Goal: Task Accomplishment & Management: Manage account settings

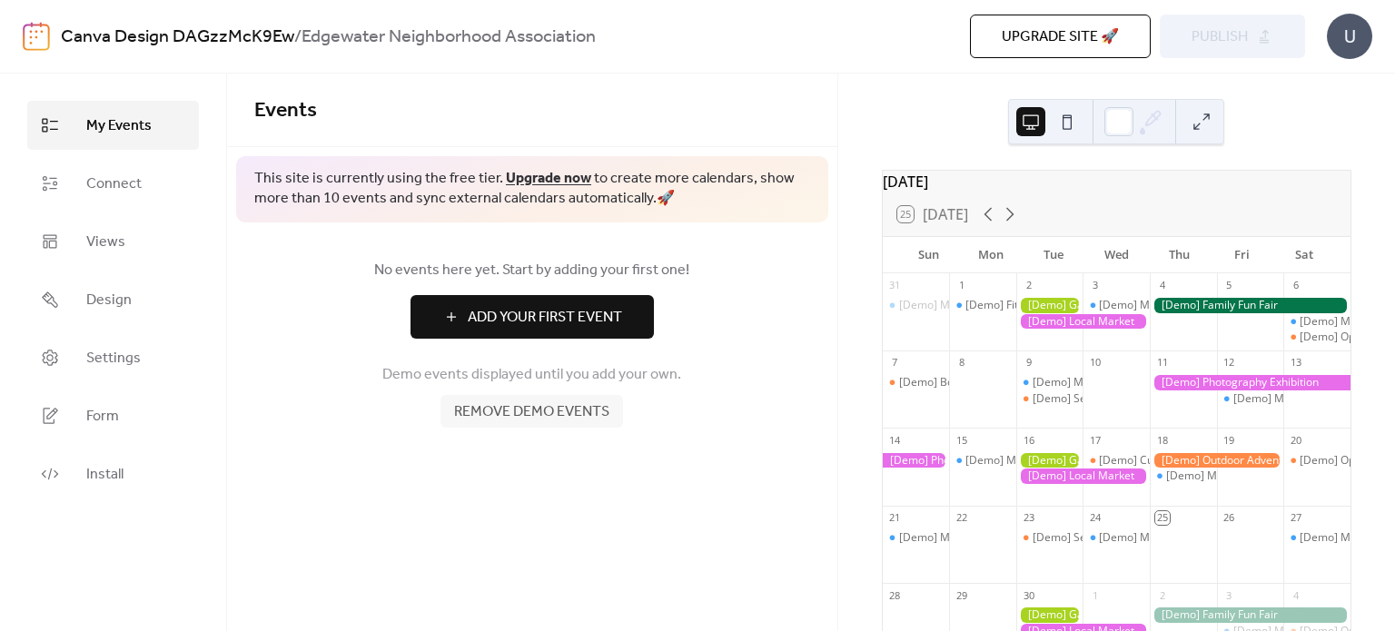
click at [473, 302] on button "Add Your First Event" at bounding box center [531, 317] width 243 height 44
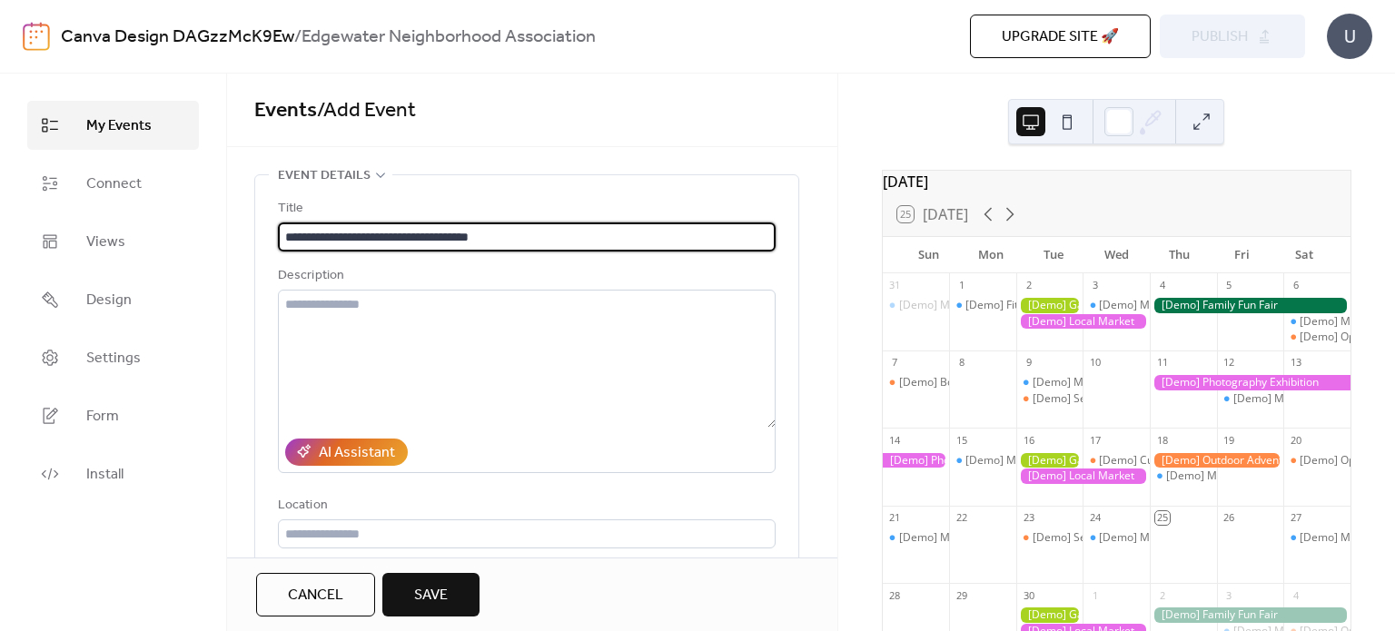
type input "**********"
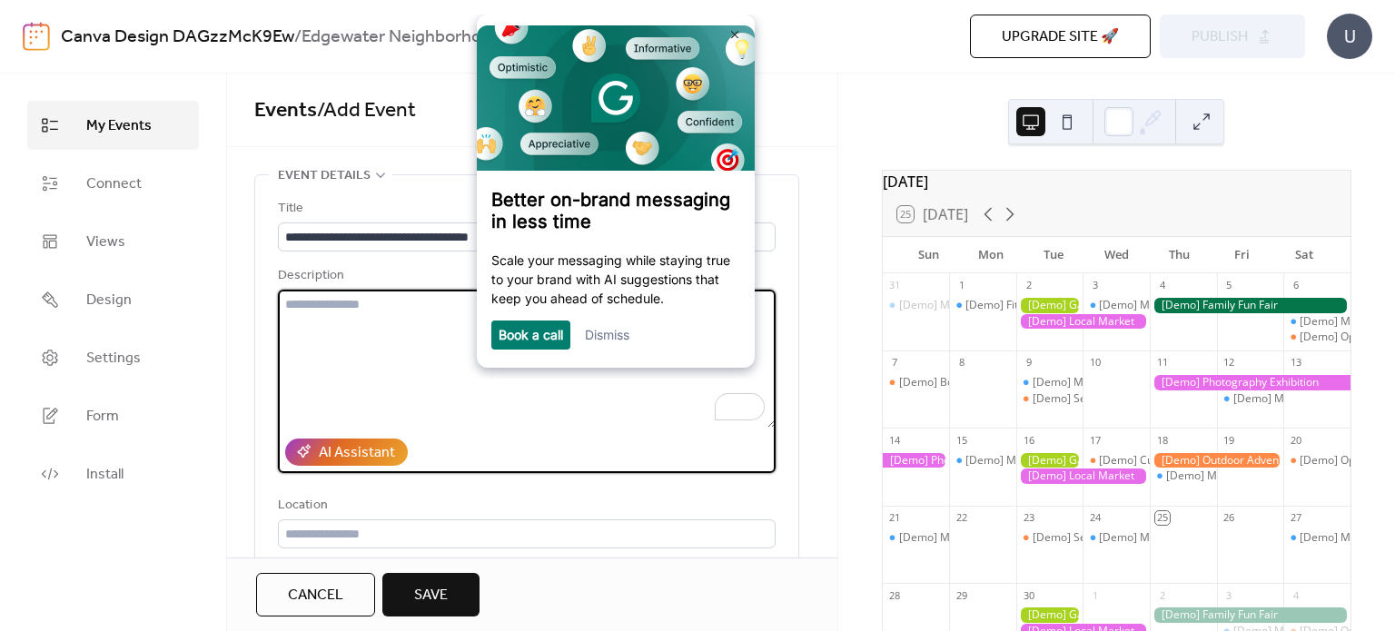
click at [363, 318] on textarea "To enrich screen reader interactions, please activate Accessibility in Grammarl…" at bounding box center [527, 359] width 498 height 138
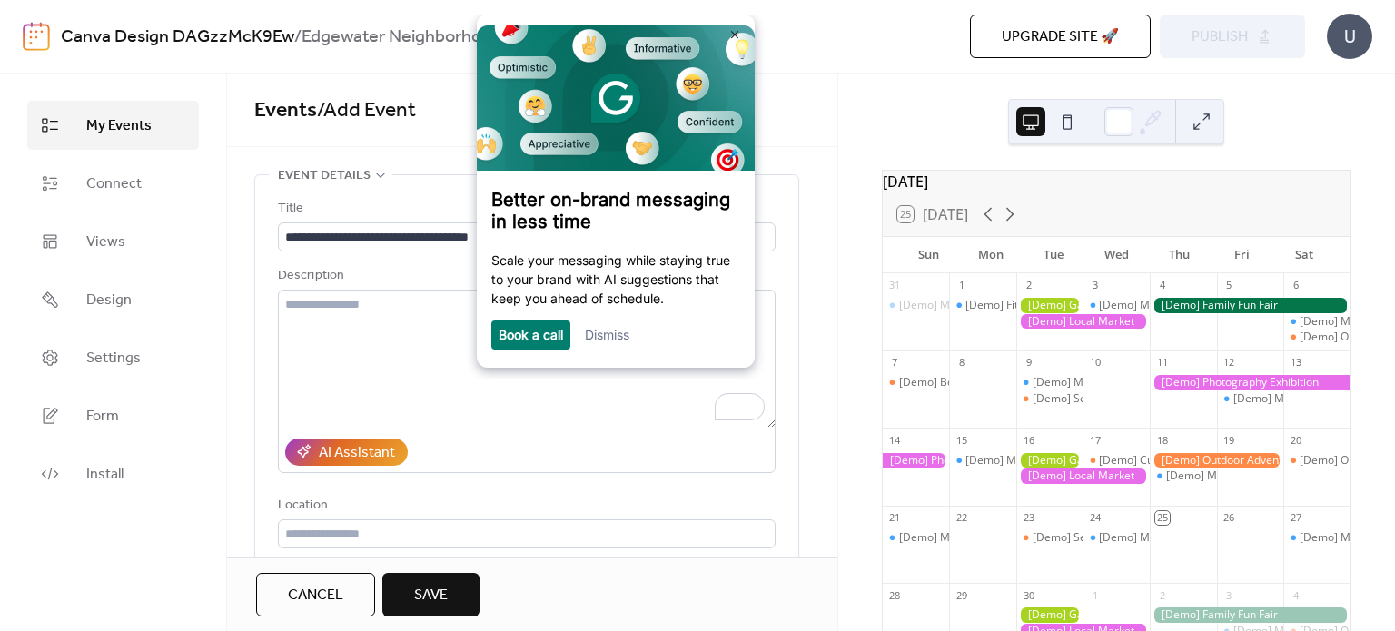
click at [593, 349] on div "Dismiss" at bounding box center [607, 335] width 44 height 29
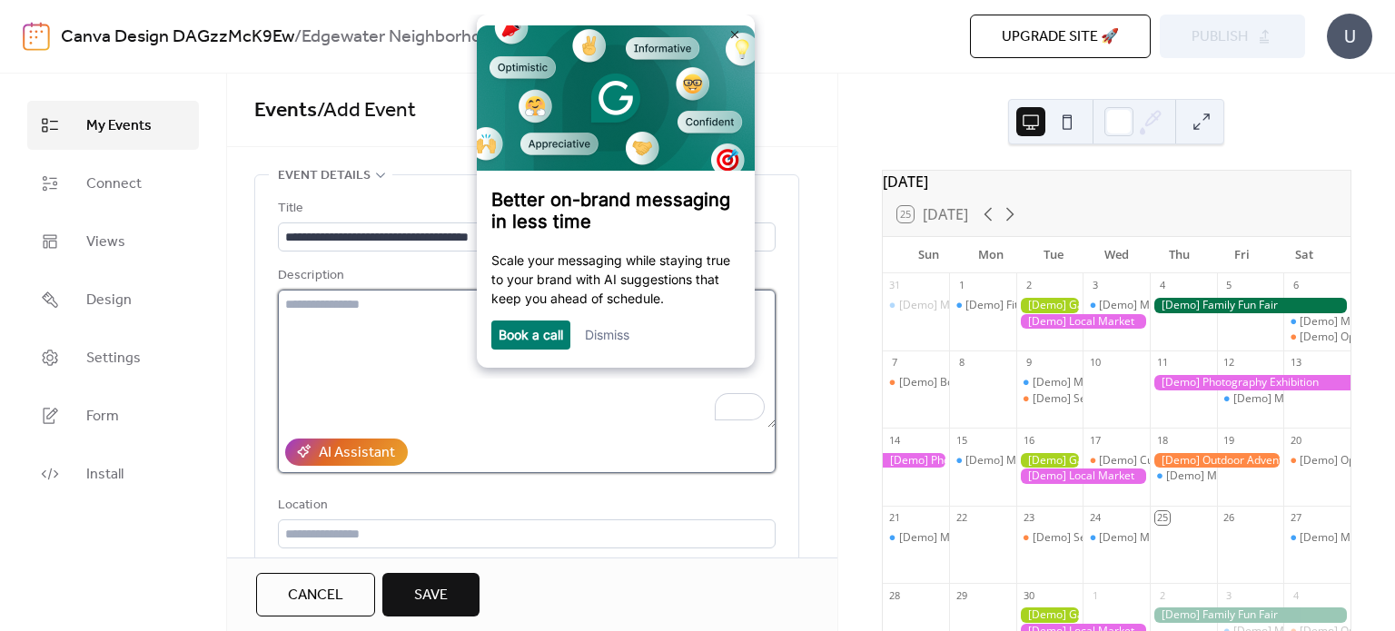
click at [446, 370] on textarea "To enrich screen reader interactions, please activate Accessibility in Grammarl…" at bounding box center [527, 359] width 498 height 138
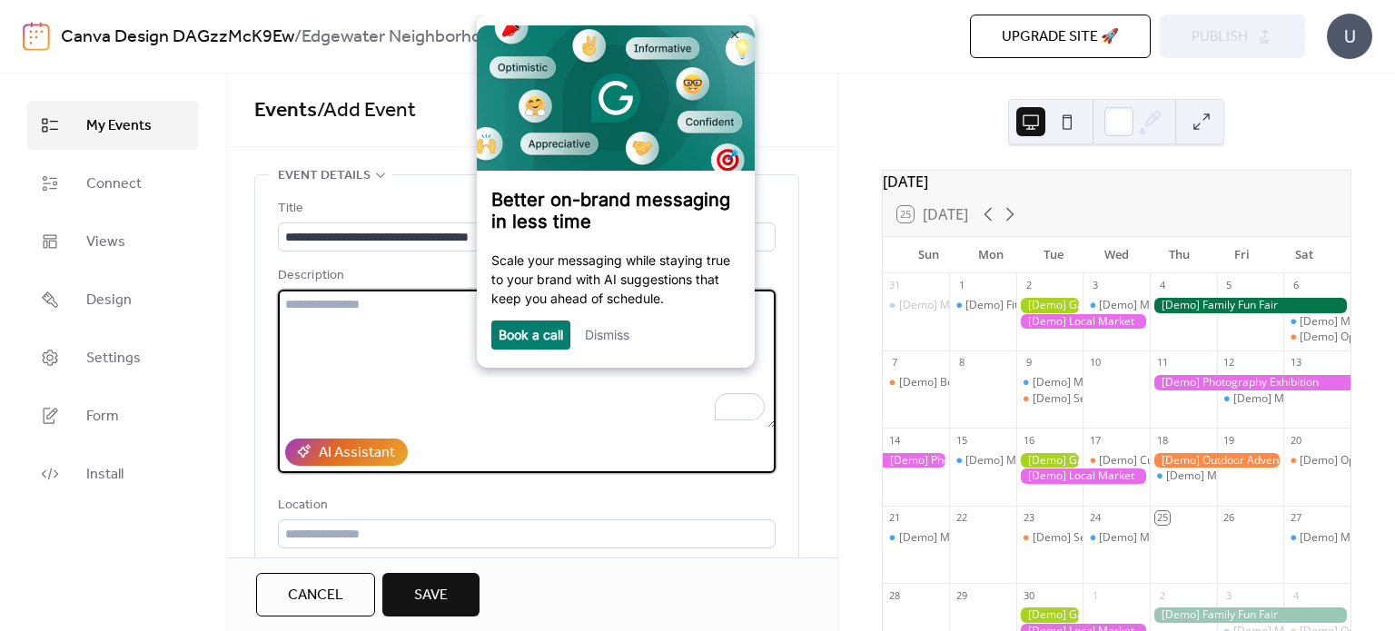
click at [616, 324] on div "Dismiss" at bounding box center [607, 335] width 44 height 29
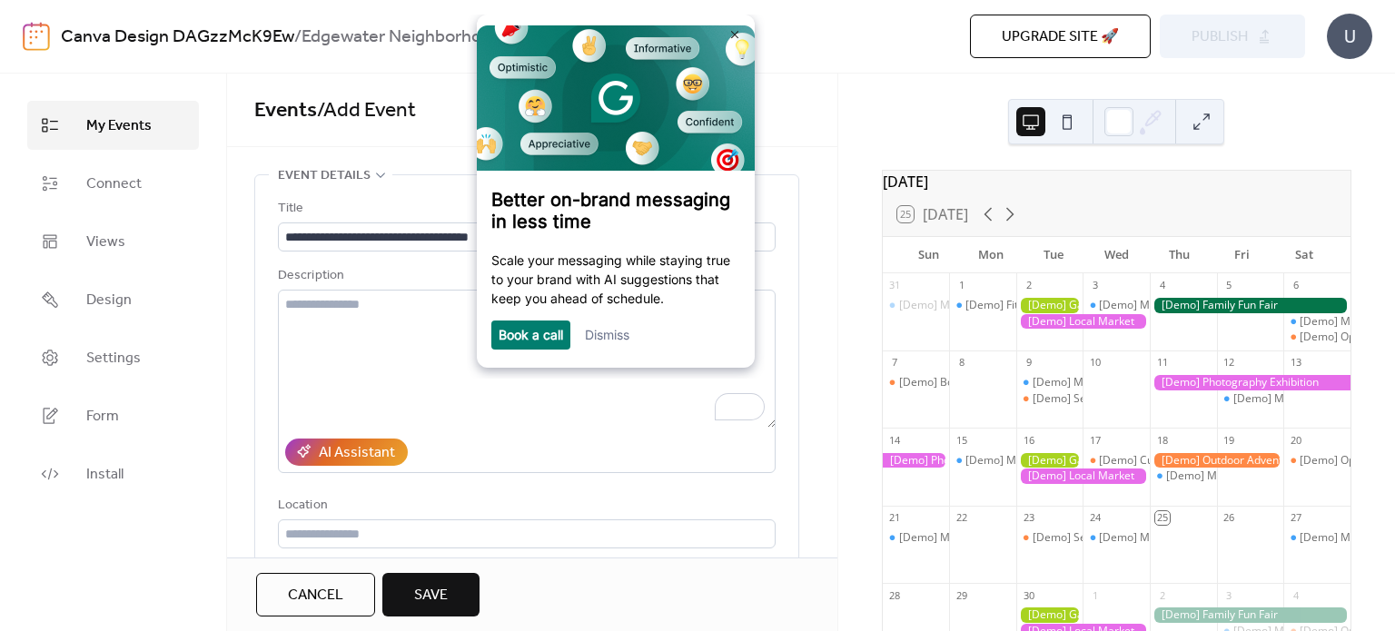
click at [616, 337] on link "Dismiss" at bounding box center [607, 334] width 44 height 15
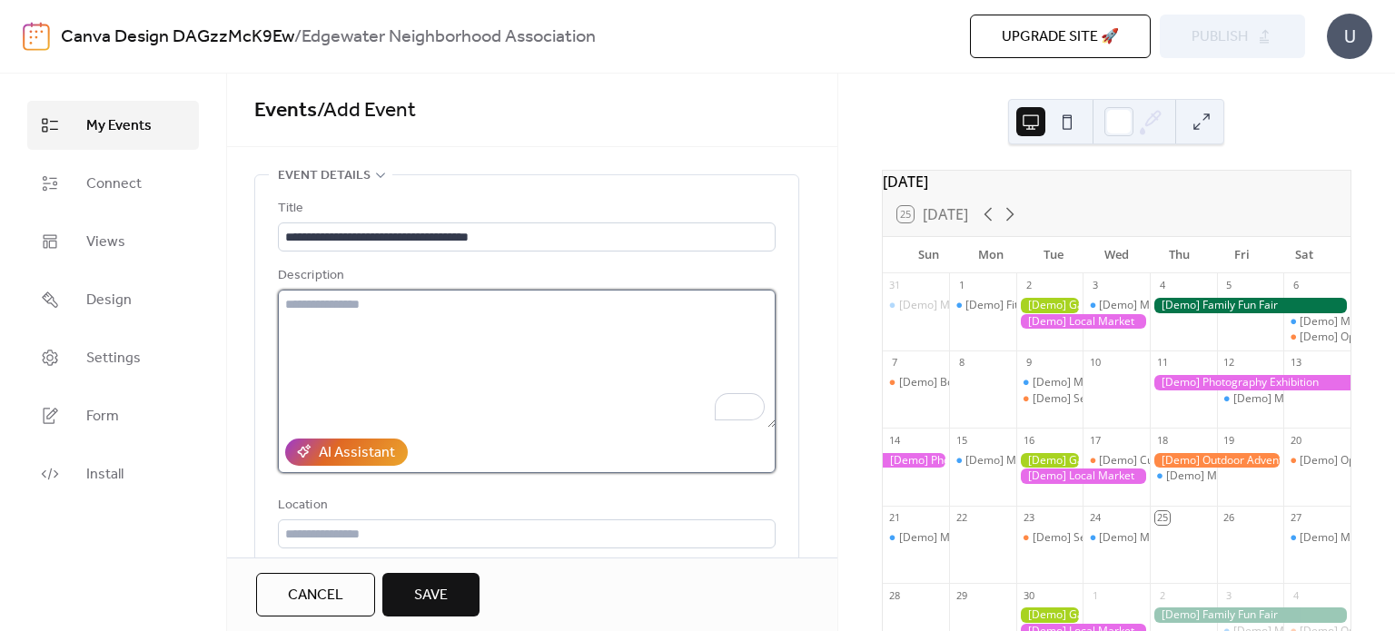
click at [354, 337] on textarea "To enrich screen reader interactions, please activate Accessibility in Grammarl…" at bounding box center [527, 359] width 498 height 138
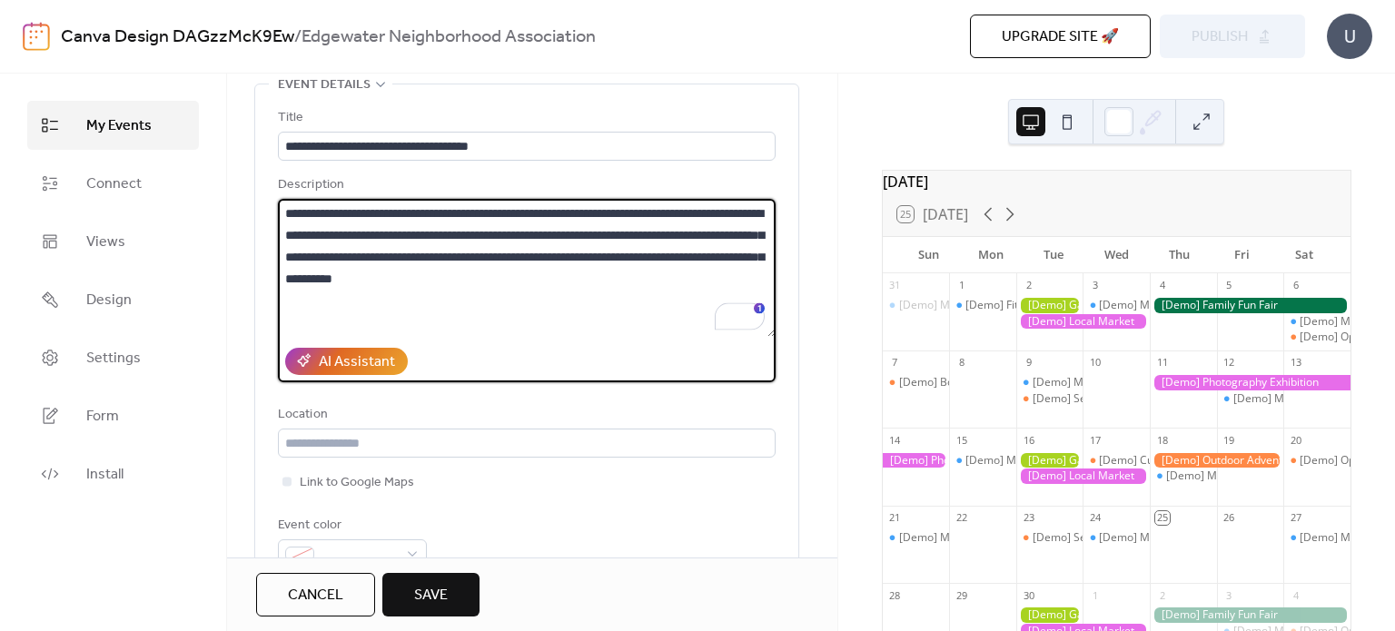
scroll to position [94, 0]
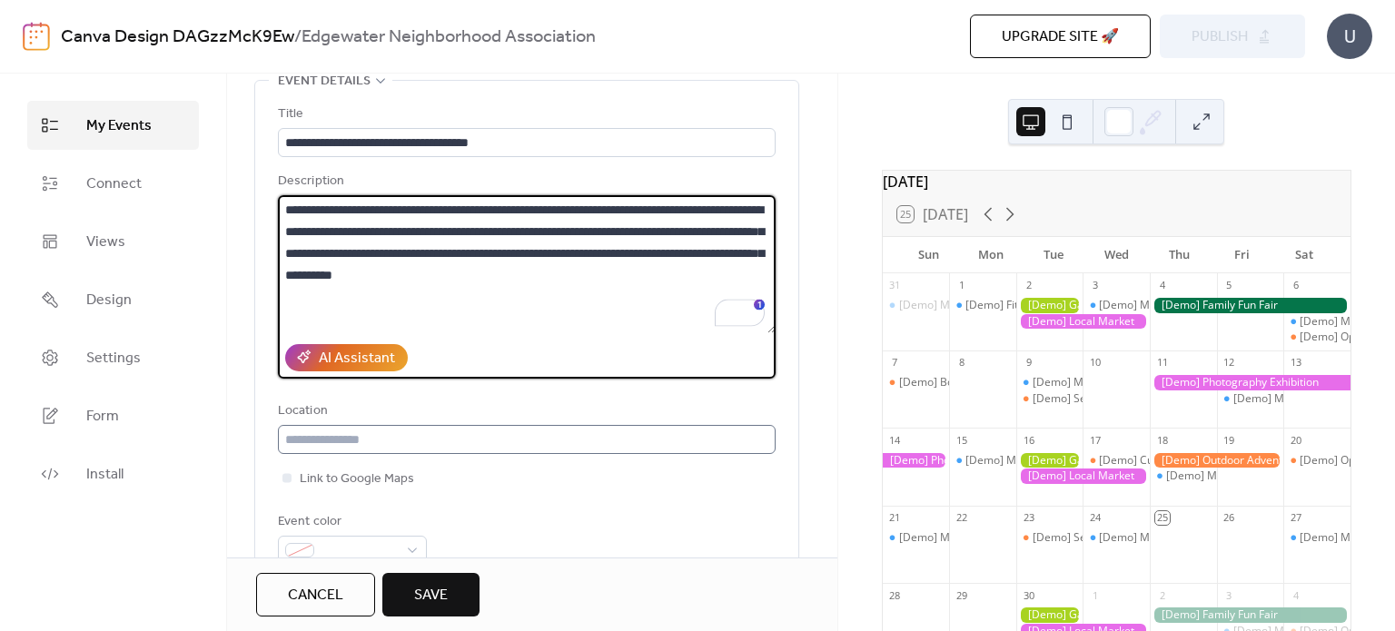
type textarea "**********"
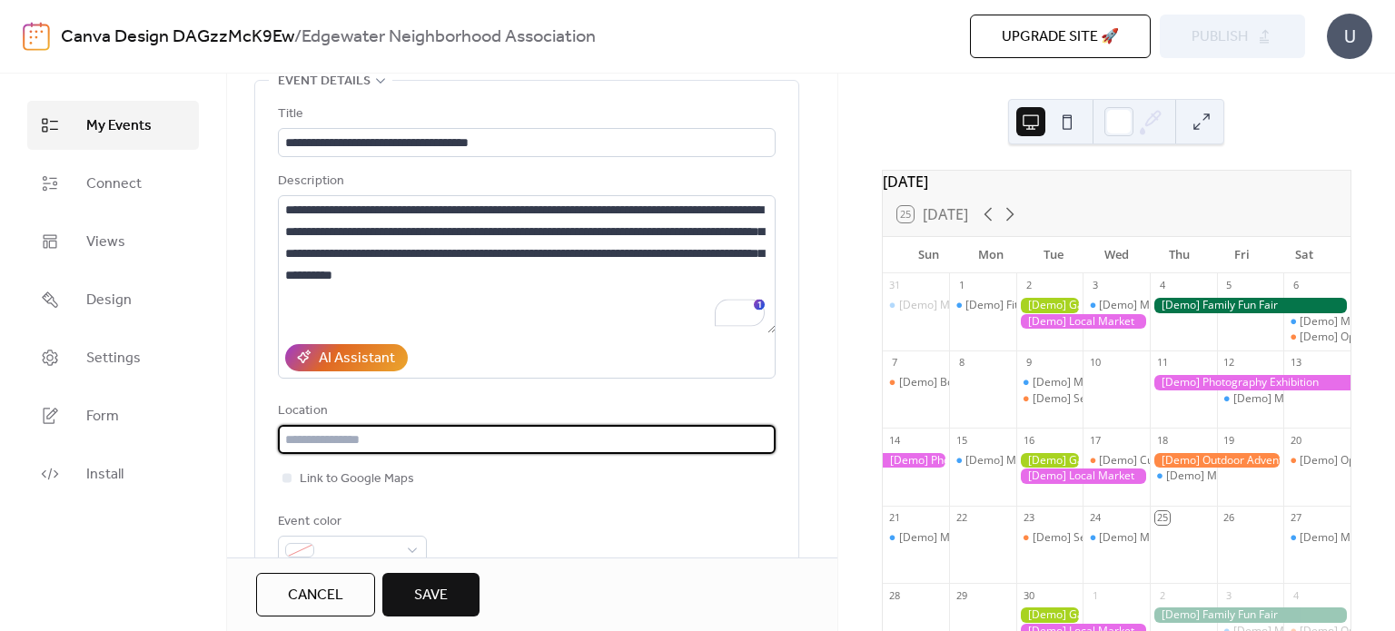
click at [313, 429] on input "text" at bounding box center [527, 439] width 498 height 29
type input "*"
type input "**********"
click at [398, 410] on div "Location" at bounding box center [525, 411] width 494 height 22
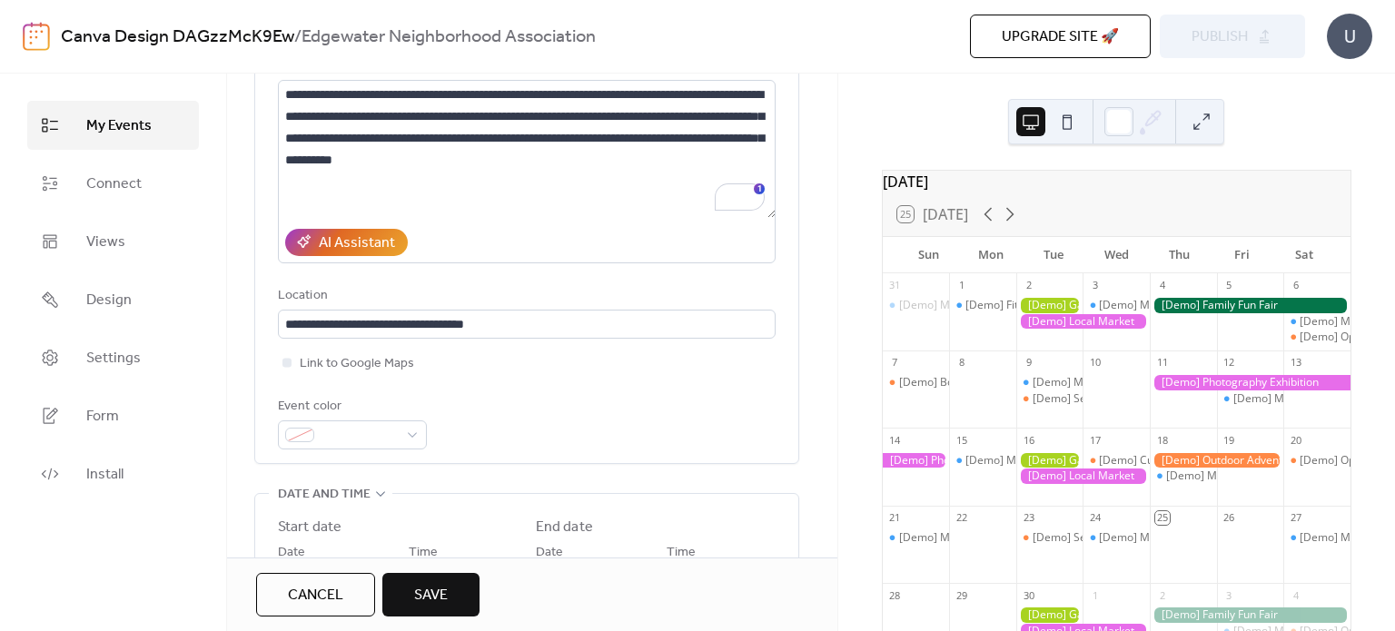
scroll to position [211, 0]
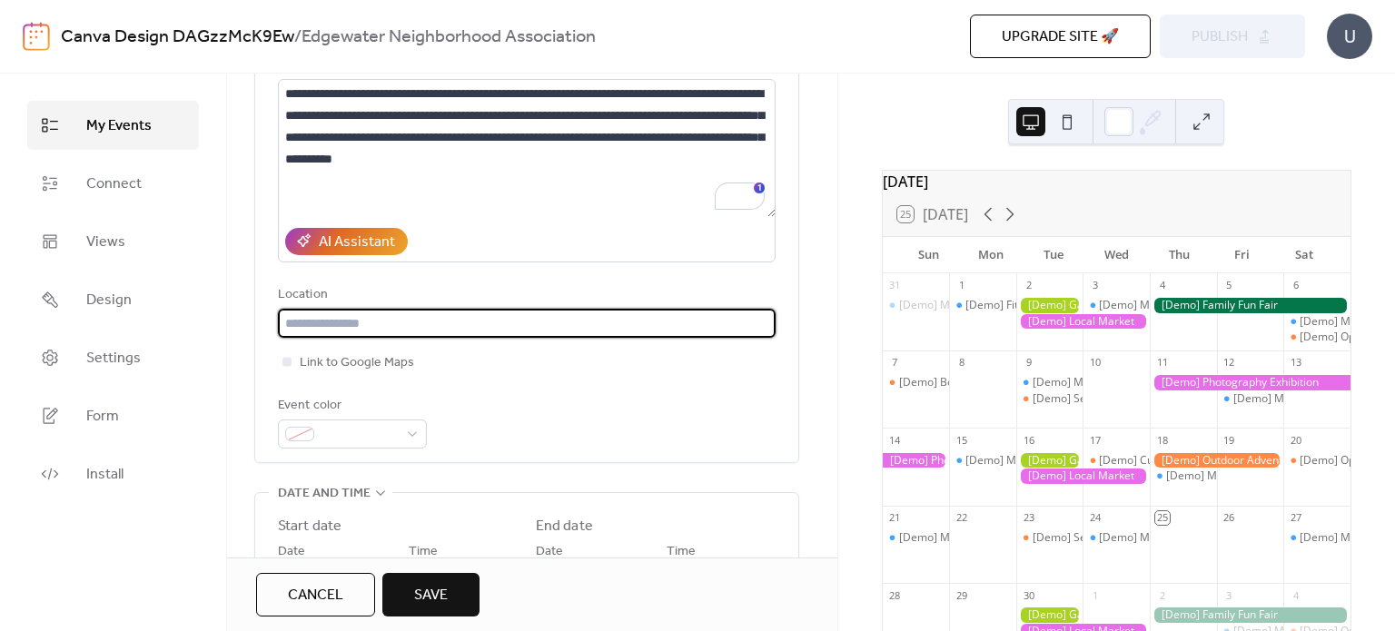
click at [286, 322] on input "text" at bounding box center [527, 323] width 498 height 29
type input "**********"
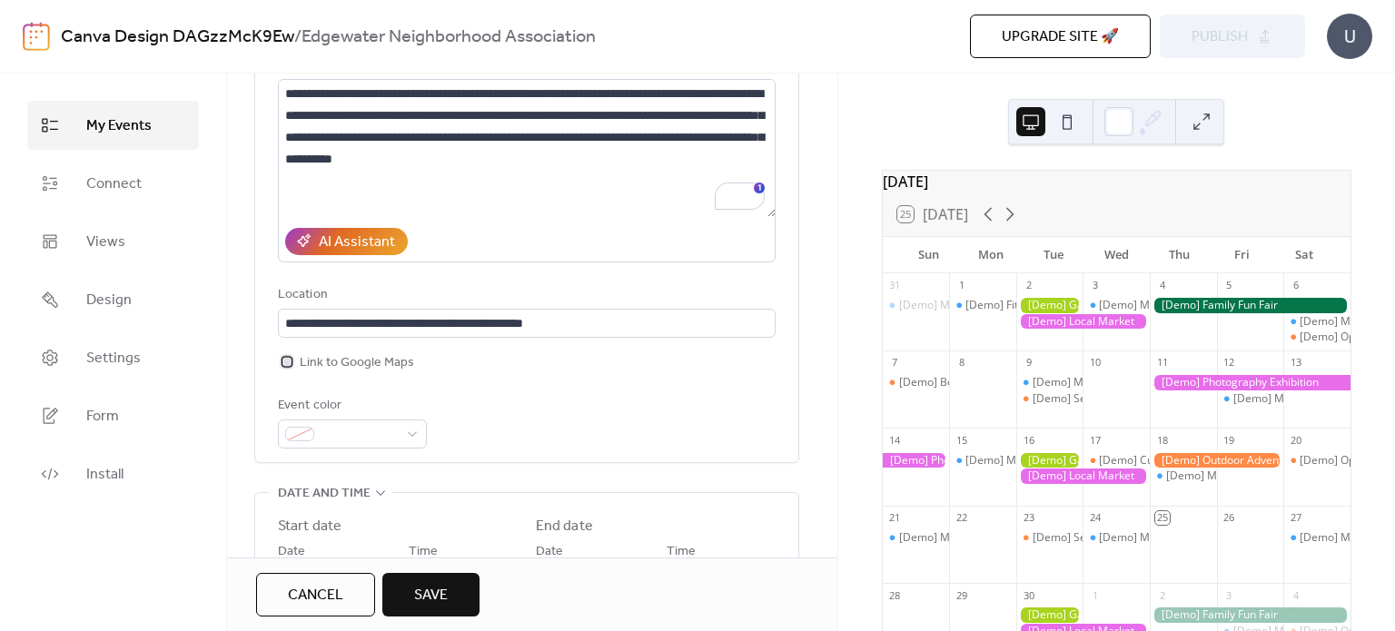
click at [291, 362] on div at bounding box center [286, 361] width 9 height 9
click at [525, 377] on div "**********" at bounding box center [527, 217] width 498 height 461
click at [383, 436] on span at bounding box center [359, 435] width 76 height 22
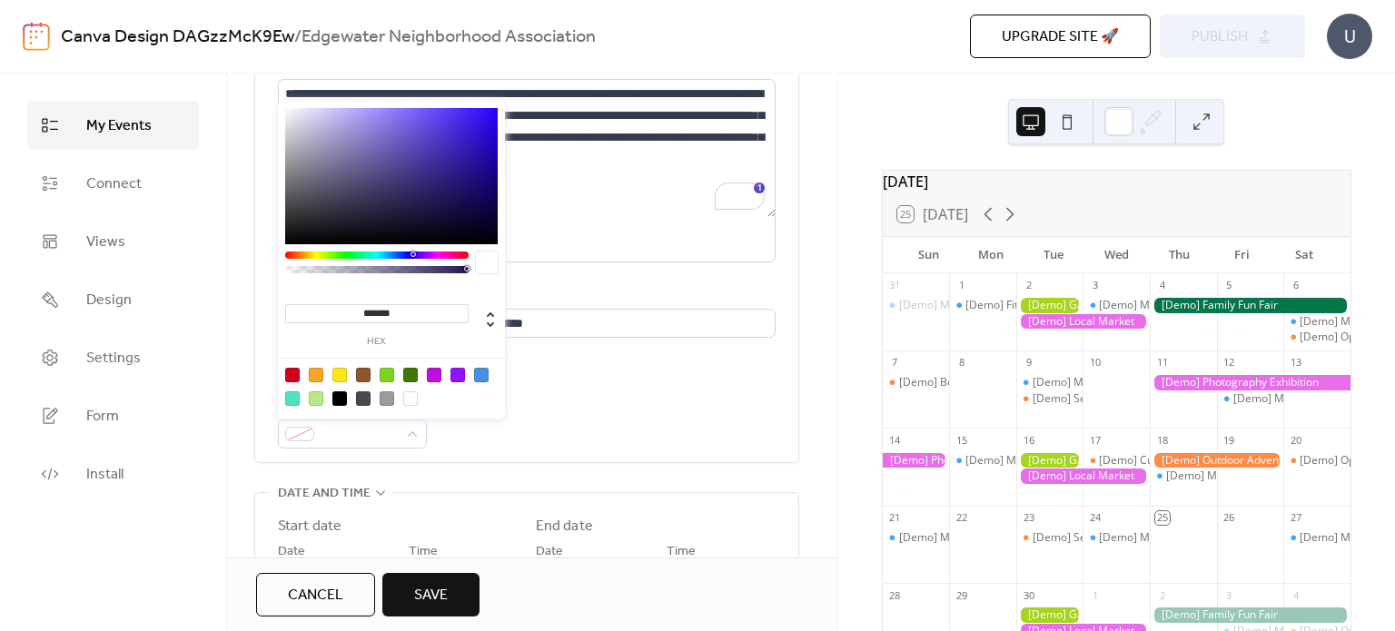
click at [390, 310] on input "*******" at bounding box center [376, 313] width 183 height 19
click at [287, 380] on div at bounding box center [292, 375] width 15 height 15
type input "*******"
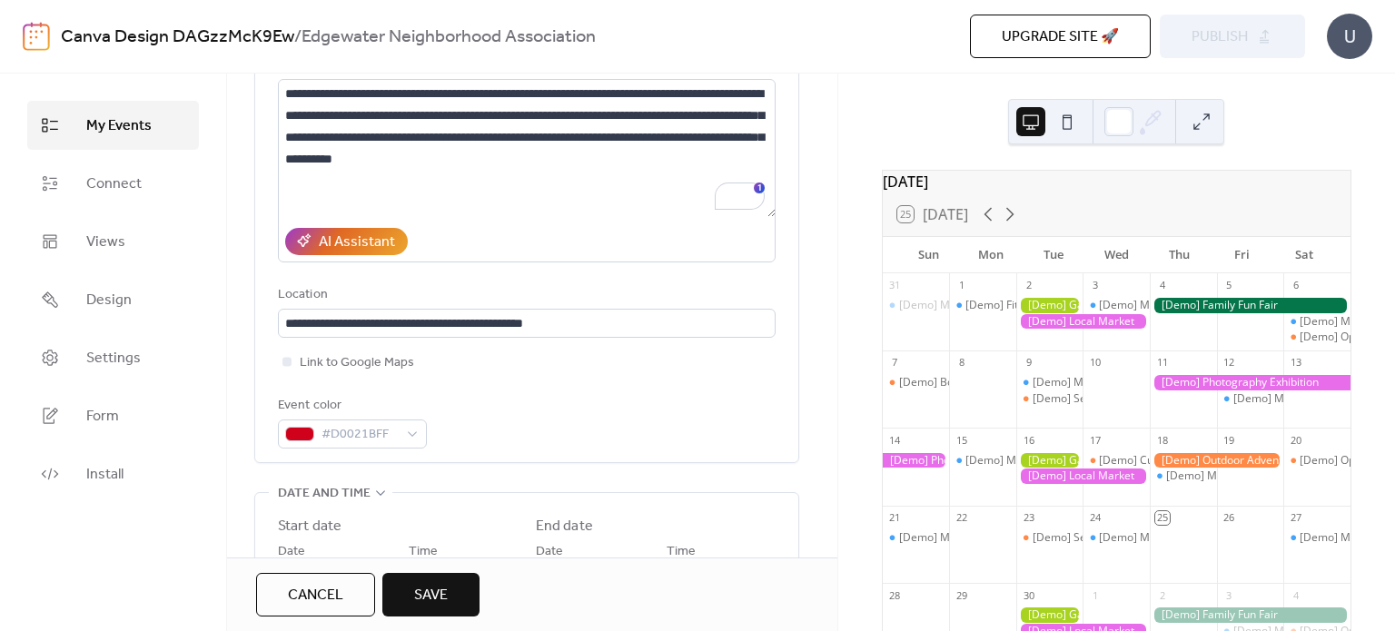
click at [630, 424] on div "Event color #D0021BFF" at bounding box center [527, 422] width 498 height 54
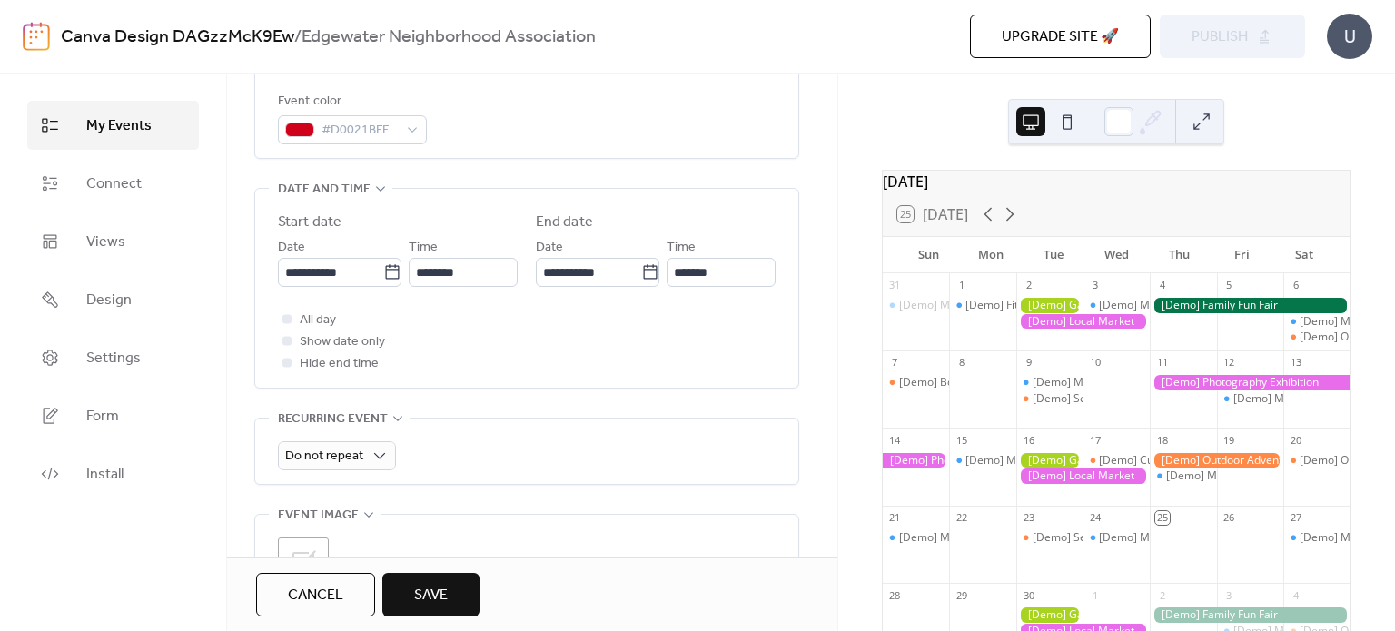
scroll to position [510, 0]
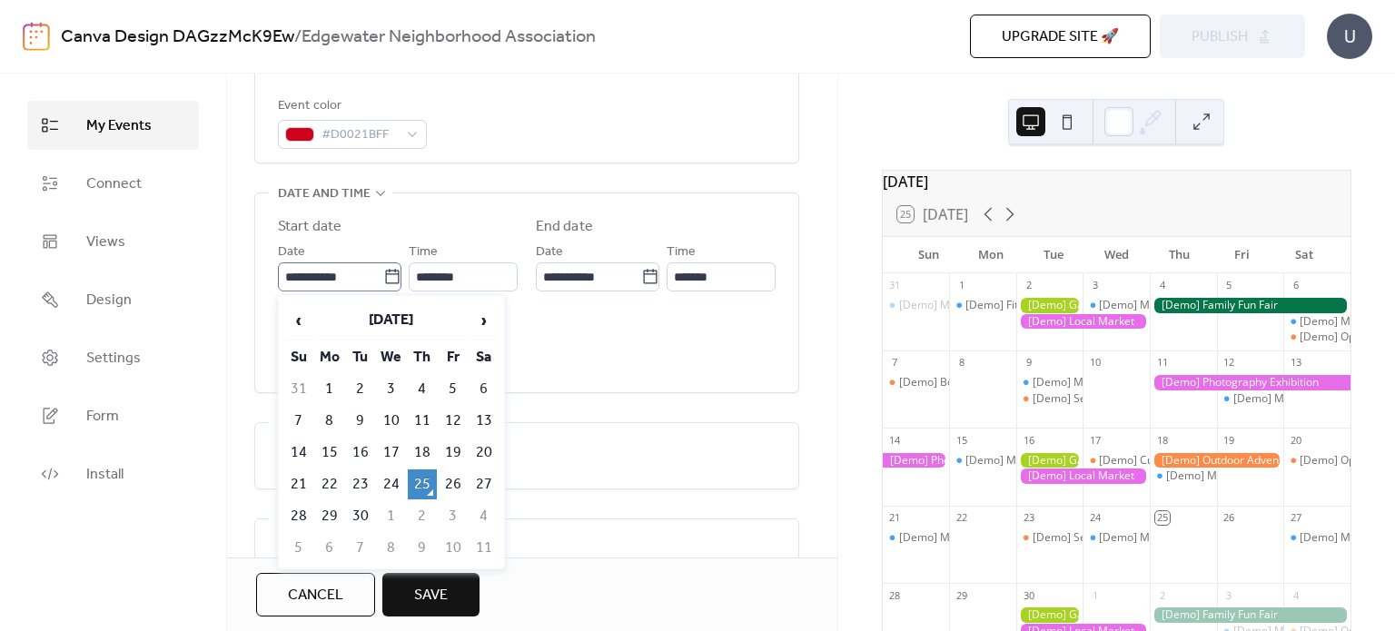
click at [394, 279] on icon at bounding box center [392, 277] width 18 height 18
click at [383, 279] on input "**********" at bounding box center [330, 276] width 105 height 29
click at [495, 326] on span "›" at bounding box center [483, 320] width 27 height 36
click at [389, 442] on td "15" at bounding box center [391, 453] width 29 height 30
type input "**********"
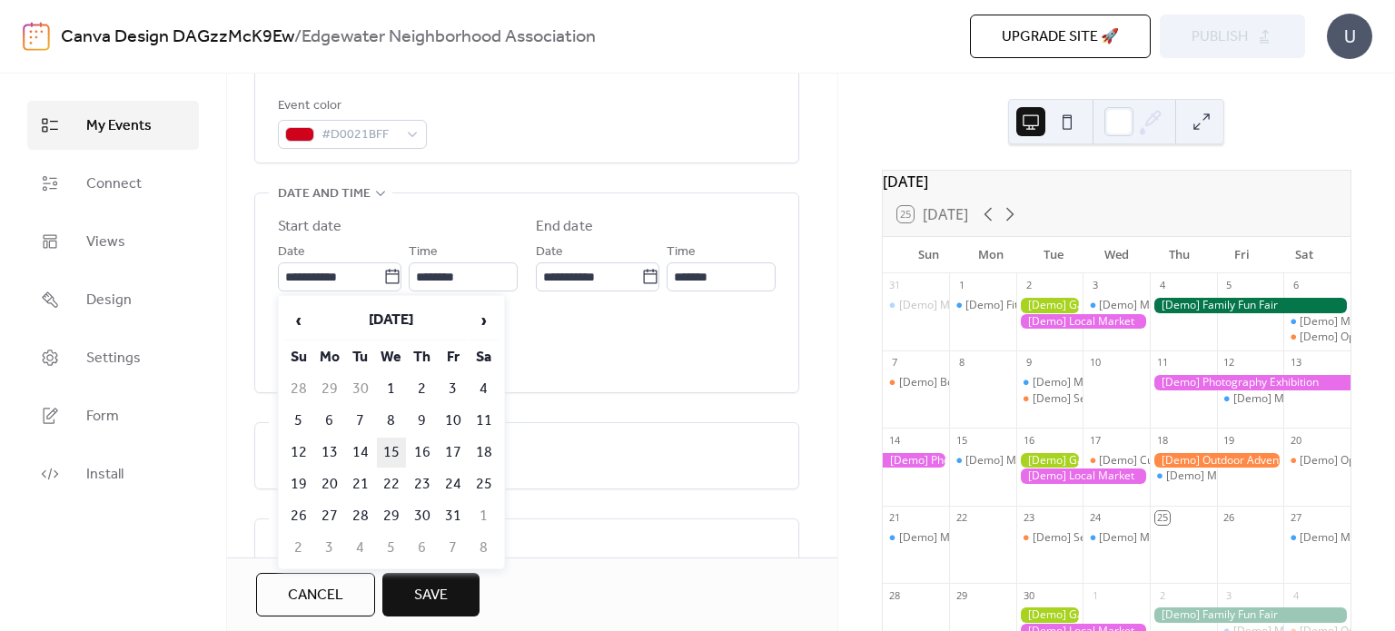
type input "**********"
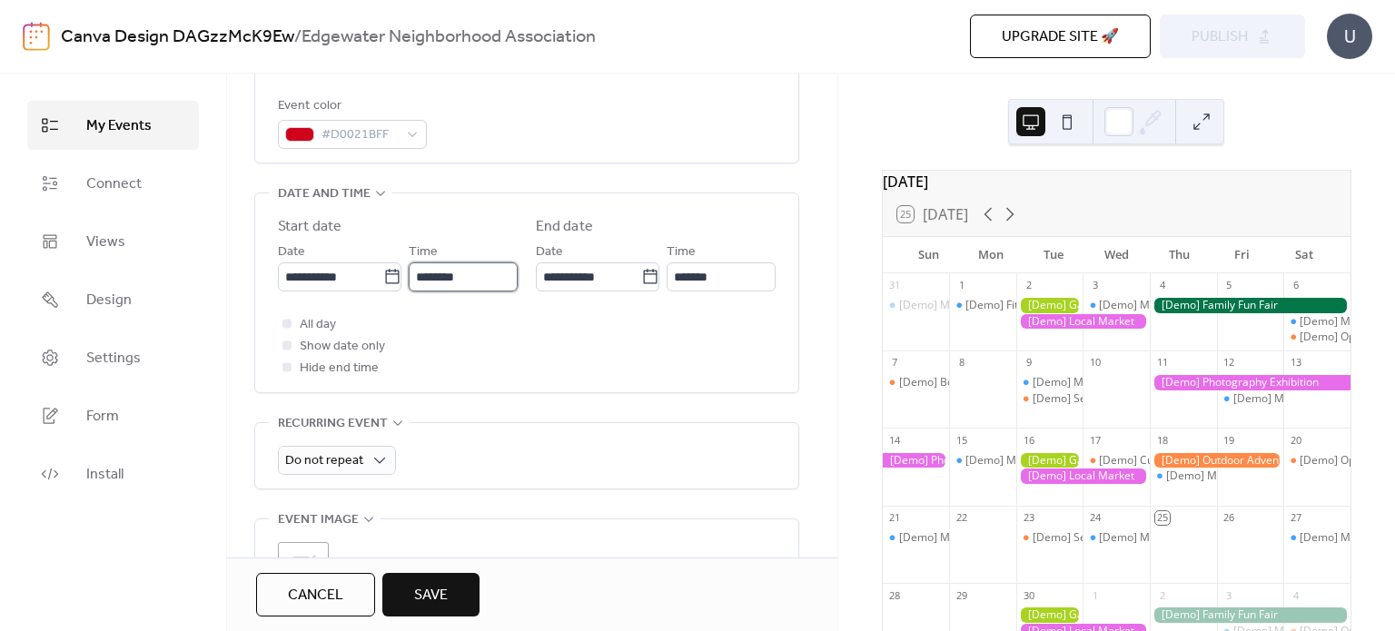
click at [432, 282] on input "********" at bounding box center [463, 276] width 109 height 29
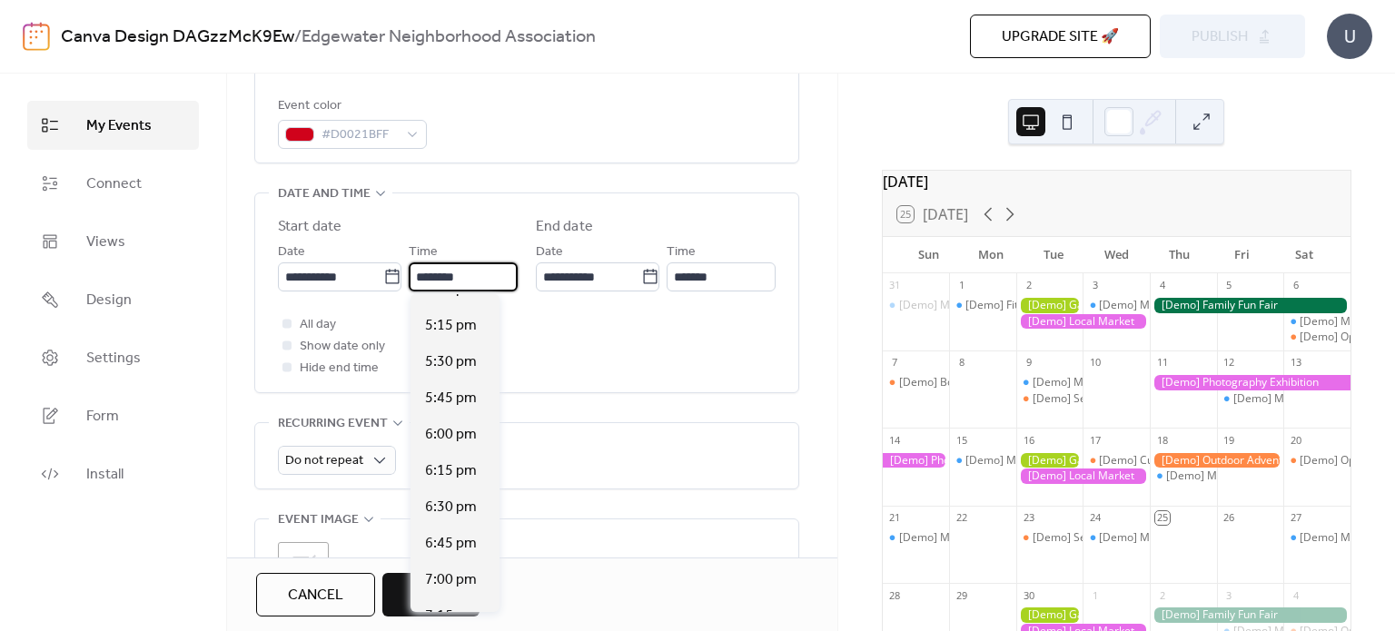
scroll to position [2495, 0]
click at [443, 365] on span "5:30 pm" at bounding box center [451, 361] width 52 height 22
type input "*******"
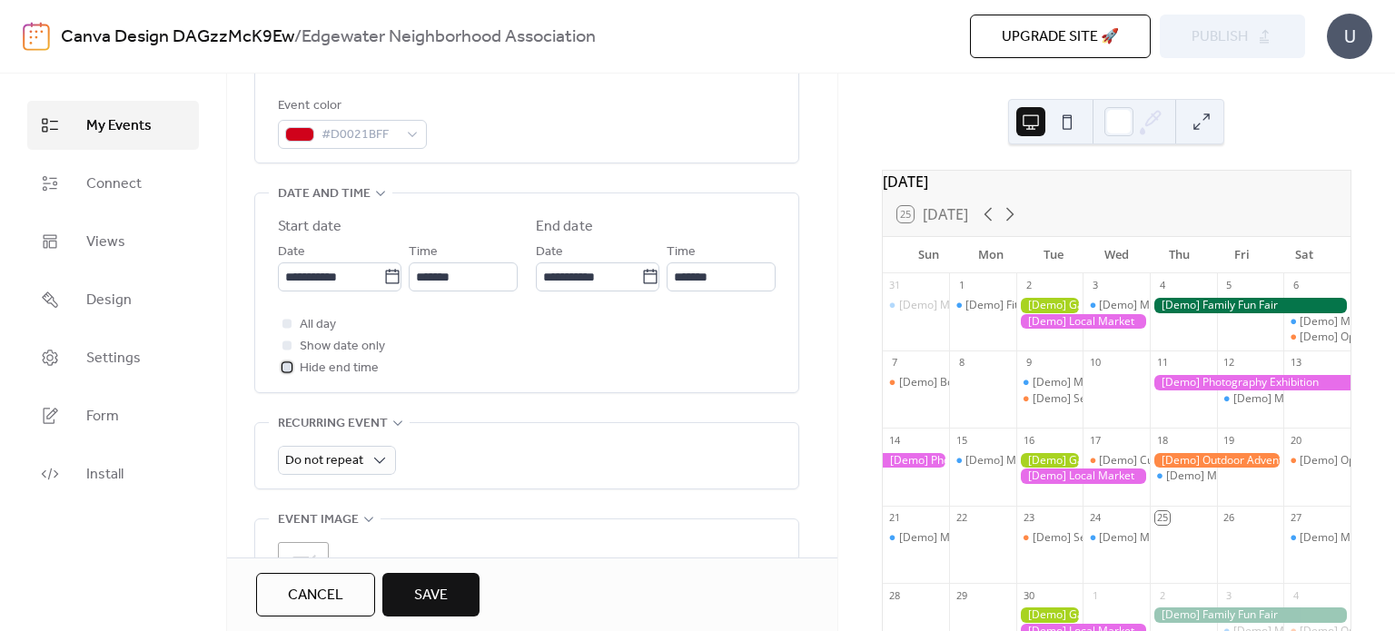
click at [328, 370] on span "Hide end time" at bounding box center [339, 369] width 79 height 22
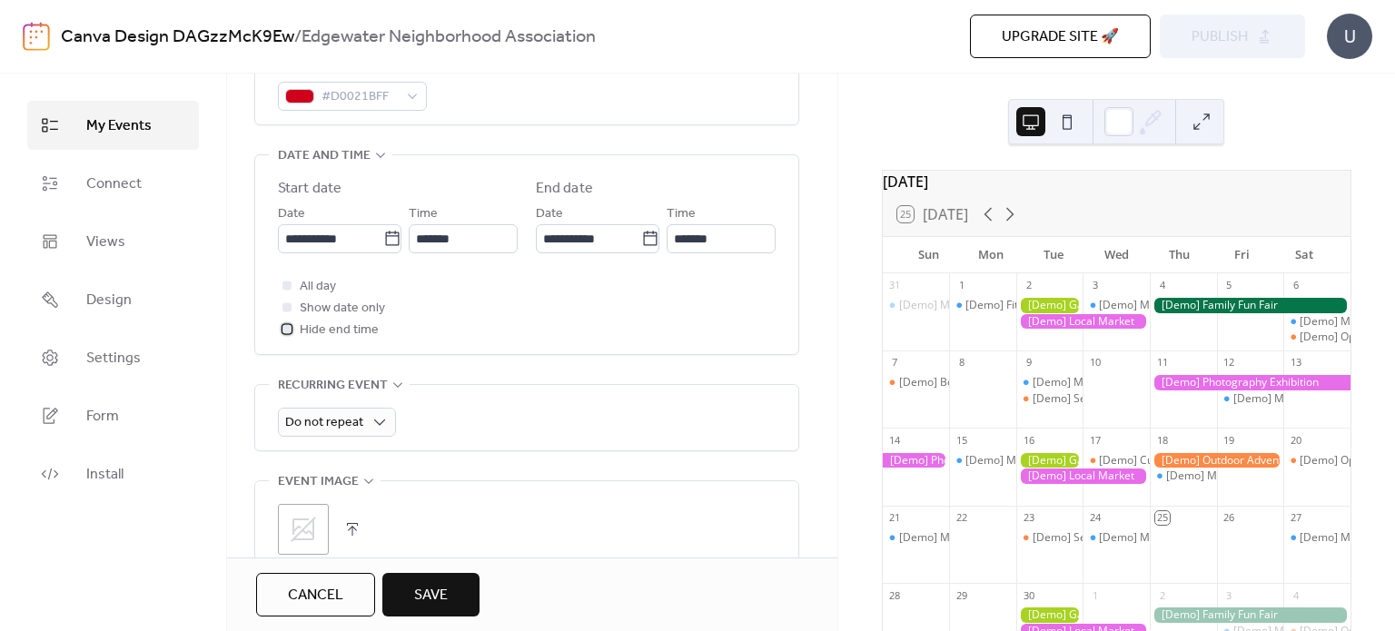
scroll to position [696, 0]
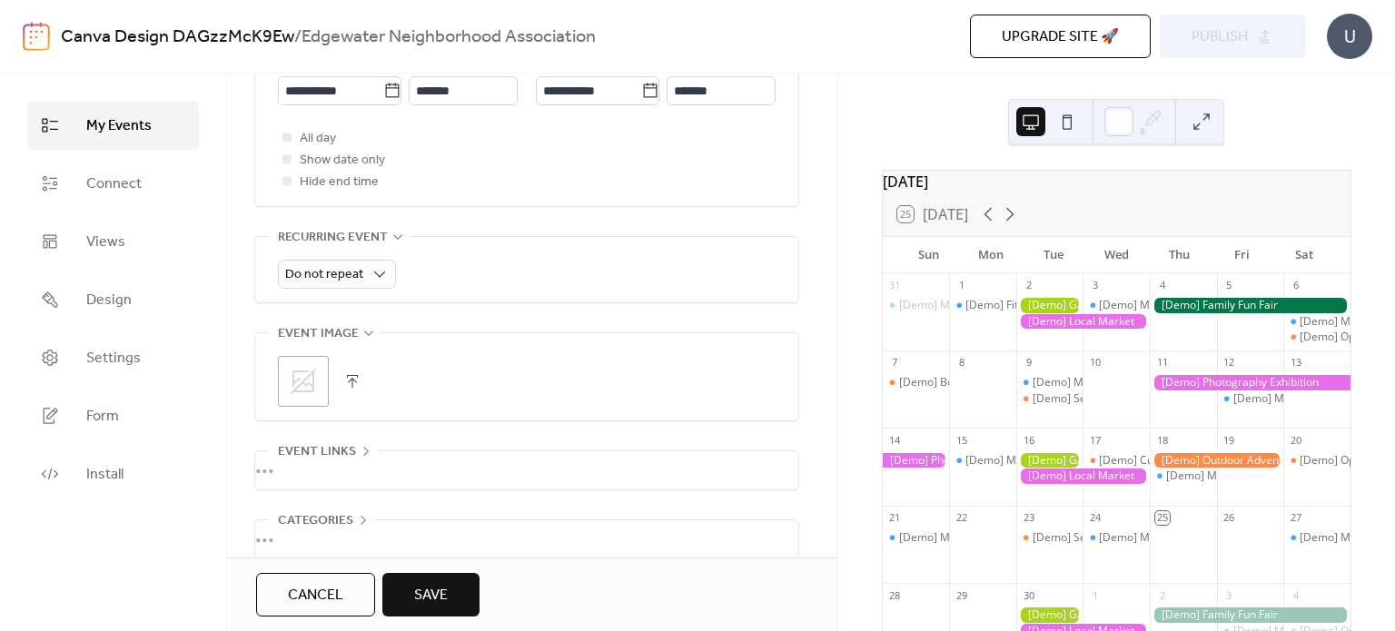
click at [354, 254] on div "Do not repeat" at bounding box center [527, 269] width 498 height 65
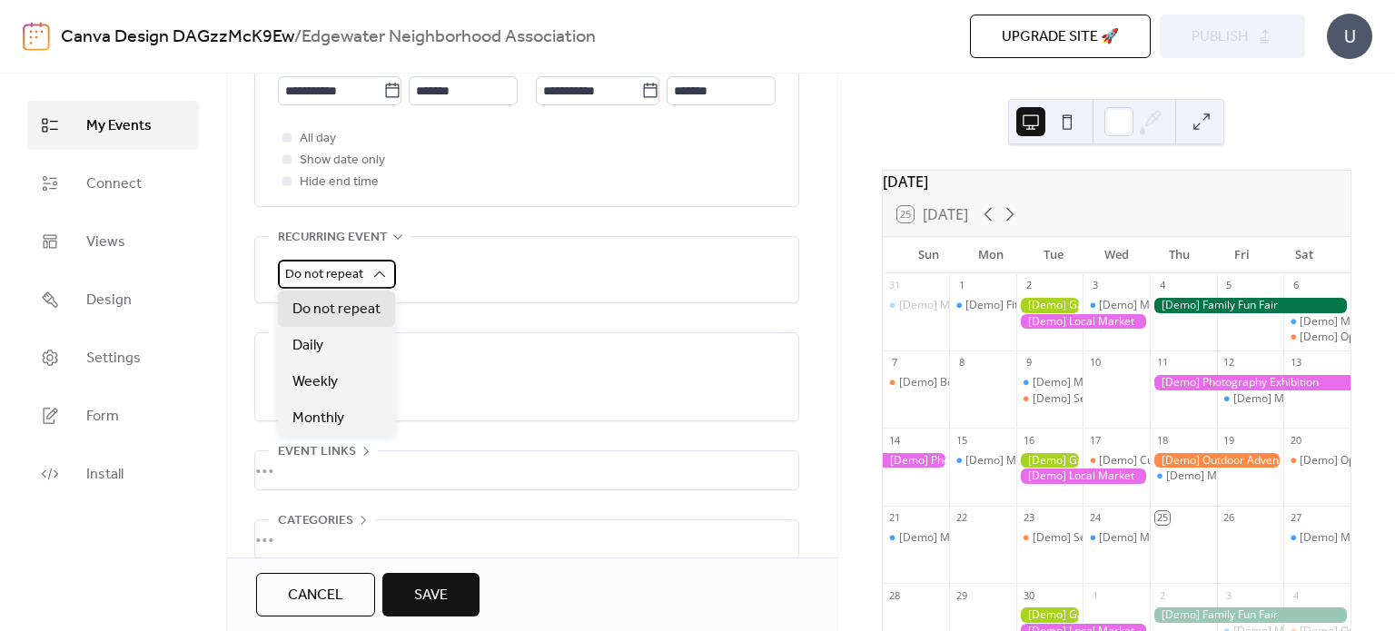
click at [354, 264] on span "Do not repeat" at bounding box center [324, 274] width 78 height 25
click at [338, 421] on span "Monthly" at bounding box center [318, 419] width 52 height 22
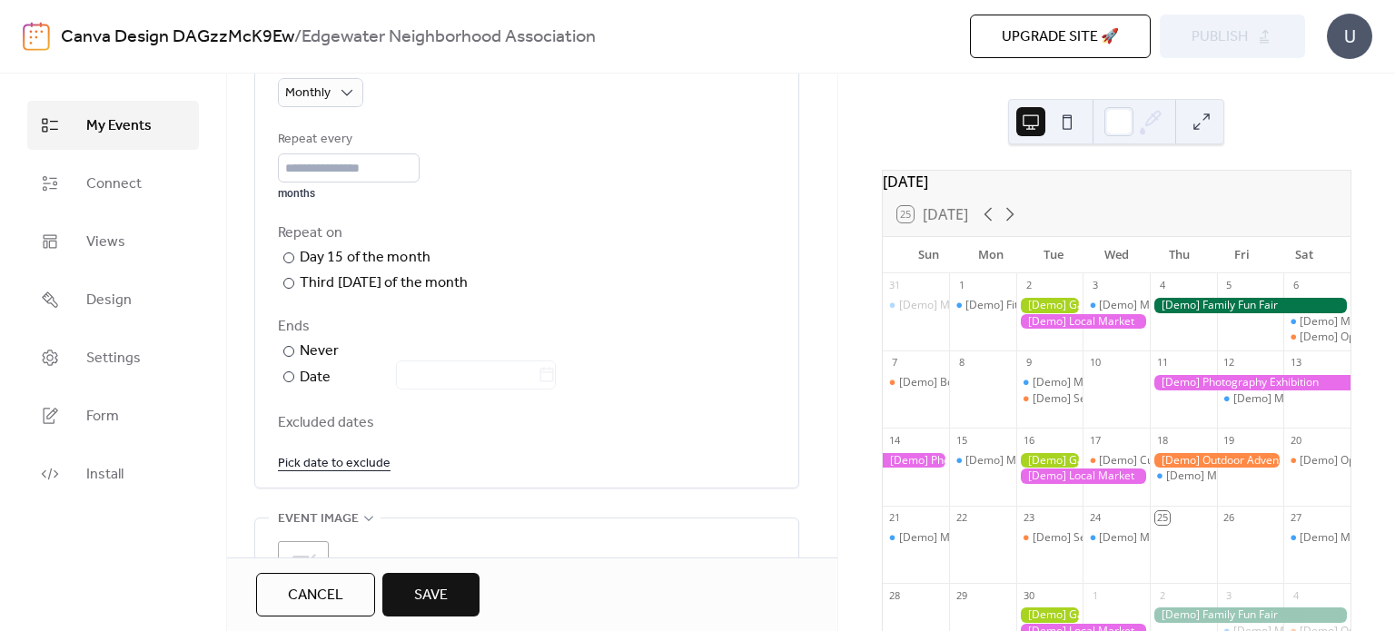
scroll to position [879, 0]
click at [380, 280] on div "Third [DATE] of the month" at bounding box center [384, 282] width 169 height 22
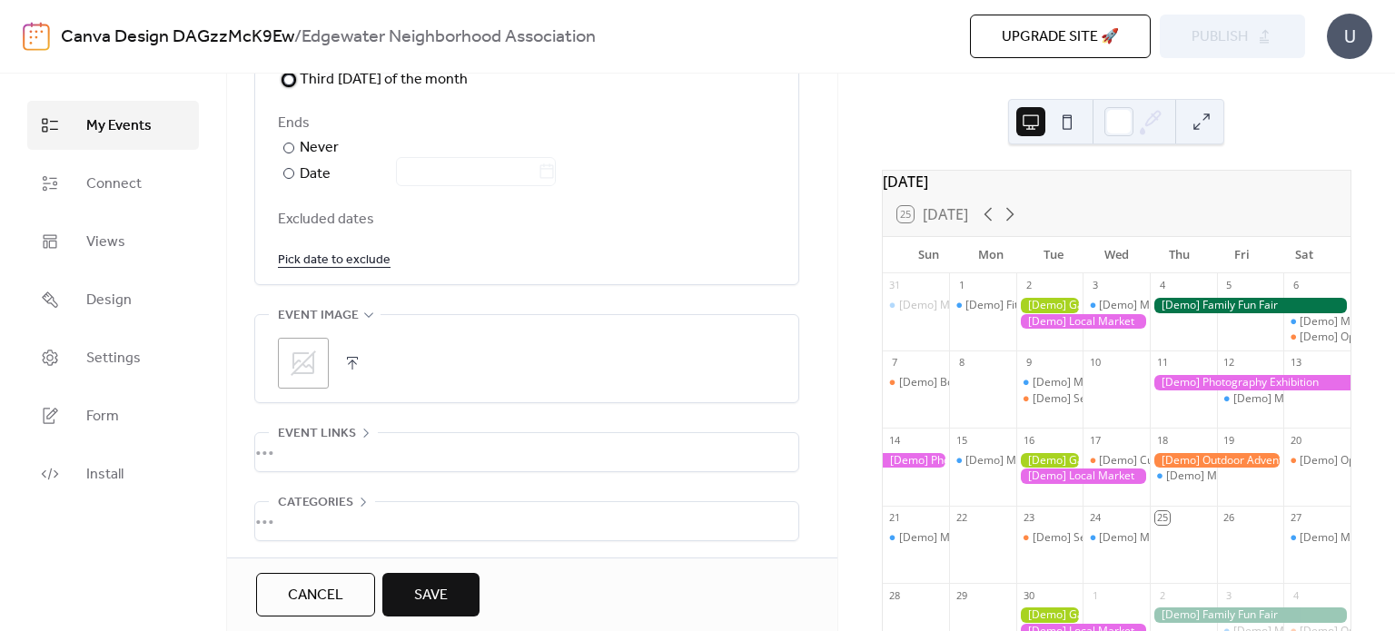
scroll to position [1153, 0]
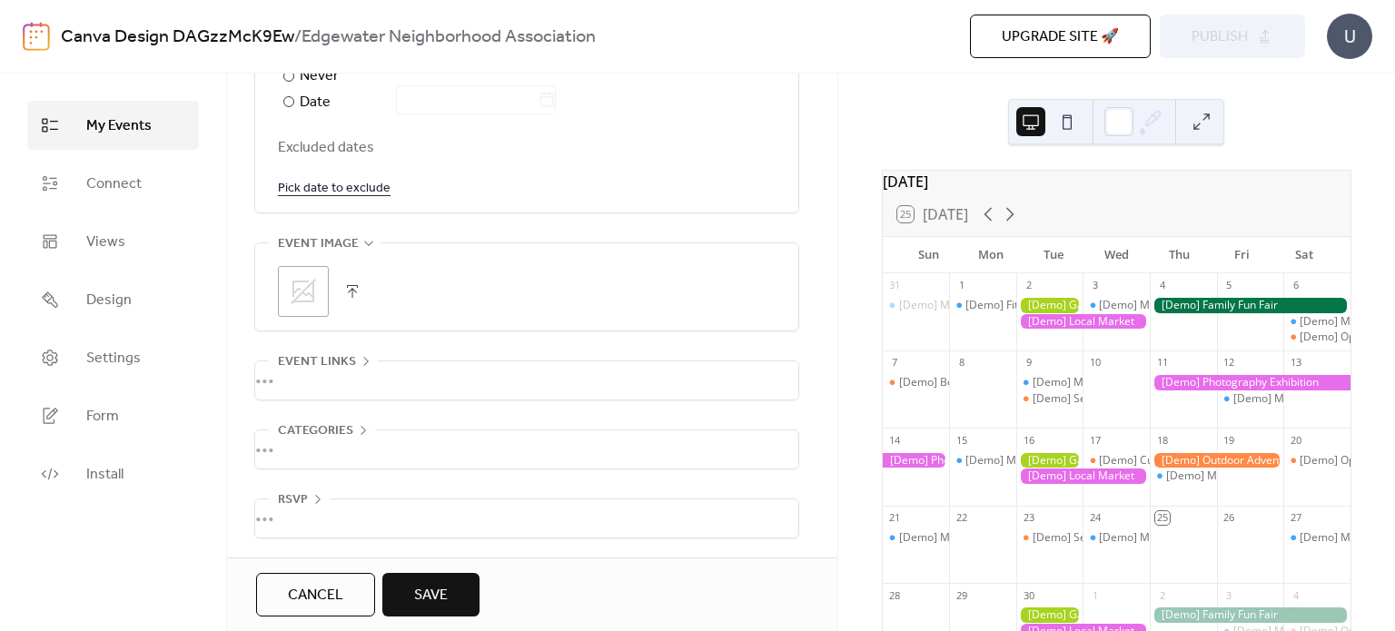
click at [307, 292] on icon at bounding box center [303, 291] width 25 height 25
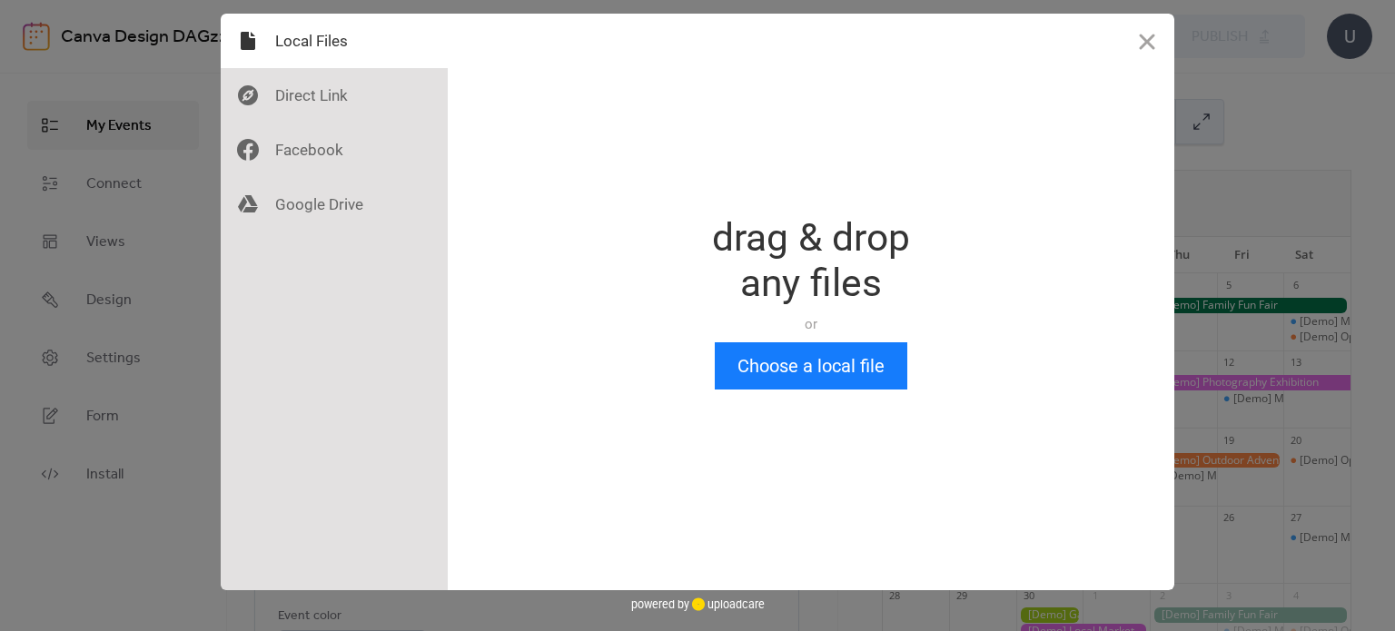
scroll to position [0, 0]
click at [1144, 52] on button "Close" at bounding box center [1147, 41] width 54 height 54
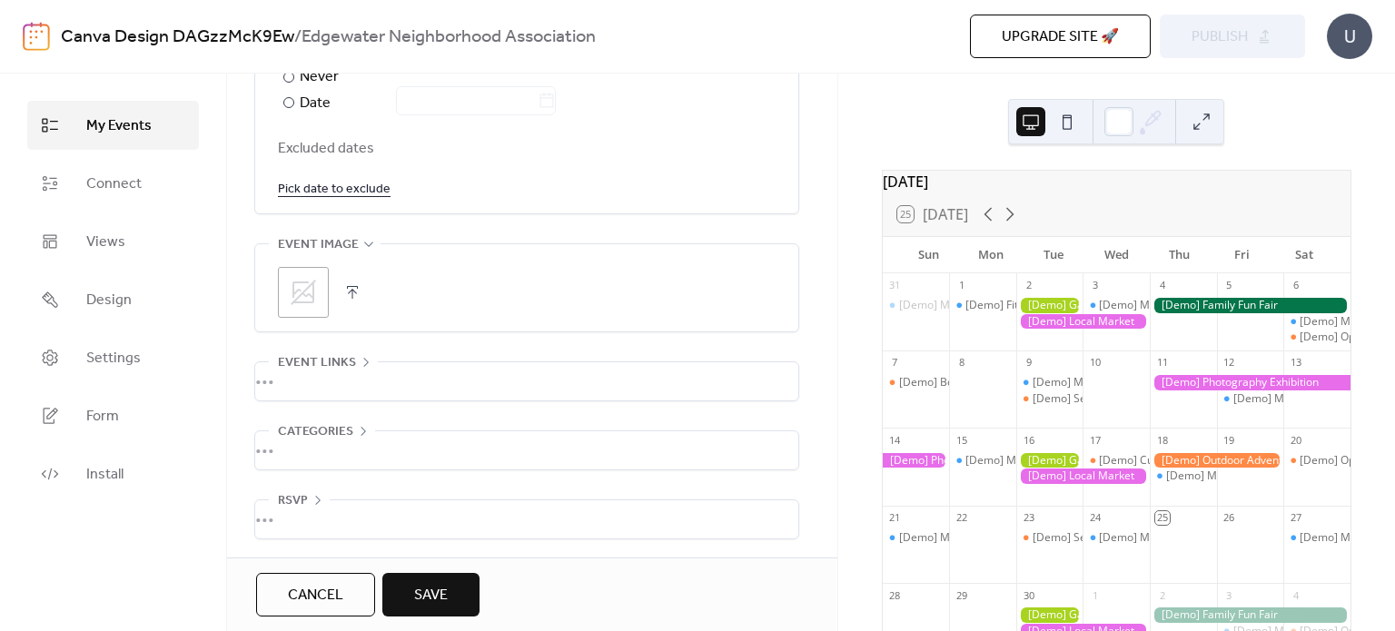
scroll to position [1153, 0]
click at [299, 499] on div "•••" at bounding box center [526, 518] width 543 height 38
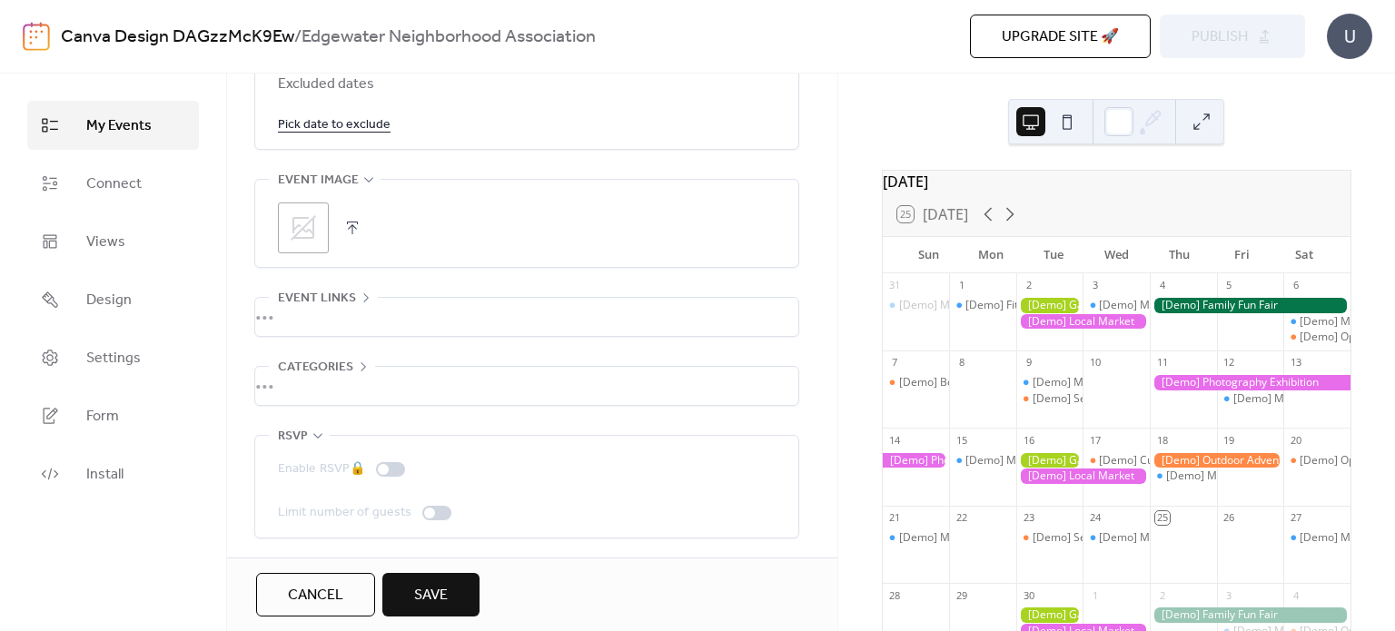
click at [311, 442] on div "RSVP" at bounding box center [299, 436] width 61 height 22
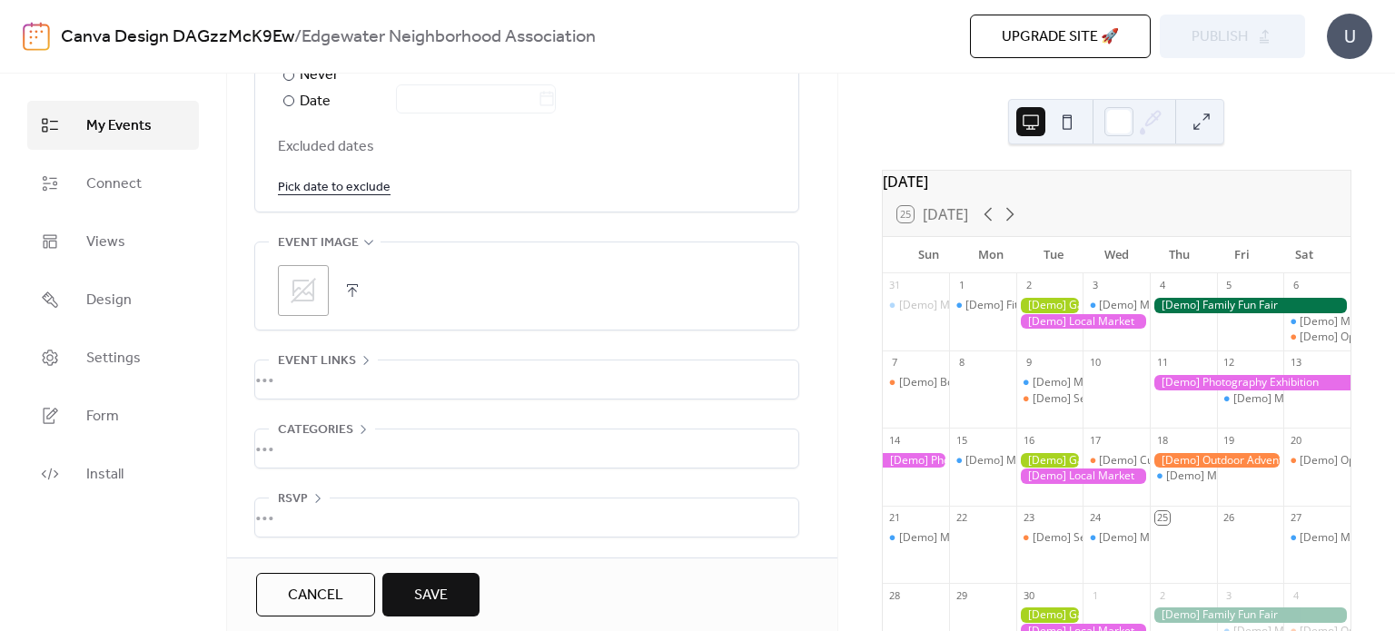
scroll to position [1153, 0]
click at [294, 499] on div "•••" at bounding box center [526, 518] width 543 height 38
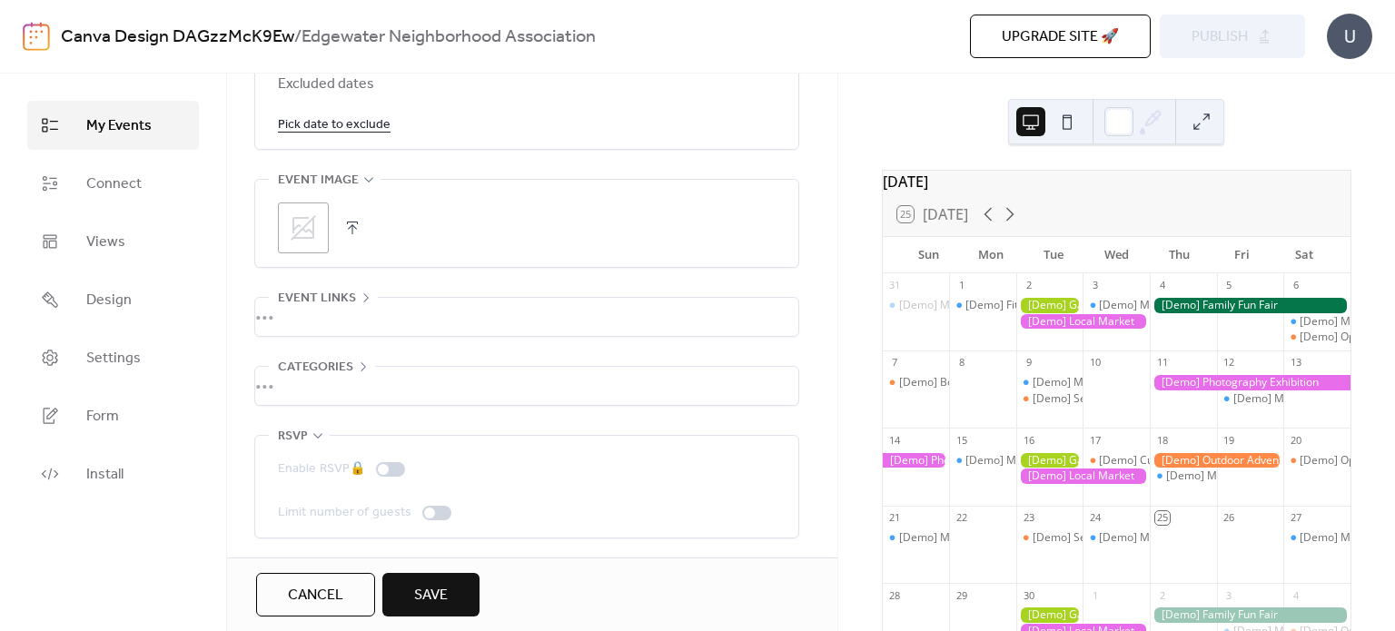
click at [301, 439] on span "RSVP" at bounding box center [293, 437] width 30 height 22
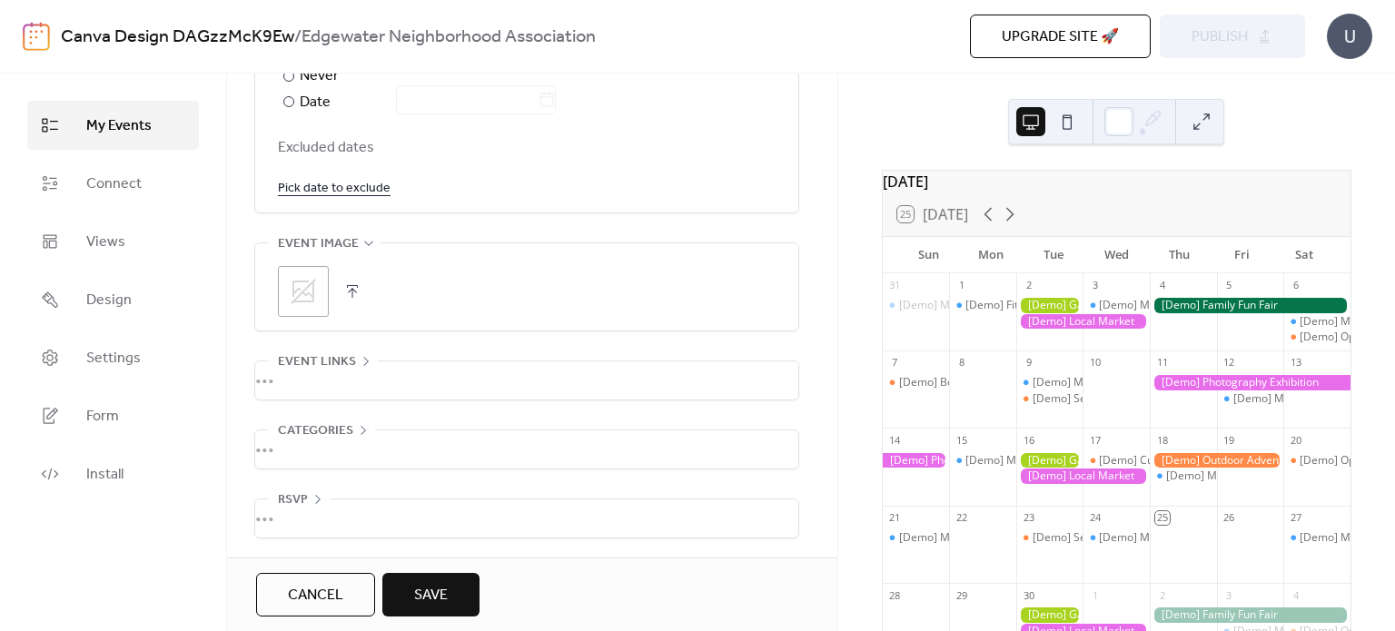
click at [329, 427] on span "Categories" at bounding box center [315, 431] width 75 height 22
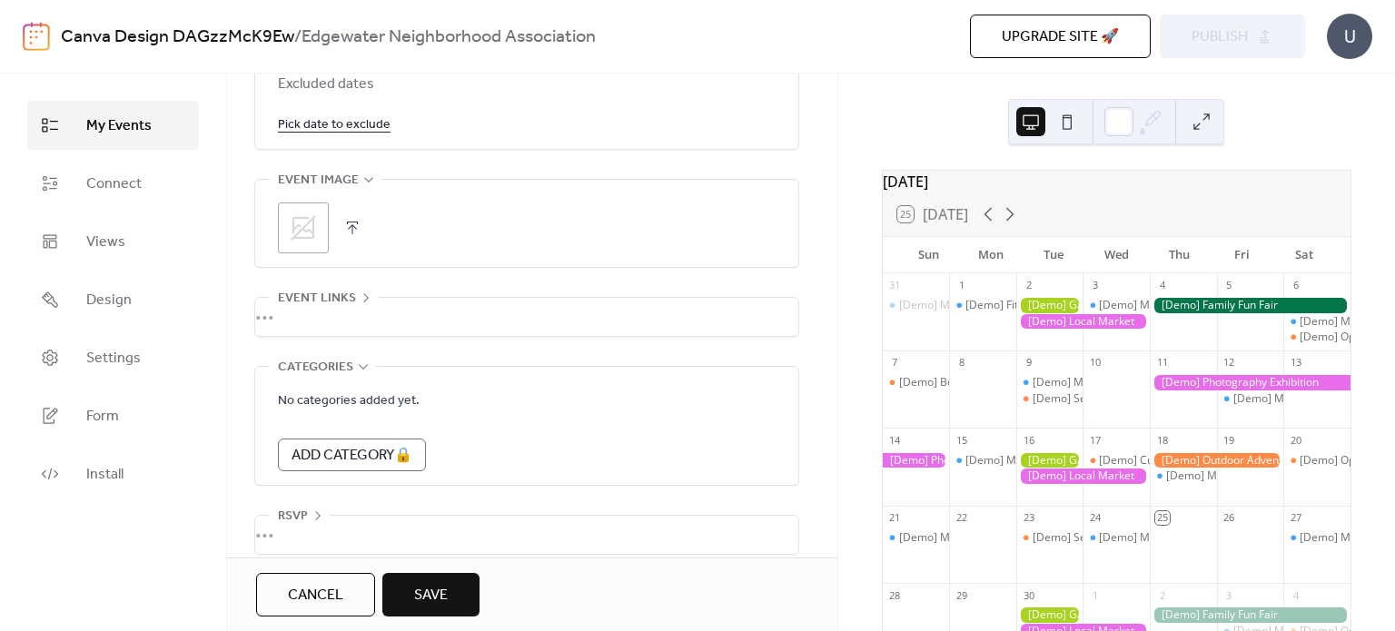
scroll to position [1233, 0]
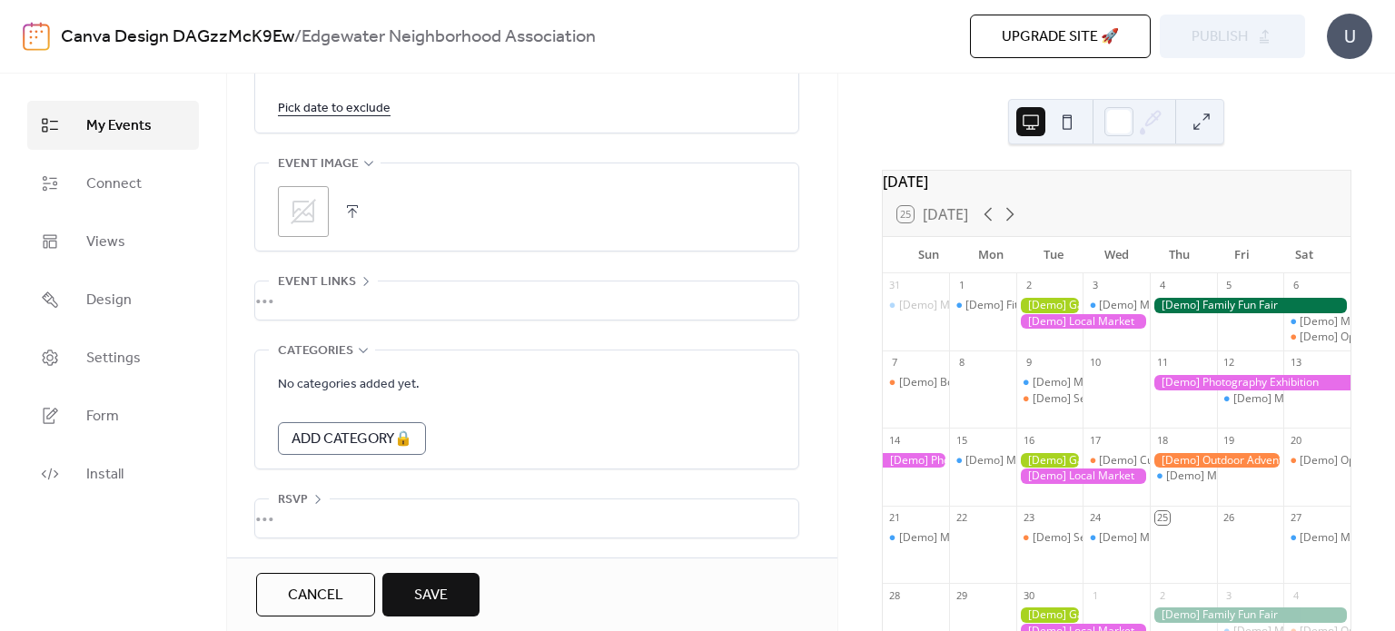
click at [338, 350] on div "•••" at bounding box center [526, 351] width 543 height 2
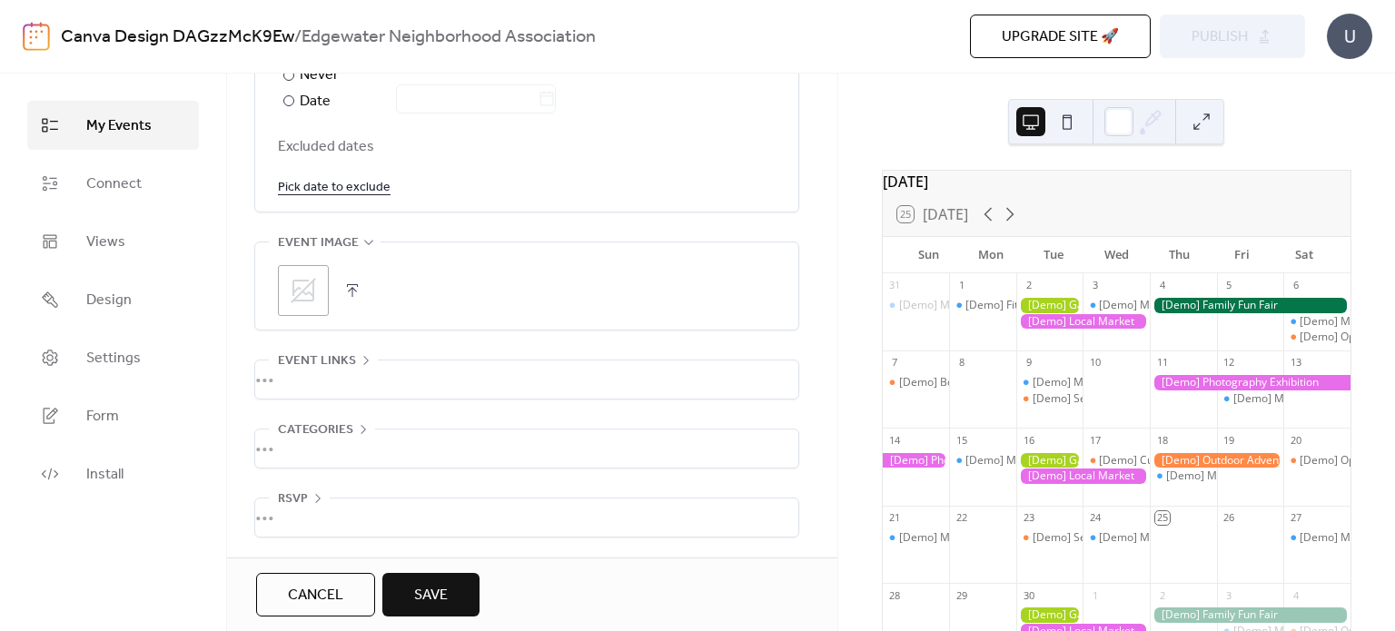
scroll to position [1153, 0]
click at [337, 361] on div "•••" at bounding box center [526, 380] width 543 height 38
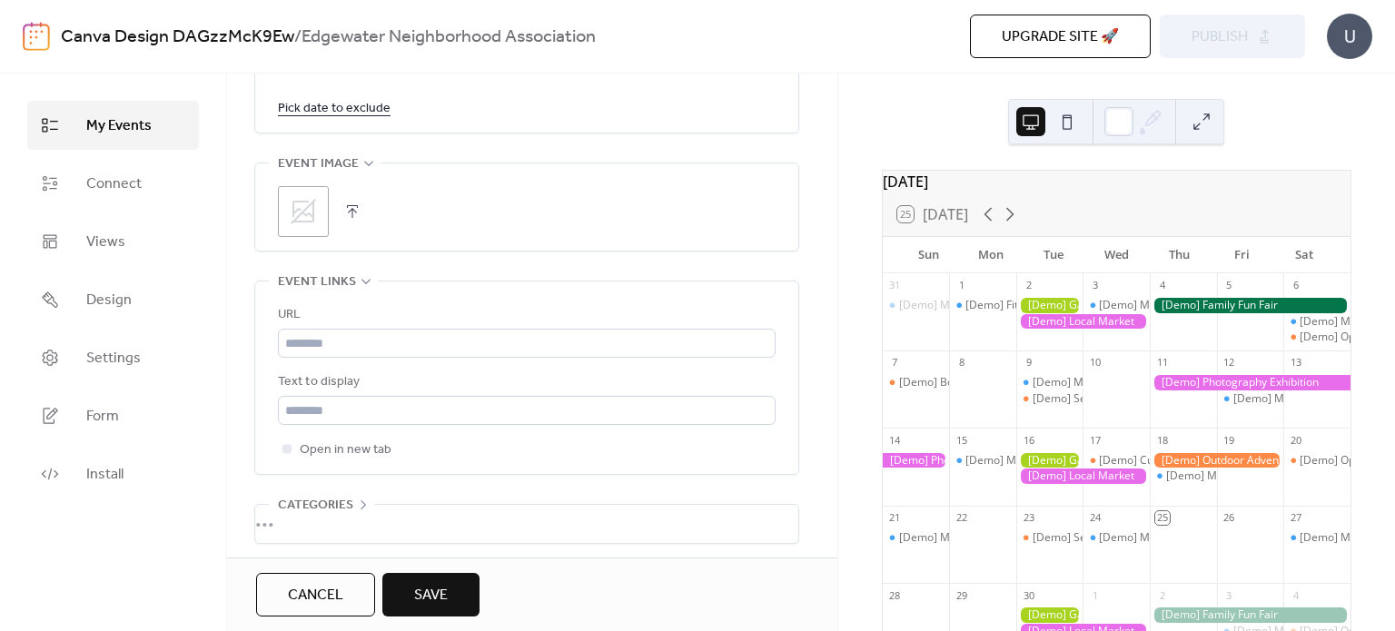
click at [338, 276] on span "Event links" at bounding box center [317, 282] width 78 height 22
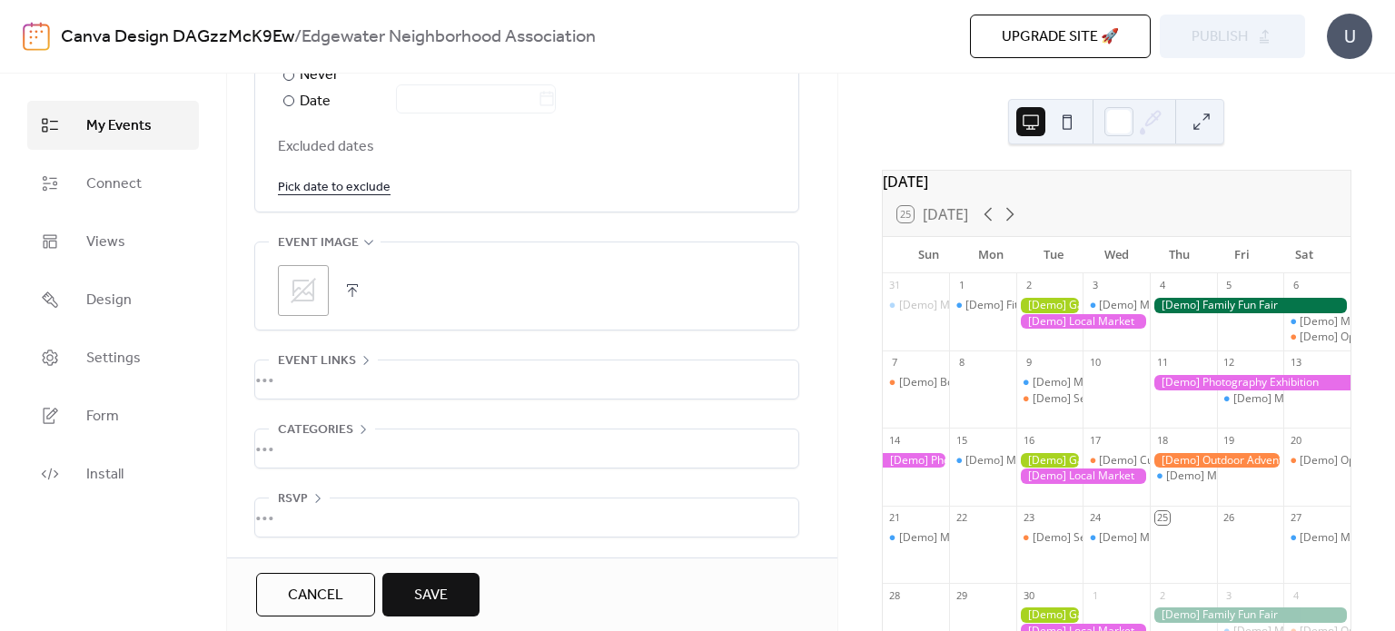
scroll to position [1153, 0]
click at [455, 588] on button "Save" at bounding box center [430, 595] width 97 height 44
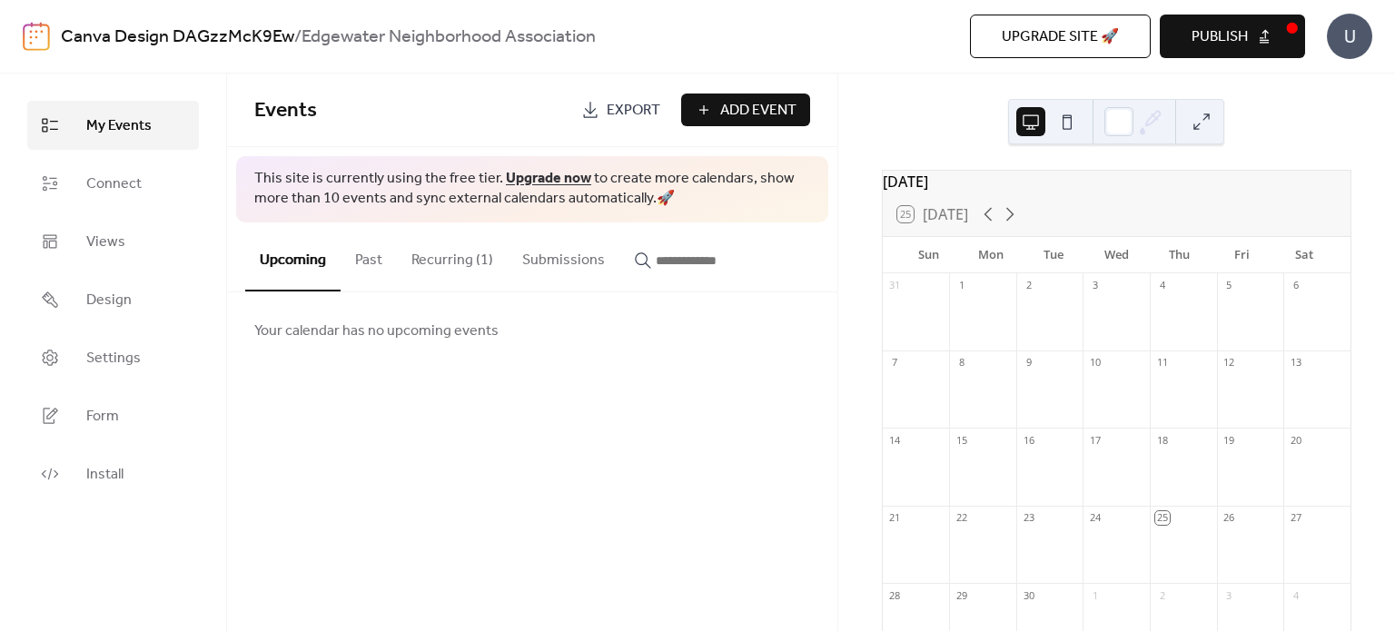
click at [431, 274] on button "Recurring (1)" at bounding box center [452, 255] width 111 height 67
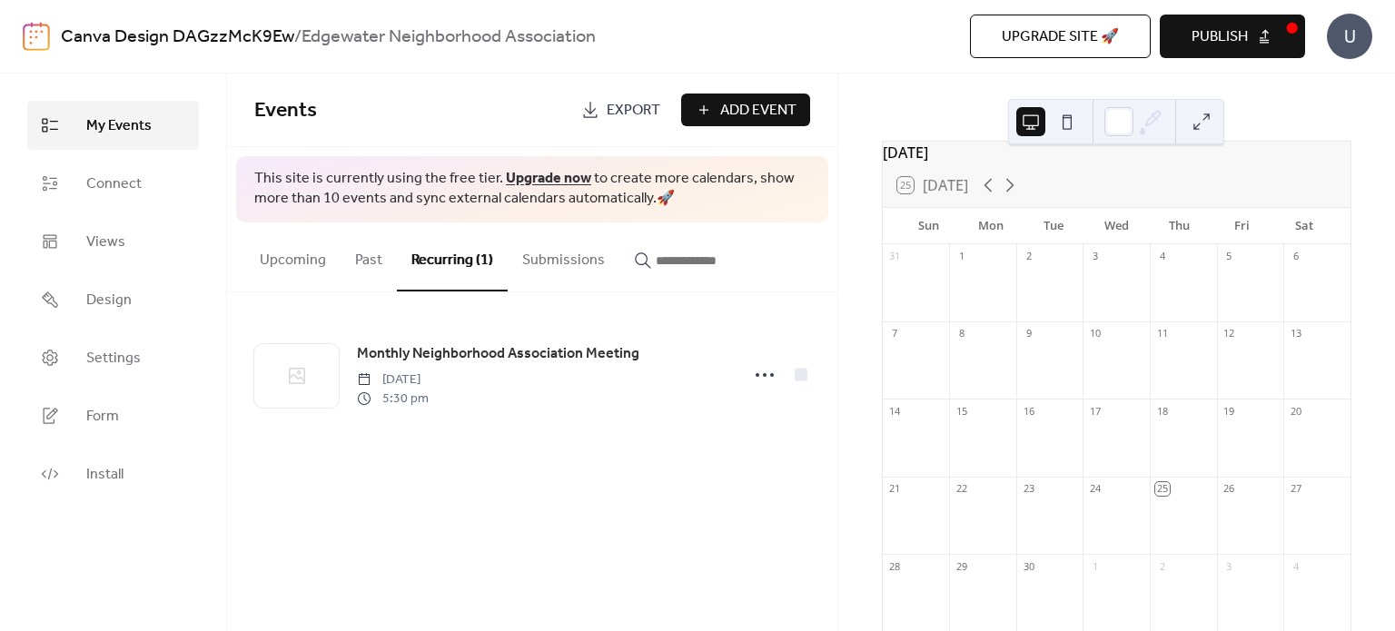
scroll to position [11, 0]
click at [1012, 209] on icon at bounding box center [1010, 203] width 22 height 22
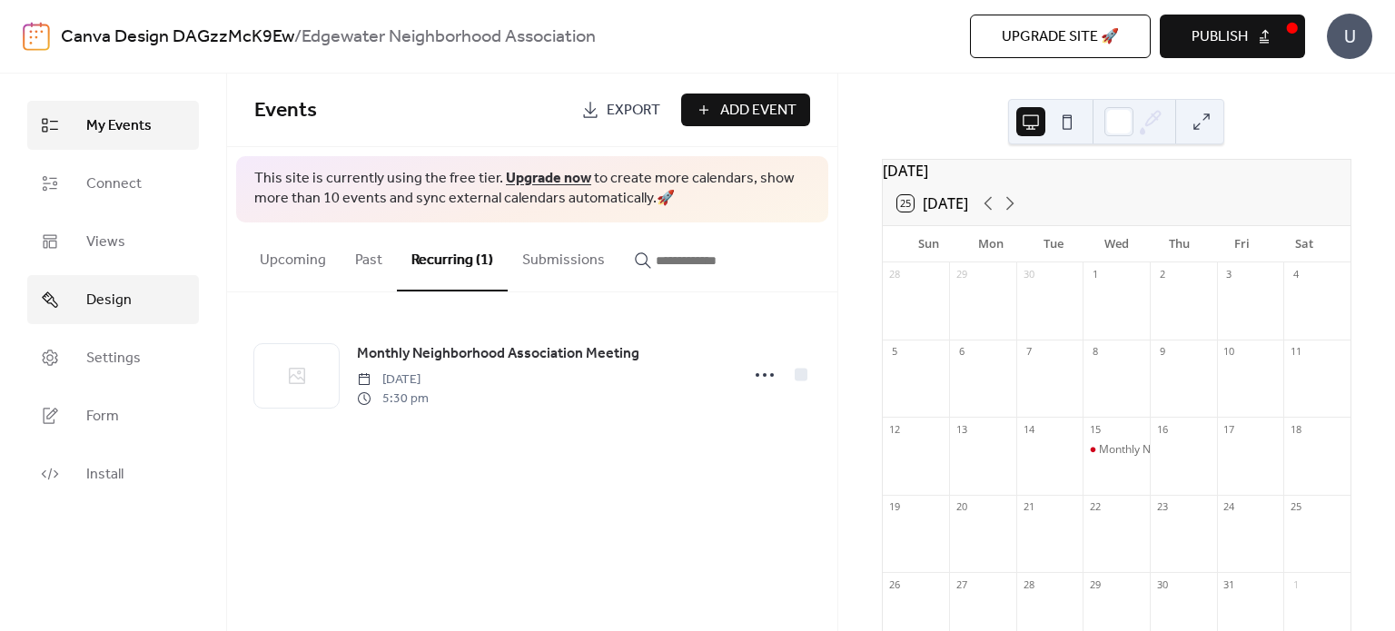
click at [140, 316] on link "Design" at bounding box center [113, 299] width 172 height 49
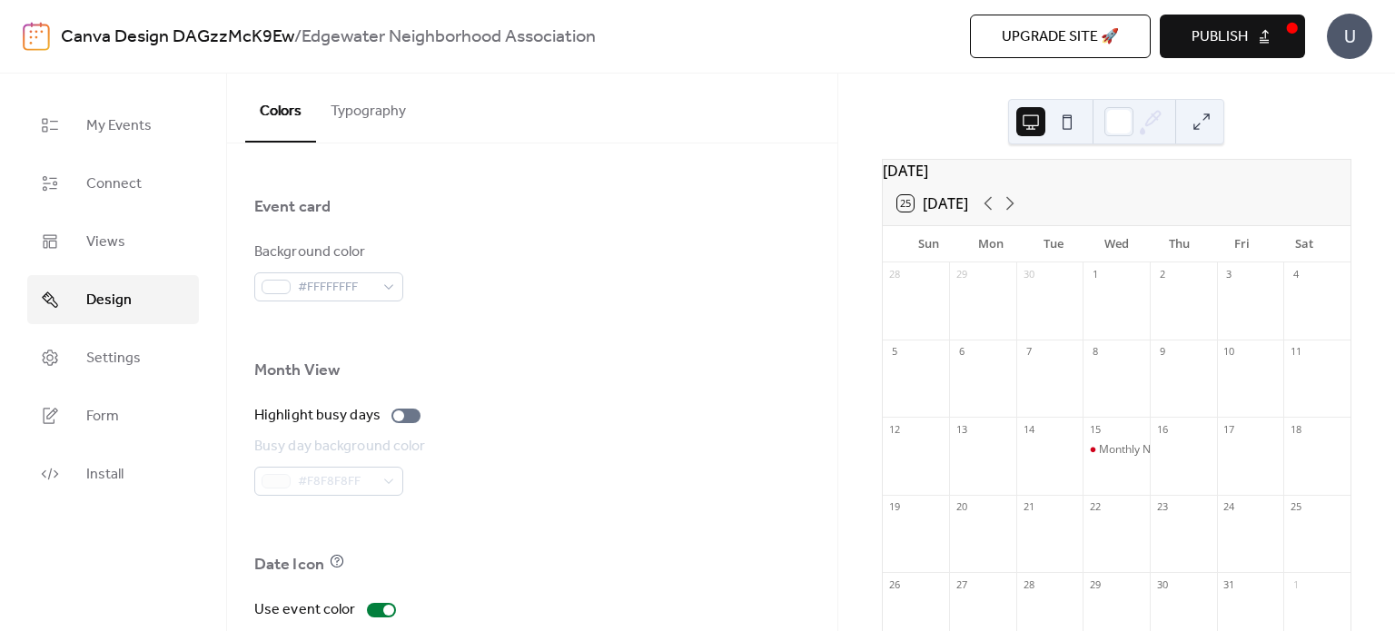
scroll to position [1271, 0]
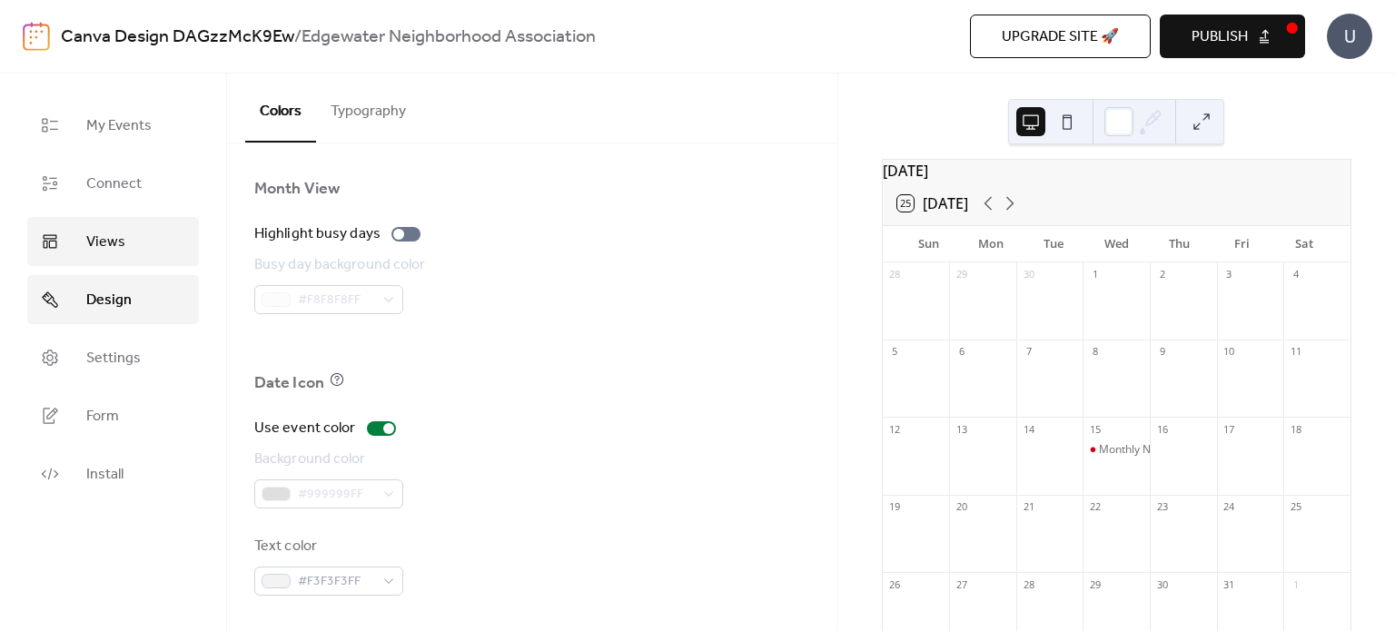
click at [123, 237] on link "Views" at bounding box center [113, 241] width 172 height 49
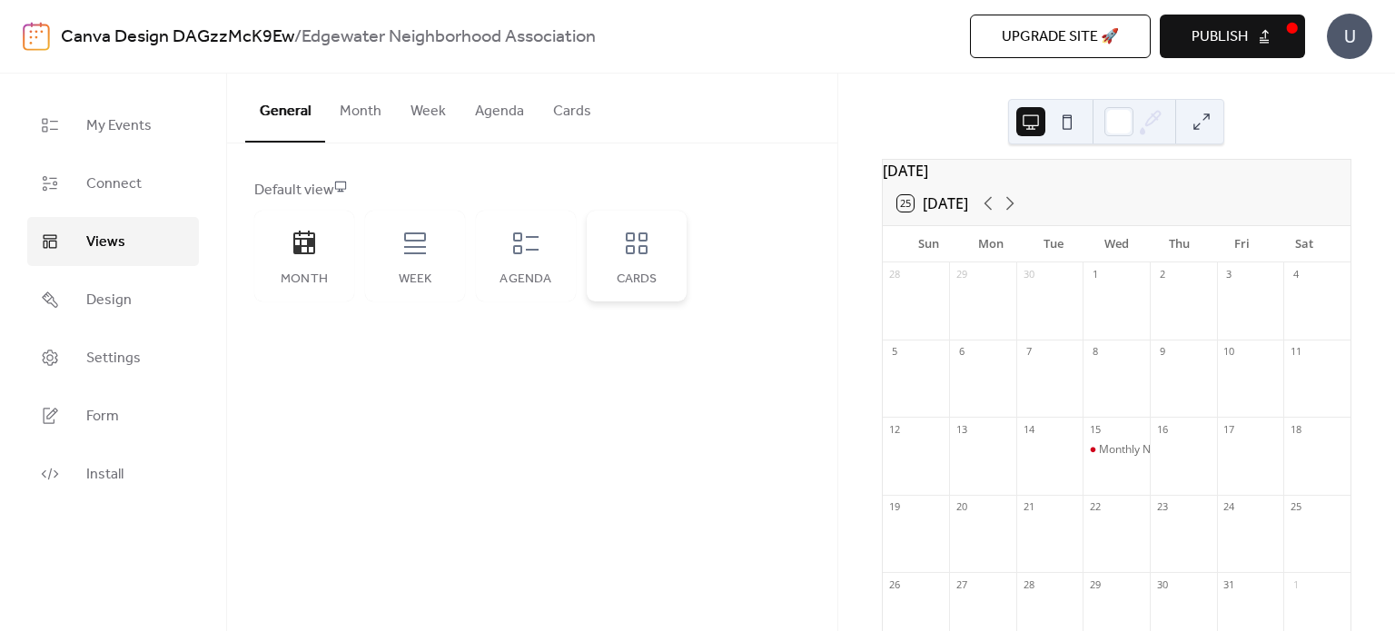
click at [654, 268] on div "Cards" at bounding box center [637, 256] width 100 height 91
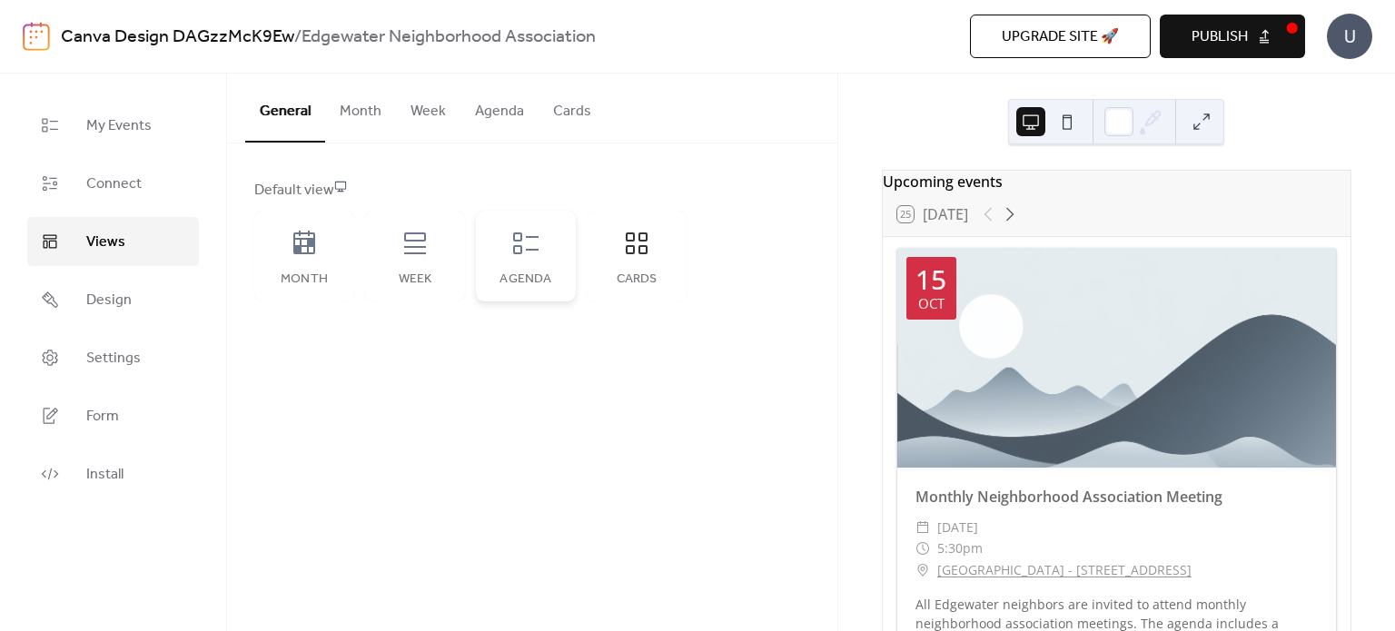
click at [540, 267] on div "Agenda" at bounding box center [526, 256] width 100 height 91
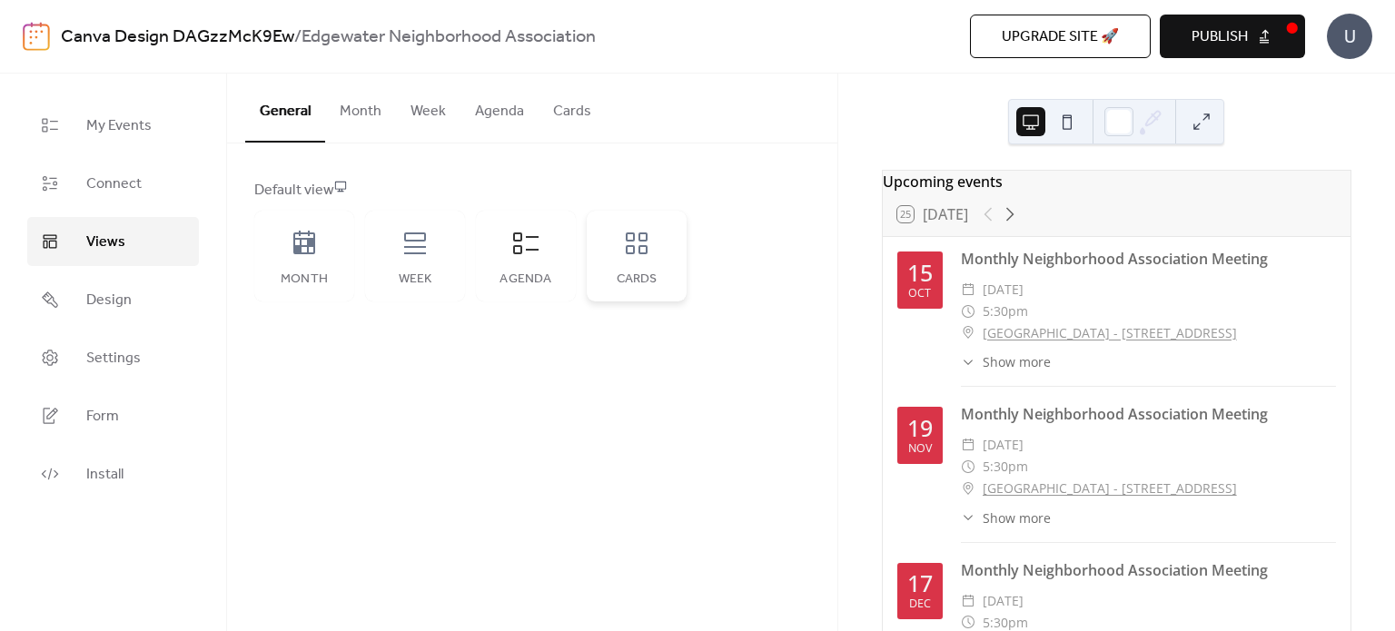
click at [639, 232] on icon at bounding box center [637, 243] width 22 height 22
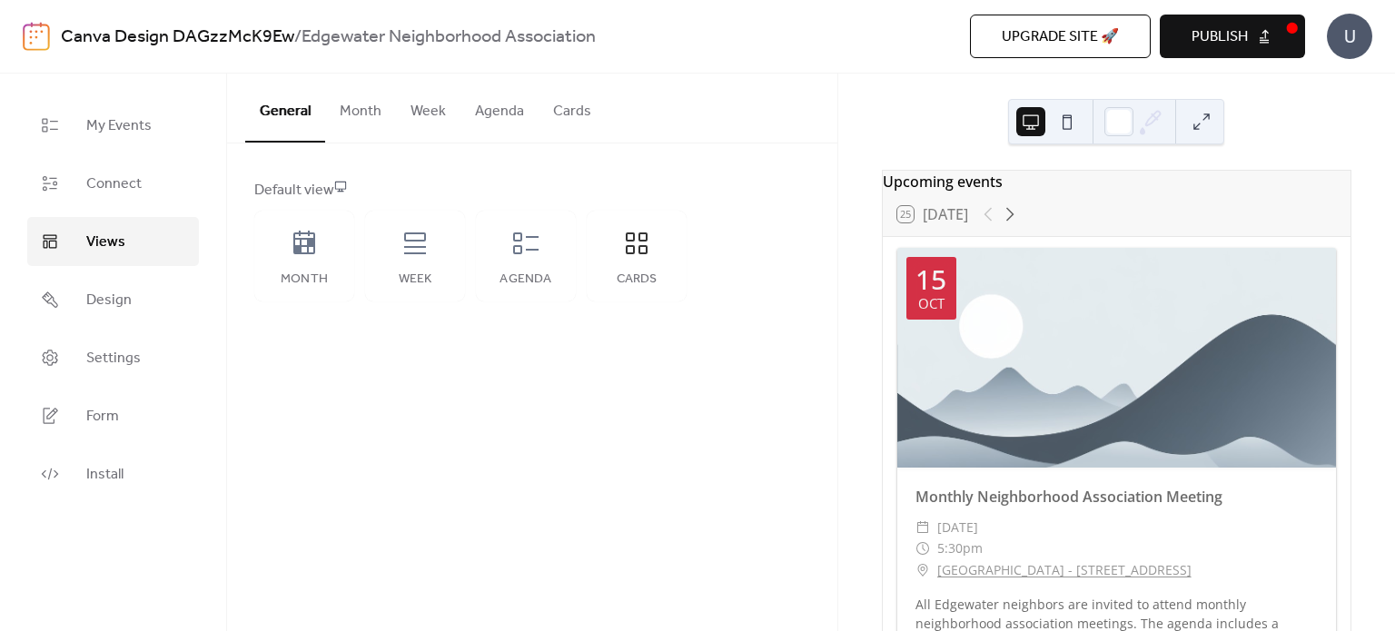
click at [569, 97] on button "Cards" at bounding box center [571, 107] width 67 height 67
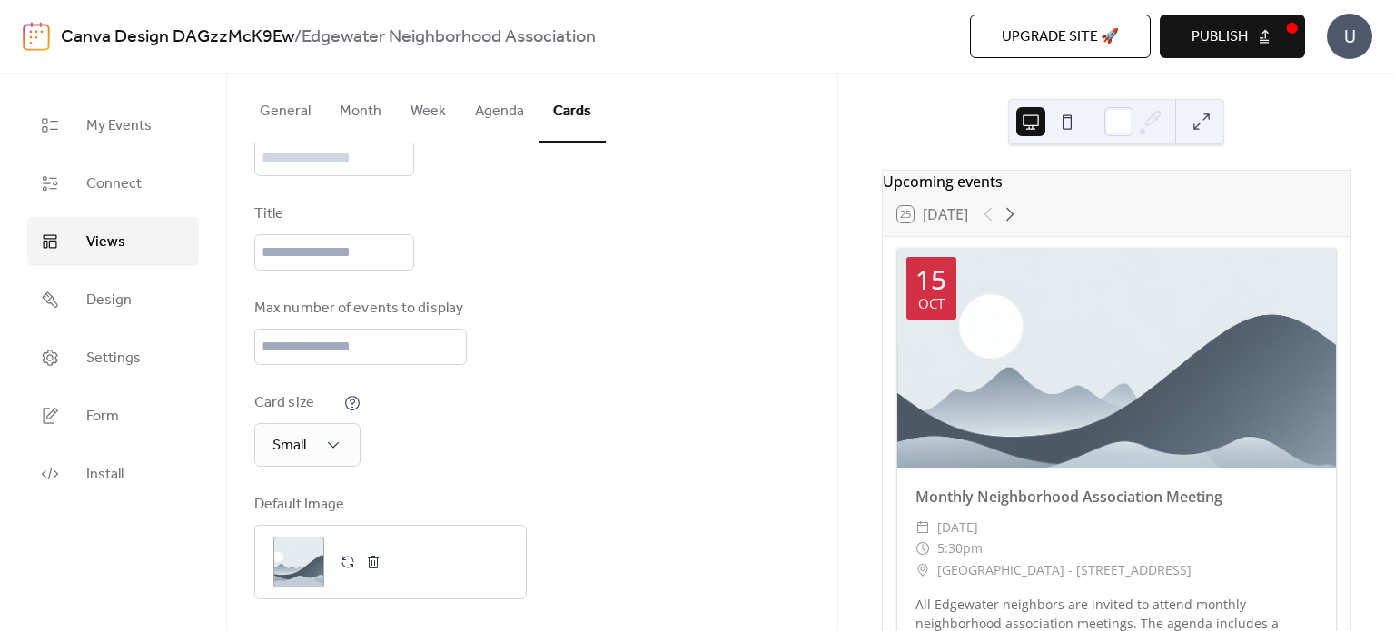
scroll to position [178, 0]
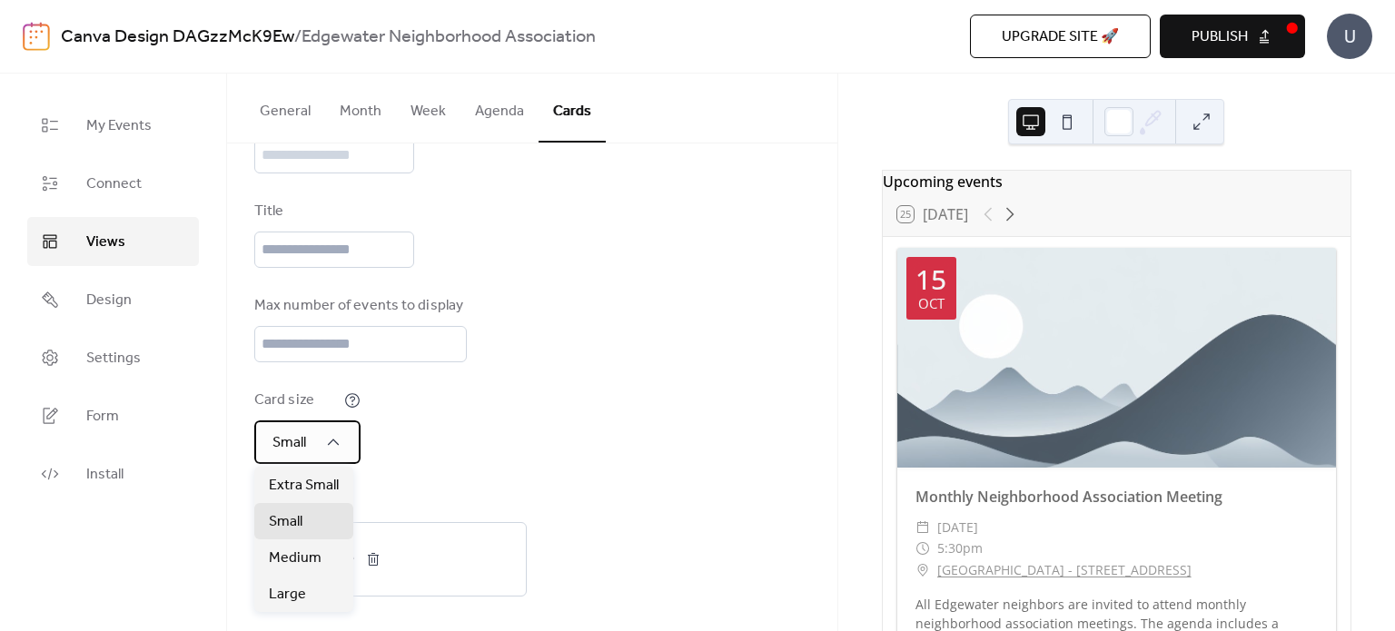
click at [266, 438] on div "Small" at bounding box center [307, 442] width 106 height 44
click at [297, 489] on span "Extra Small" at bounding box center [304, 486] width 70 height 22
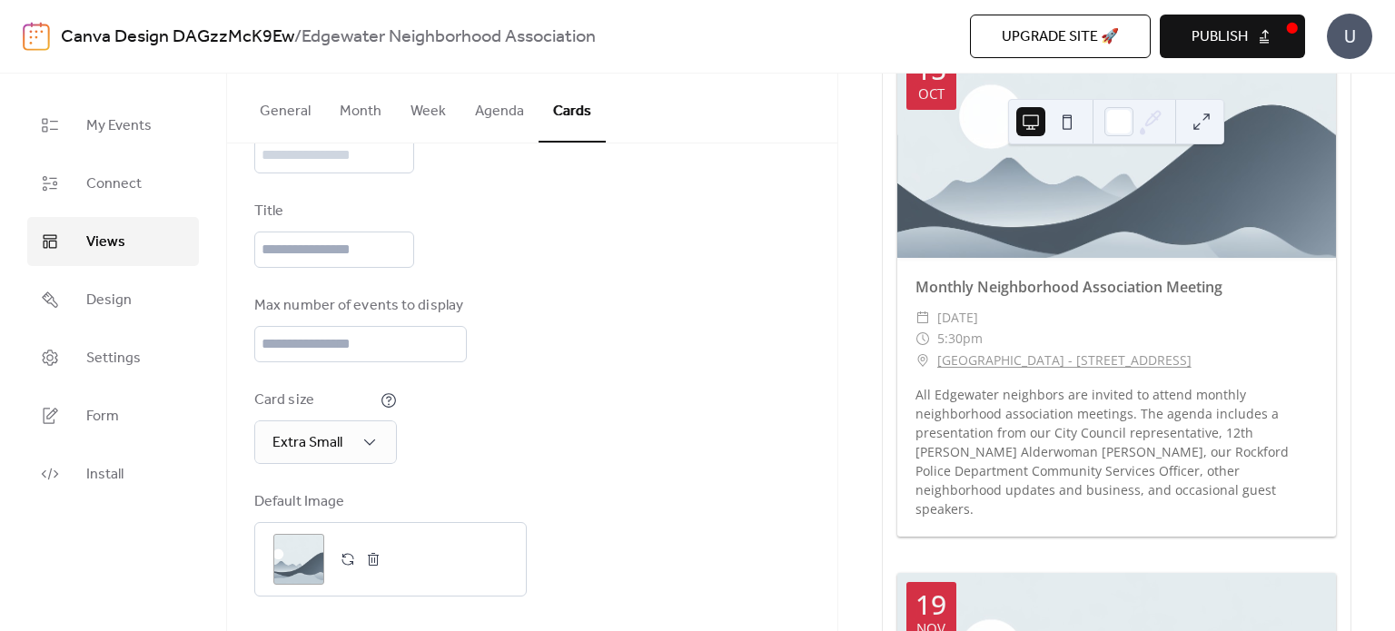
scroll to position [0, 0]
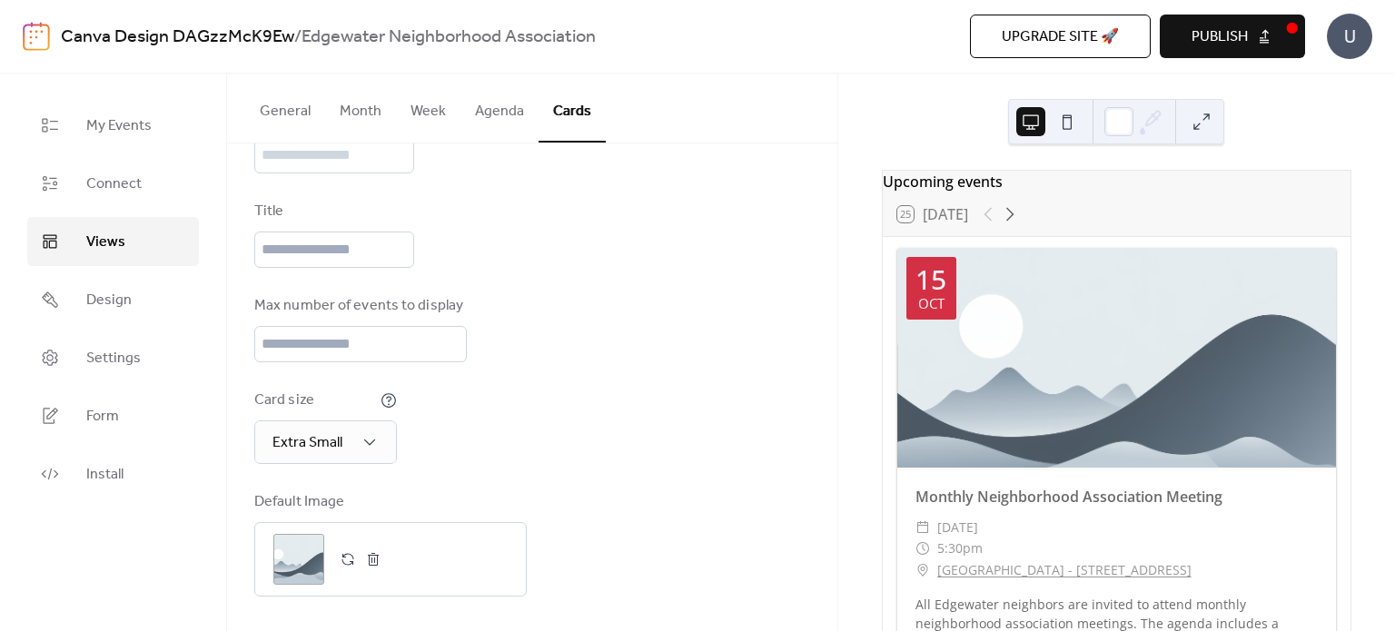
click at [1076, 131] on button at bounding box center [1066, 121] width 29 height 29
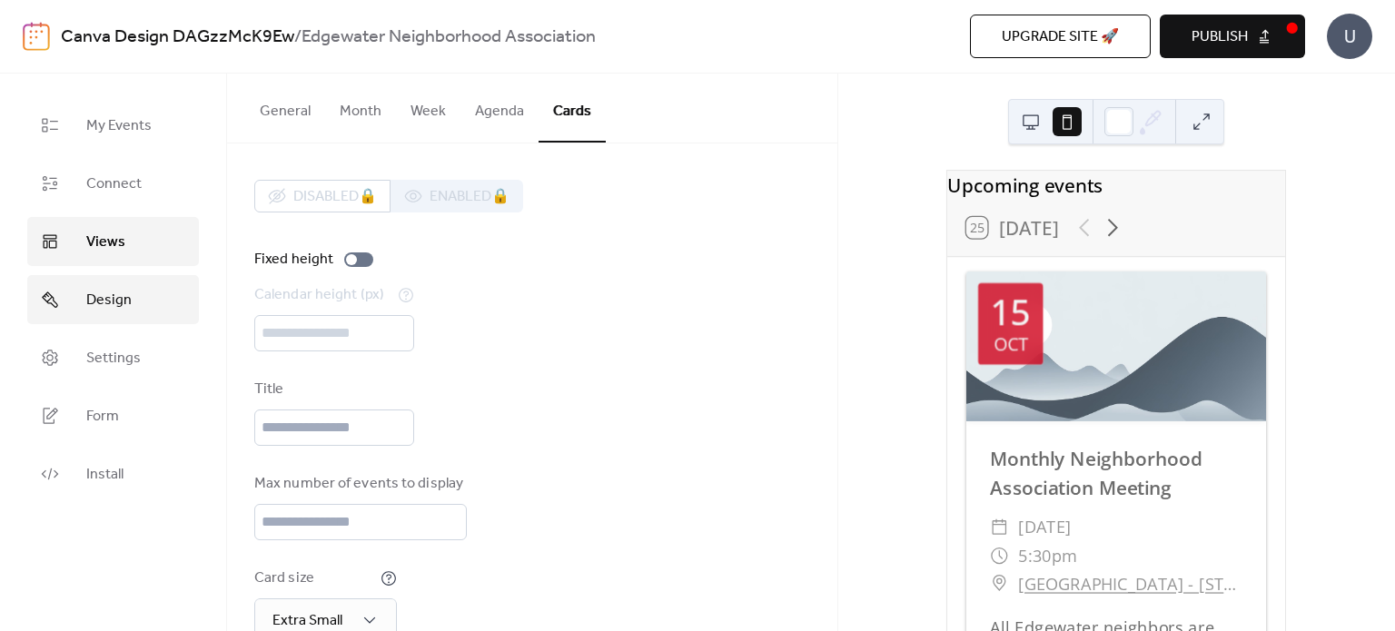
click at [105, 311] on span "Design" at bounding box center [108, 301] width 45 height 22
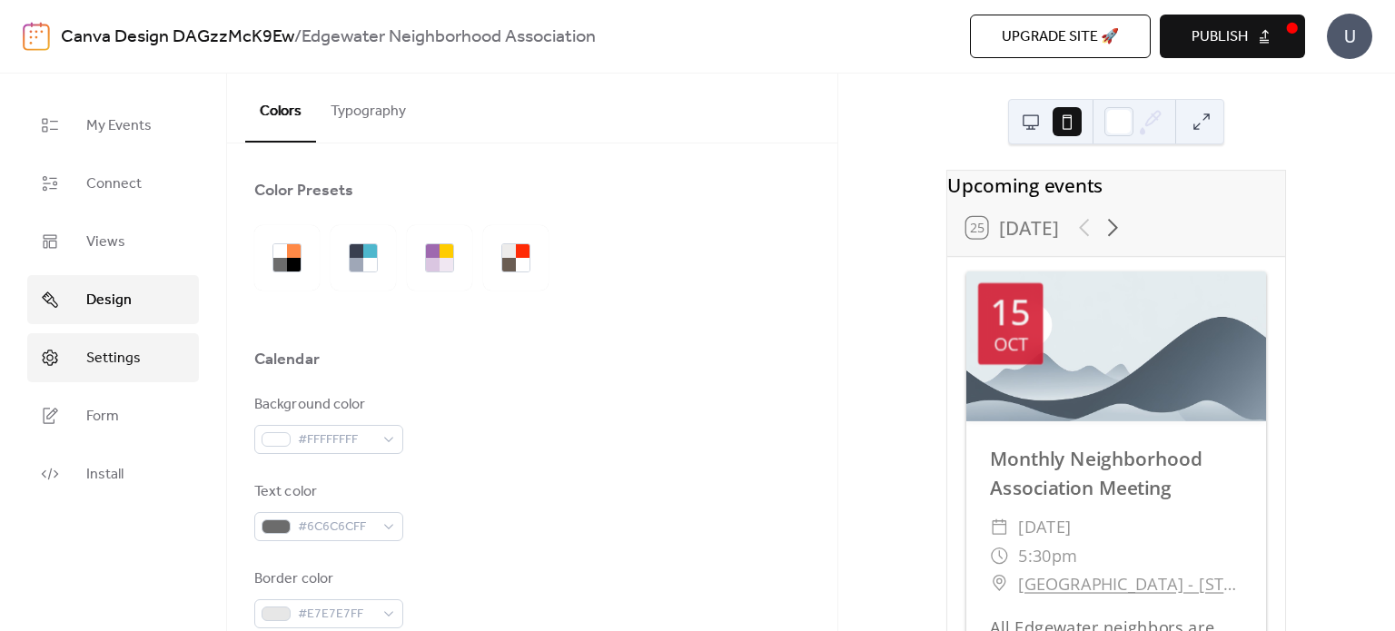
click at [131, 348] on span "Settings" at bounding box center [113, 359] width 54 height 22
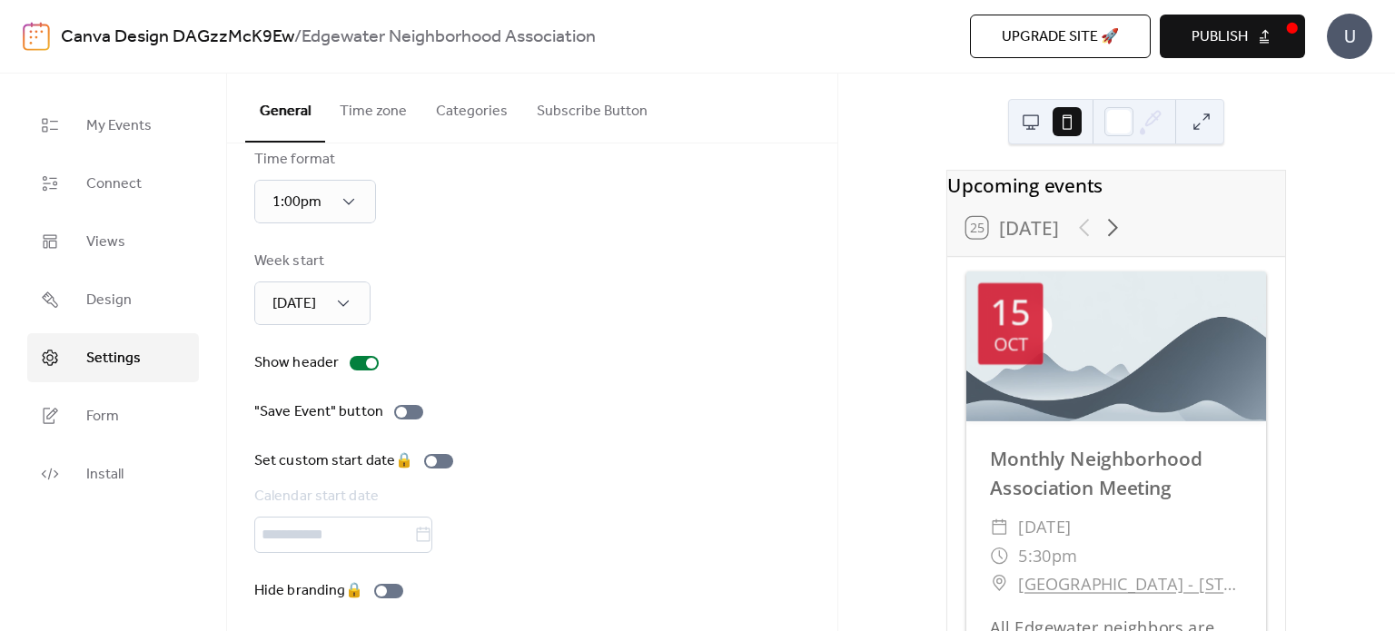
scroll to position [138, 0]
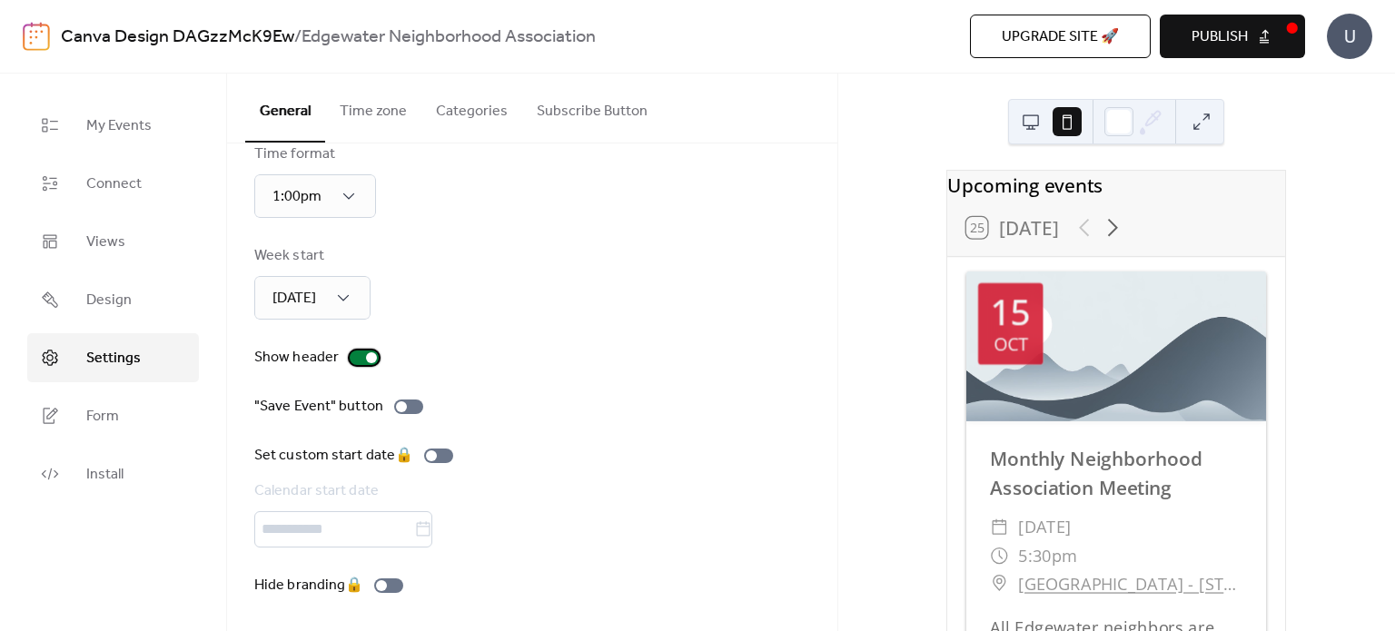
click at [360, 355] on div at bounding box center [364, 357] width 29 height 15
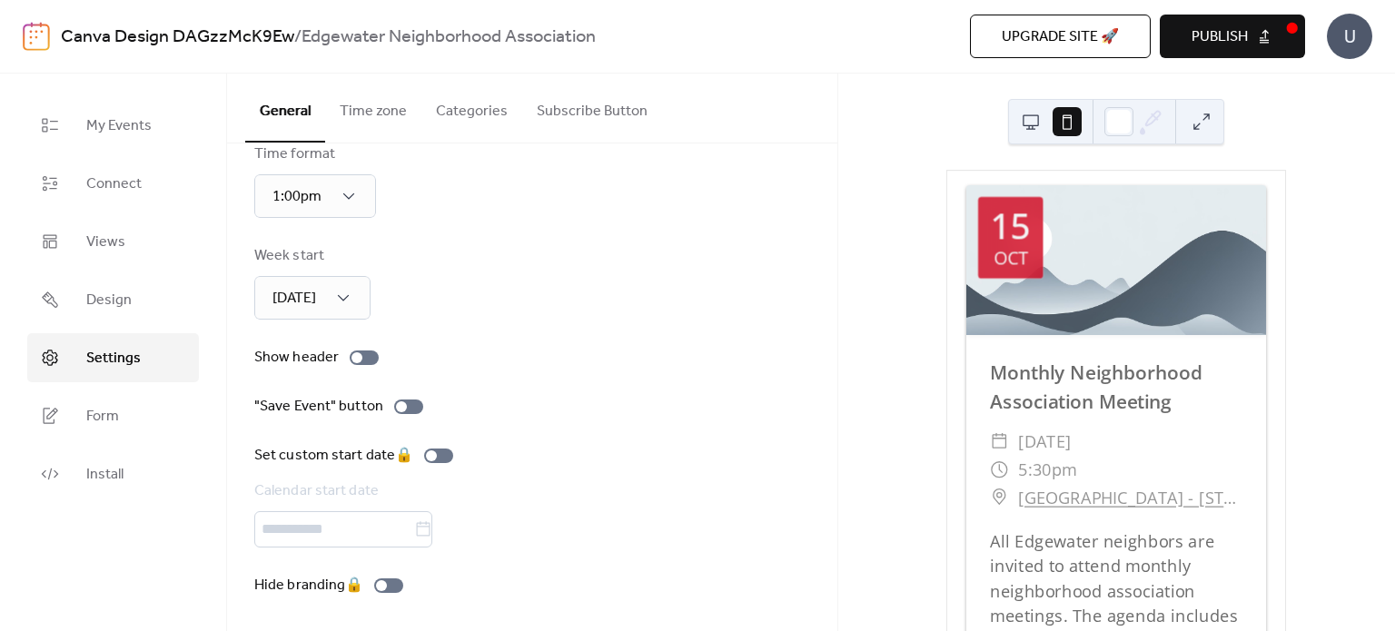
click at [1031, 130] on button at bounding box center [1030, 121] width 29 height 29
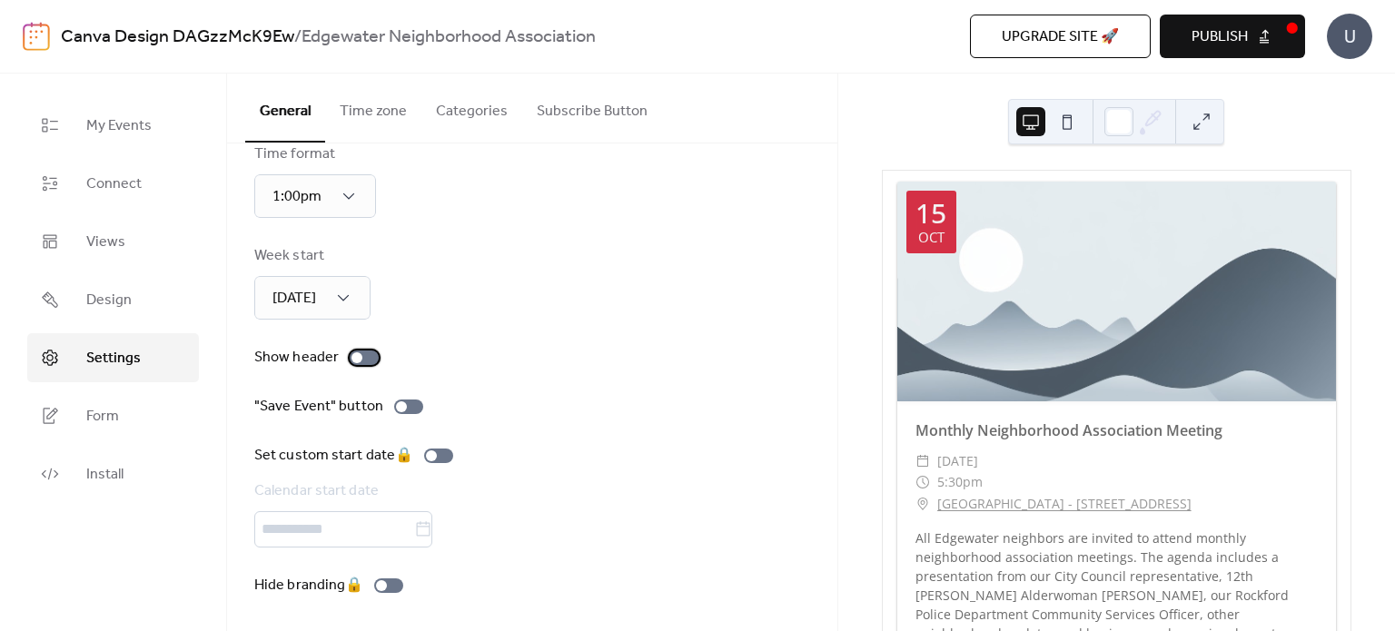
click at [369, 359] on div at bounding box center [364, 357] width 29 height 15
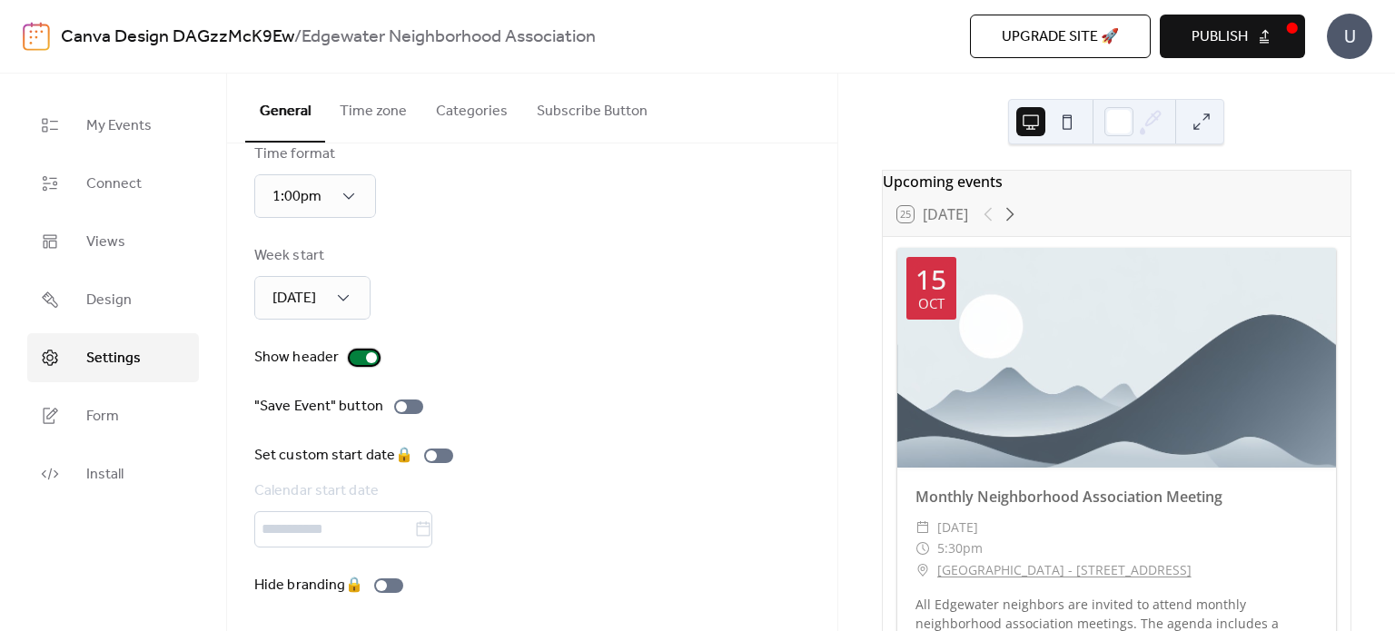
click at [369, 359] on div at bounding box center [371, 357] width 11 height 11
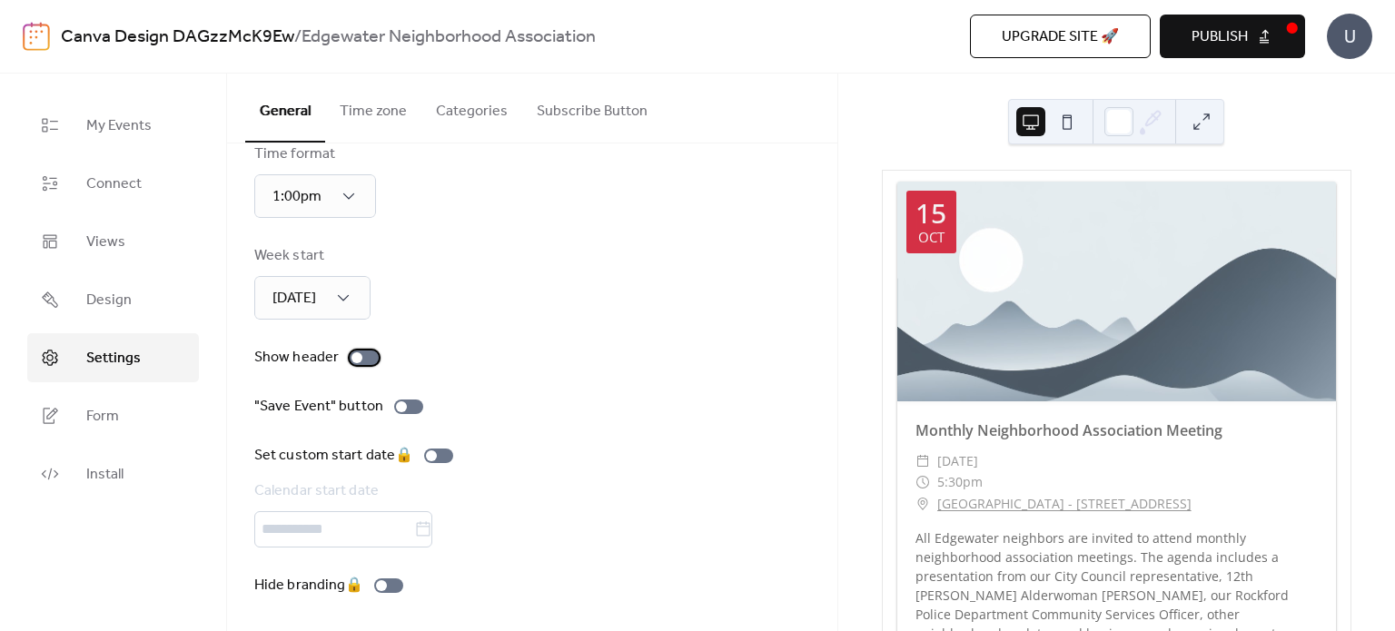
click at [369, 359] on div at bounding box center [364, 357] width 29 height 15
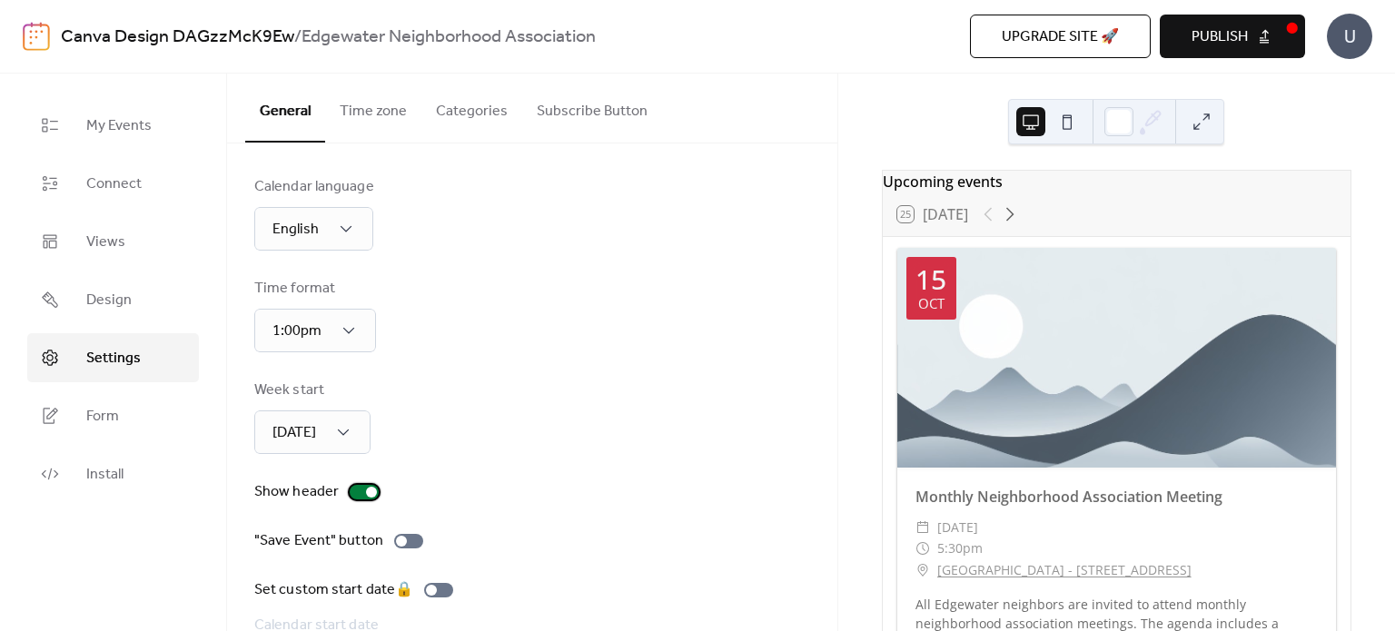
scroll to position [0, 0]
click at [385, 117] on button "Time zone" at bounding box center [373, 107] width 96 height 67
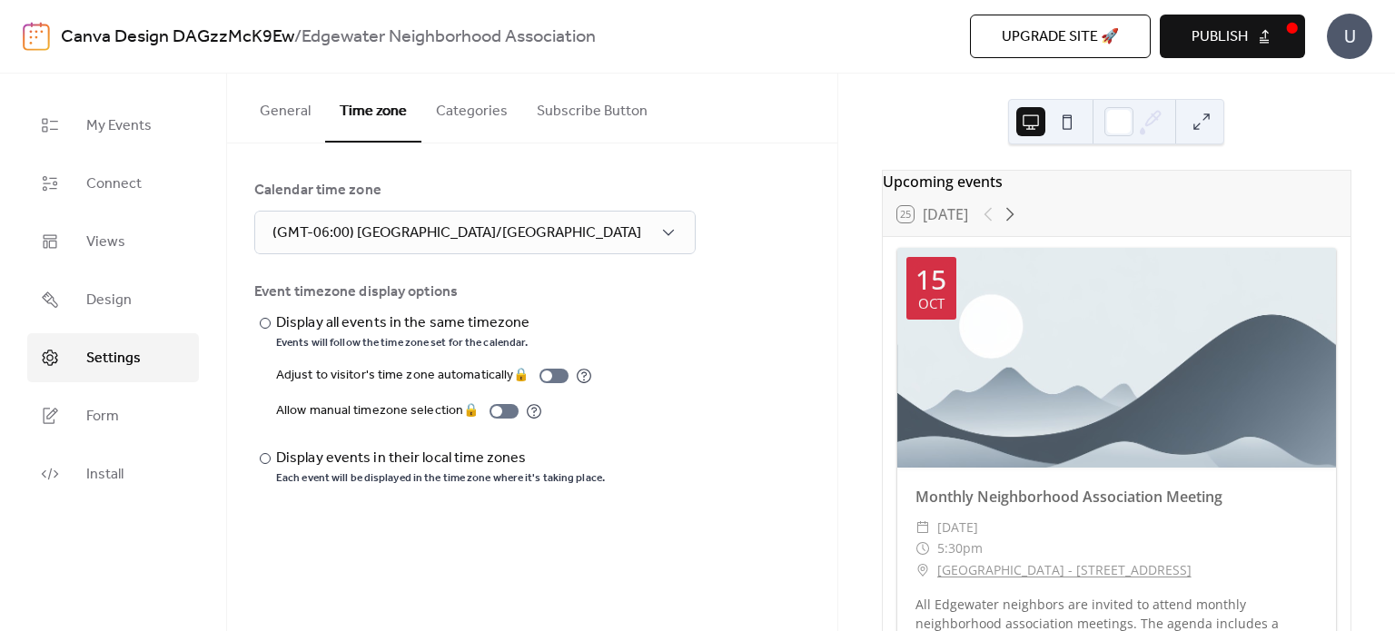
click at [474, 102] on button "Categories" at bounding box center [471, 107] width 101 height 67
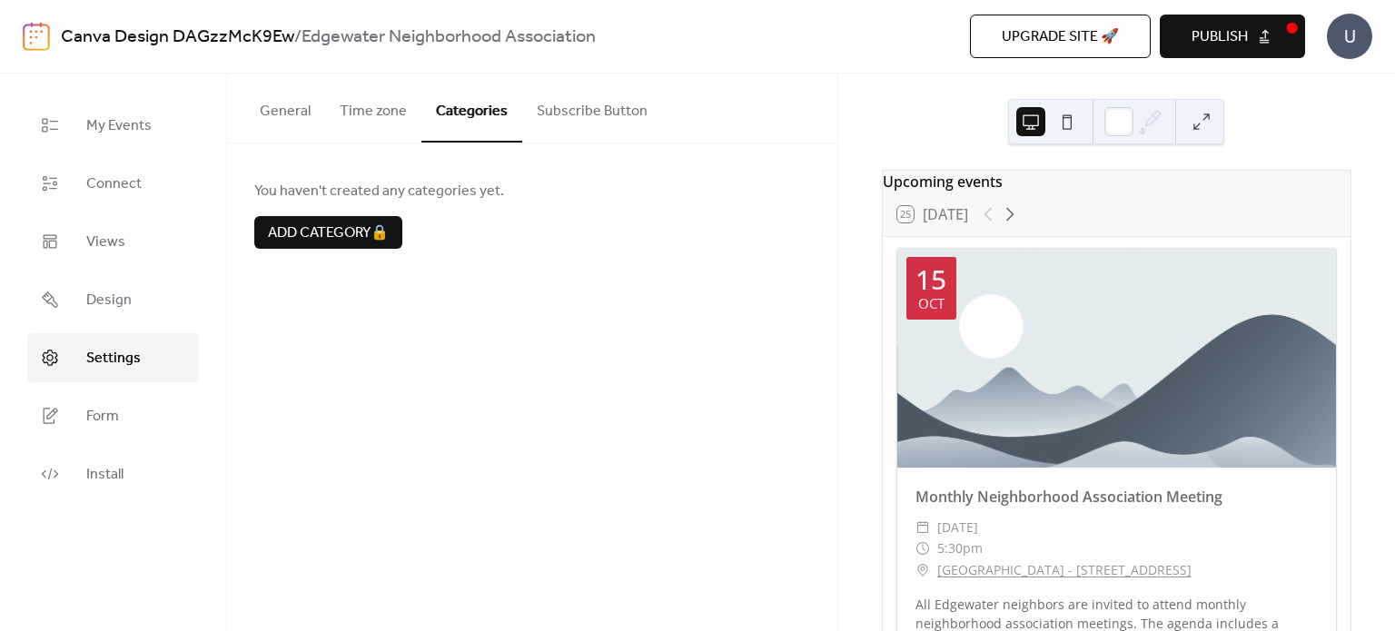
click at [567, 103] on button "Subscribe Button" at bounding box center [592, 107] width 140 height 67
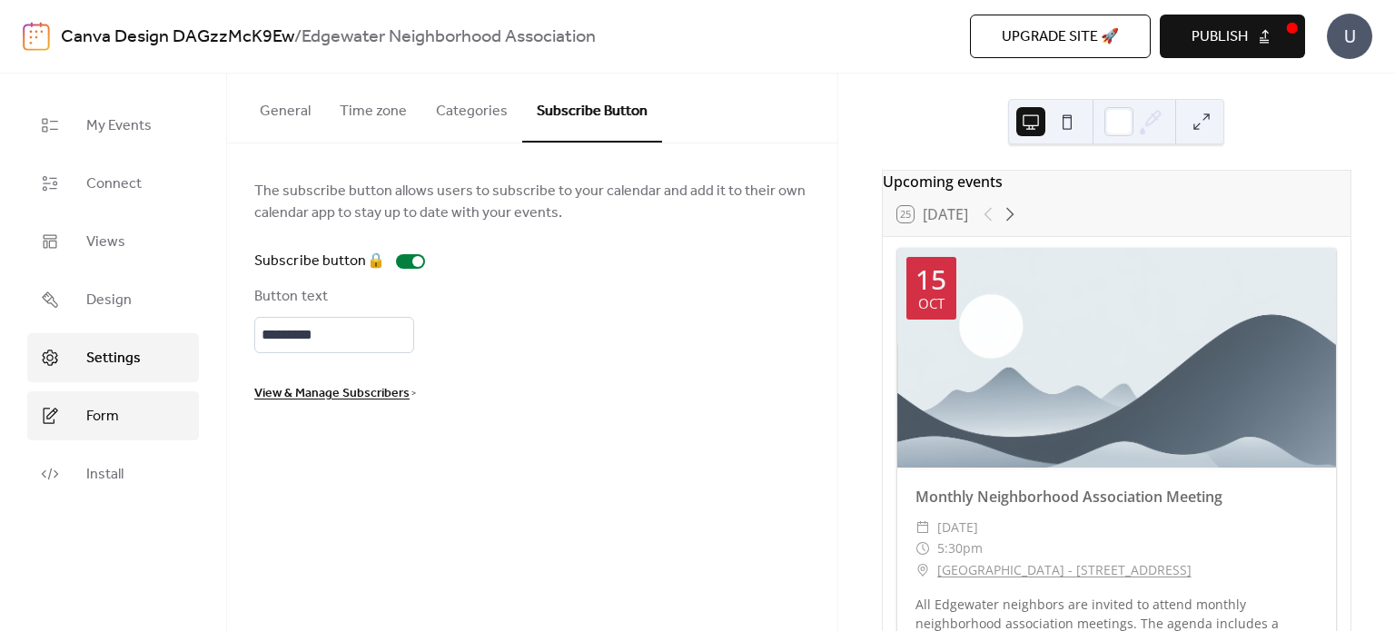
click at [123, 406] on link "Form" at bounding box center [113, 415] width 172 height 49
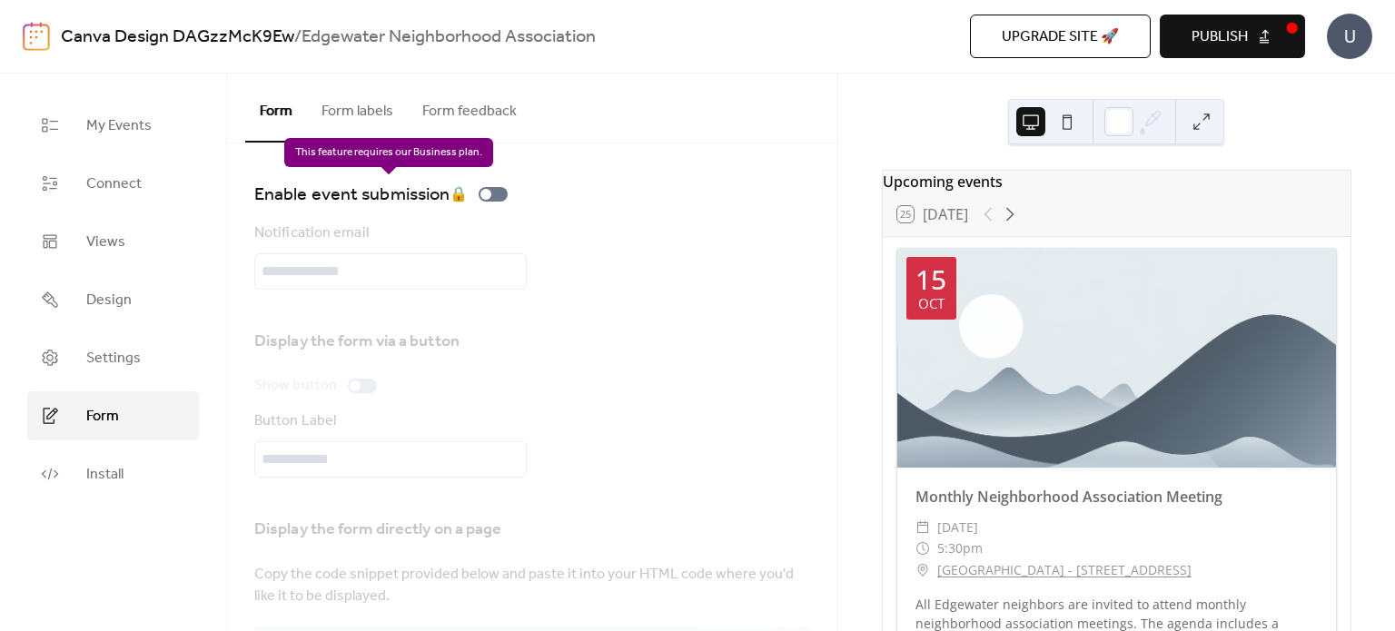
click at [493, 194] on div "Enable event submission 🔒" at bounding box center [384, 194] width 261 height 29
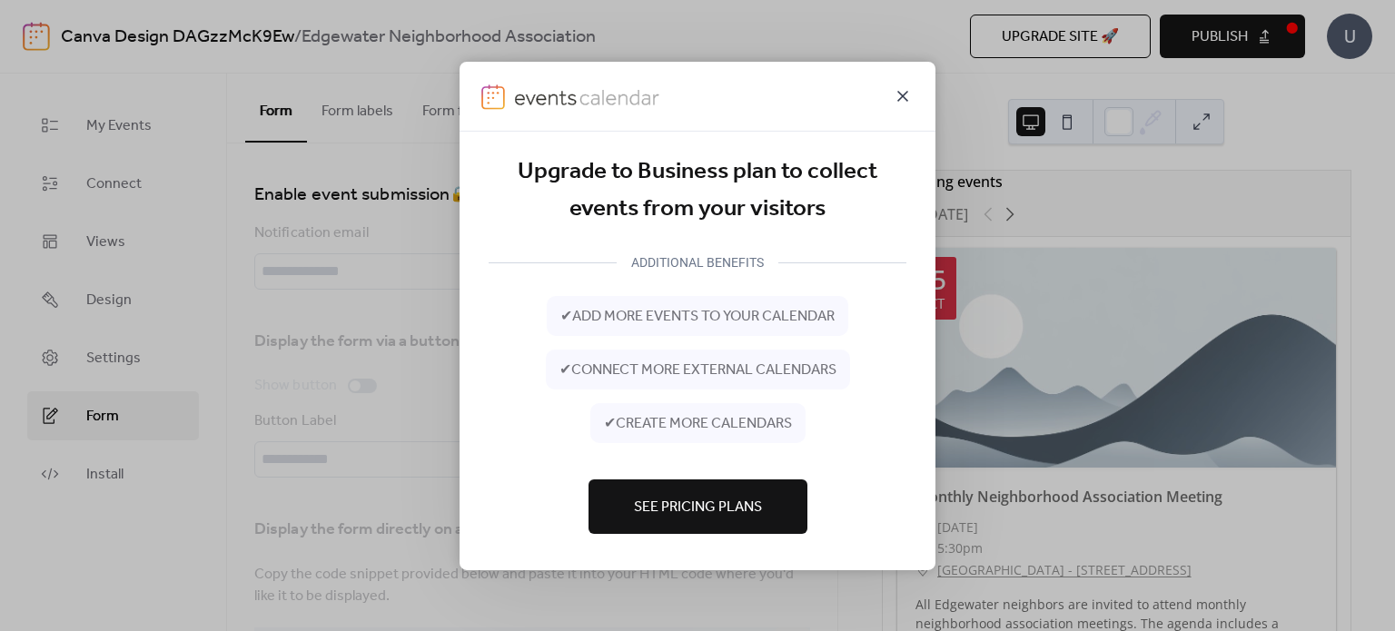
click at [904, 99] on icon at bounding box center [902, 95] width 11 height 11
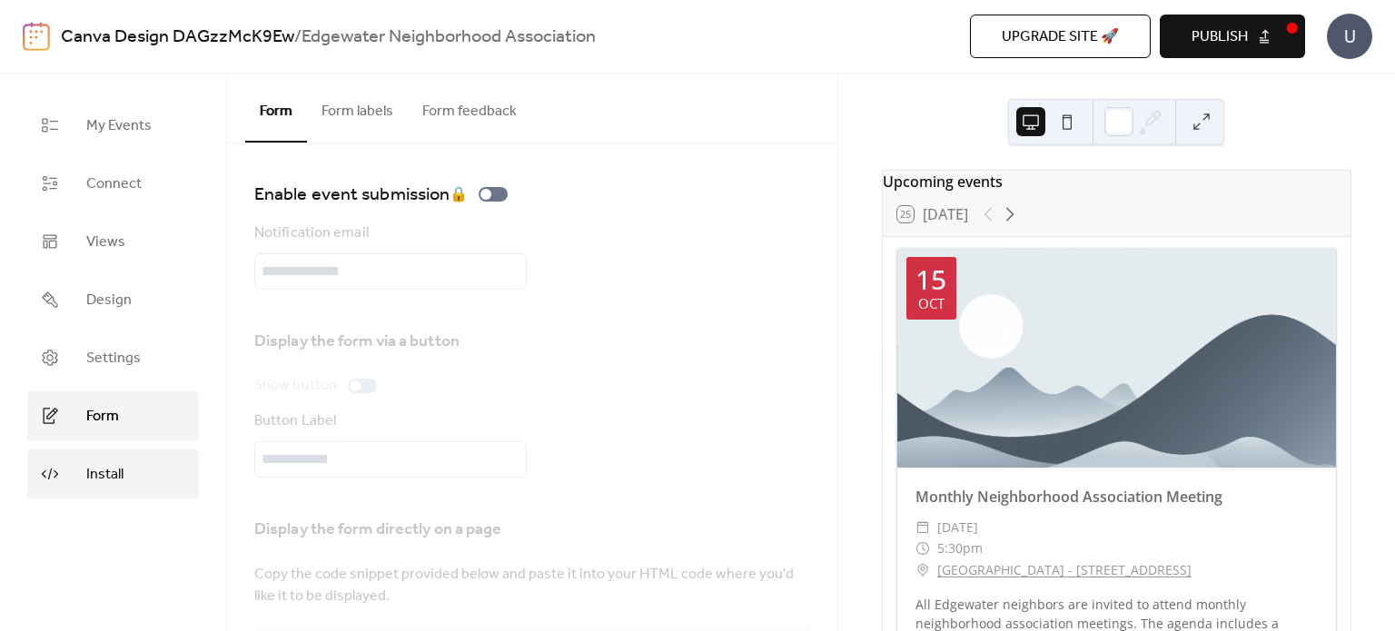
click at [120, 486] on span "Install" at bounding box center [104, 475] width 37 height 22
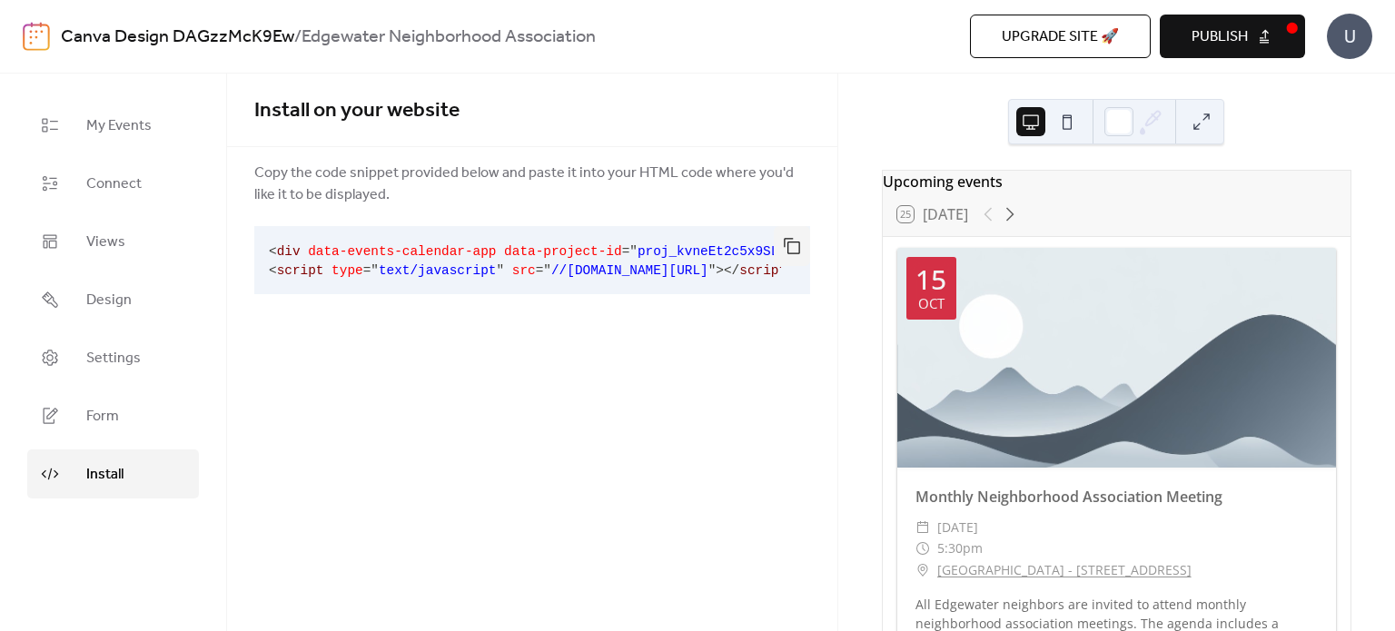
click at [1239, 34] on span "Publish" at bounding box center [1219, 37] width 56 height 22
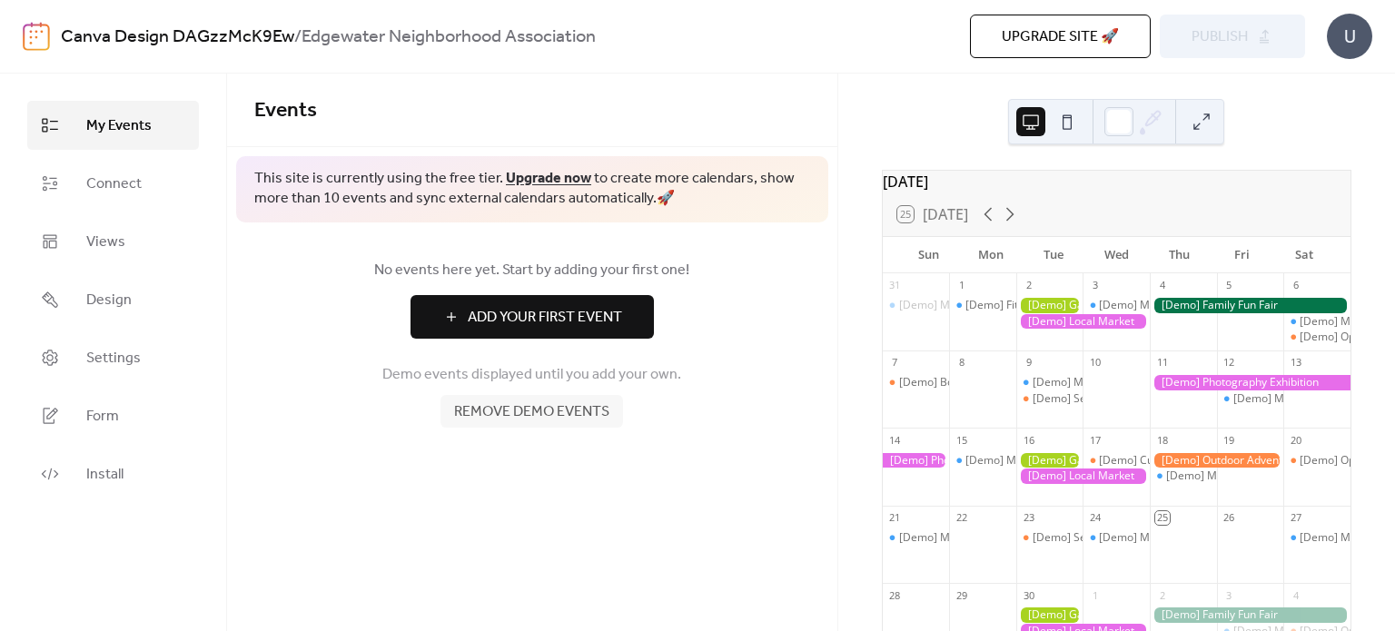
click at [1348, 44] on div "U" at bounding box center [1349, 36] width 45 height 45
click at [423, 43] on b "Edgewater Neighborhood Association" at bounding box center [448, 37] width 294 height 35
click at [552, 412] on span "Remove demo events" at bounding box center [531, 412] width 155 height 22
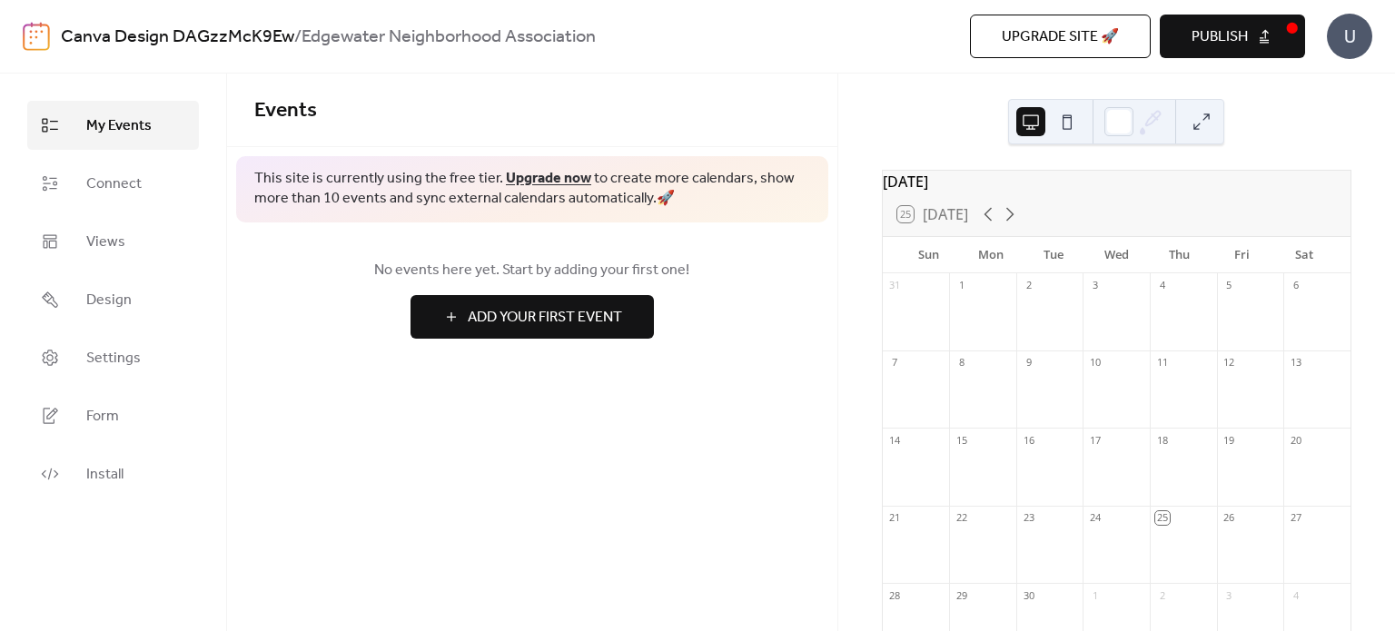
click at [538, 322] on span "Add Your First Event" at bounding box center [545, 318] width 154 height 22
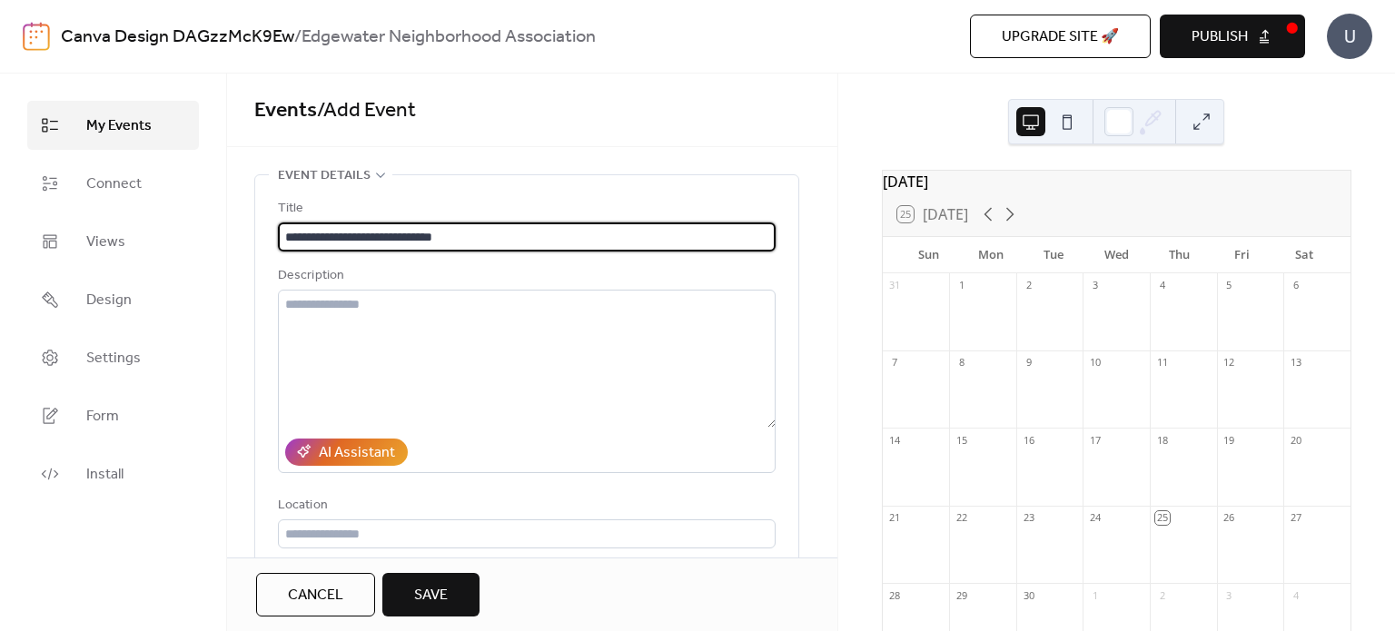
type input "**********"
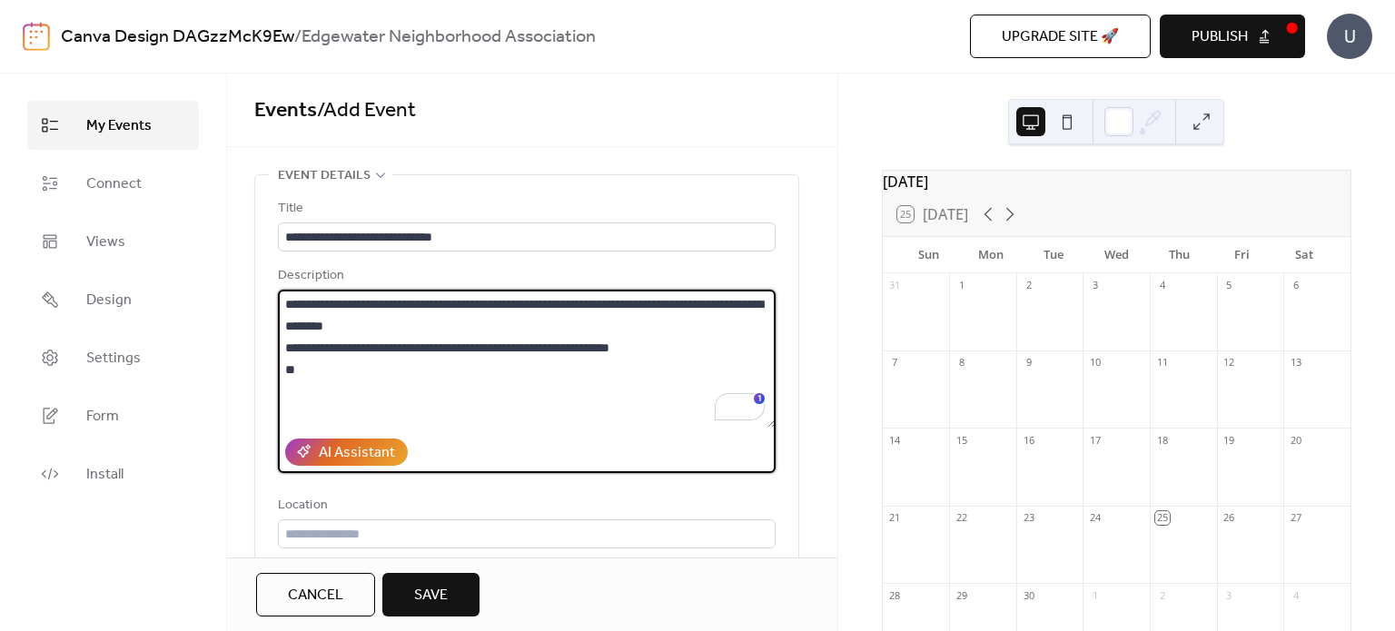
click at [525, 350] on textarea "**********" at bounding box center [527, 359] width 498 height 138
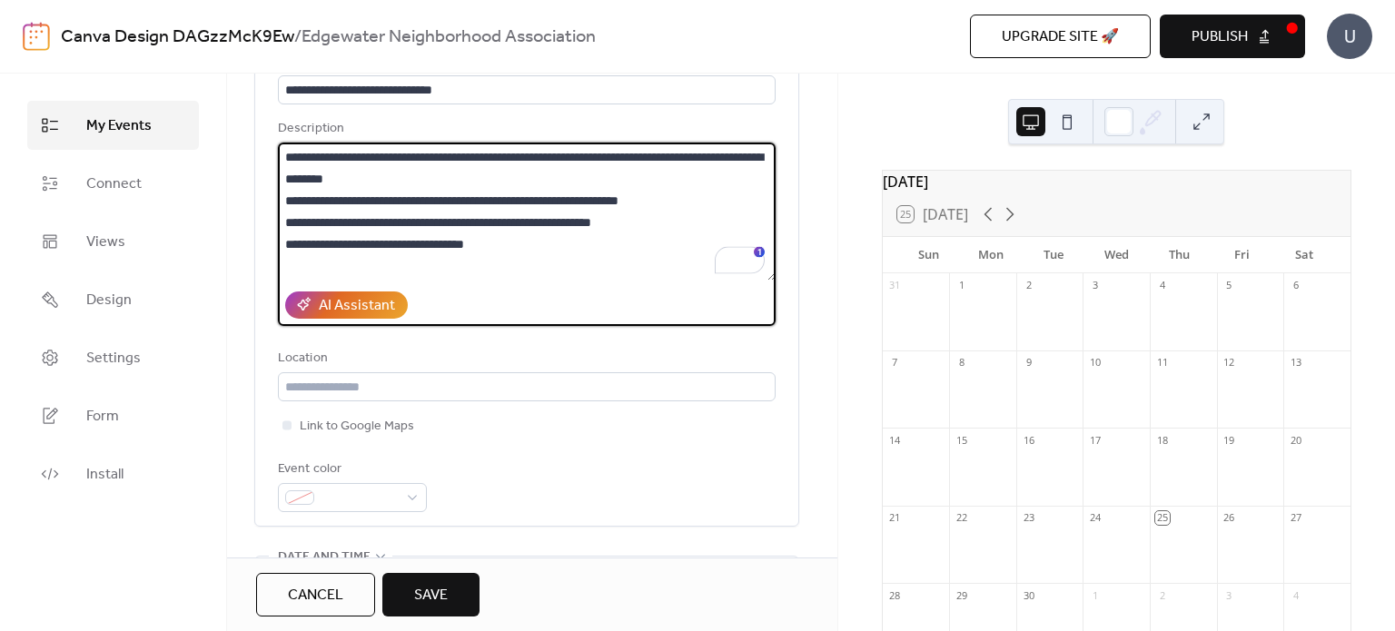
scroll to position [148, 0]
type textarea "**********"
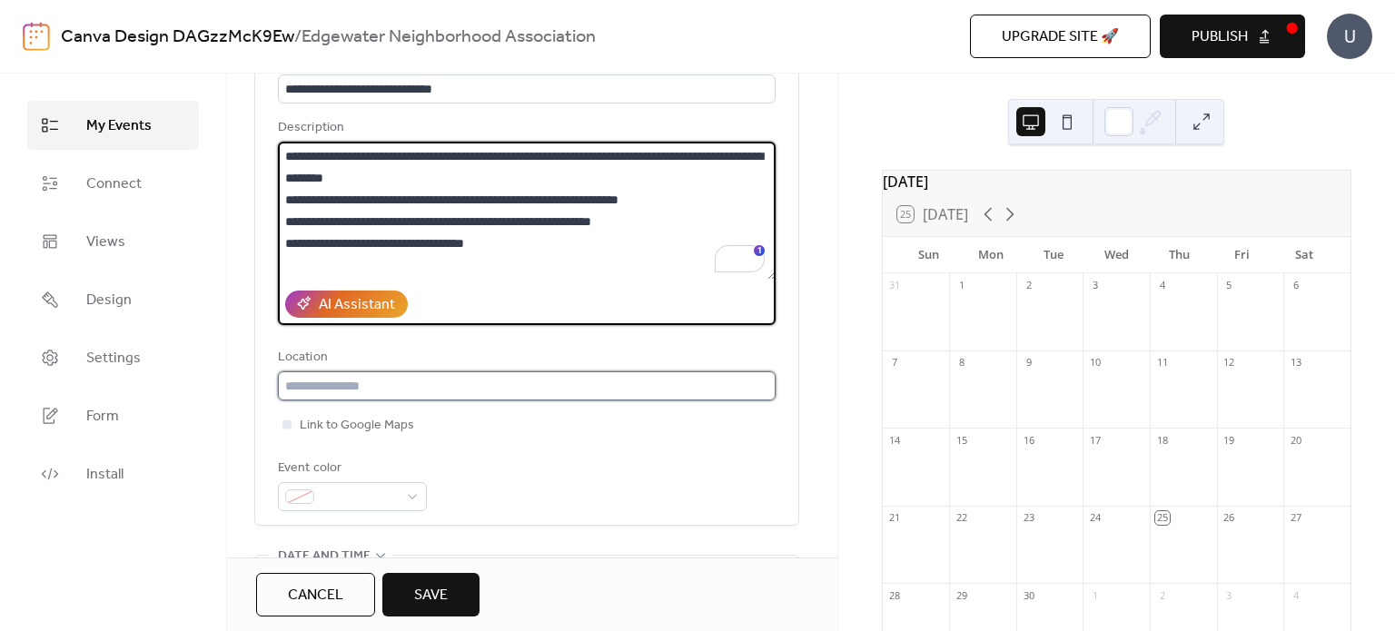
click at [409, 392] on input "text" at bounding box center [527, 385] width 498 height 29
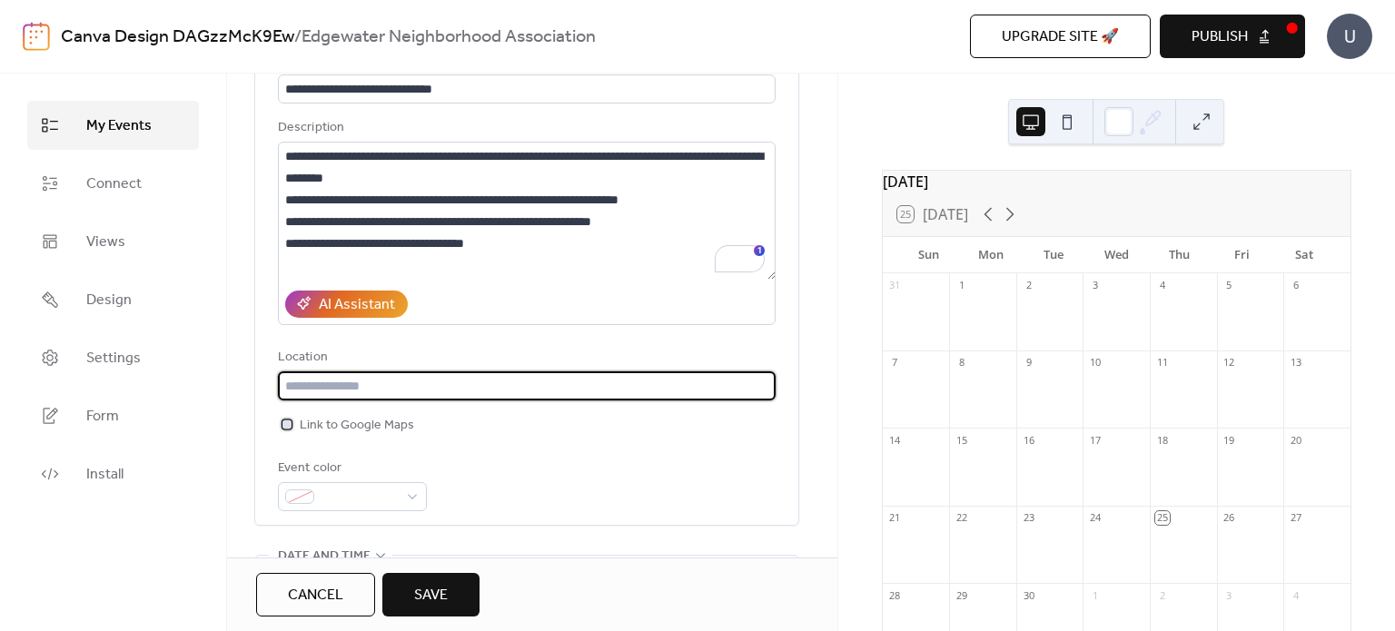
click at [356, 427] on span "Link to Google Maps" at bounding box center [357, 426] width 114 height 22
click at [360, 383] on input "text" at bounding box center [527, 385] width 498 height 29
type input "**********"
click at [523, 495] on div "Event color" at bounding box center [527, 485] width 498 height 54
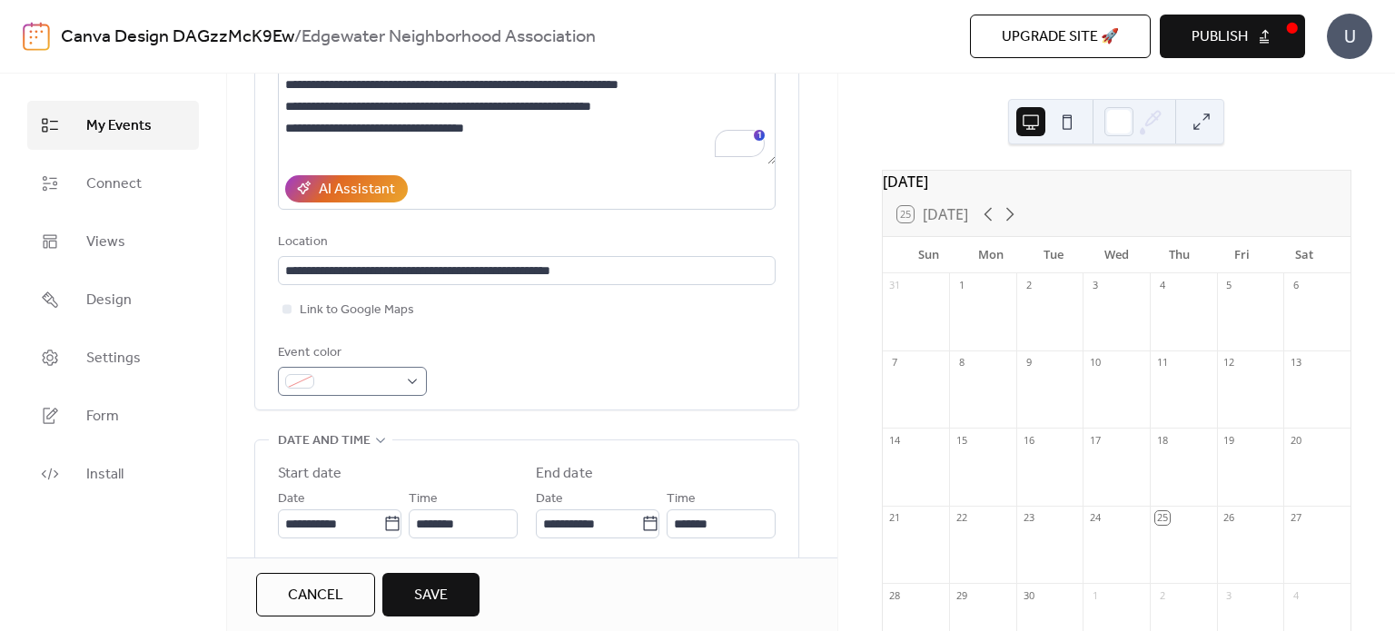
scroll to position [264, 0]
click at [348, 375] on span at bounding box center [359, 381] width 76 height 22
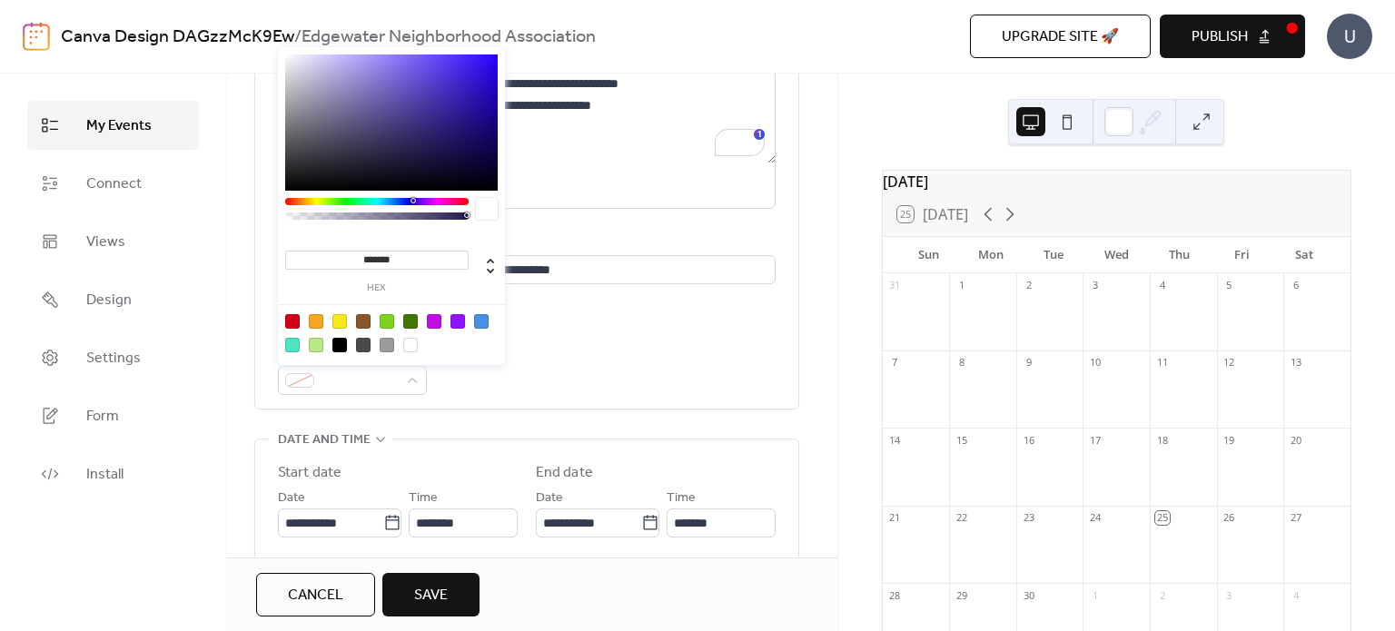
click at [287, 323] on div at bounding box center [292, 321] width 15 height 15
type input "*******"
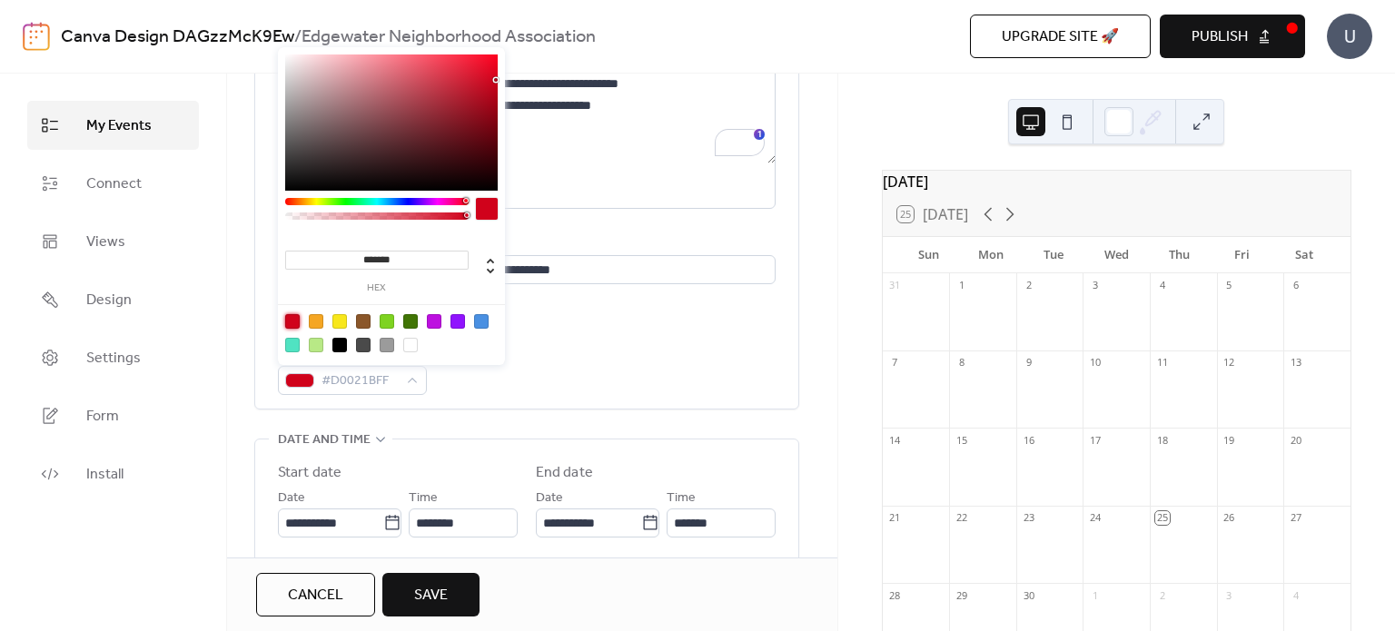
click at [472, 401] on div "**********" at bounding box center [527, 160] width 498 height 498
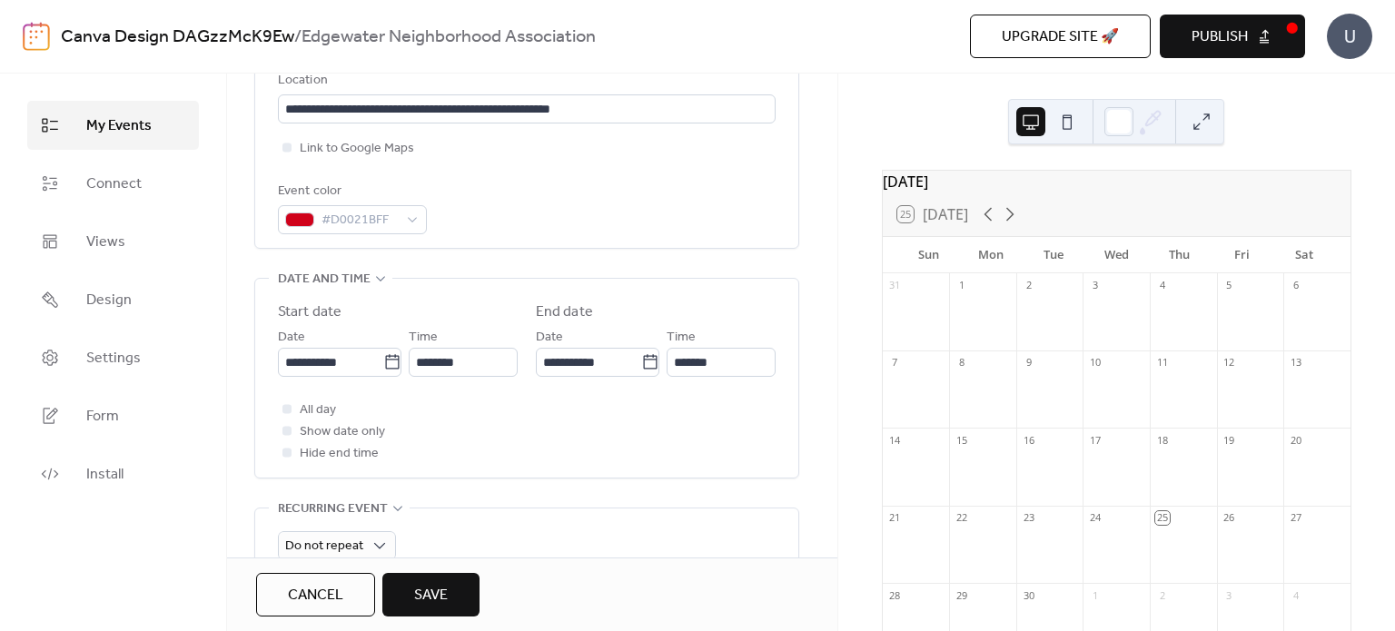
scroll to position [449, 0]
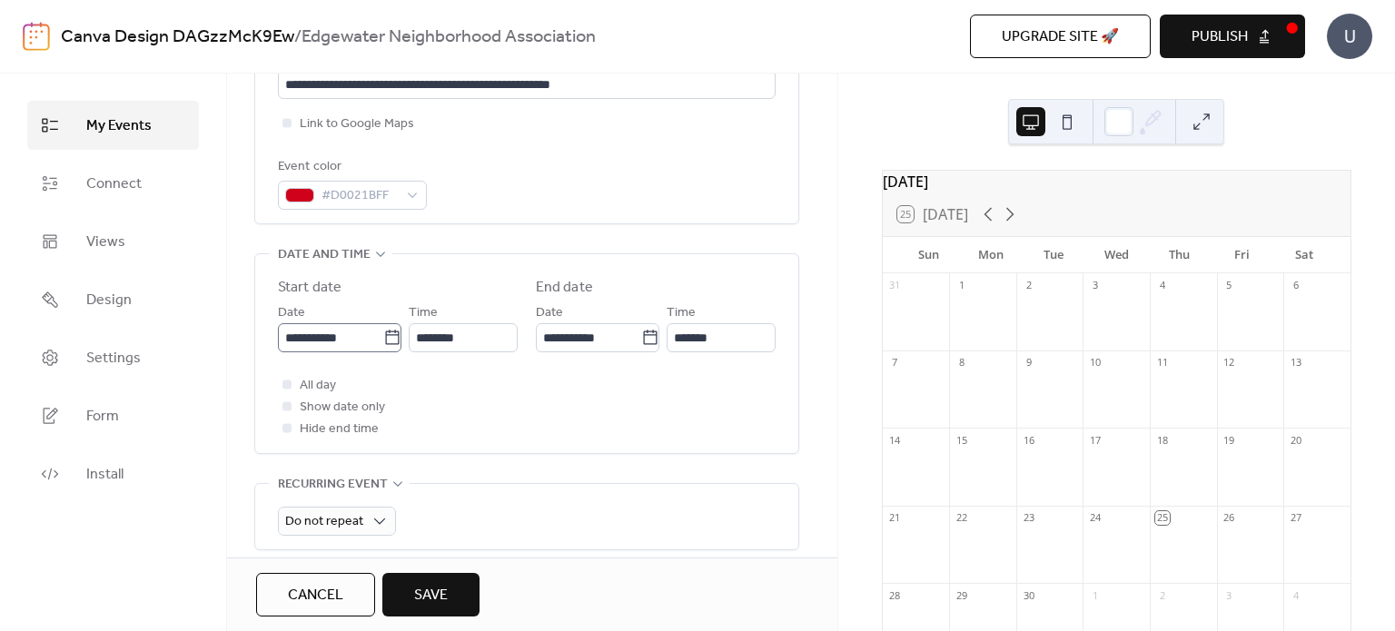
click at [383, 332] on icon at bounding box center [392, 338] width 18 height 18
click at [383, 332] on input "**********" at bounding box center [330, 337] width 105 height 29
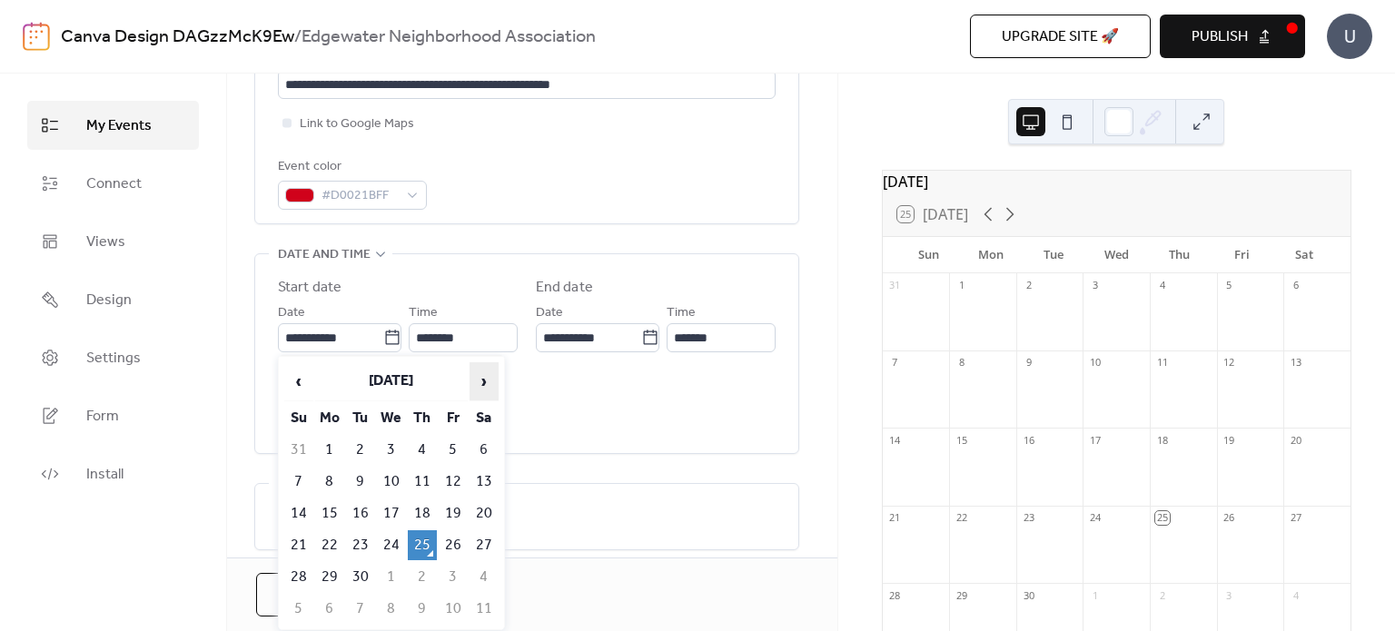
click at [491, 380] on span "›" at bounding box center [483, 381] width 27 height 36
click at [400, 498] on td "15" at bounding box center [391, 513] width 29 height 30
type input "**********"
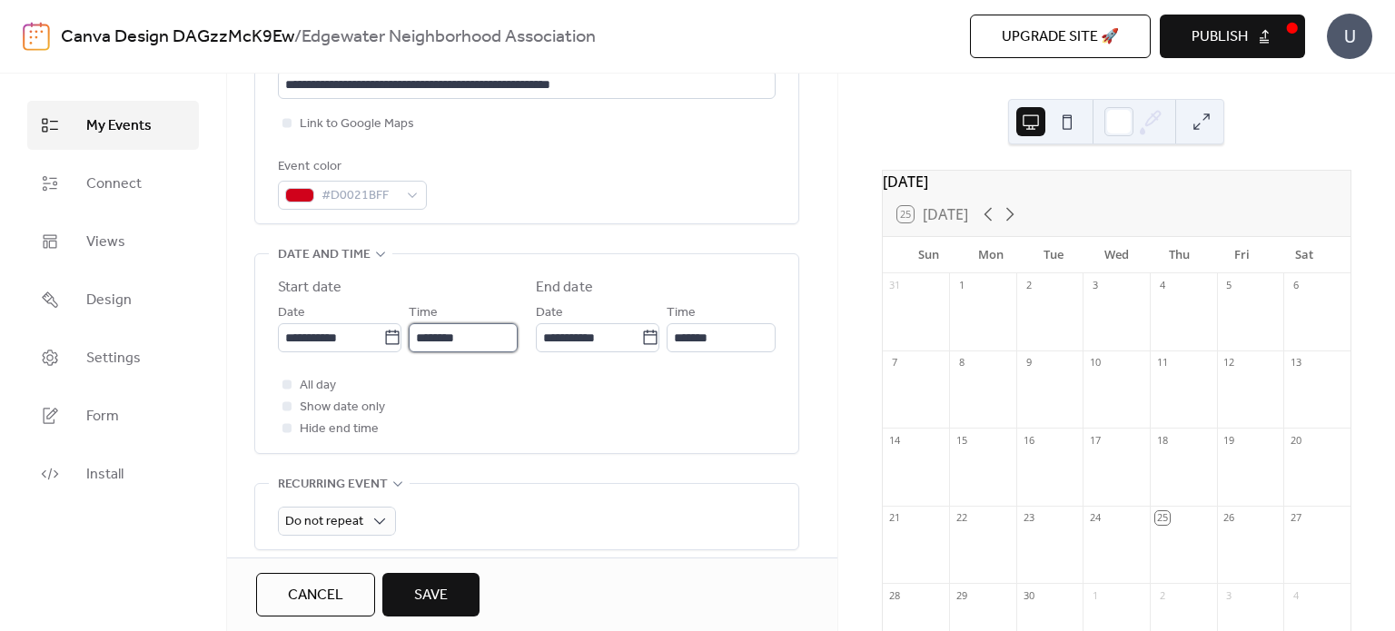
click at [440, 346] on input "********" at bounding box center [463, 337] width 109 height 29
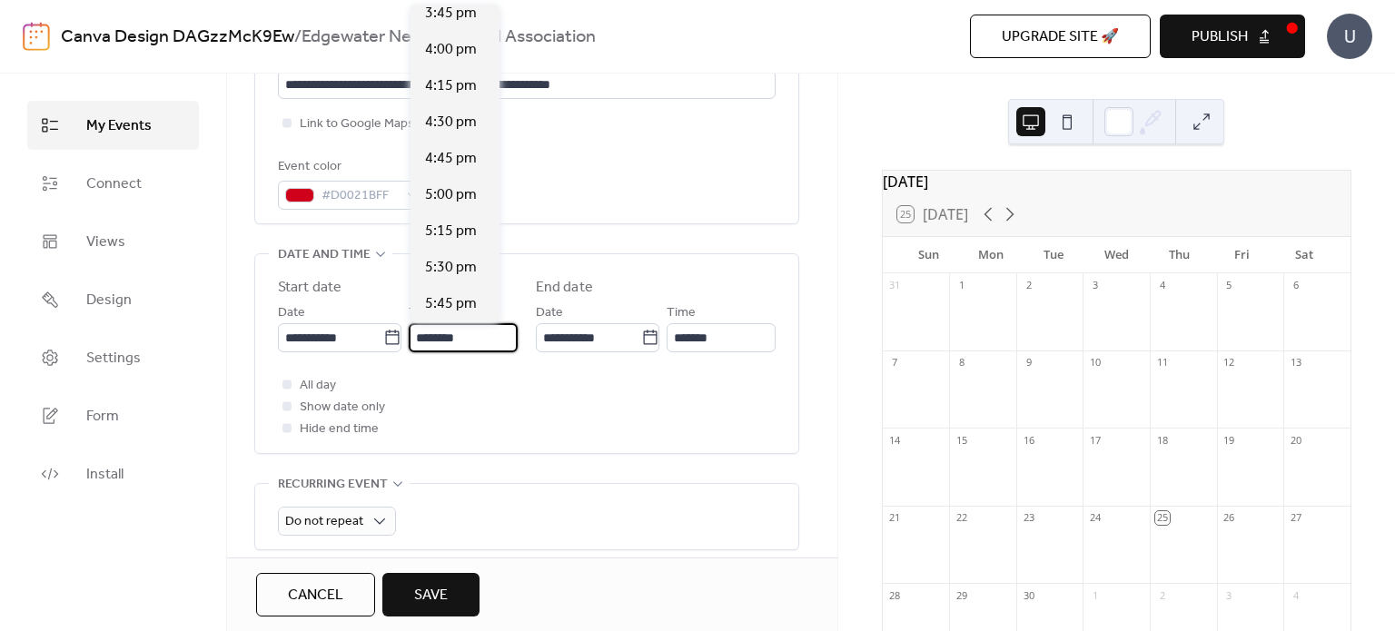
scroll to position [2337, 0]
click at [443, 223] on span "5:30 pm" at bounding box center [451, 229] width 52 height 22
type input "*******"
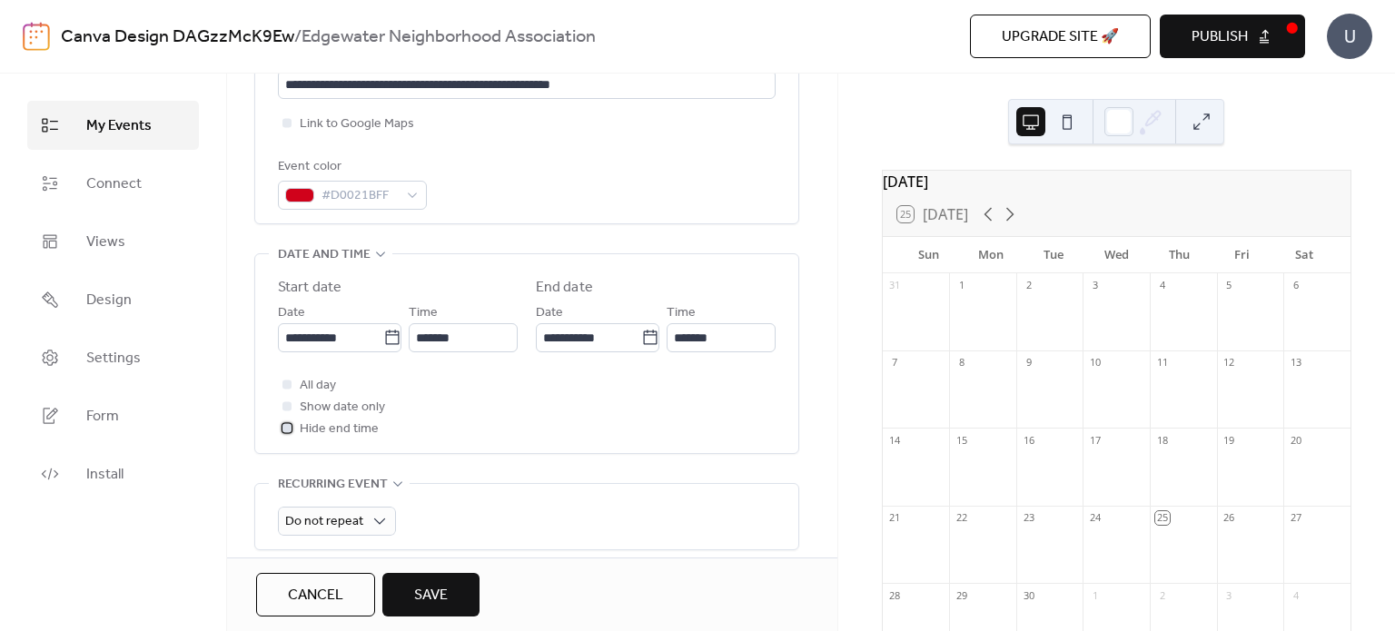
click at [353, 438] on span "Hide end time" at bounding box center [339, 430] width 79 height 22
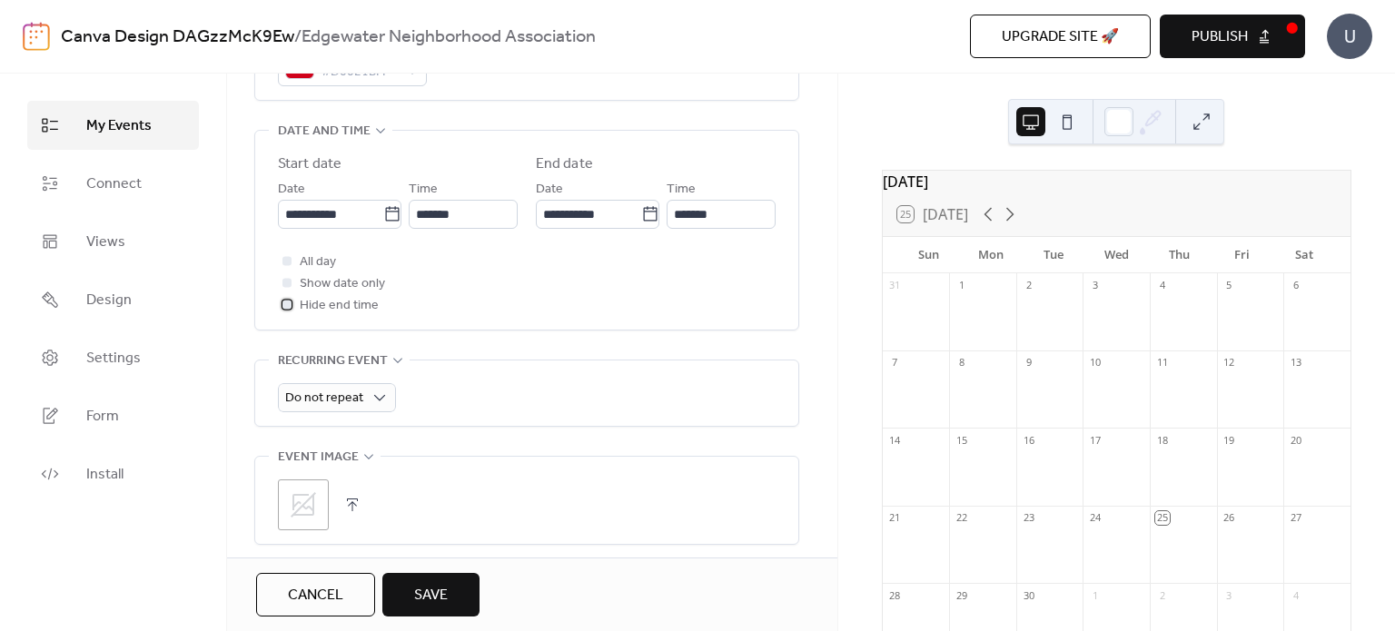
scroll to position [574, 0]
click at [359, 389] on span "Do not repeat" at bounding box center [324, 397] width 78 height 25
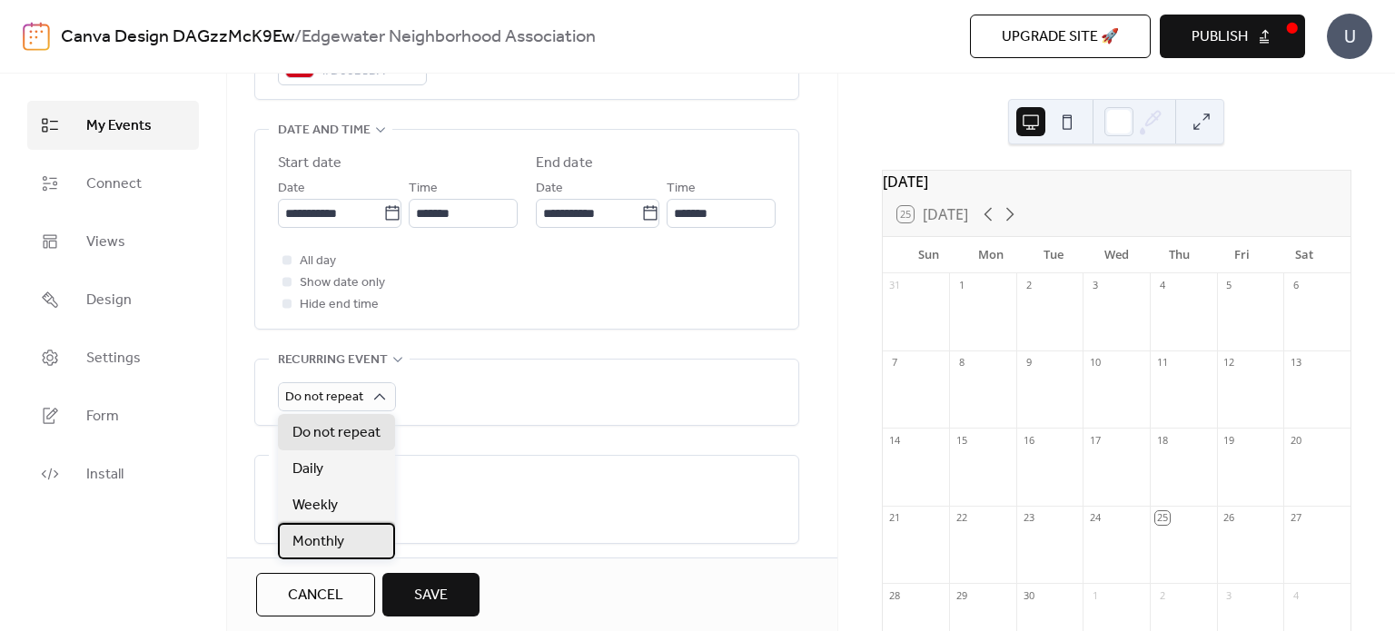
click at [342, 538] on span "Monthly" at bounding box center [318, 542] width 52 height 22
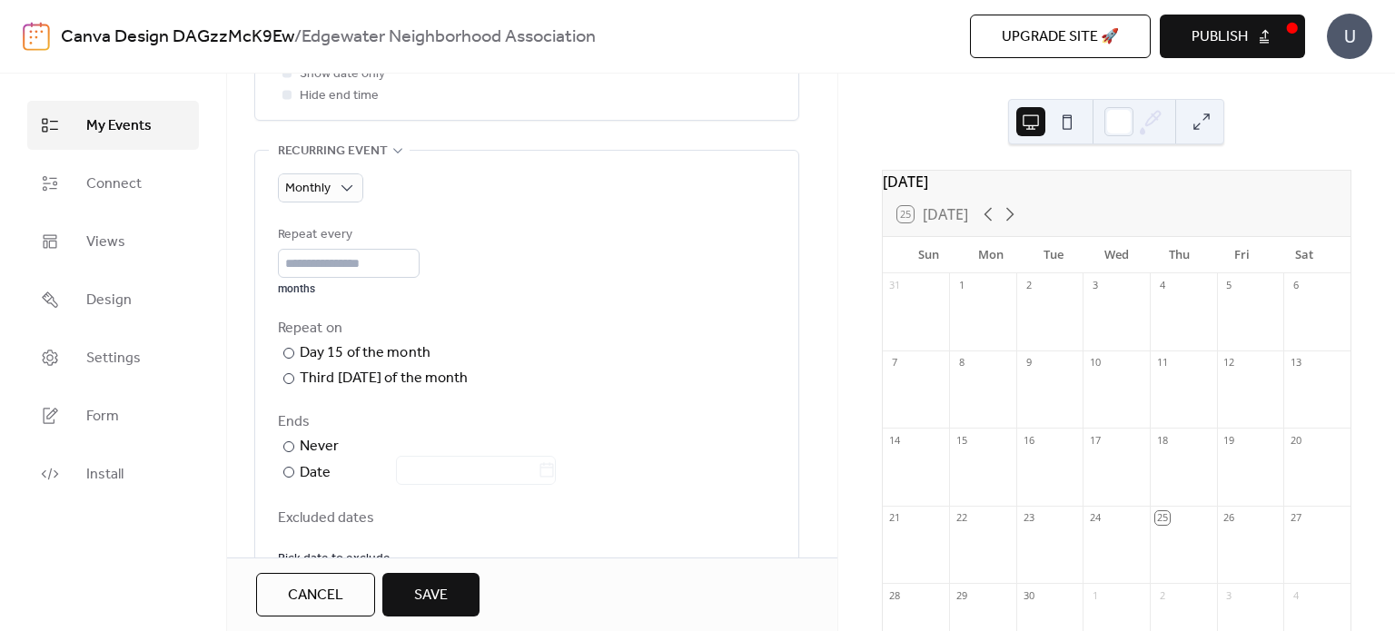
scroll to position [824, 0]
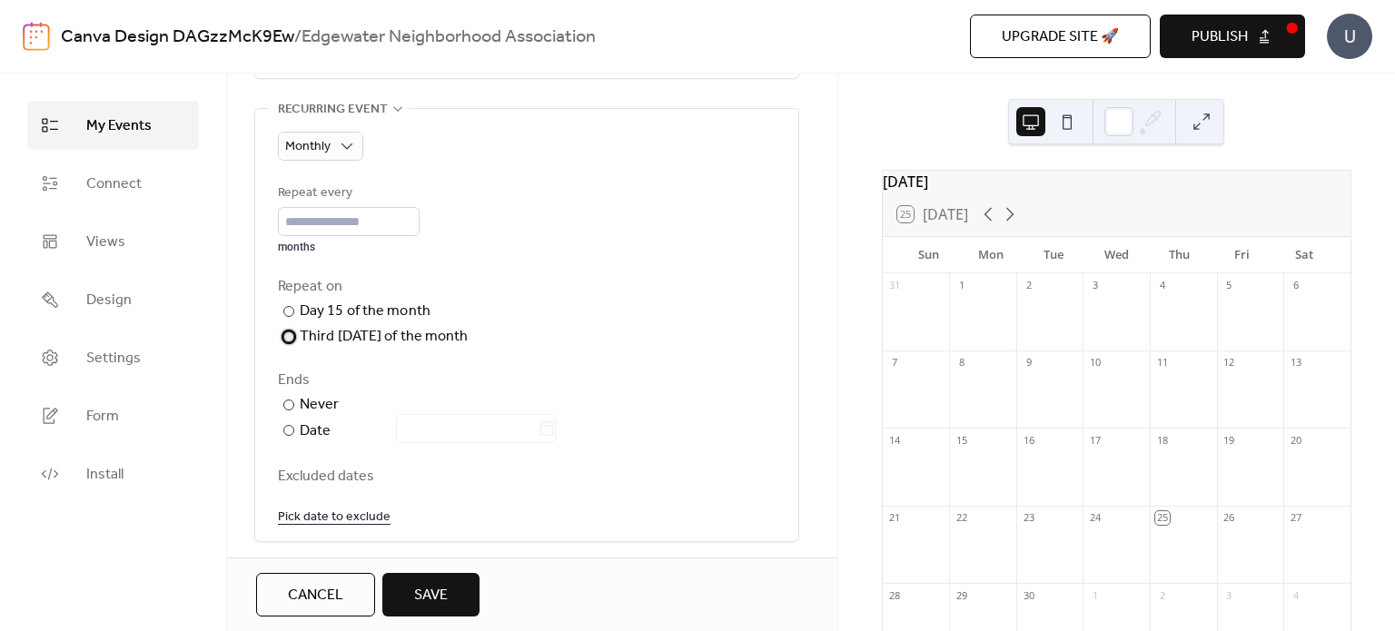
click at [337, 333] on div "Third [DATE] of the month" at bounding box center [384, 337] width 169 height 22
click at [647, 389] on div "Ends" at bounding box center [525, 381] width 494 height 22
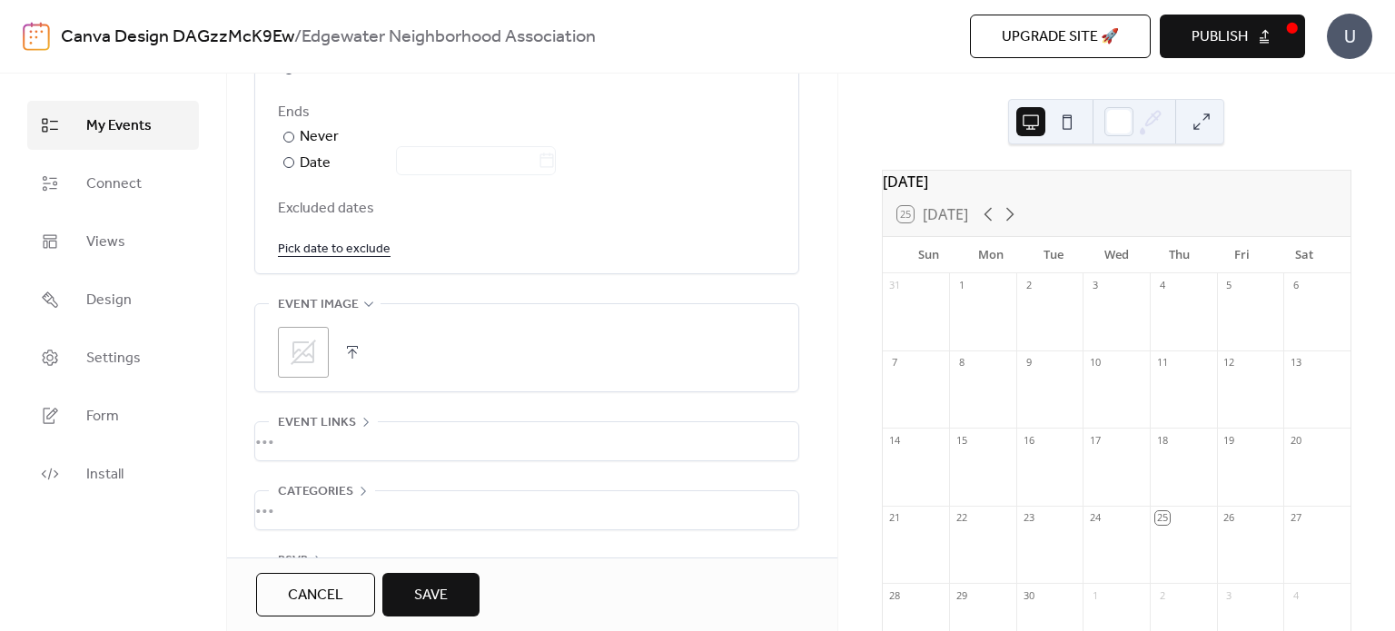
scroll to position [1153, 0]
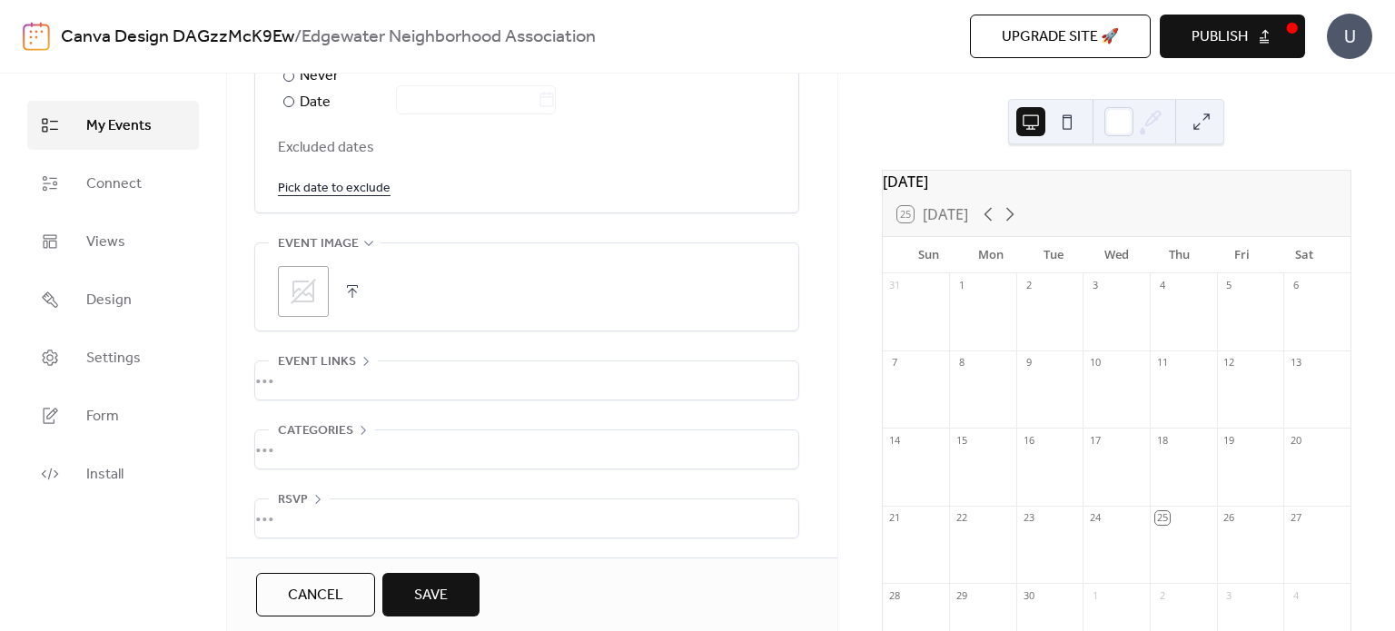
click at [300, 277] on icon at bounding box center [303, 291] width 29 height 29
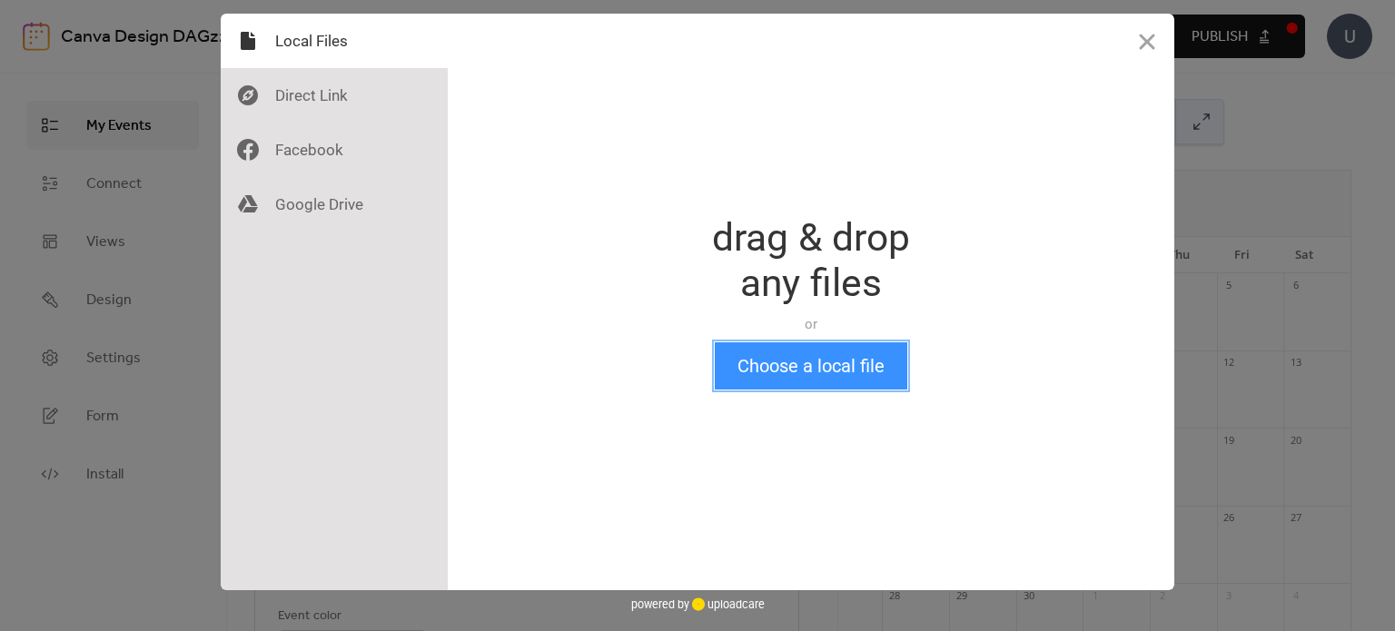
click at [821, 364] on button "Choose a local file" at bounding box center [811, 365] width 192 height 47
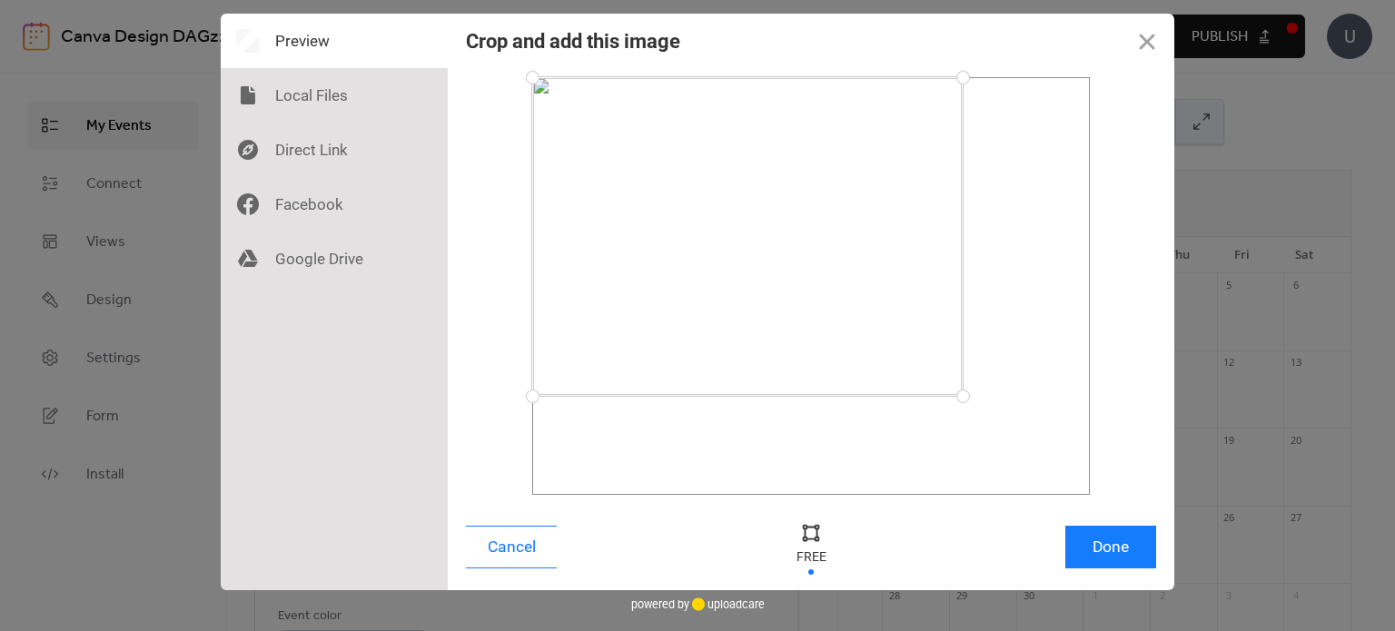
drag, startPoint x: 1083, startPoint y: 497, endPoint x: 1018, endPoint y: 387, distance: 127.8
click at [979, 381] on div at bounding box center [963, 396] width 32 height 32
click at [1093, 565] on button "Done" at bounding box center [1110, 547] width 91 height 43
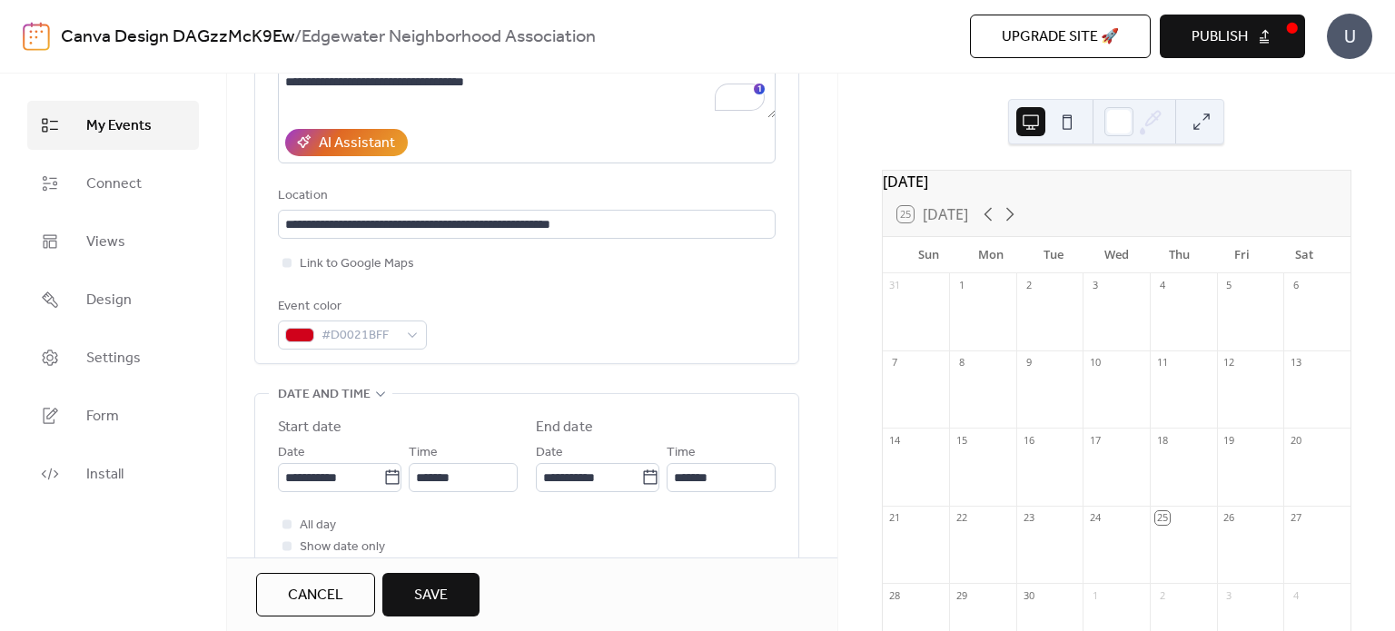
scroll to position [309, 0]
click at [440, 609] on button "Save" at bounding box center [430, 595] width 97 height 44
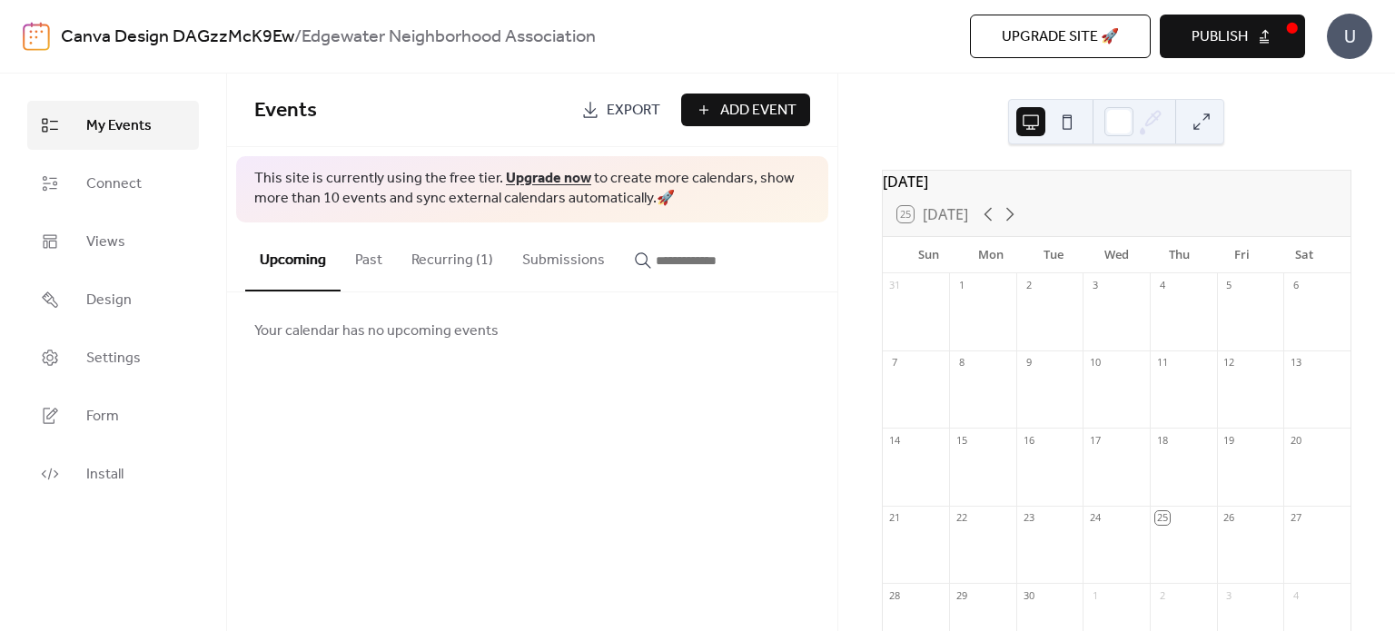
click at [459, 252] on button "Recurring (1)" at bounding box center [452, 255] width 111 height 67
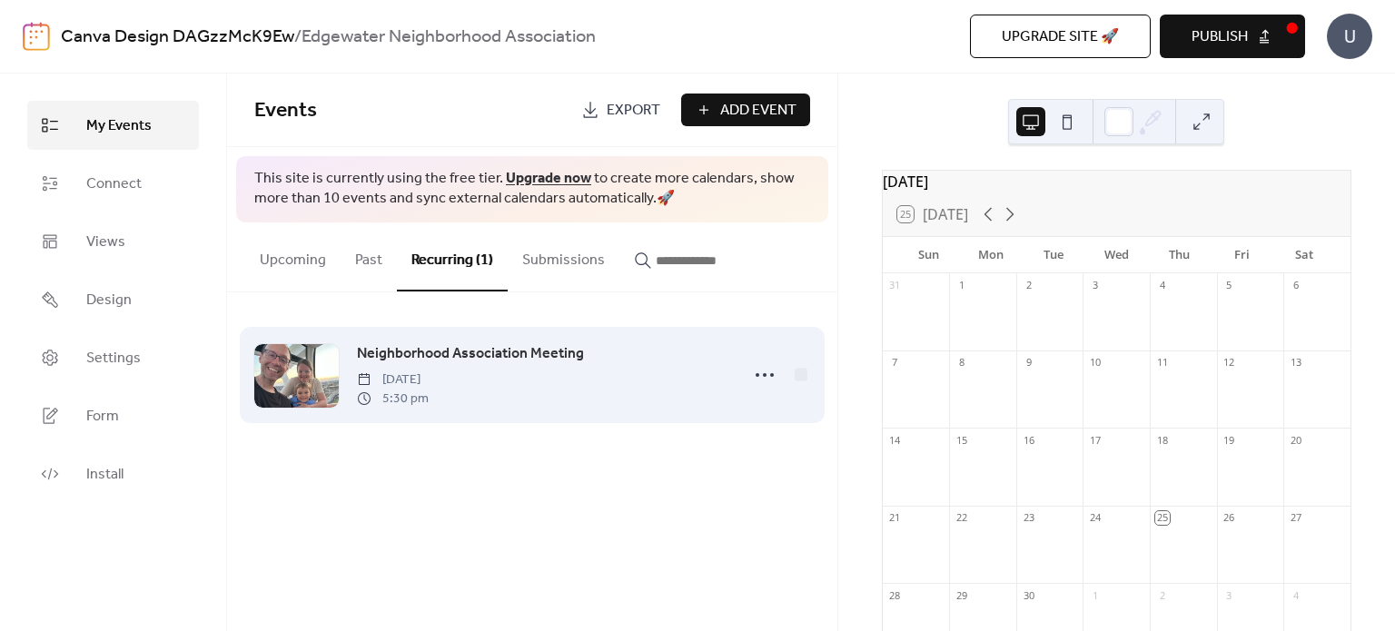
click at [688, 380] on div "Neighborhood Association Meeting Wednesday, October 15, 2025 5:30 pm" at bounding box center [542, 374] width 370 height 65
click at [284, 382] on div at bounding box center [296, 376] width 84 height 64
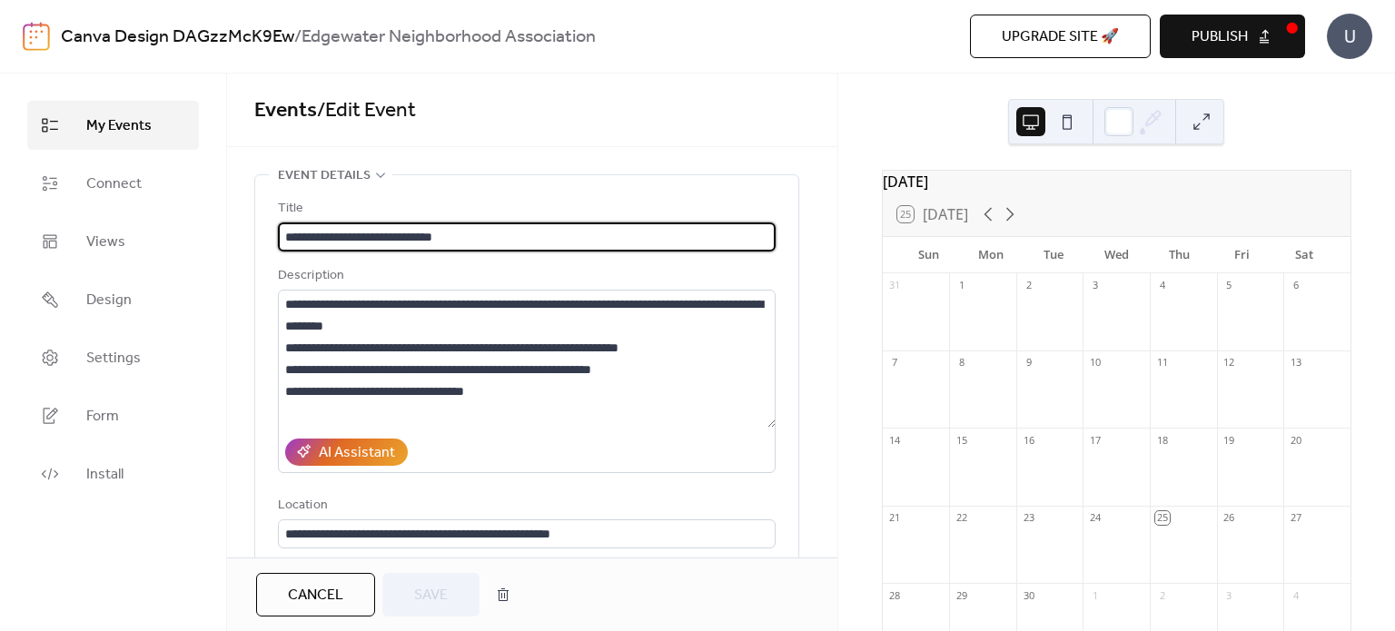
click at [326, 611] on button "Cancel" at bounding box center [315, 595] width 119 height 44
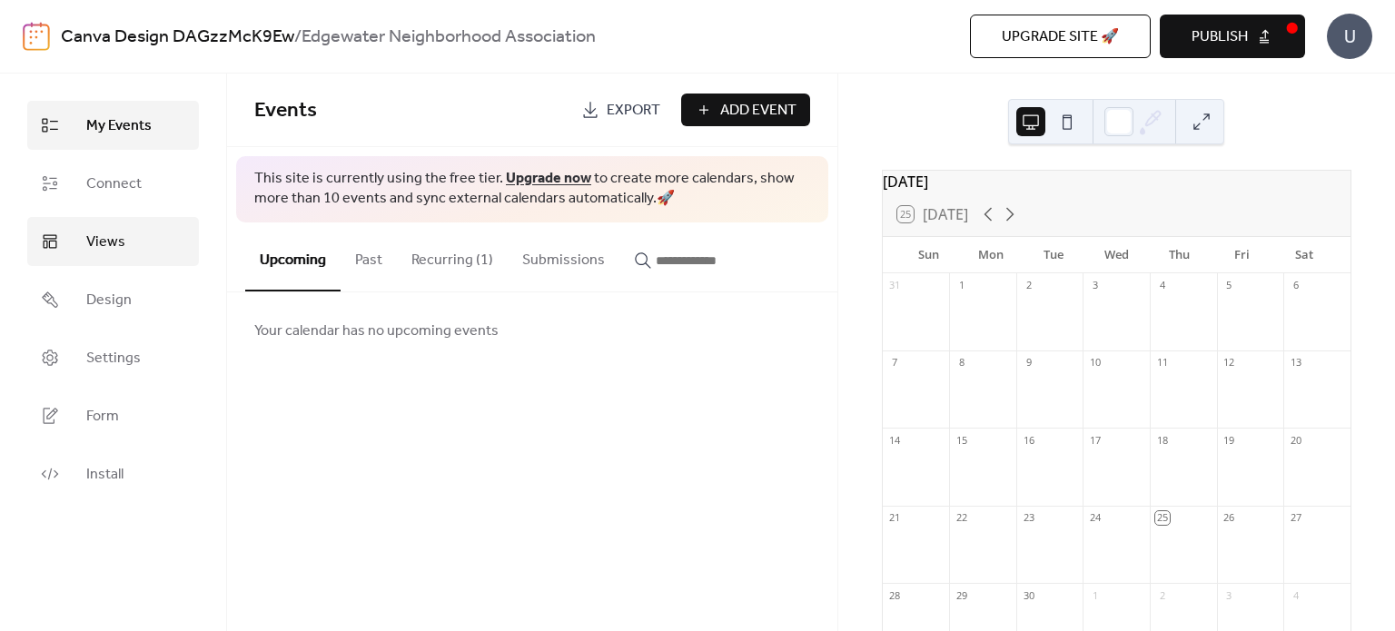
click at [113, 253] on span "Views" at bounding box center [105, 243] width 39 height 22
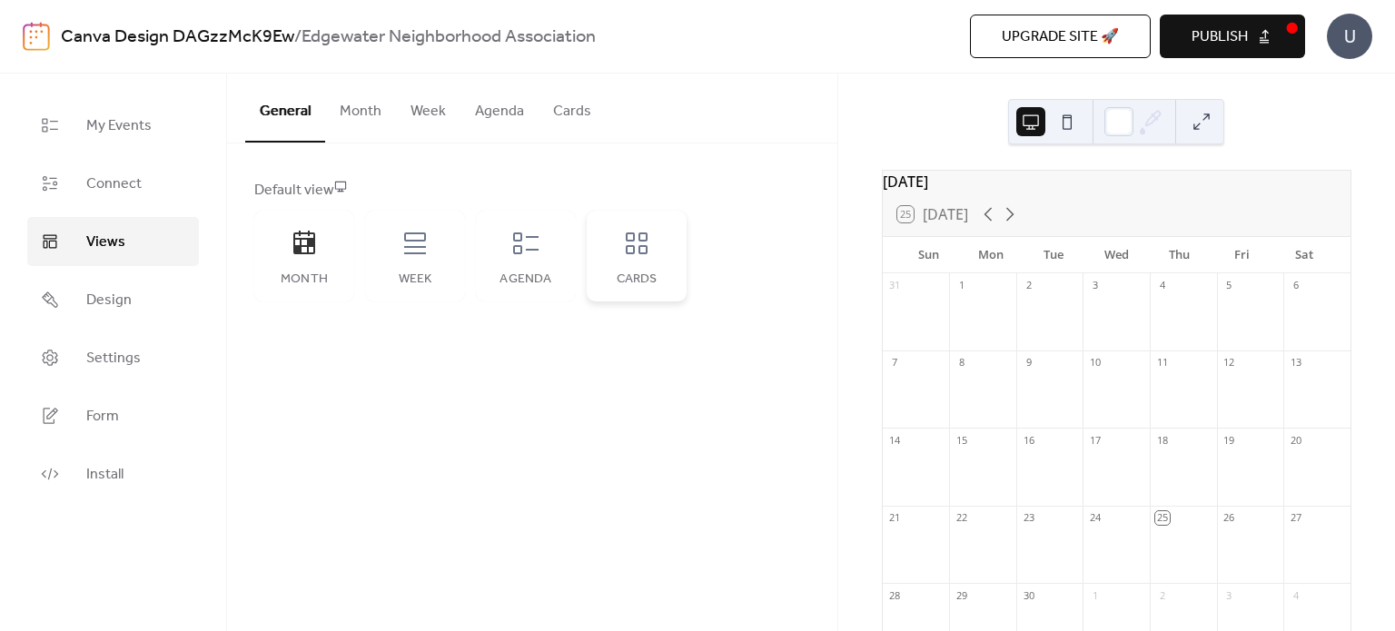
click at [605, 268] on div "Cards" at bounding box center [637, 256] width 100 height 91
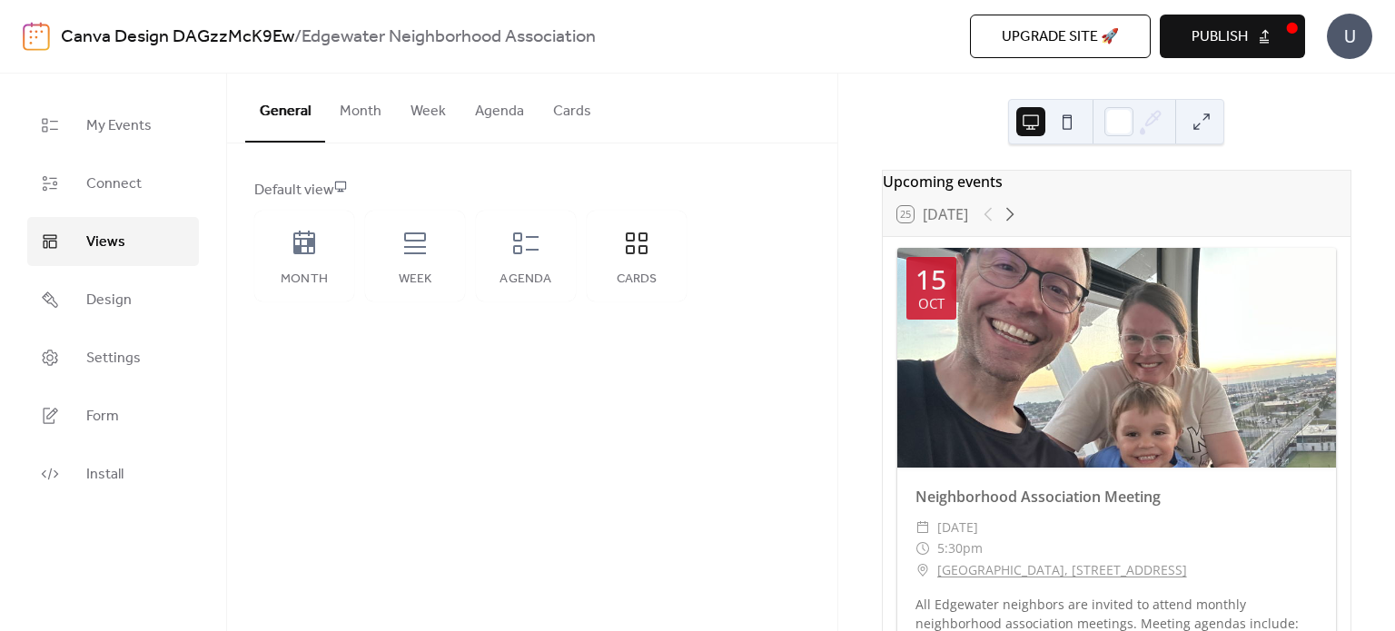
click at [972, 508] on div "Neighborhood Association Meeting" at bounding box center [1116, 497] width 439 height 22
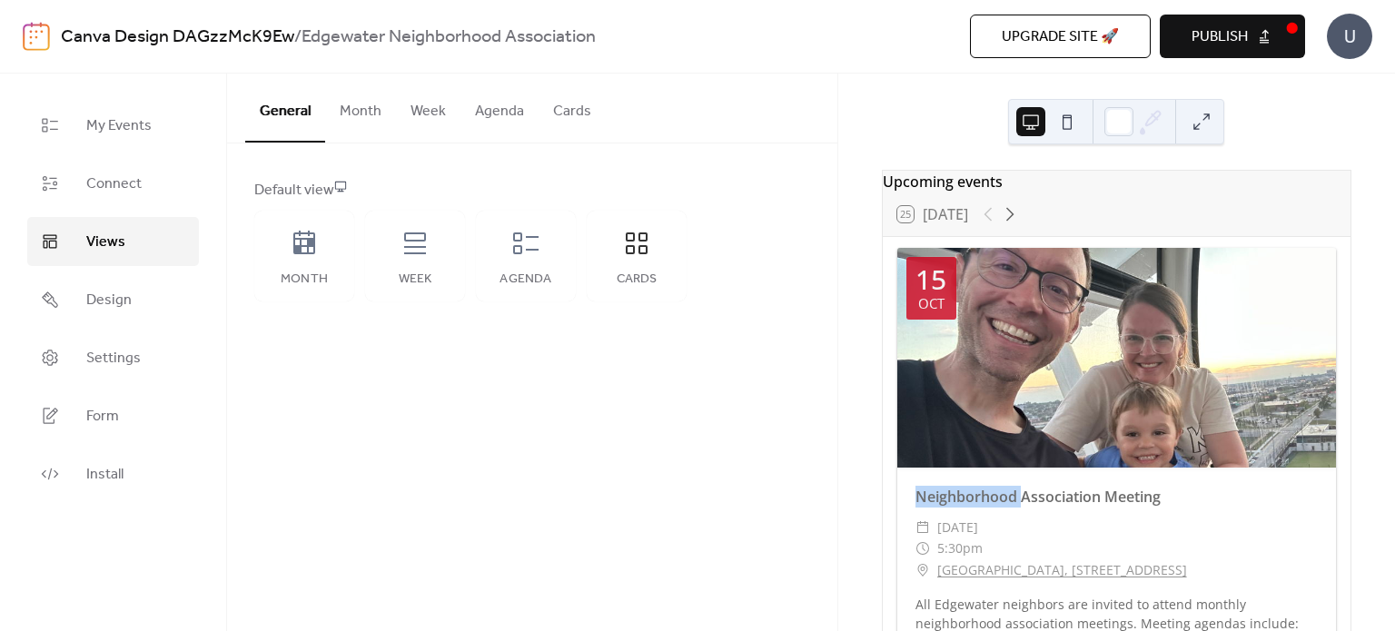
click at [972, 508] on div "Neighborhood Association Meeting" at bounding box center [1116, 497] width 439 height 22
click at [560, 99] on button "Cards" at bounding box center [571, 107] width 67 height 67
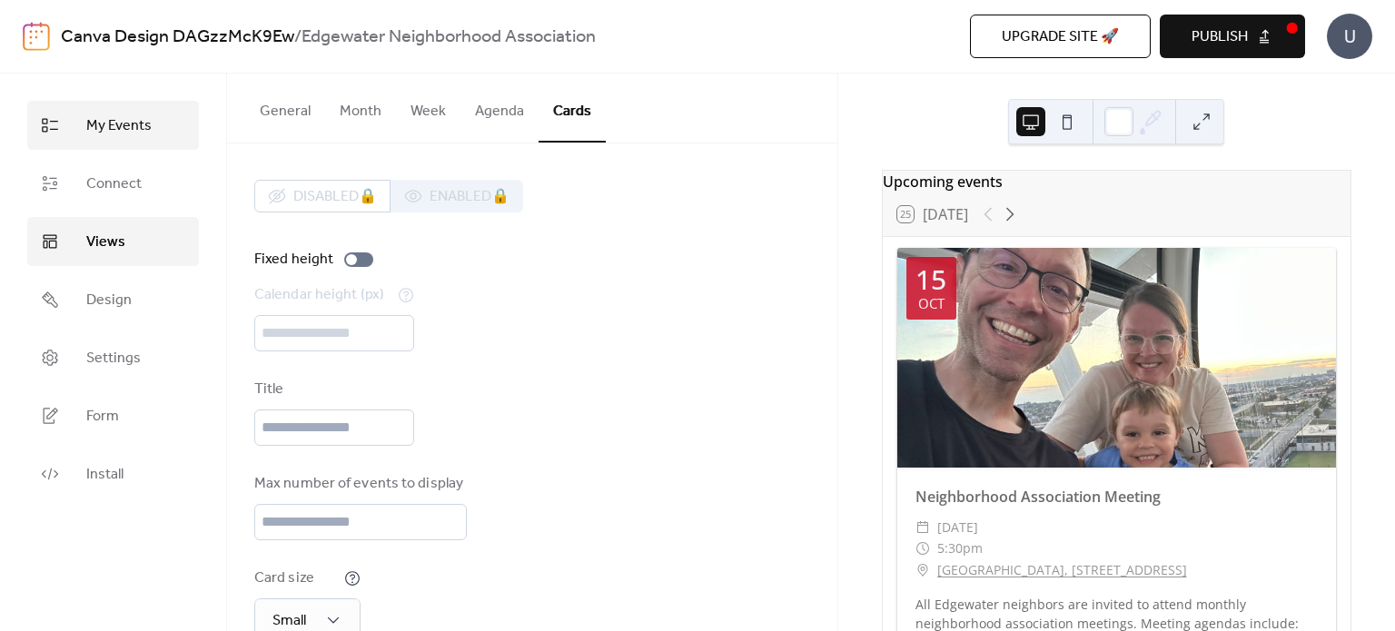
click at [160, 143] on link "My Events" at bounding box center [113, 125] width 172 height 49
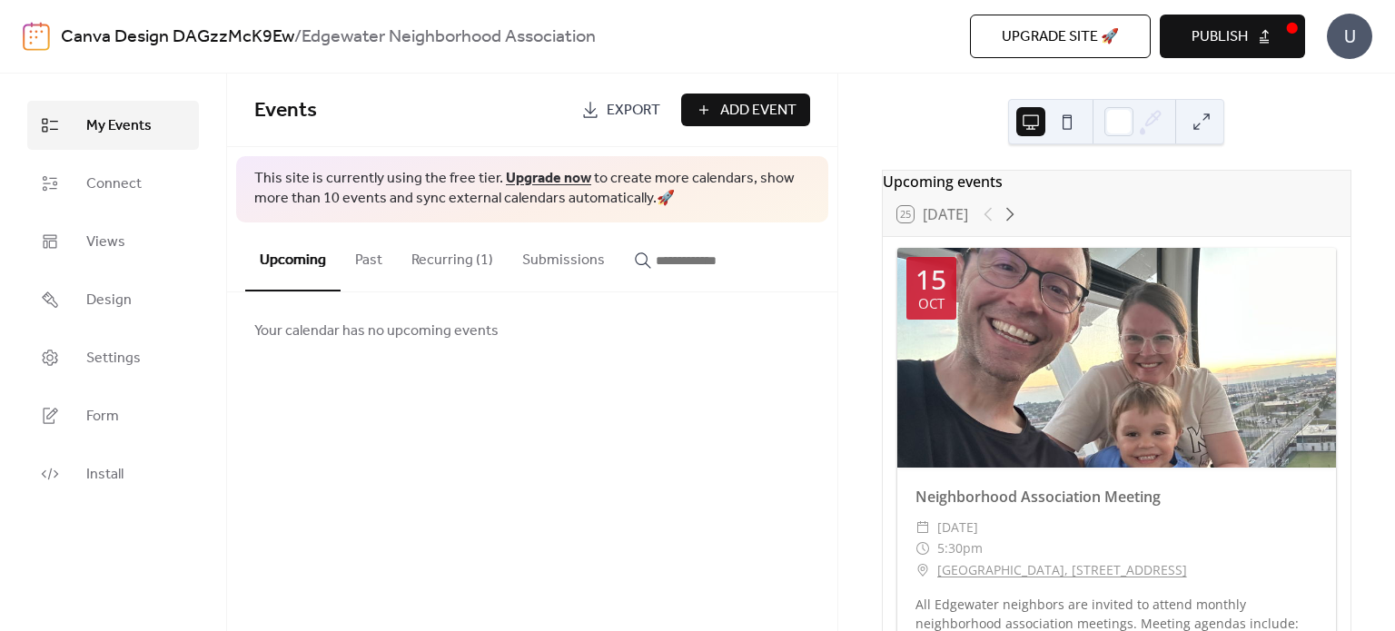
click at [752, 115] on span "Add Event" at bounding box center [758, 111] width 76 height 22
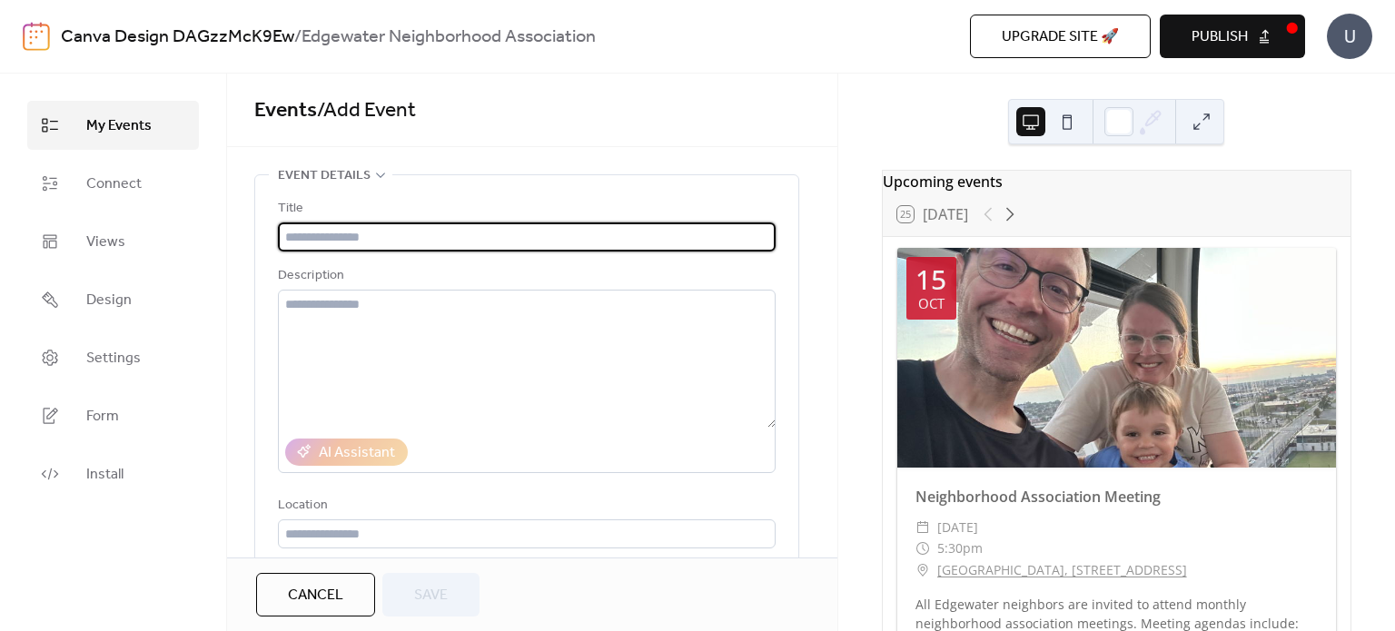
click at [113, 144] on link "My Events" at bounding box center [113, 125] width 172 height 49
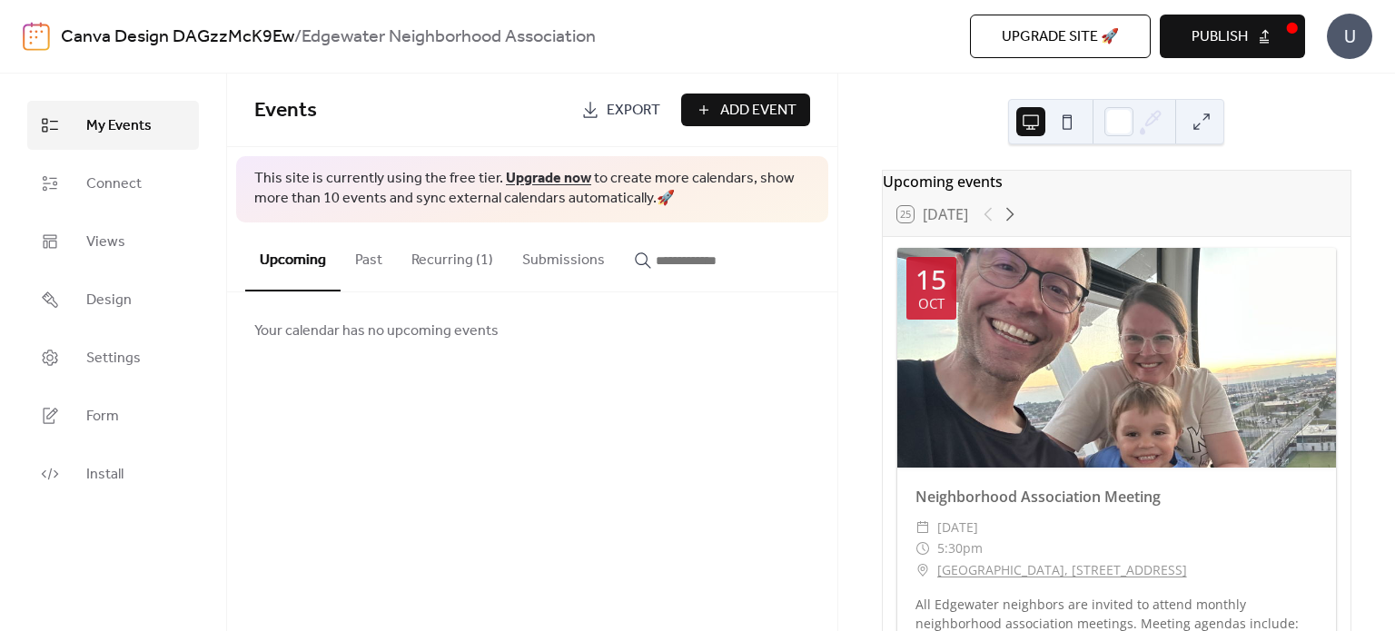
click at [485, 257] on button "Recurring (1)" at bounding box center [452, 255] width 111 height 67
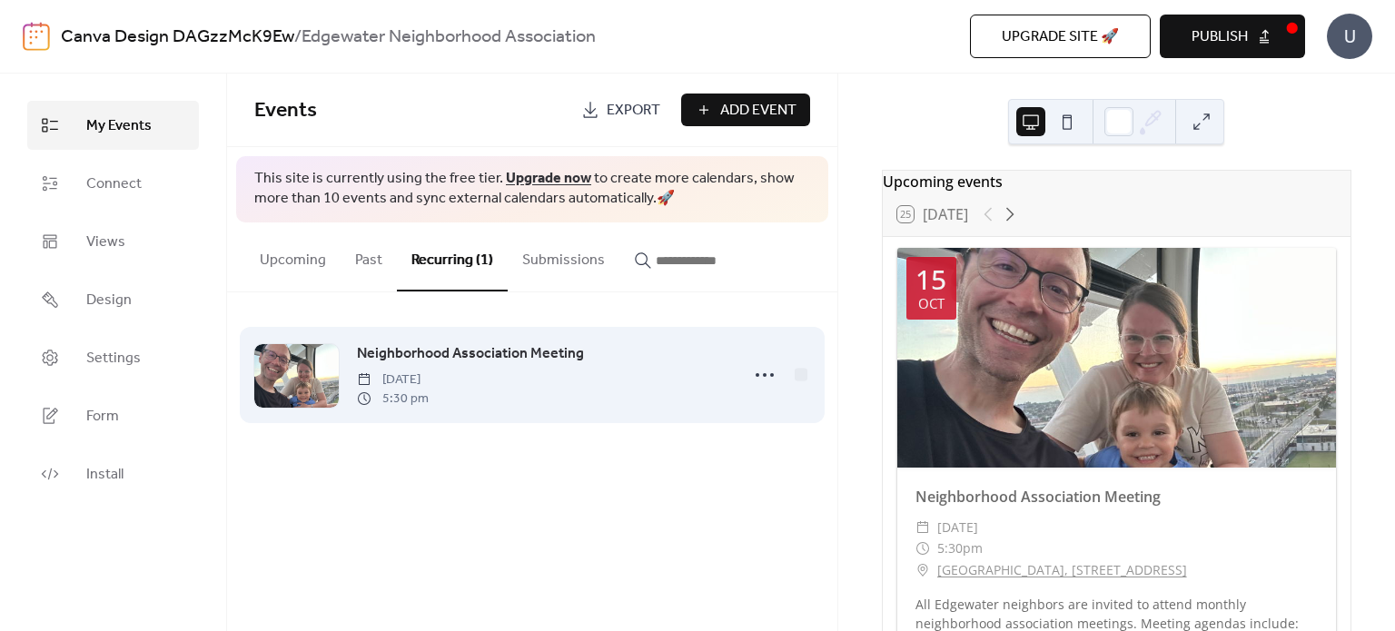
click at [458, 357] on span "Neighborhood Association Meeting" at bounding box center [470, 354] width 227 height 22
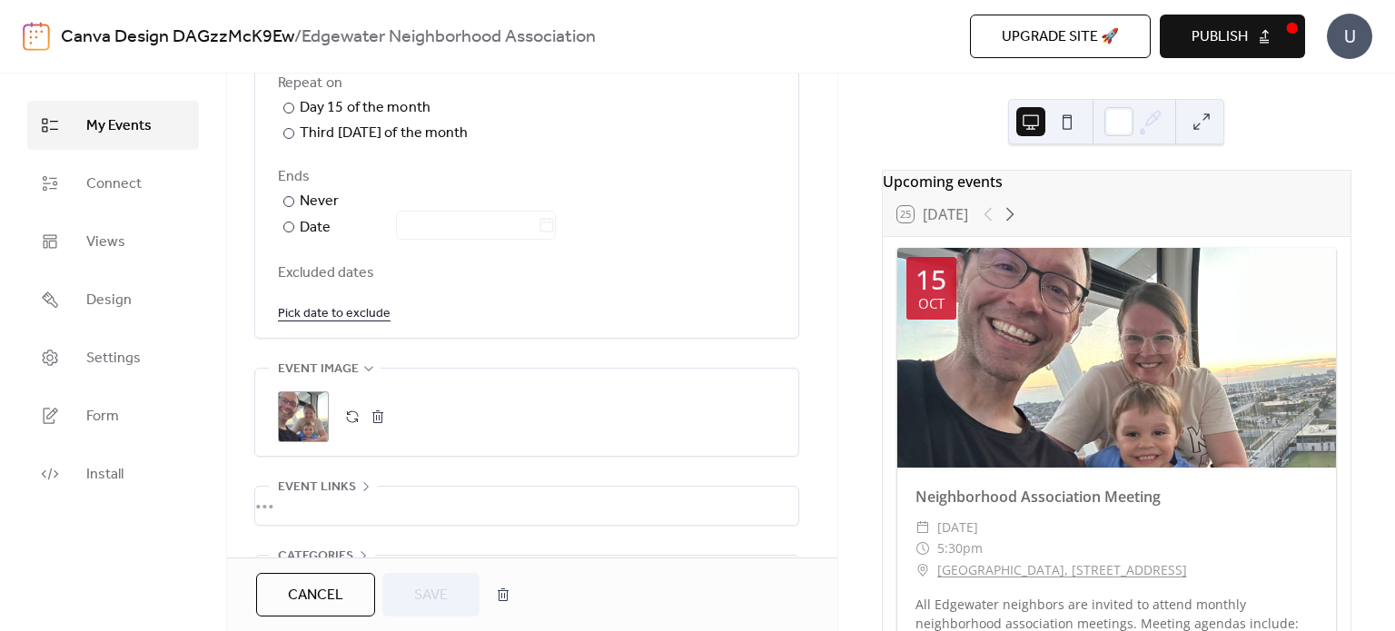
scroll to position [1031, 0]
click at [350, 406] on button "button" at bounding box center [352, 412] width 25 height 25
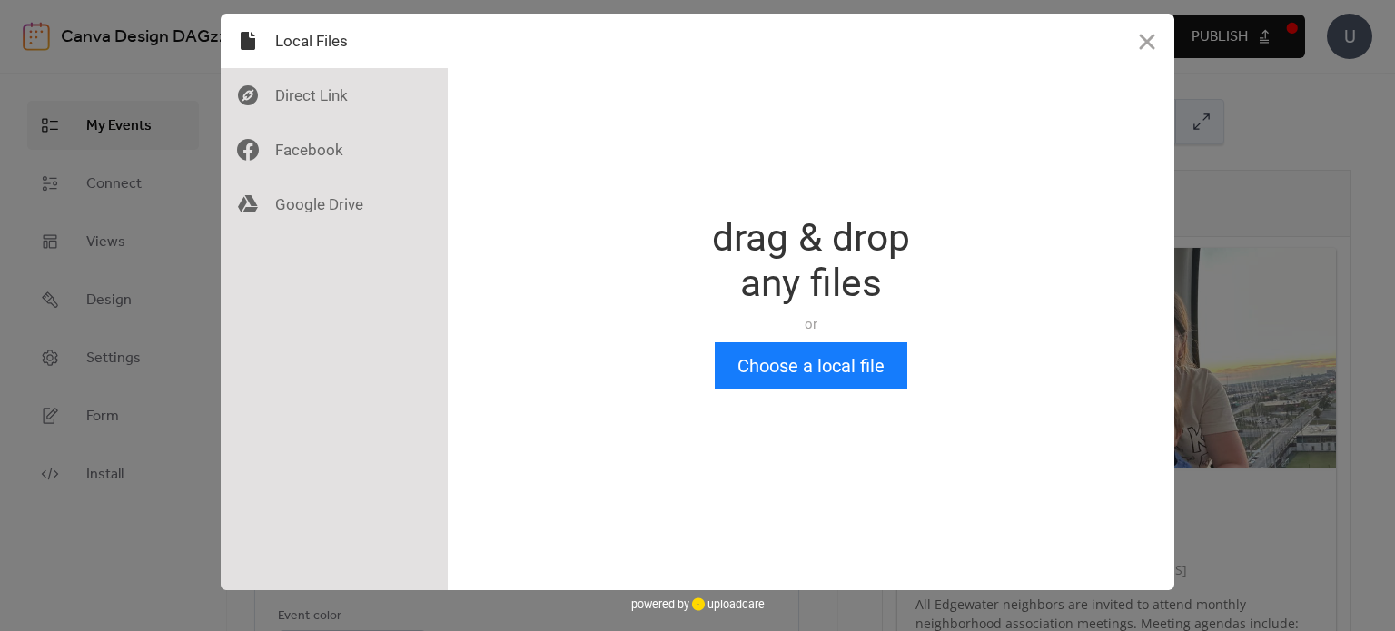
scroll to position [0, 0]
click at [795, 395] on div "Drop a file here drag & drop any files or Upload files from your computer Choos…" at bounding box center [811, 302] width 726 height 577
click at [788, 366] on button "Choose a local file" at bounding box center [811, 365] width 192 height 47
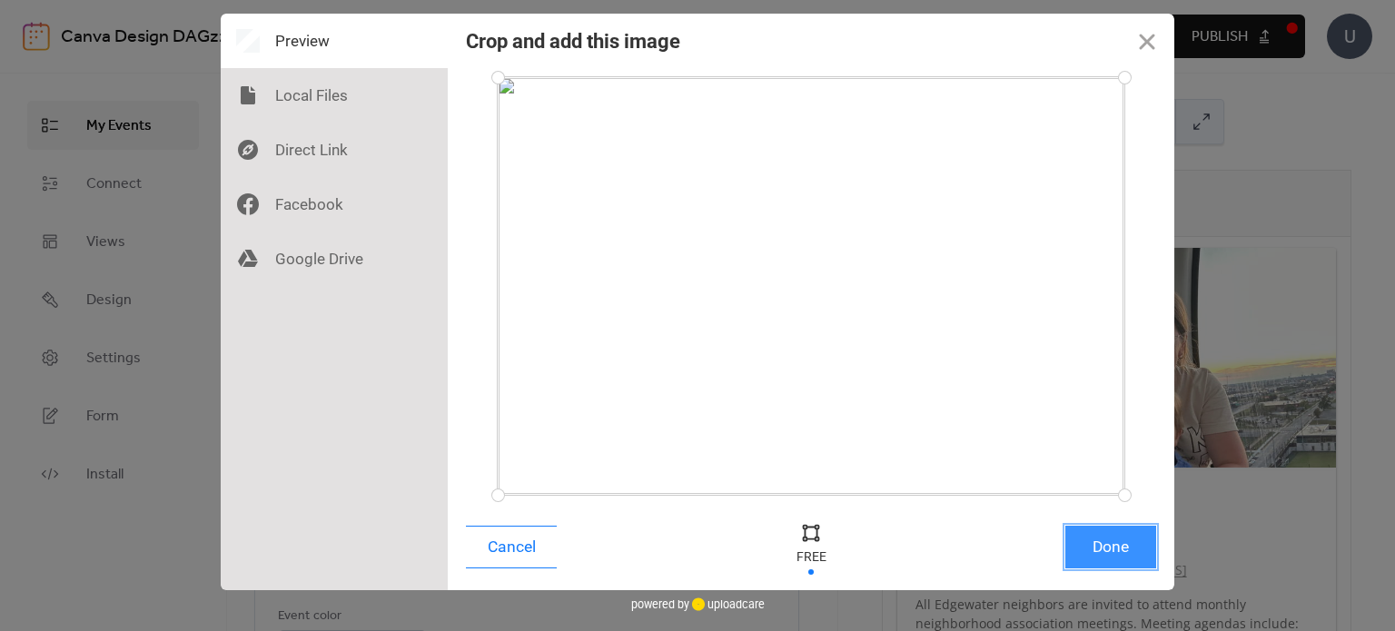
click at [1113, 543] on button "Done" at bounding box center [1110, 547] width 91 height 43
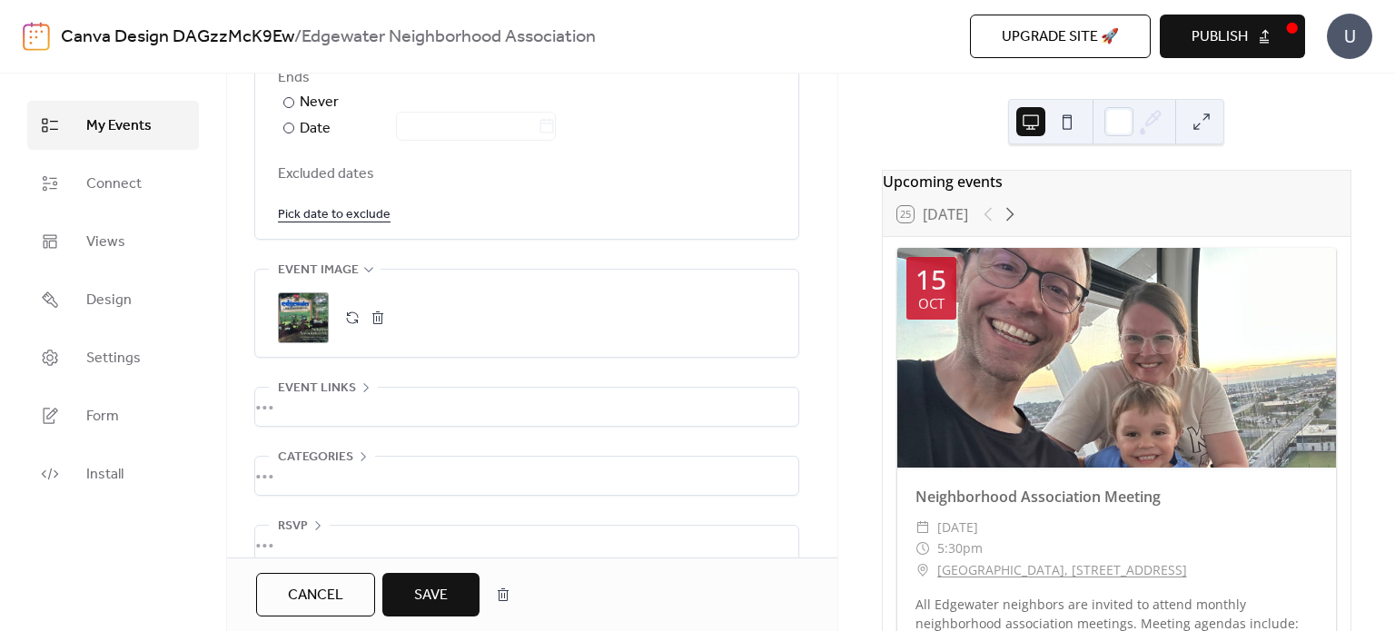
click at [429, 600] on span "Save" at bounding box center [431, 596] width 34 height 22
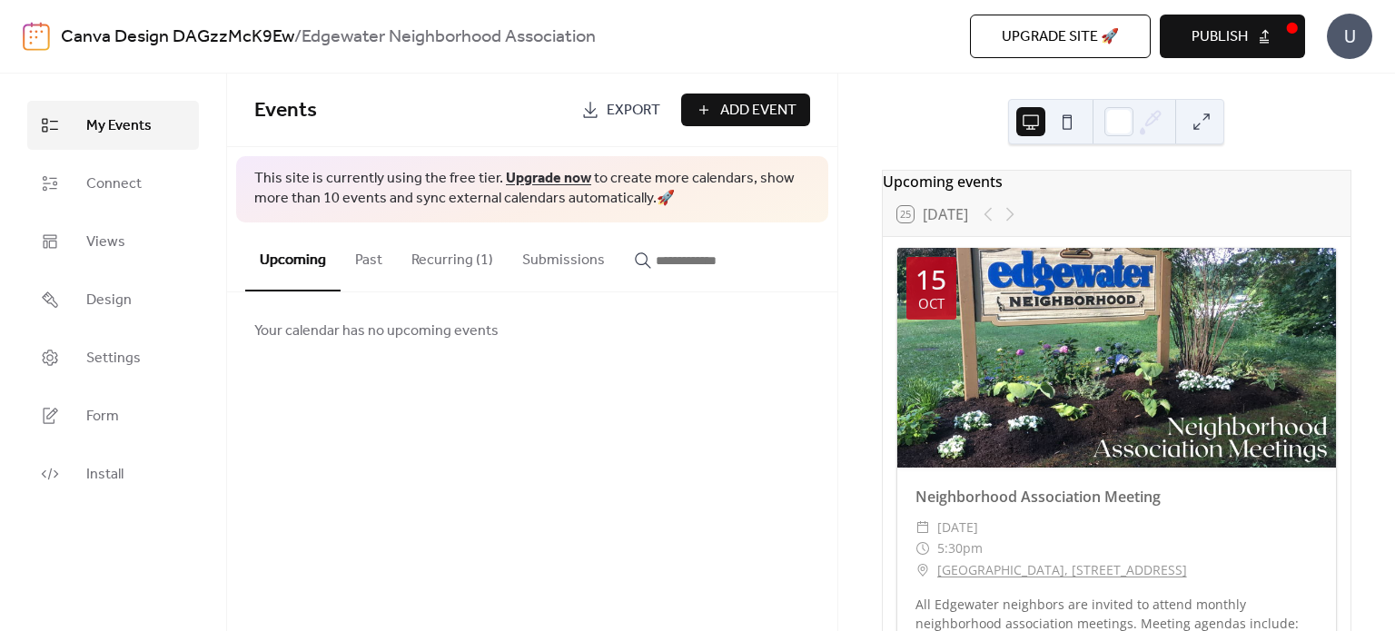
click at [448, 248] on button "Recurring (1)" at bounding box center [452, 255] width 111 height 67
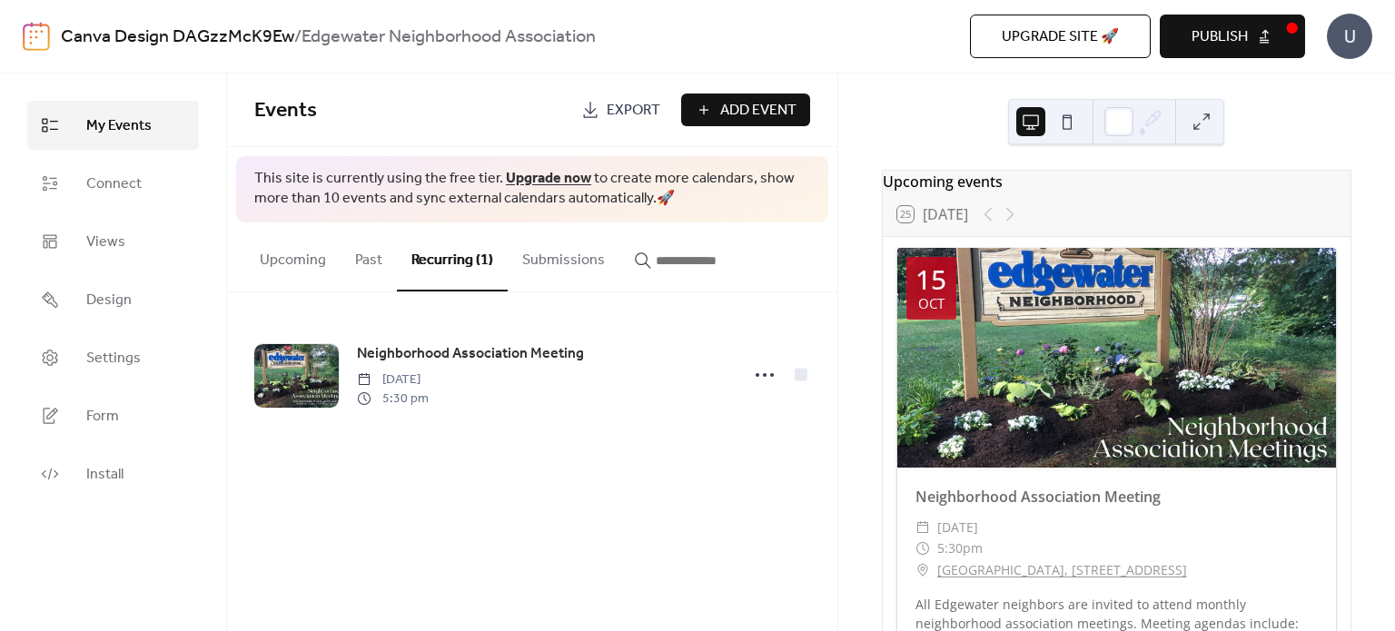
click at [315, 260] on button "Upcoming" at bounding box center [292, 255] width 95 height 67
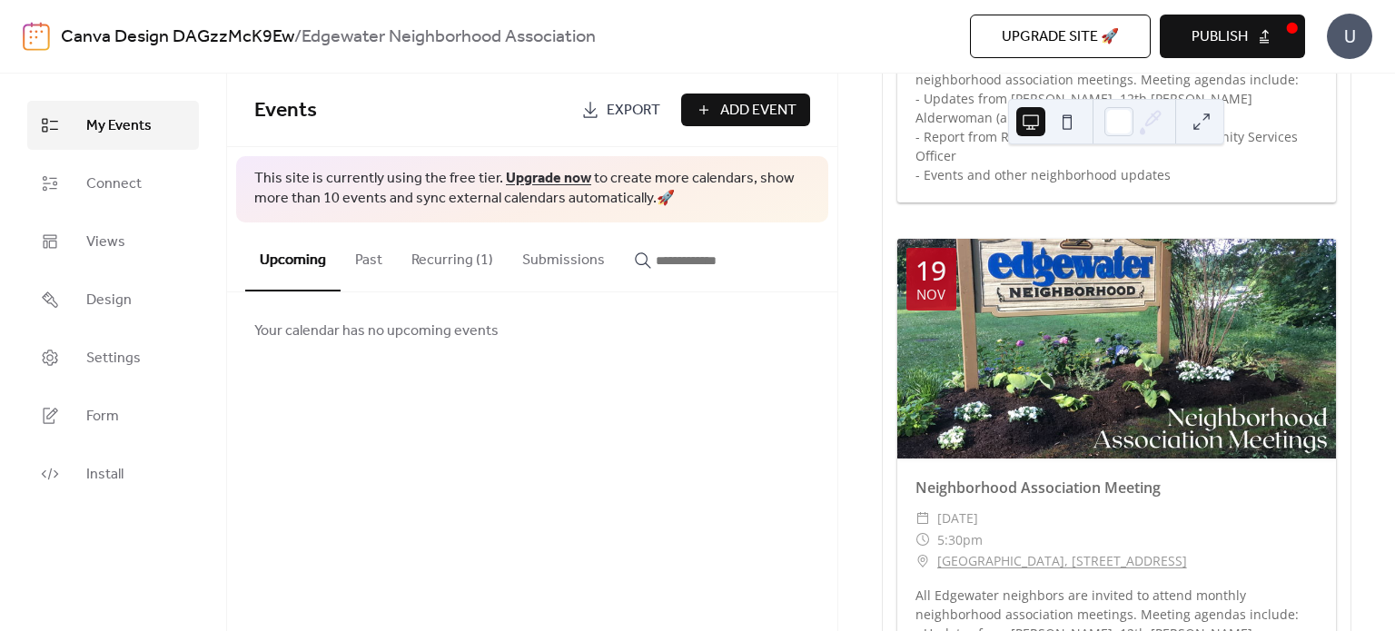
scroll to position [541, 0]
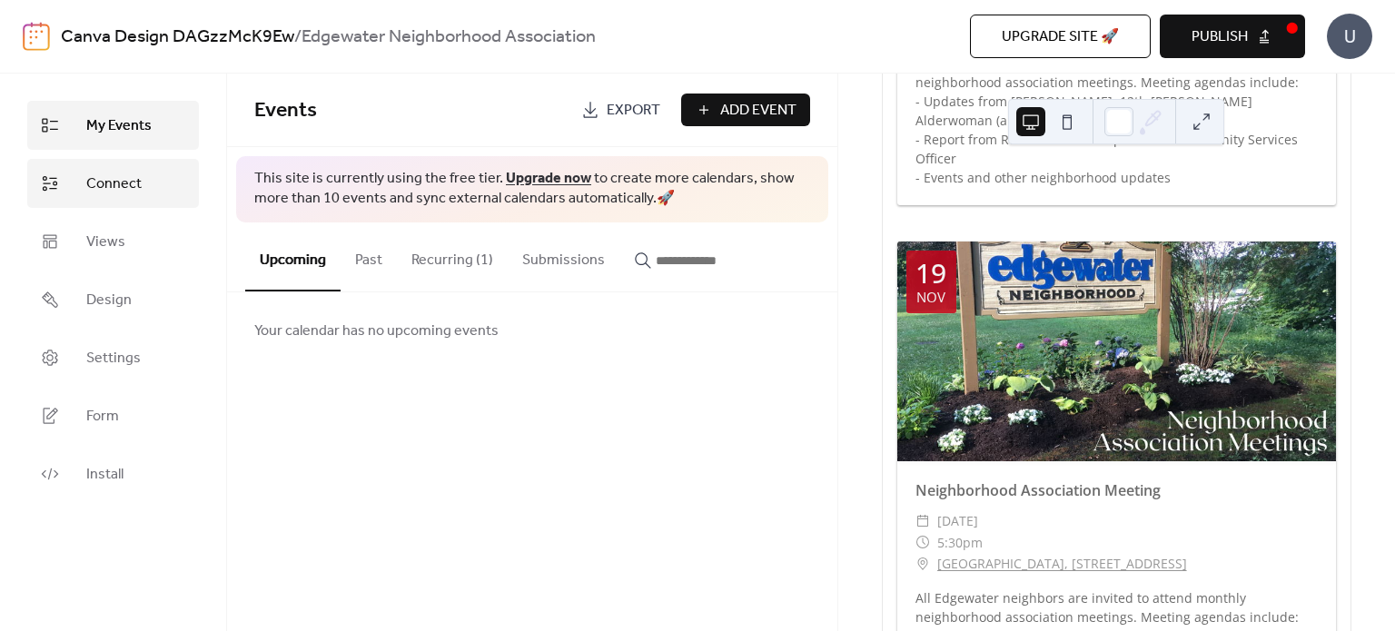
click at [154, 192] on link "Connect" at bounding box center [113, 183] width 172 height 49
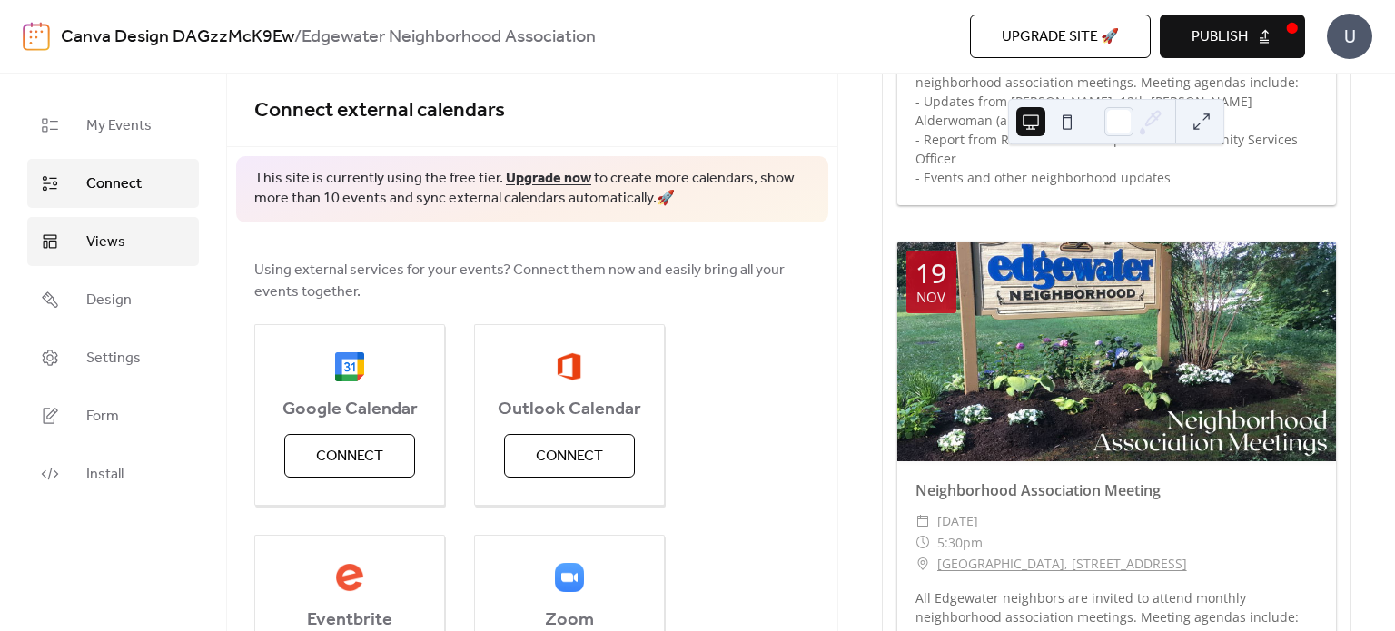
click at [146, 246] on link "Views" at bounding box center [113, 241] width 172 height 49
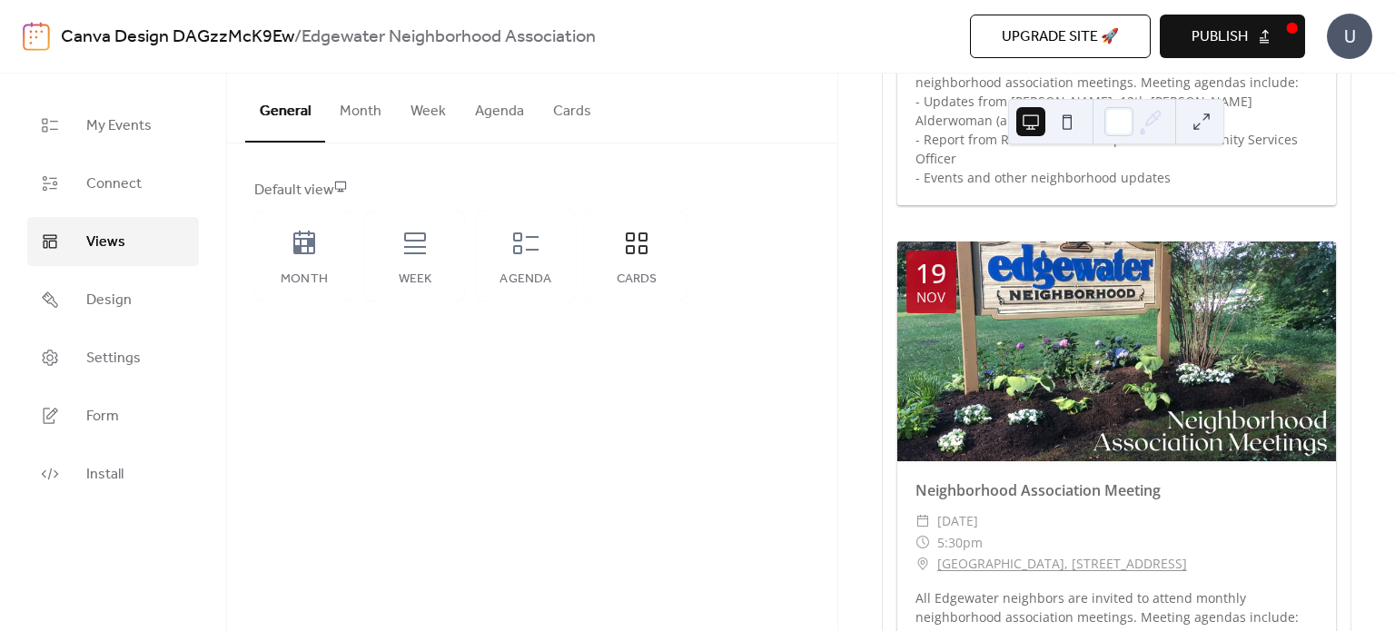
click at [580, 104] on button "Cards" at bounding box center [571, 107] width 67 height 67
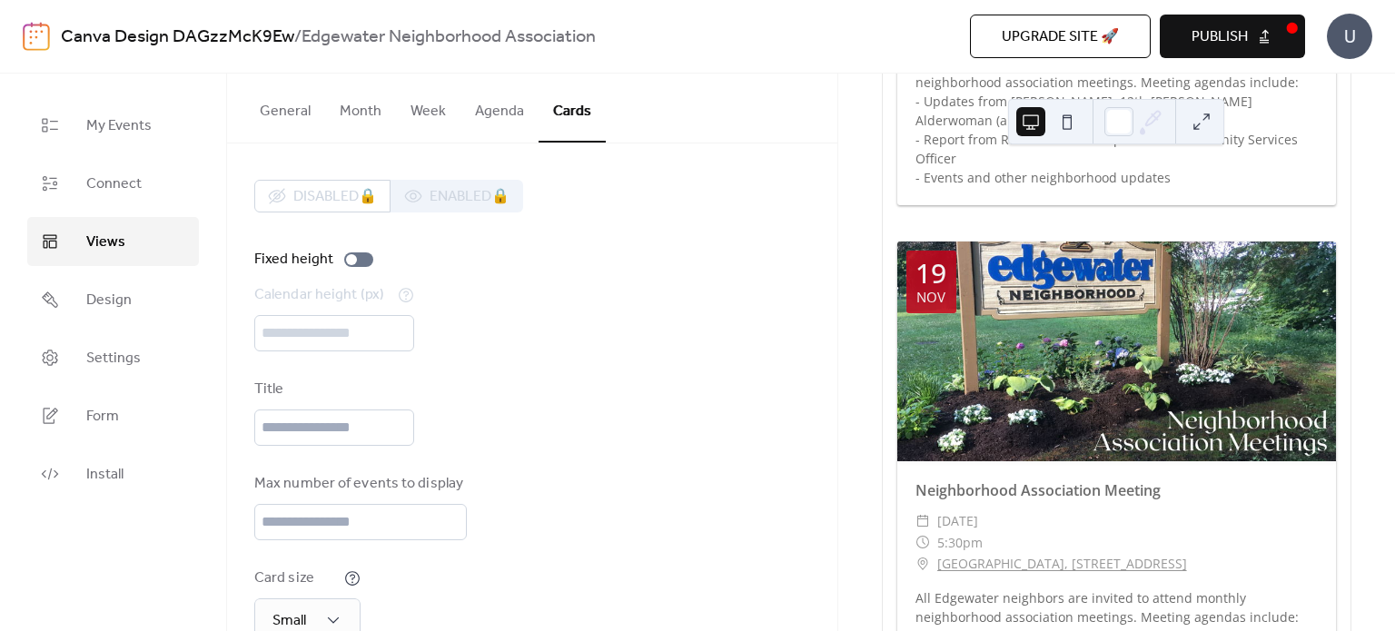
click at [437, 97] on button "Week" at bounding box center [428, 107] width 64 height 67
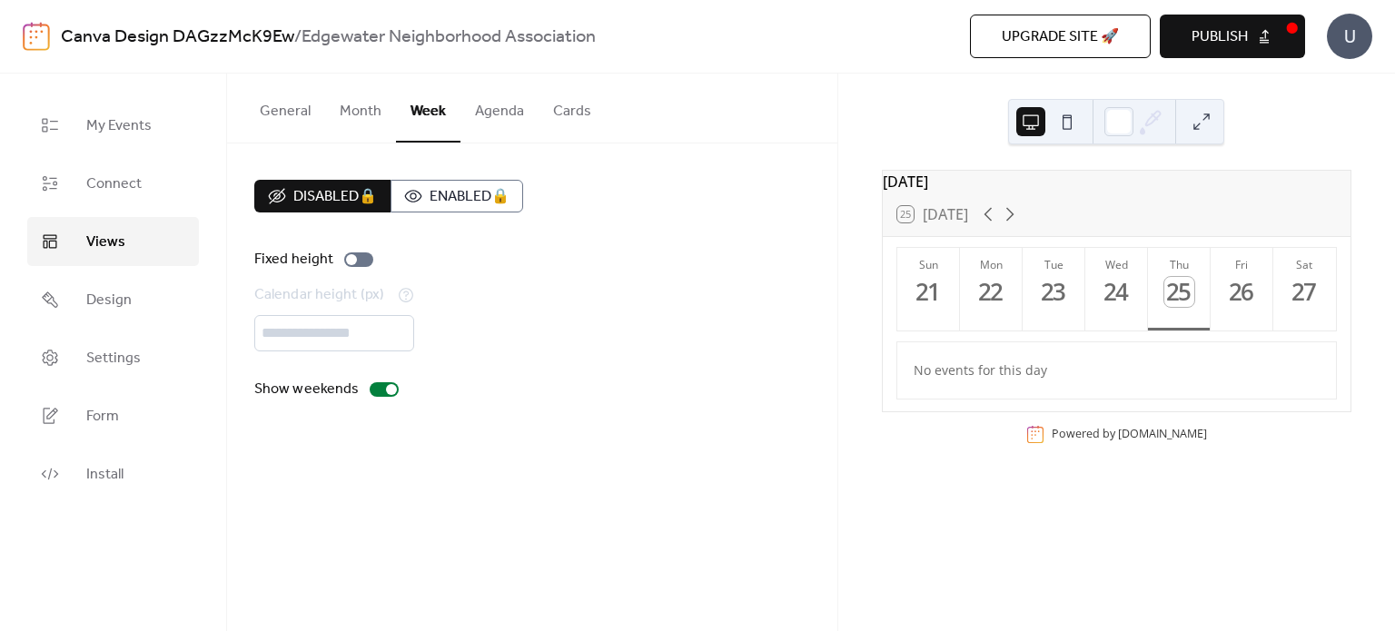
click at [487, 104] on button "Agenda" at bounding box center [499, 107] width 78 height 67
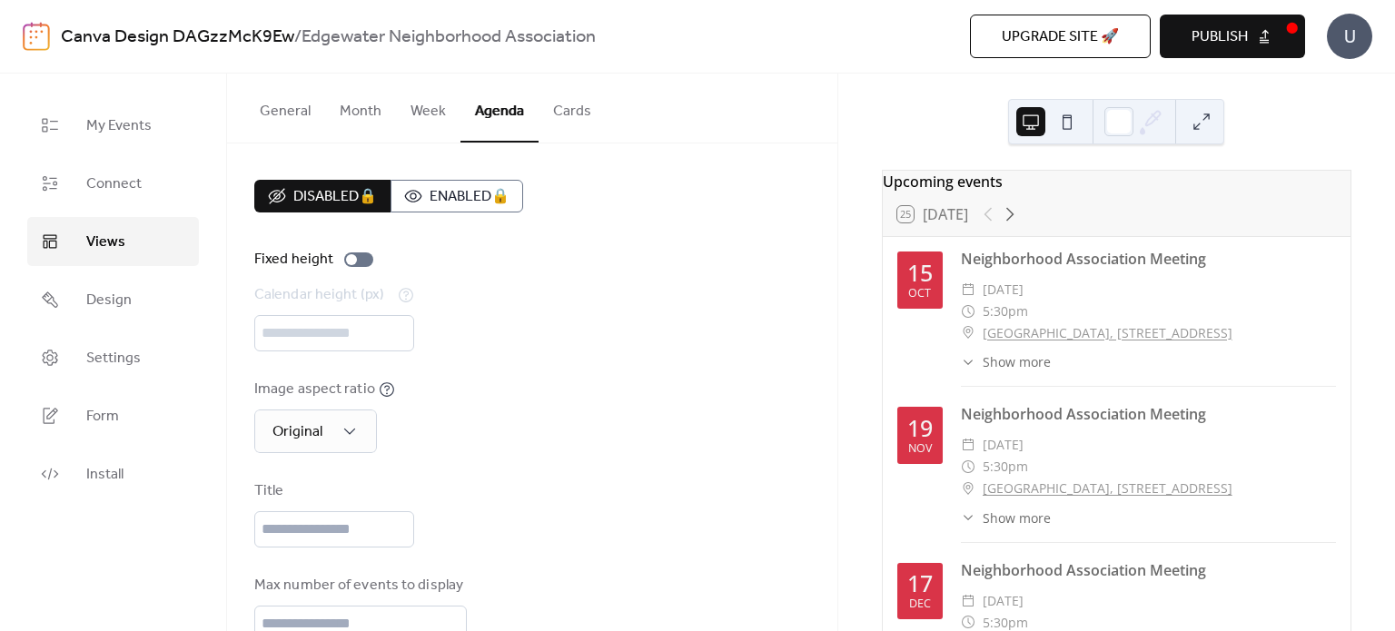
click at [569, 111] on button "Cards" at bounding box center [571, 107] width 67 height 67
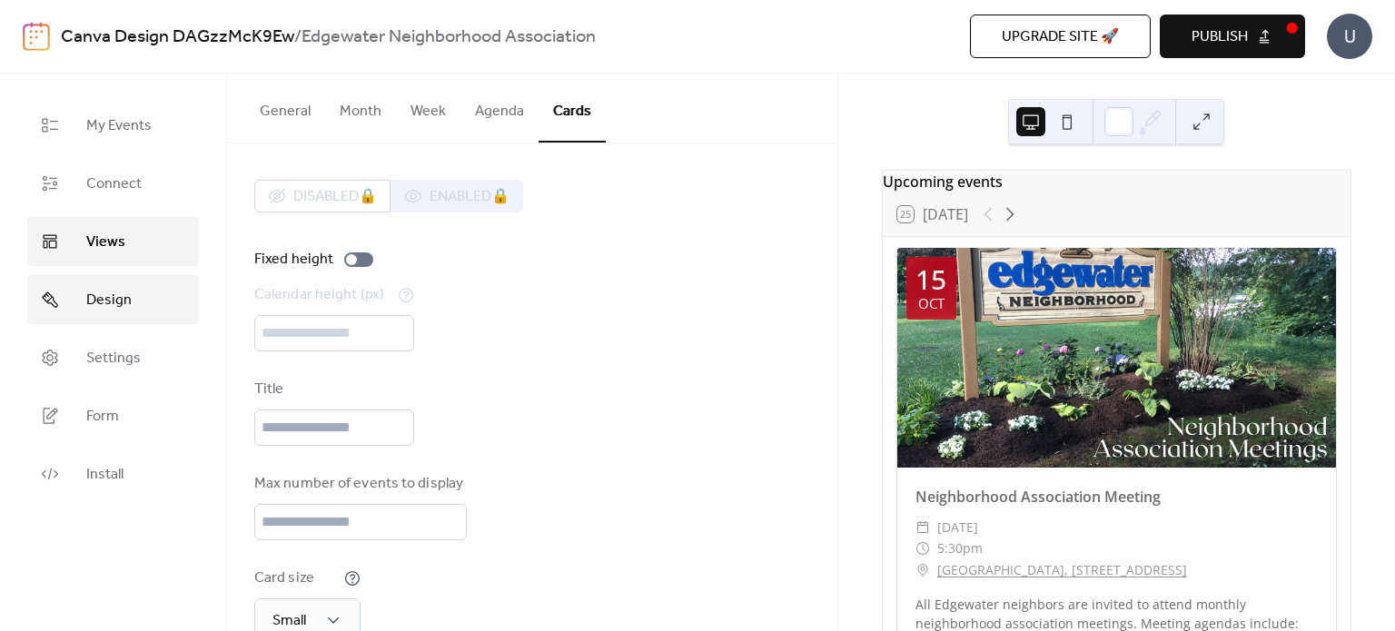
click at [123, 285] on link "Design" at bounding box center [113, 299] width 172 height 49
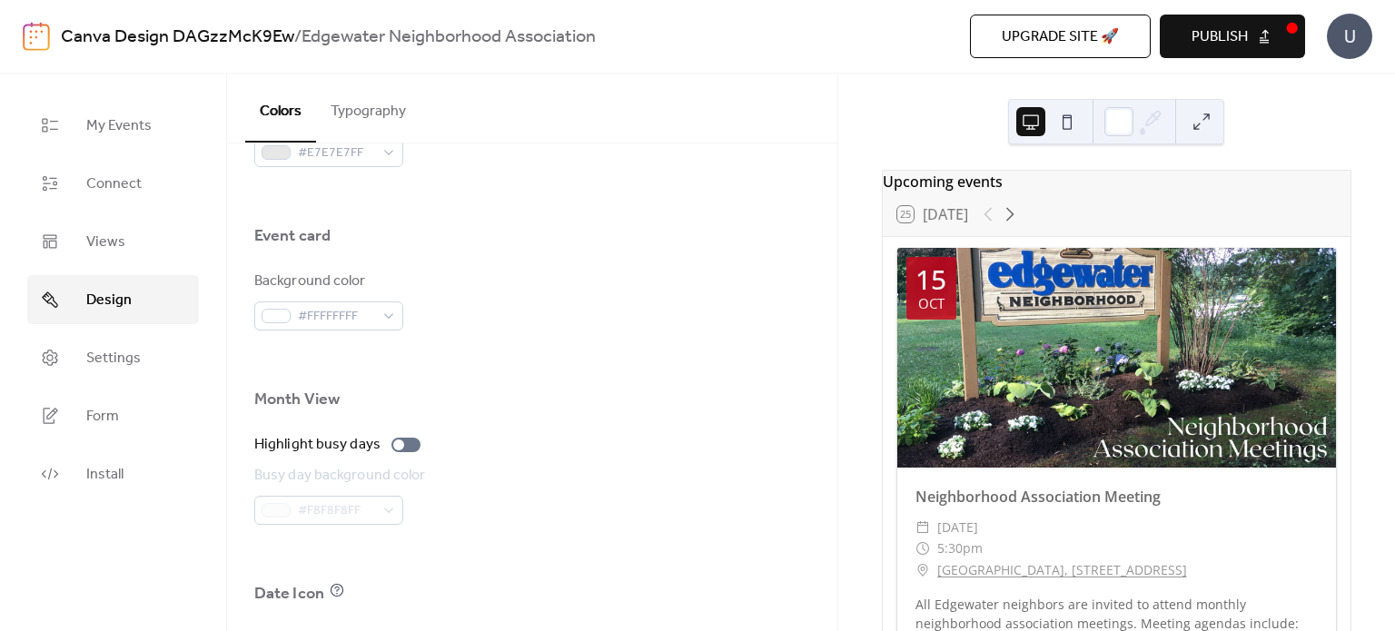
scroll to position [1271, 0]
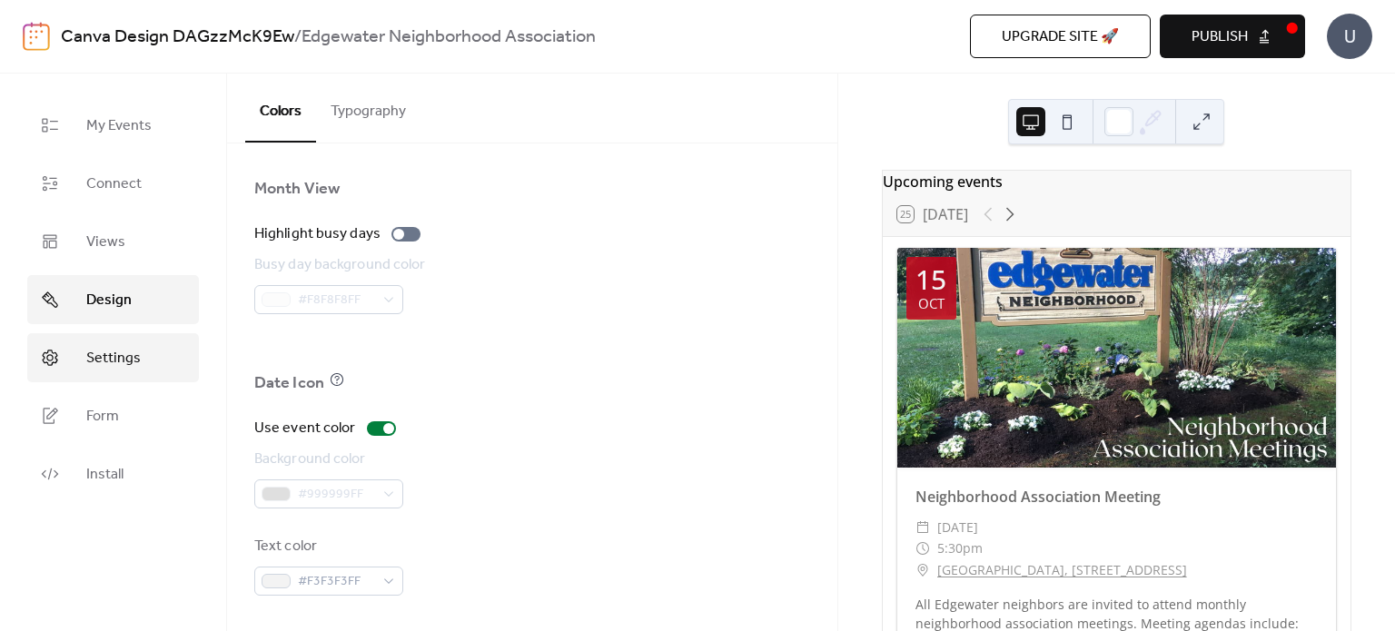
click at [86, 363] on span "Settings" at bounding box center [113, 359] width 54 height 22
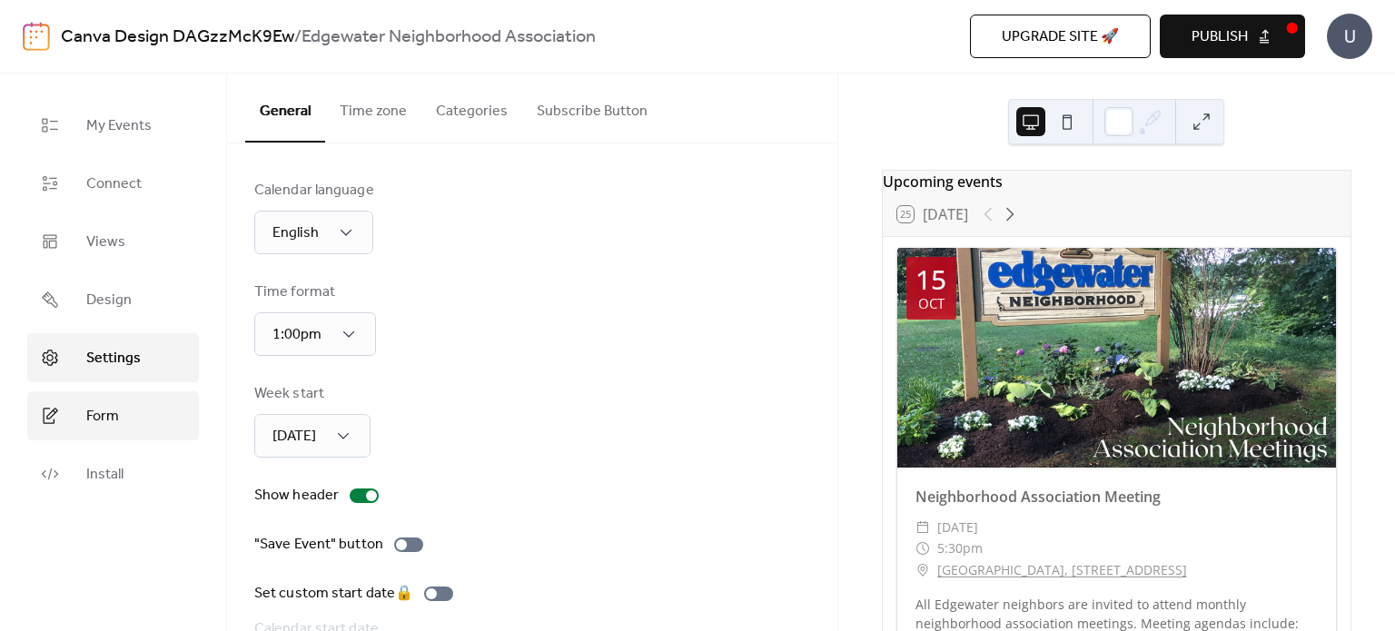
click at [131, 419] on link "Form" at bounding box center [113, 415] width 172 height 49
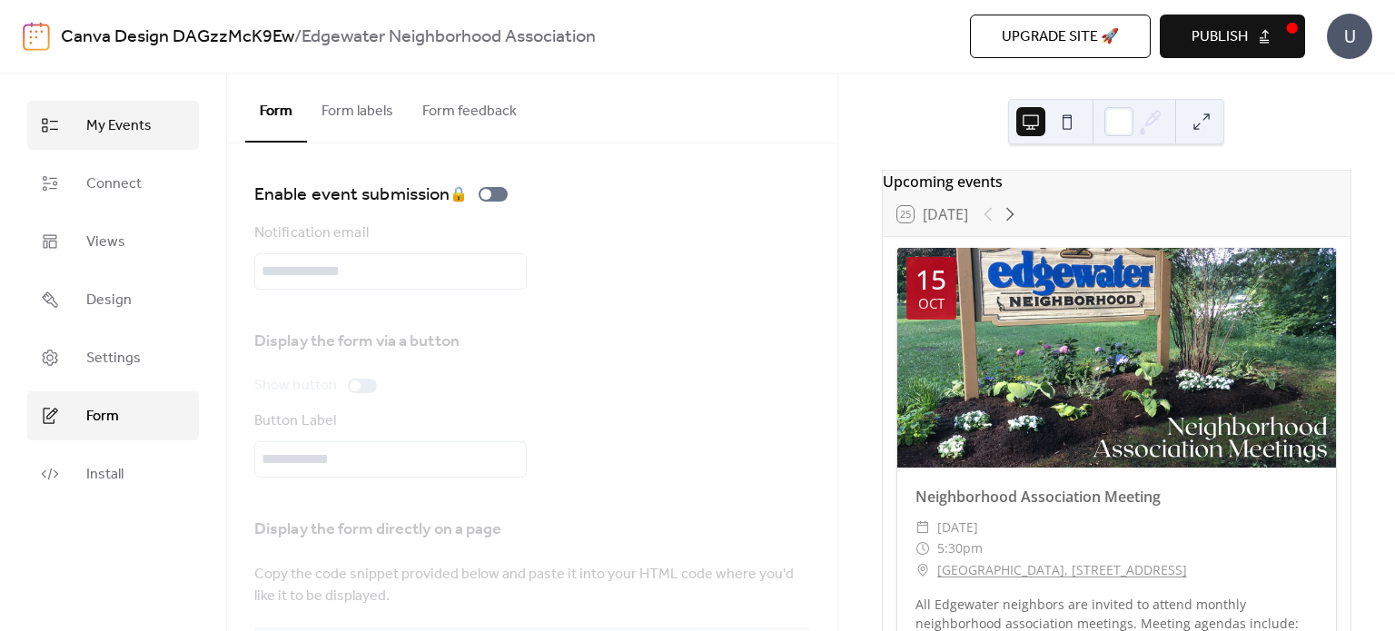
click at [145, 133] on span "My Events" at bounding box center [118, 126] width 65 height 22
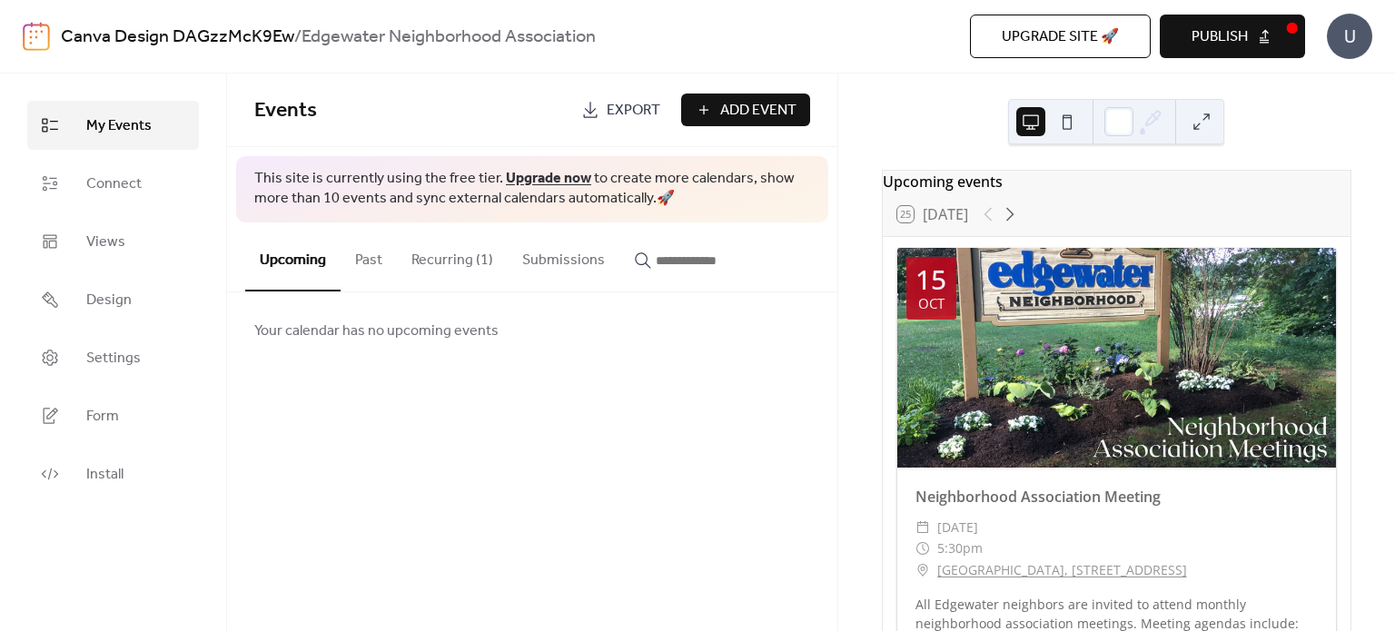
click at [614, 103] on span "Export" at bounding box center [634, 111] width 54 height 22
click at [651, 342] on div "Your calendar has no upcoming events" at bounding box center [532, 330] width 610 height 76
click at [1231, 35] on span "Publish" at bounding box center [1219, 37] width 56 height 22
click at [518, 459] on div "Events Export Add Event This site is currently using the free tier. Upgrade now…" at bounding box center [532, 353] width 610 height 558
click at [494, 272] on button "Recurring (1)" at bounding box center [452, 255] width 111 height 67
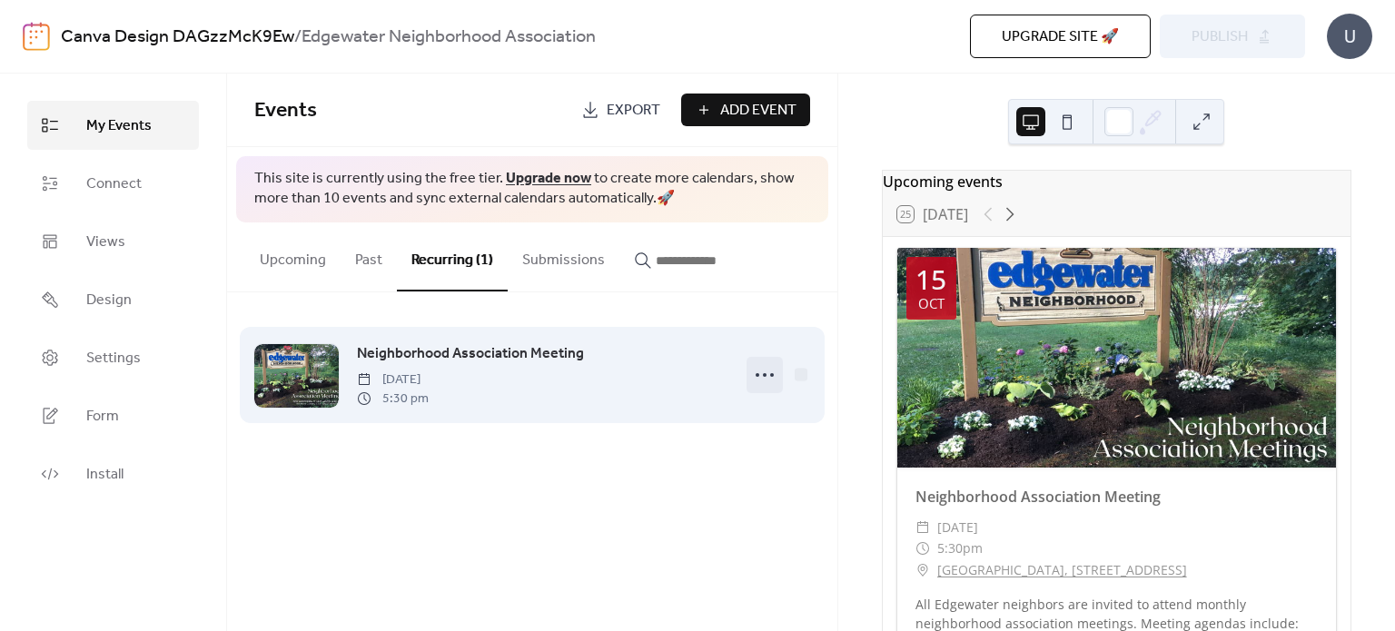
click at [763, 373] on circle at bounding box center [765, 375] width 4 height 4
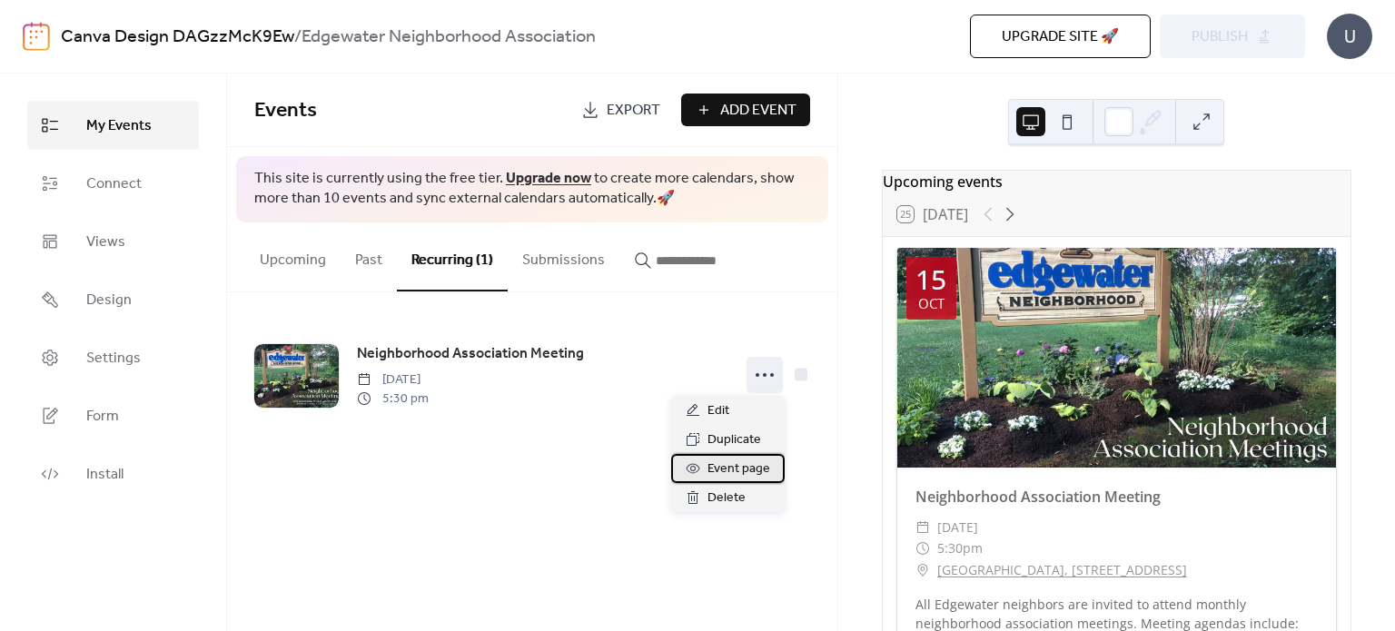
click at [735, 473] on span "Event page" at bounding box center [738, 470] width 63 height 22
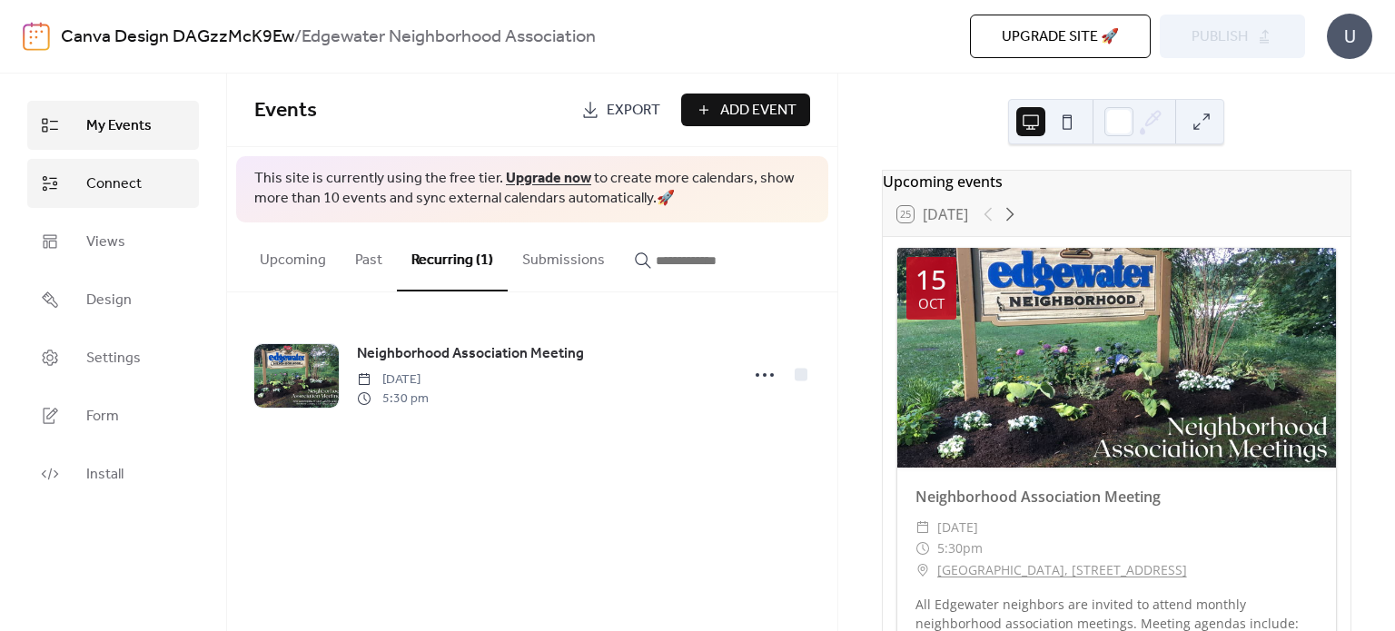
click at [142, 191] on link "Connect" at bounding box center [113, 183] width 172 height 49
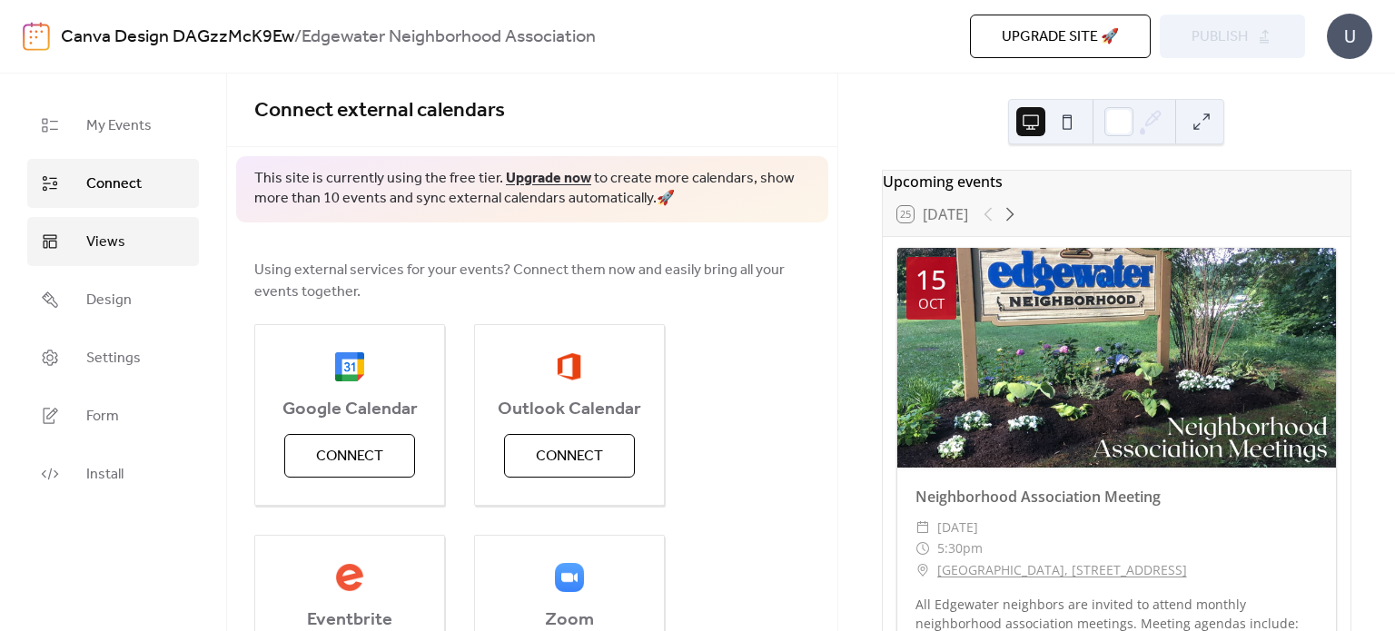
click at [117, 252] on span "Views" at bounding box center [105, 243] width 39 height 22
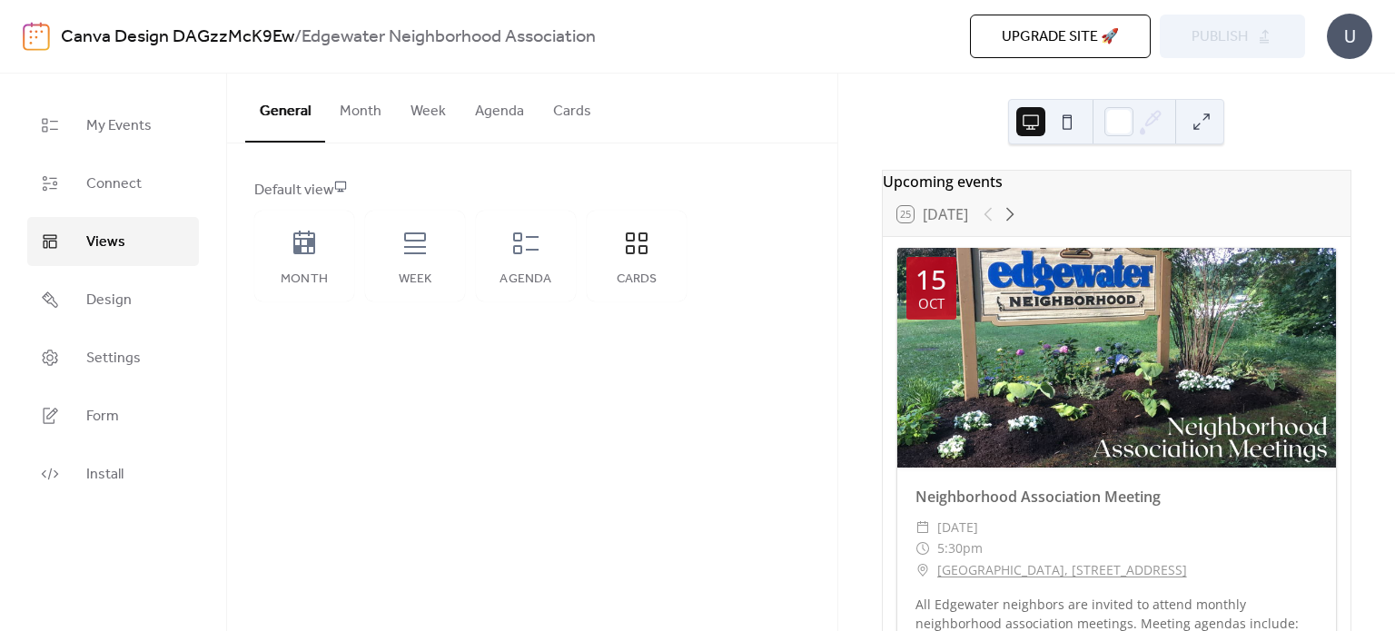
click at [557, 104] on button "Cards" at bounding box center [571, 107] width 67 height 67
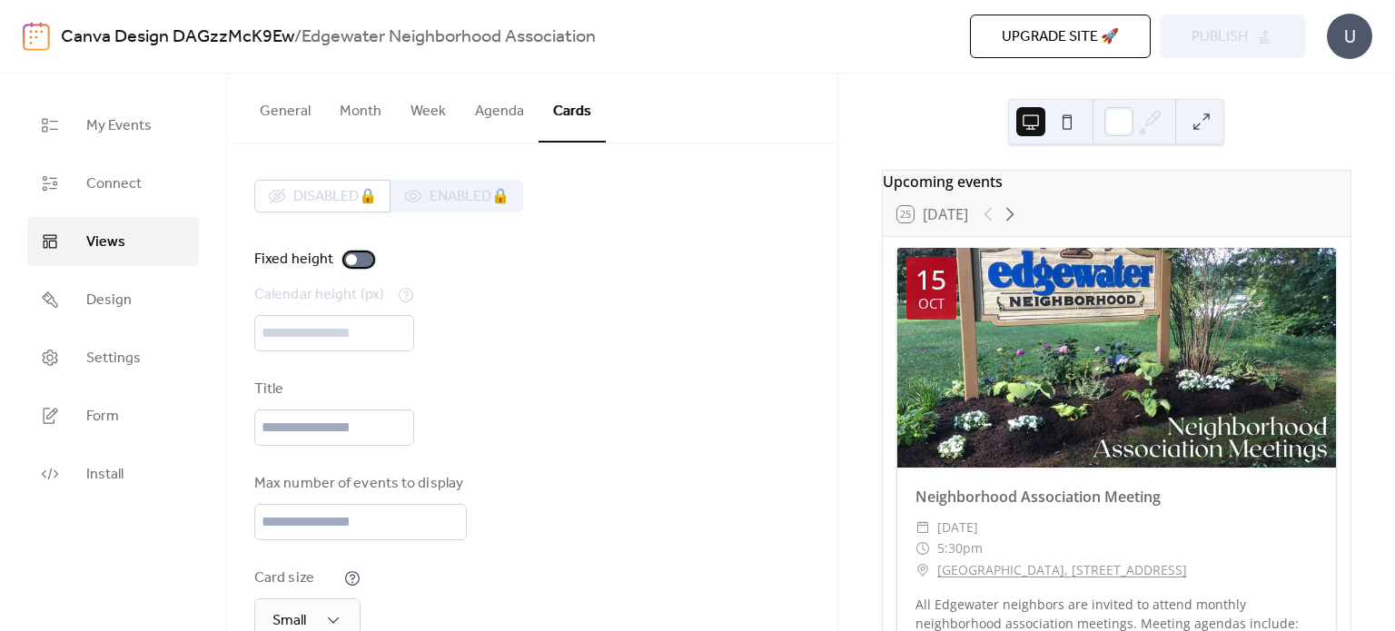
click at [369, 257] on div at bounding box center [358, 259] width 29 height 15
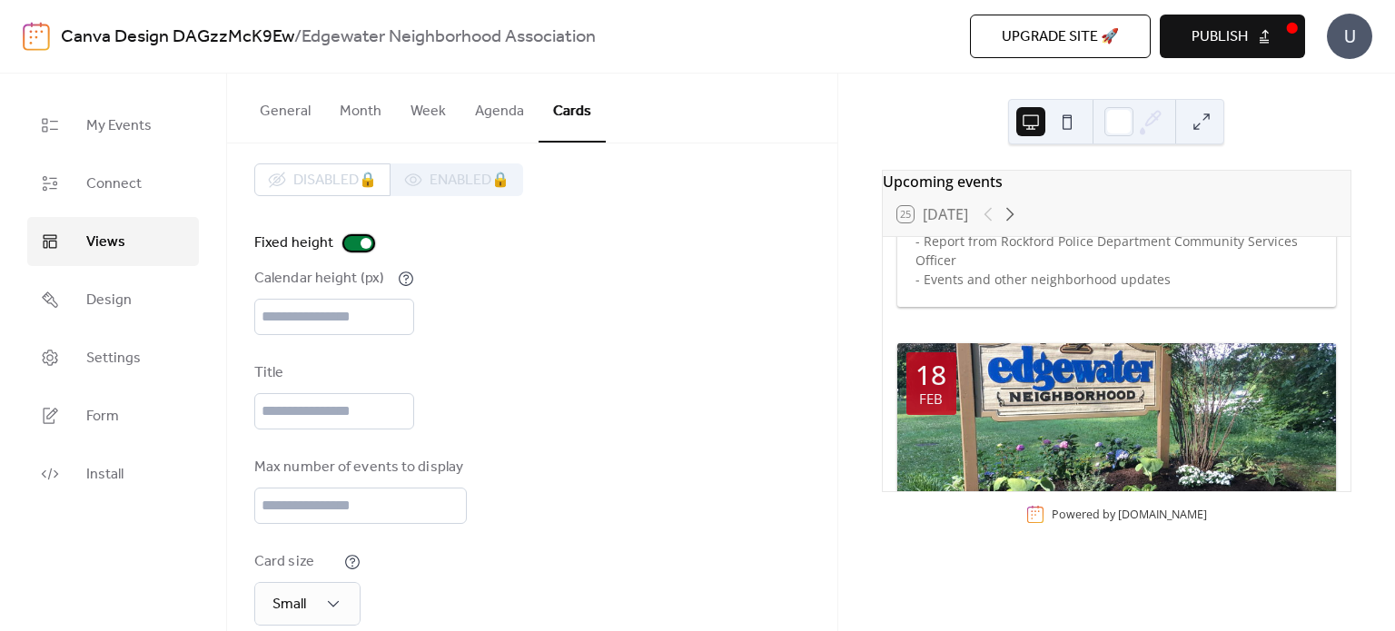
scroll to position [71, 0]
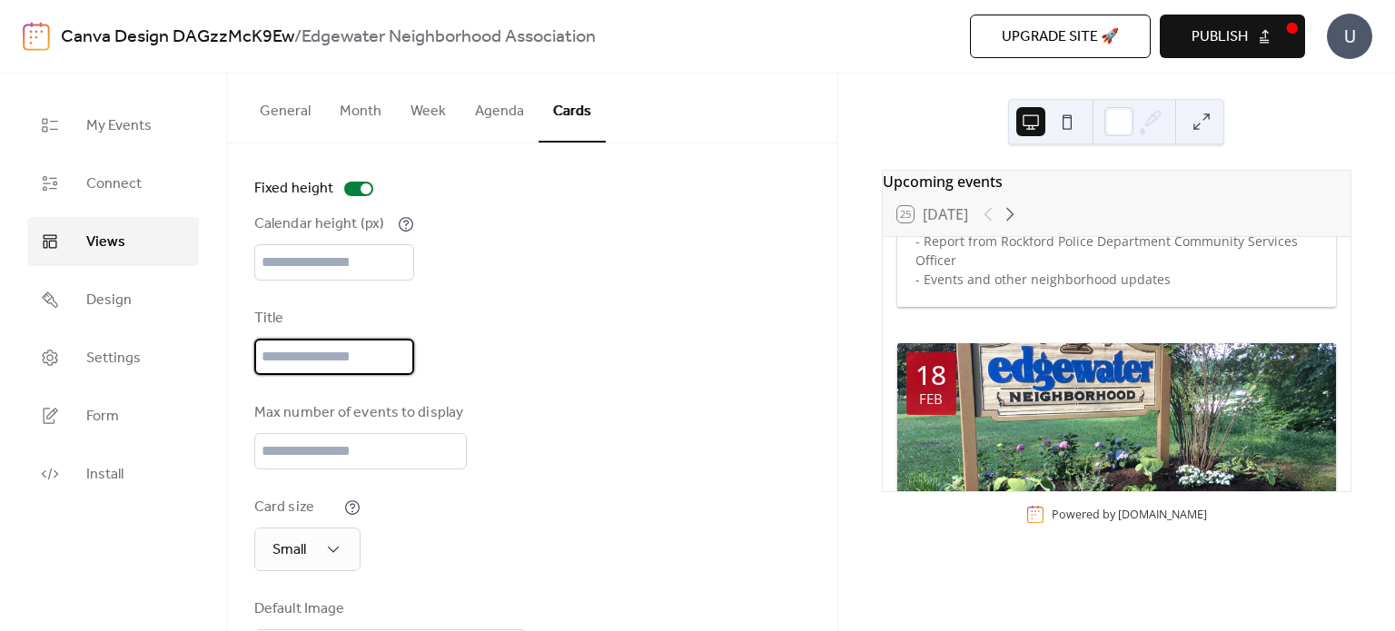
click at [360, 340] on input "text" at bounding box center [334, 357] width 160 height 36
type input "**********"
click at [570, 394] on div "**********" at bounding box center [532, 406] width 556 height 595
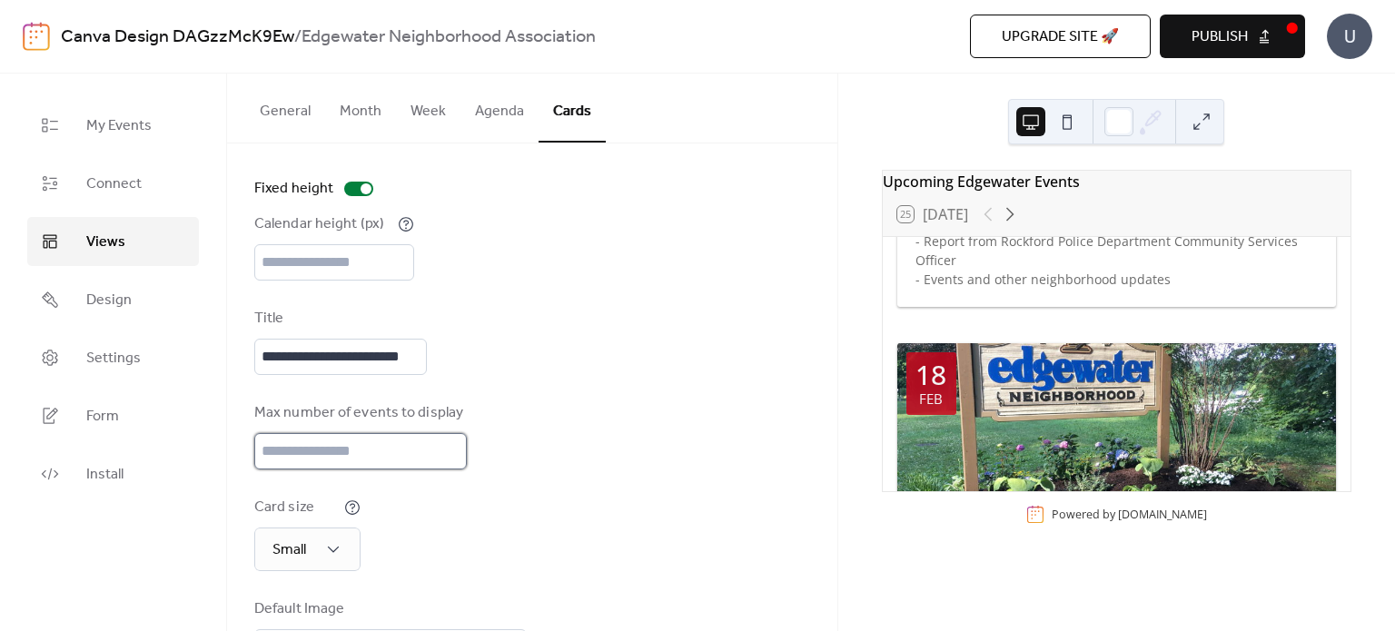
click at [447, 455] on input "**" at bounding box center [360, 451] width 212 height 36
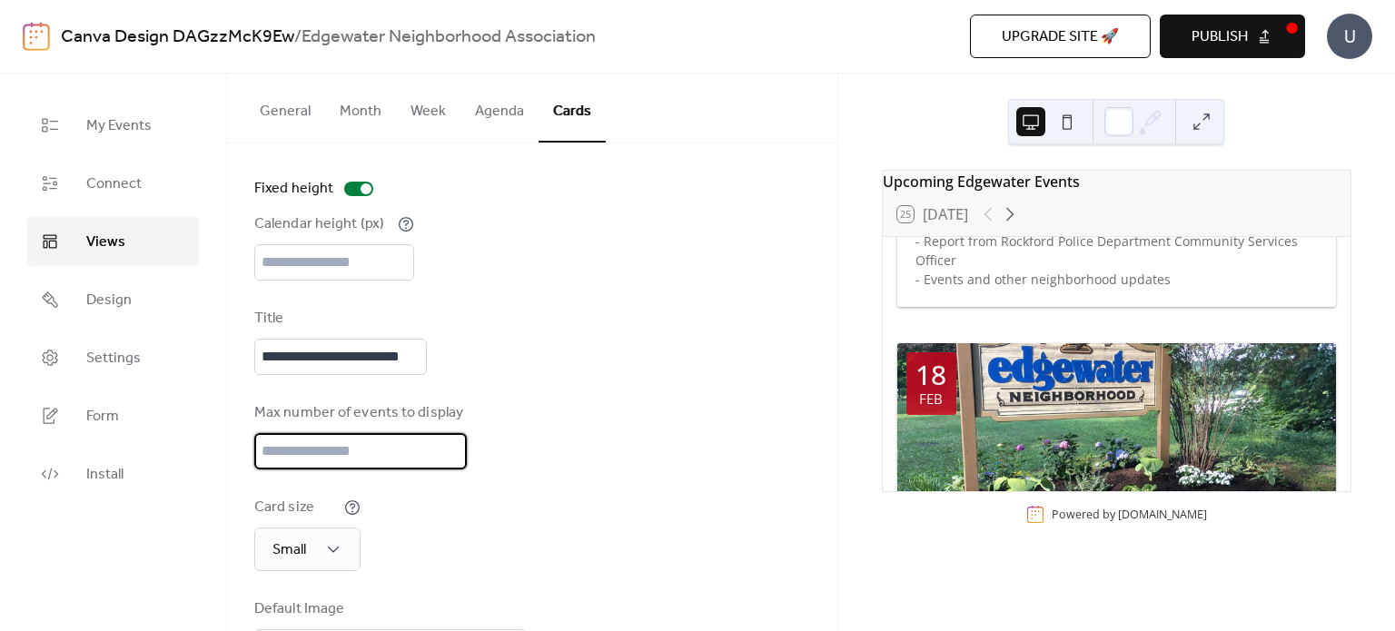
click at [447, 455] on input "*" at bounding box center [360, 451] width 212 height 36
click at [448, 448] on input "*" at bounding box center [360, 451] width 212 height 36
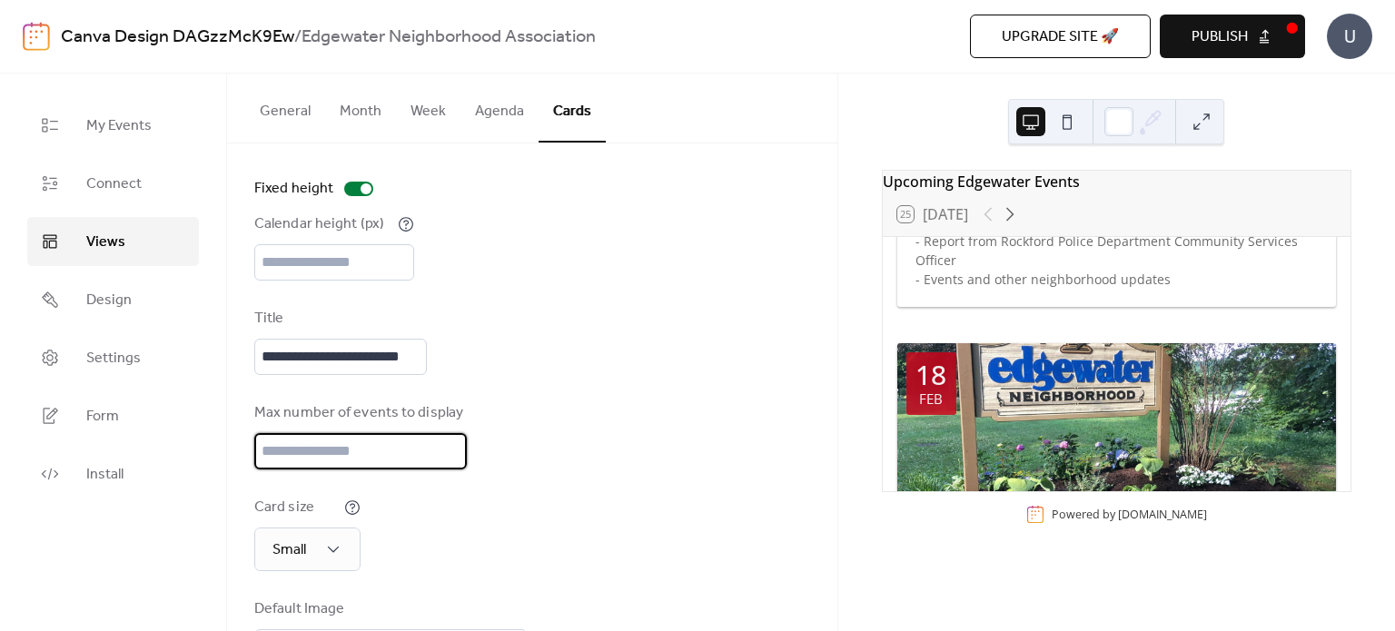
click at [448, 448] on input "**" at bounding box center [360, 451] width 212 height 36
click at [447, 457] on input "**" at bounding box center [360, 451] width 212 height 36
type input "**"
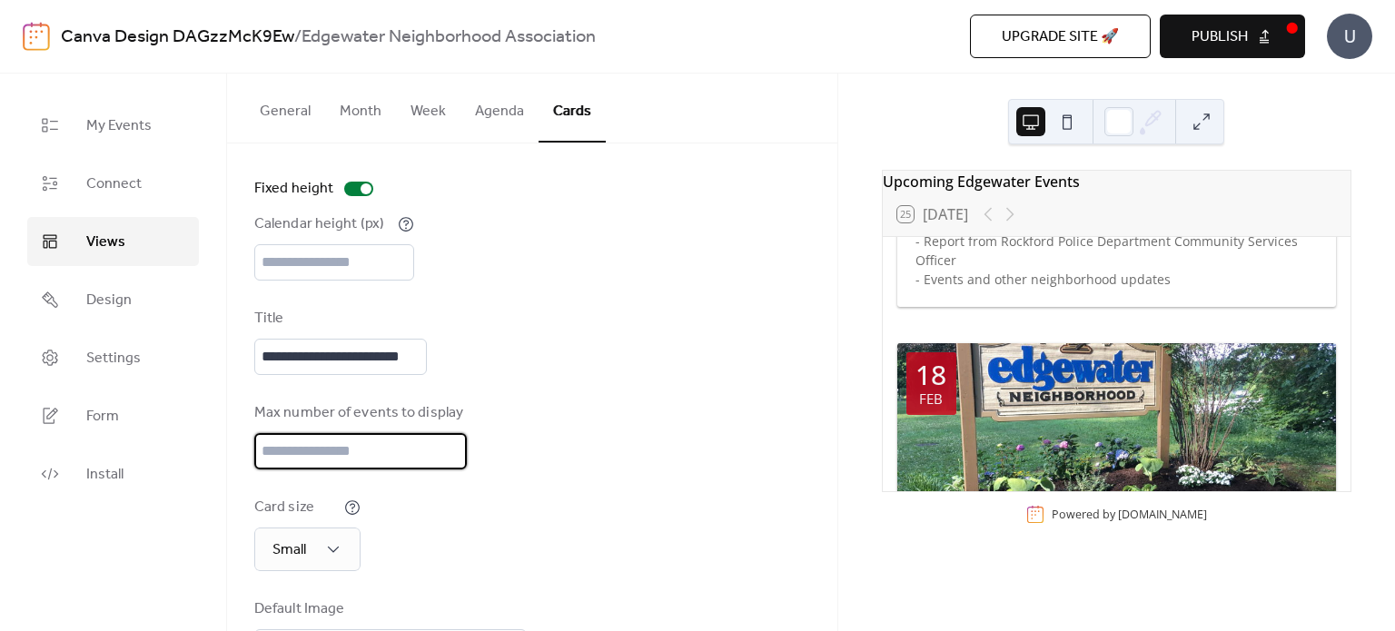
click at [447, 457] on input "**" at bounding box center [360, 451] width 212 height 36
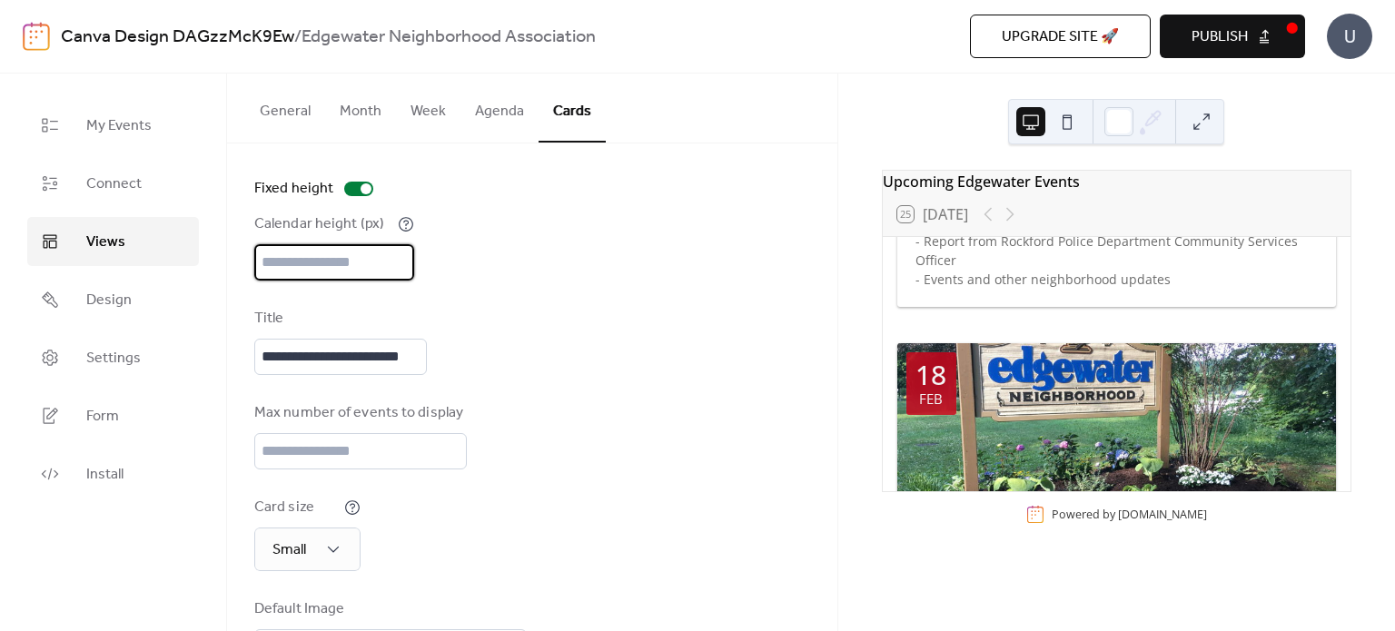
click at [349, 263] on input "***" at bounding box center [334, 262] width 160 height 36
type input "***"
click at [574, 325] on div "**********" at bounding box center [532, 341] width 556 height 67
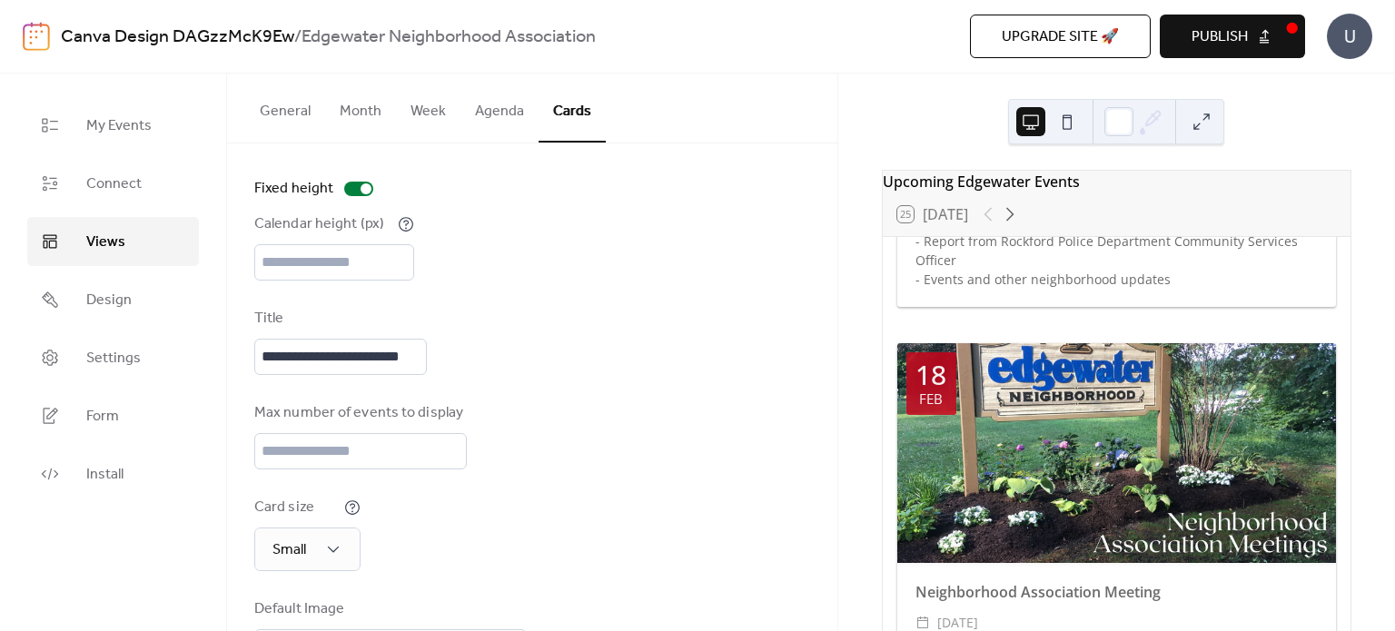
scroll to position [178, 0]
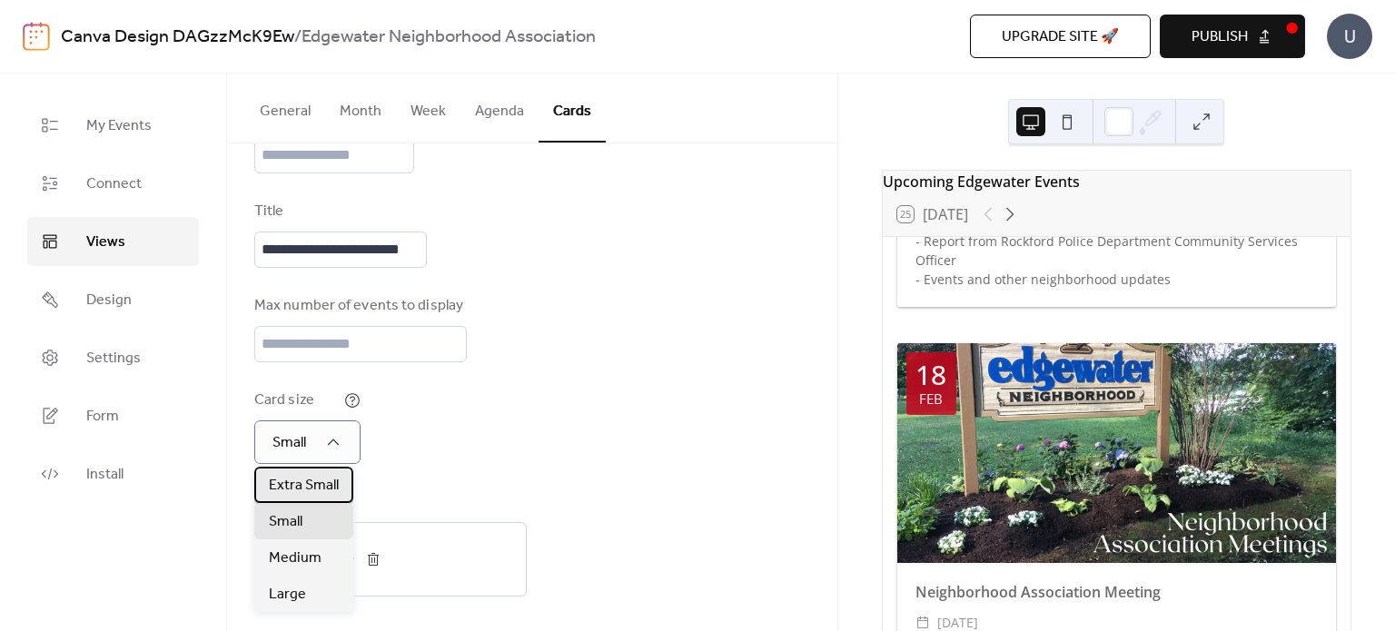
click at [323, 479] on span "Extra Small" at bounding box center [304, 486] width 70 height 22
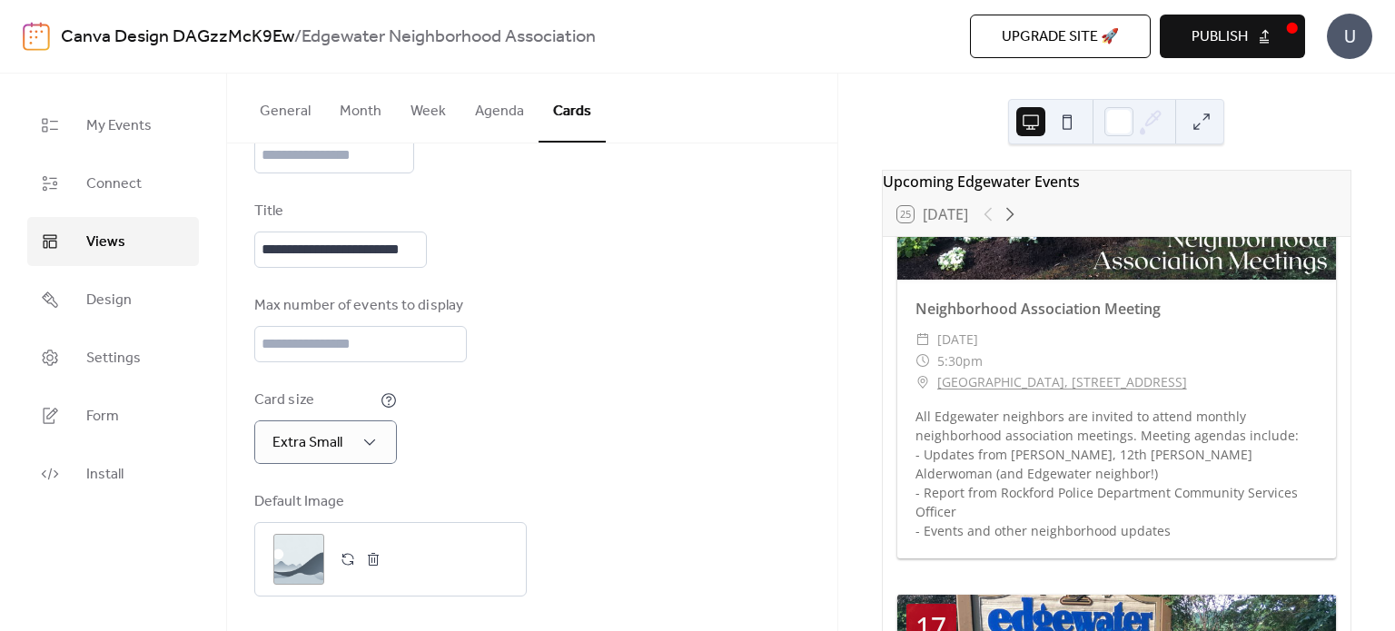
scroll to position [939, 0]
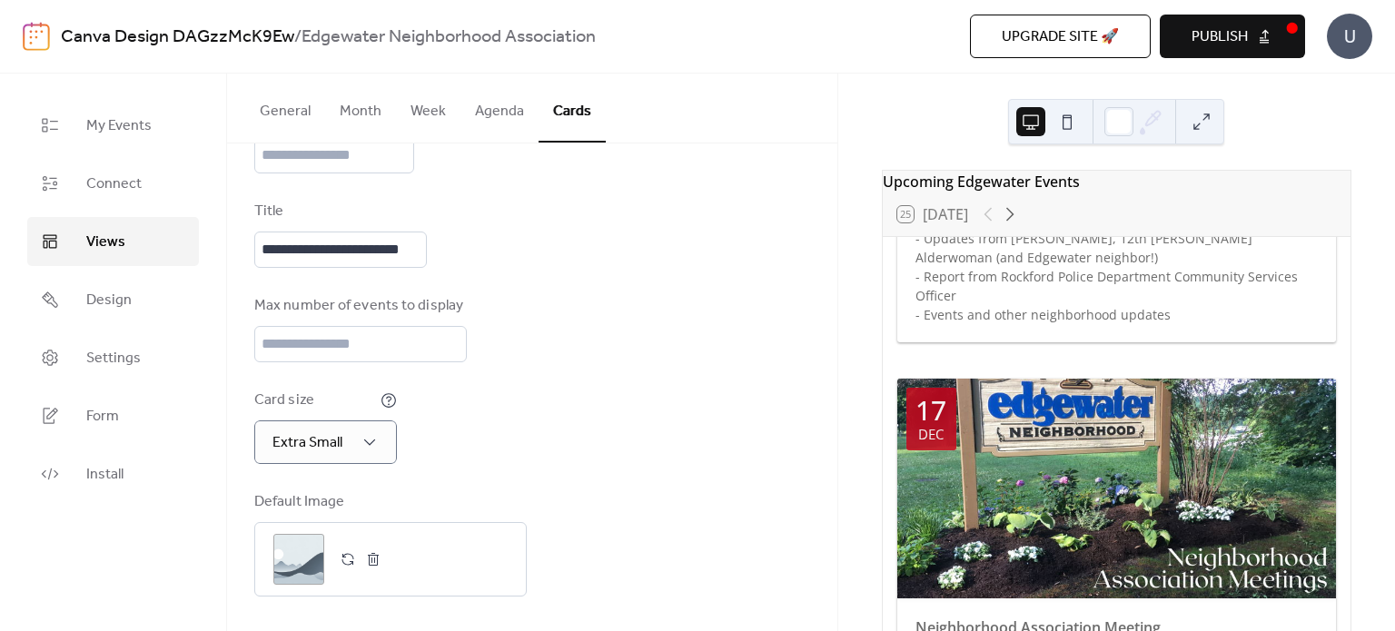
click at [502, 120] on button "Agenda" at bounding box center [499, 107] width 78 height 67
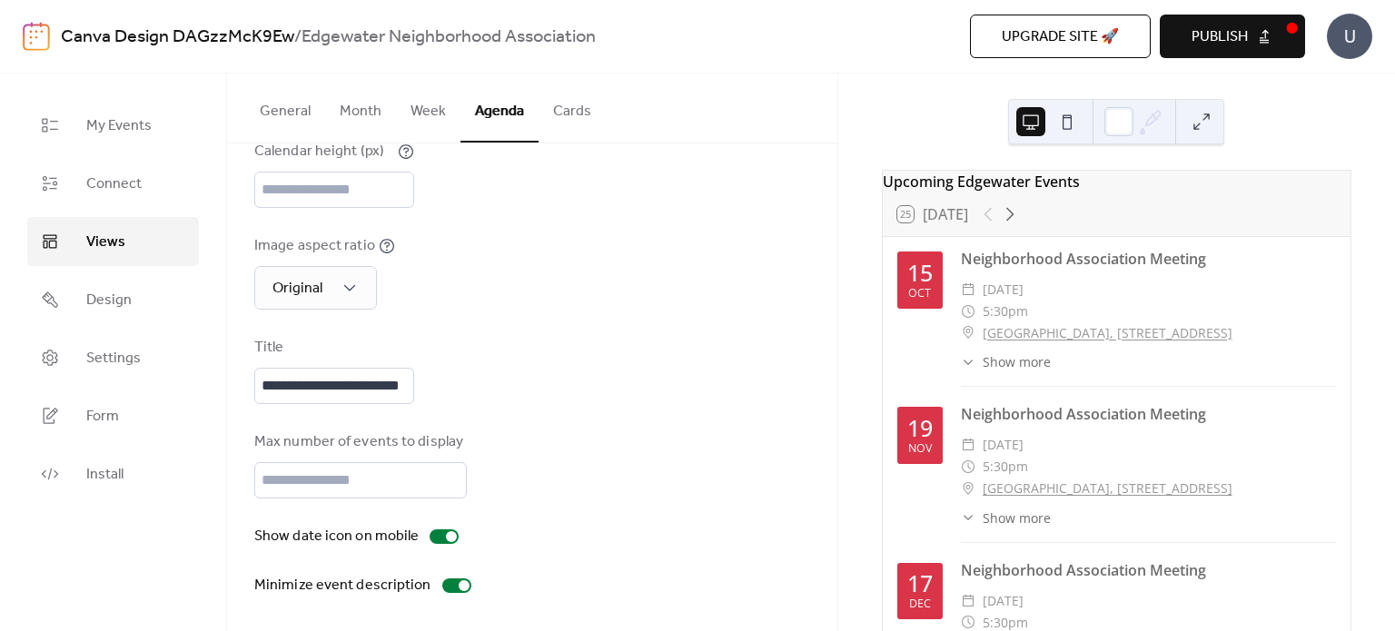
click at [601, 114] on div "General Month Week Agenda Cards" at bounding box center [532, 109] width 610 height 70
click at [594, 123] on button "Cards" at bounding box center [571, 107] width 67 height 67
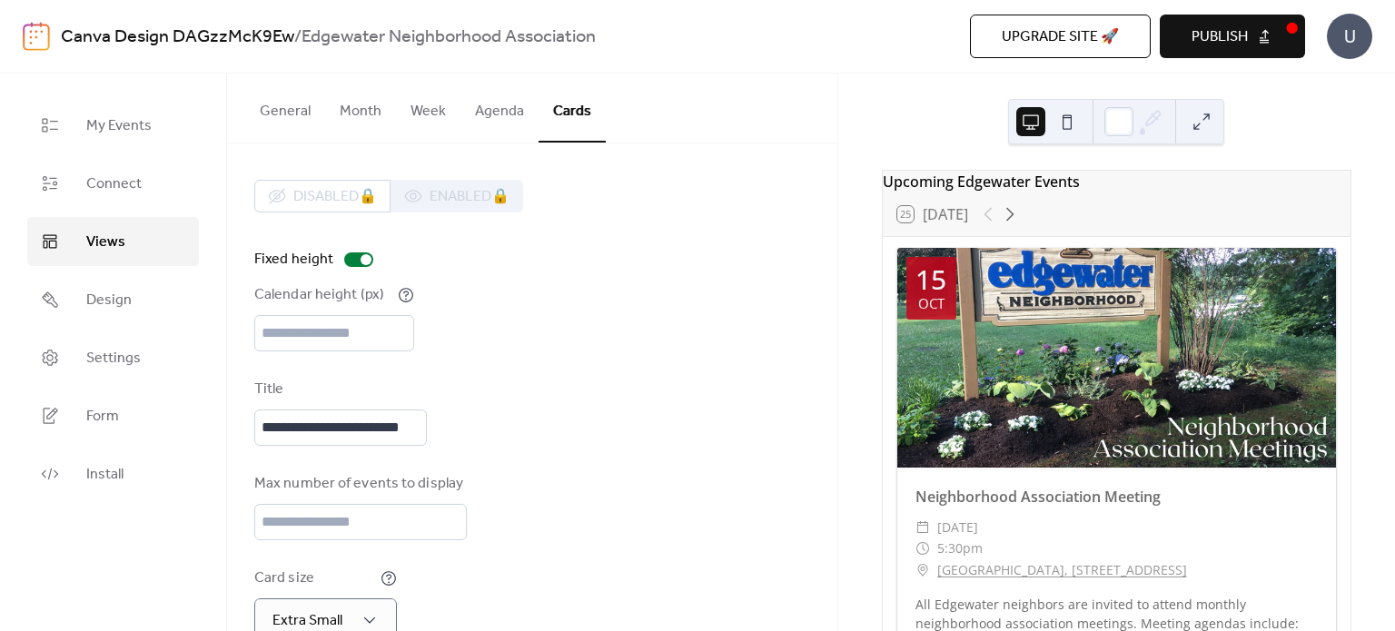
click at [278, 99] on button "General" at bounding box center [285, 107] width 80 height 67
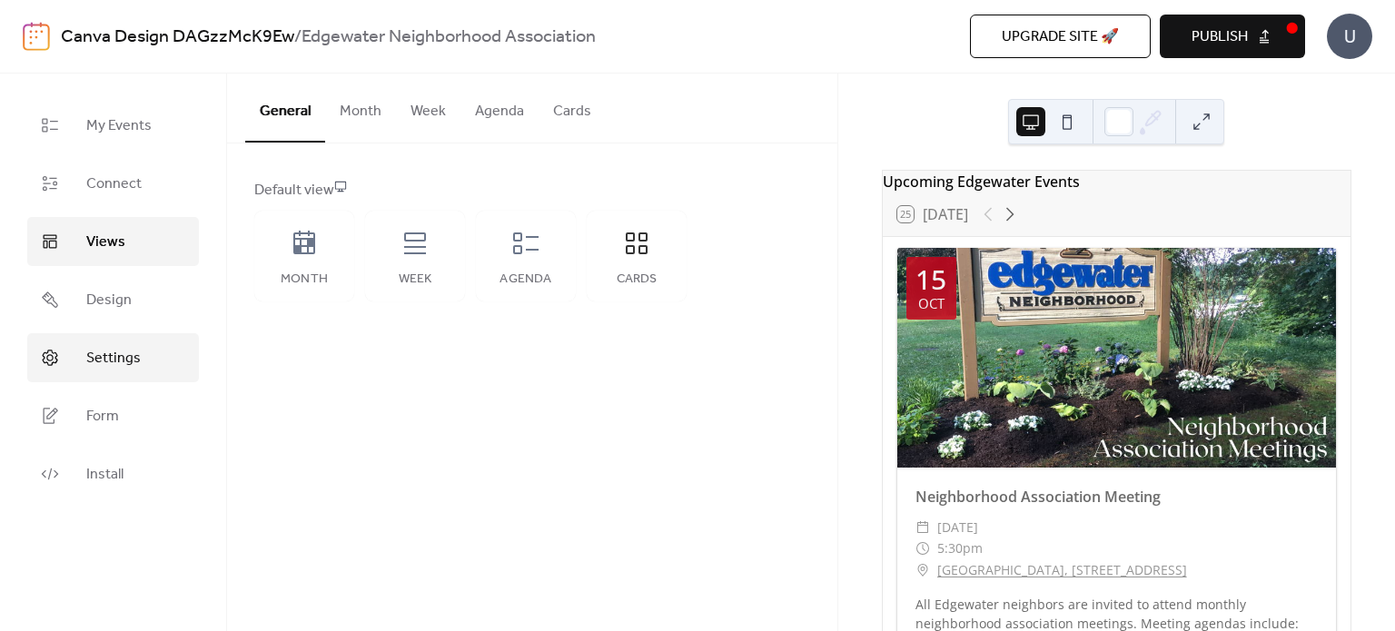
click at [178, 366] on link "Settings" at bounding box center [113, 357] width 172 height 49
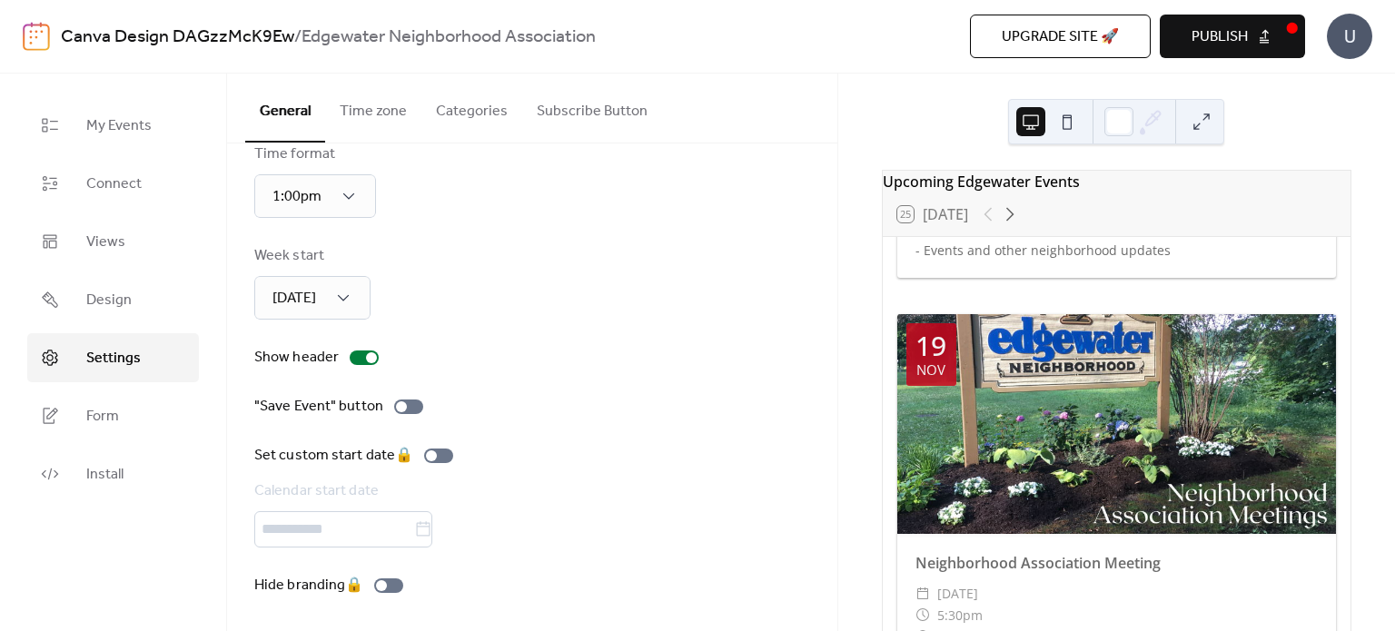
scroll to position [516, 0]
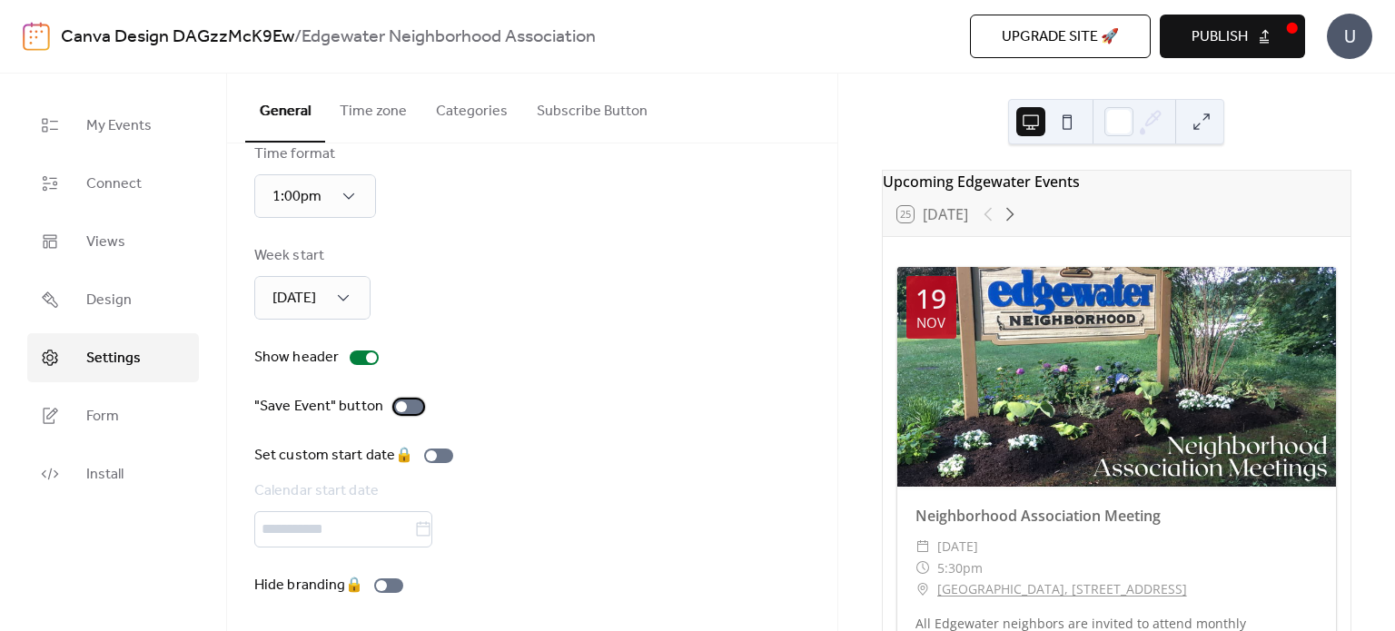
click at [410, 405] on div at bounding box center [408, 407] width 29 height 15
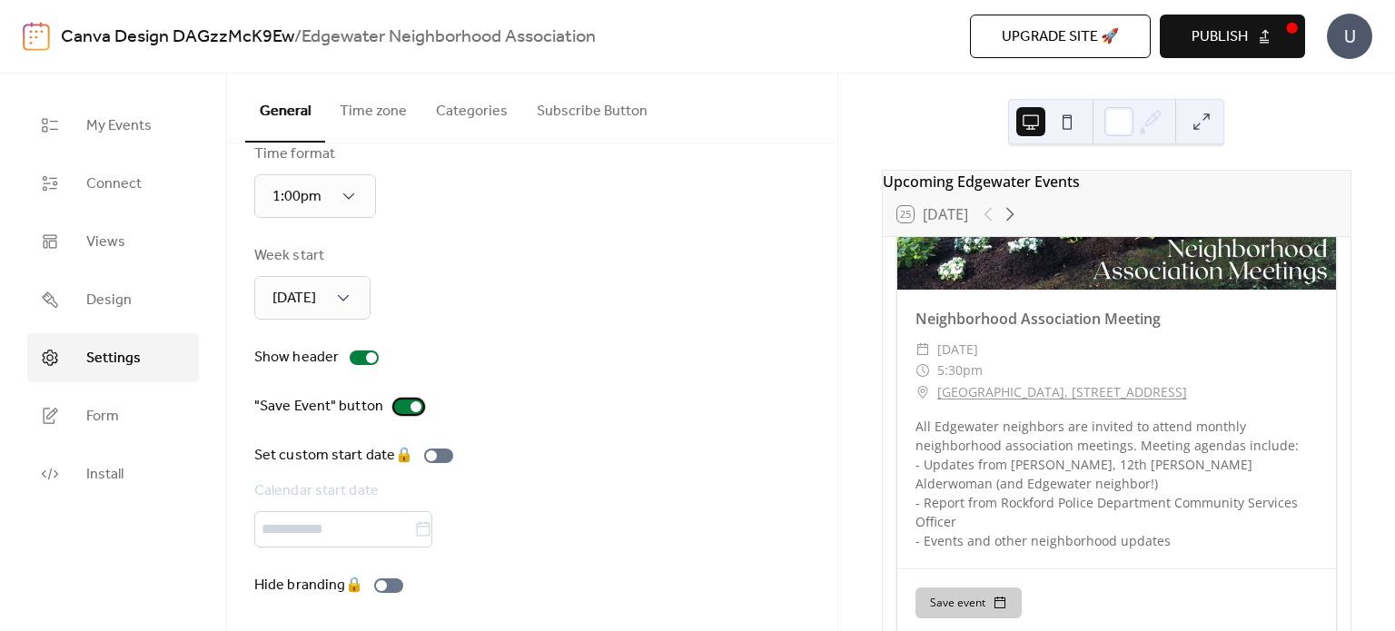
scroll to position [0, 0]
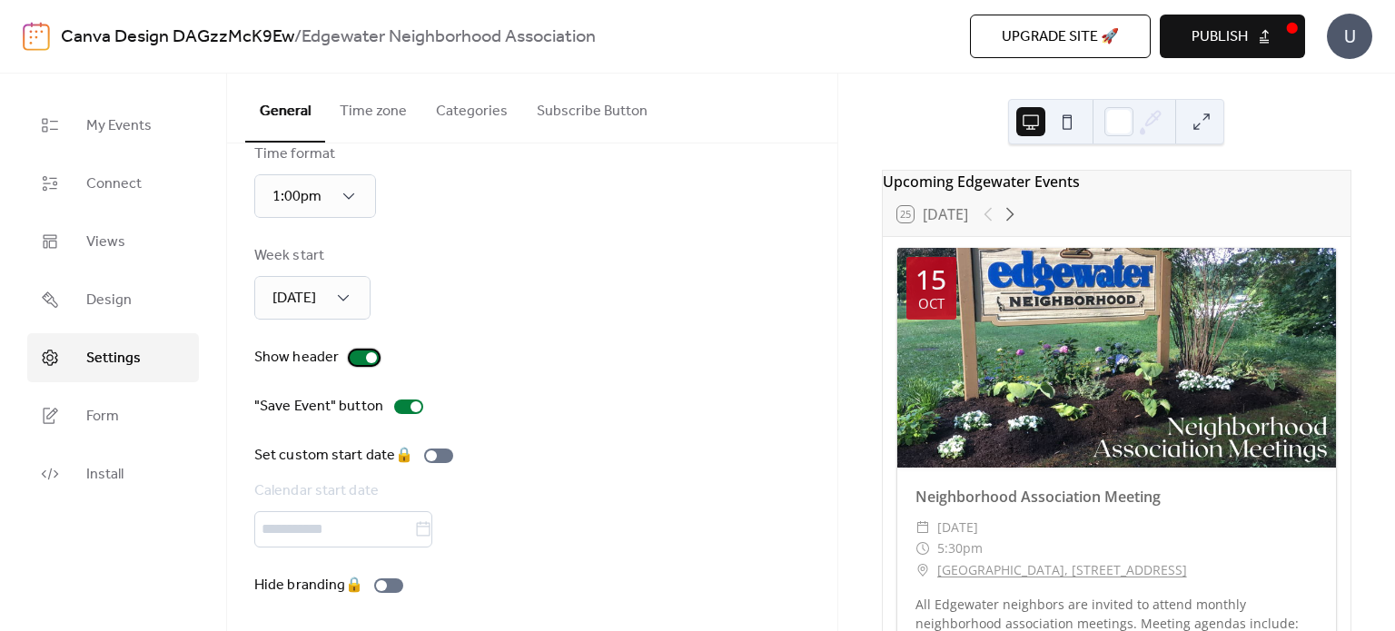
click at [355, 355] on div at bounding box center [364, 357] width 29 height 15
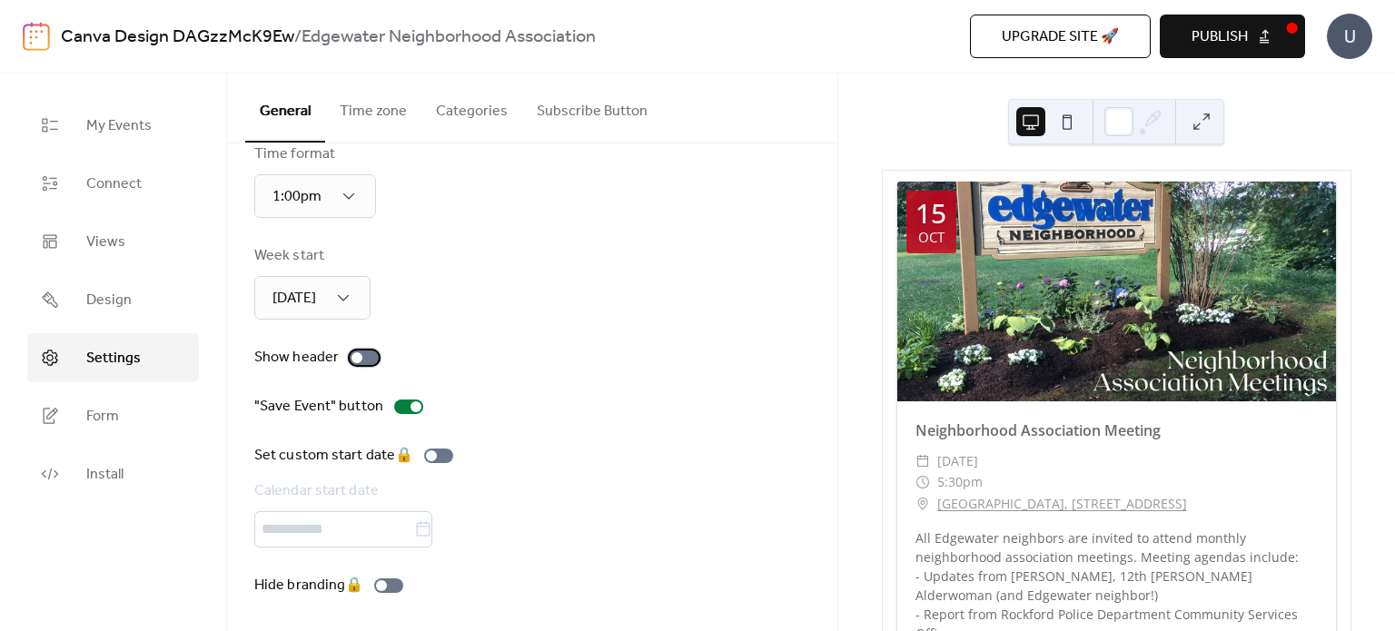
click at [355, 355] on div at bounding box center [356, 357] width 11 height 11
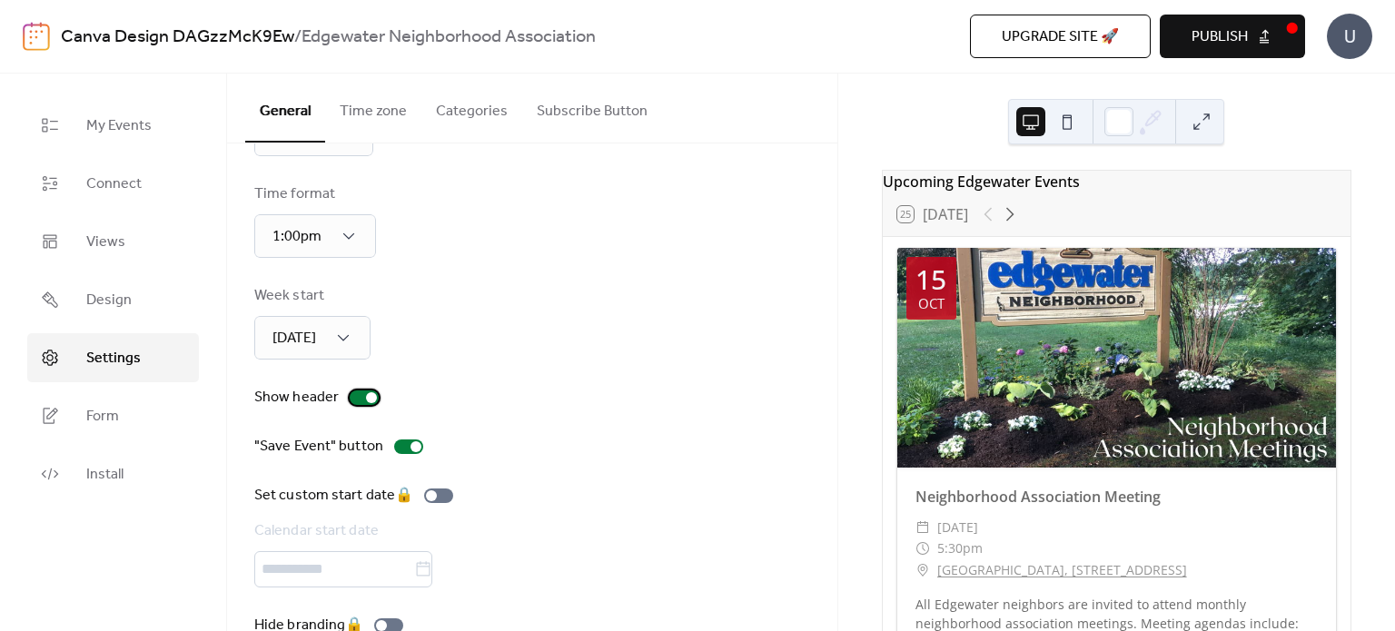
scroll to position [138, 0]
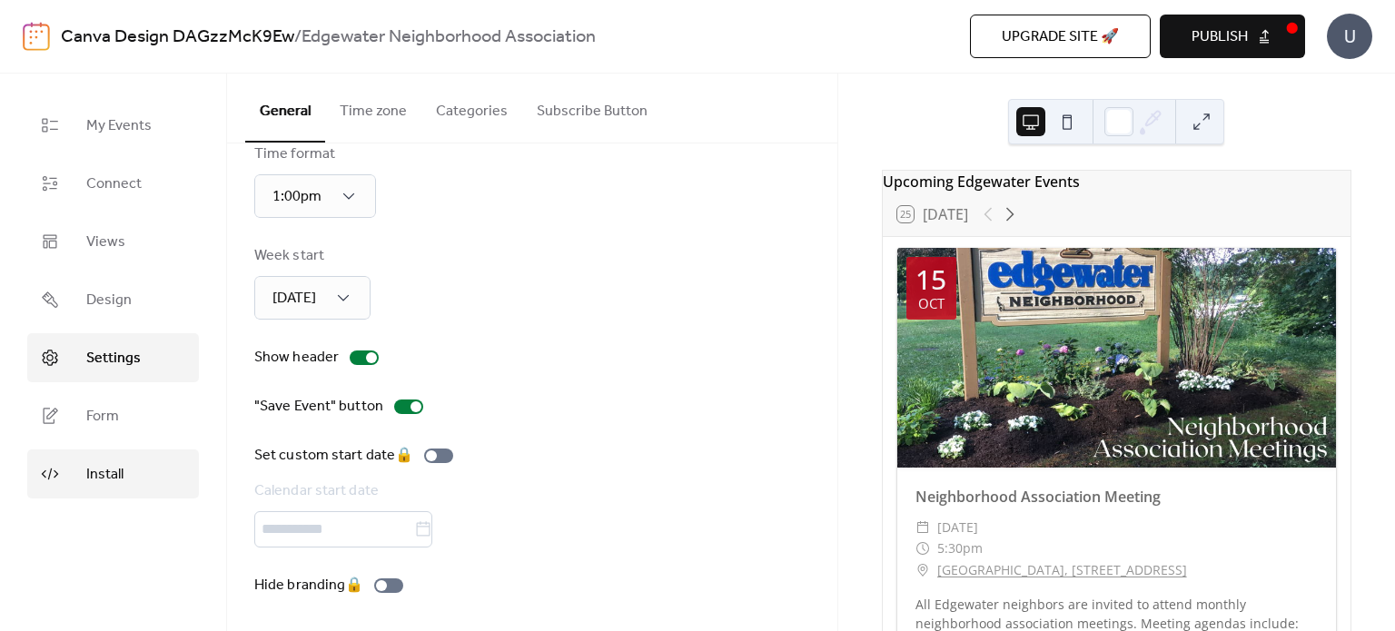
click at [124, 483] on link "Install" at bounding box center [113, 473] width 172 height 49
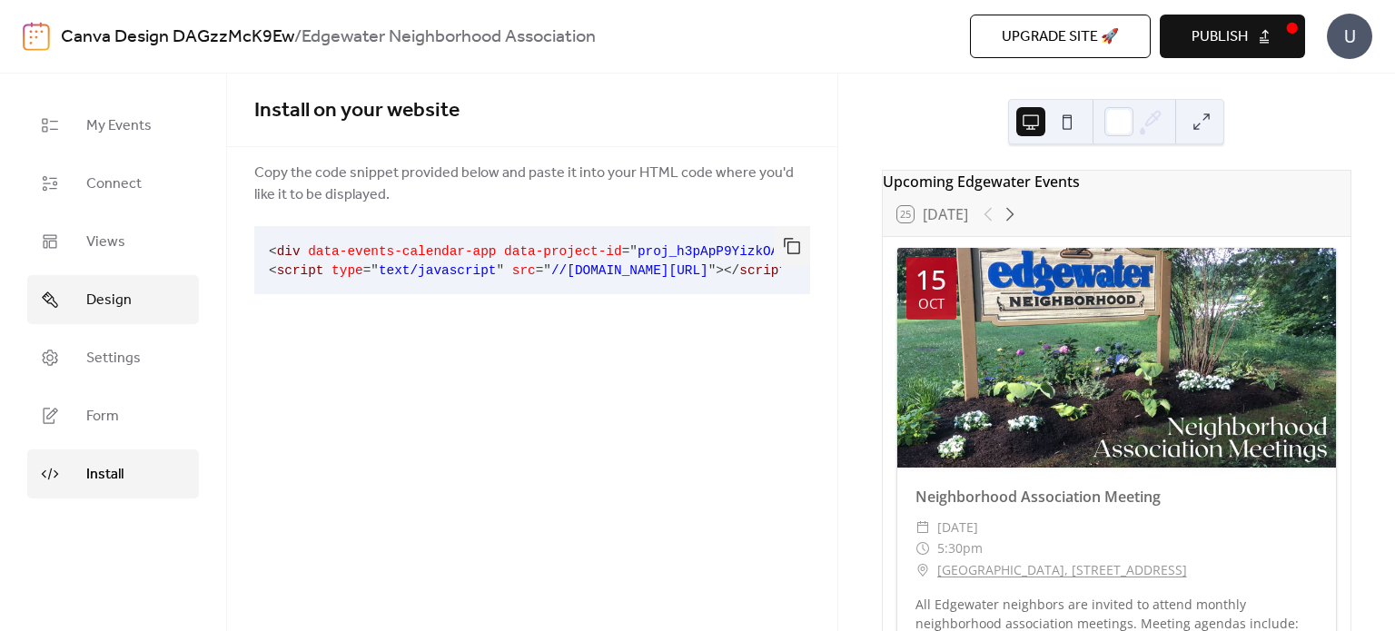
click at [101, 285] on link "Design" at bounding box center [113, 299] width 172 height 49
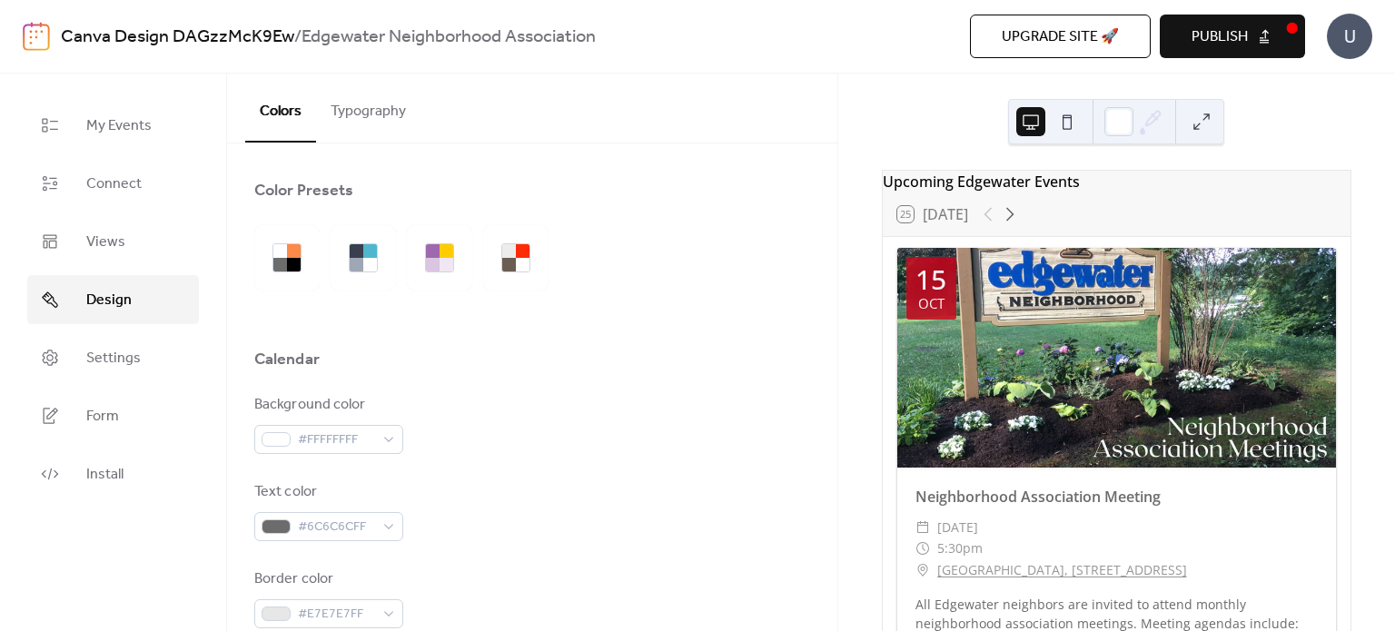
click at [381, 94] on button "Typography" at bounding box center [368, 107] width 104 height 67
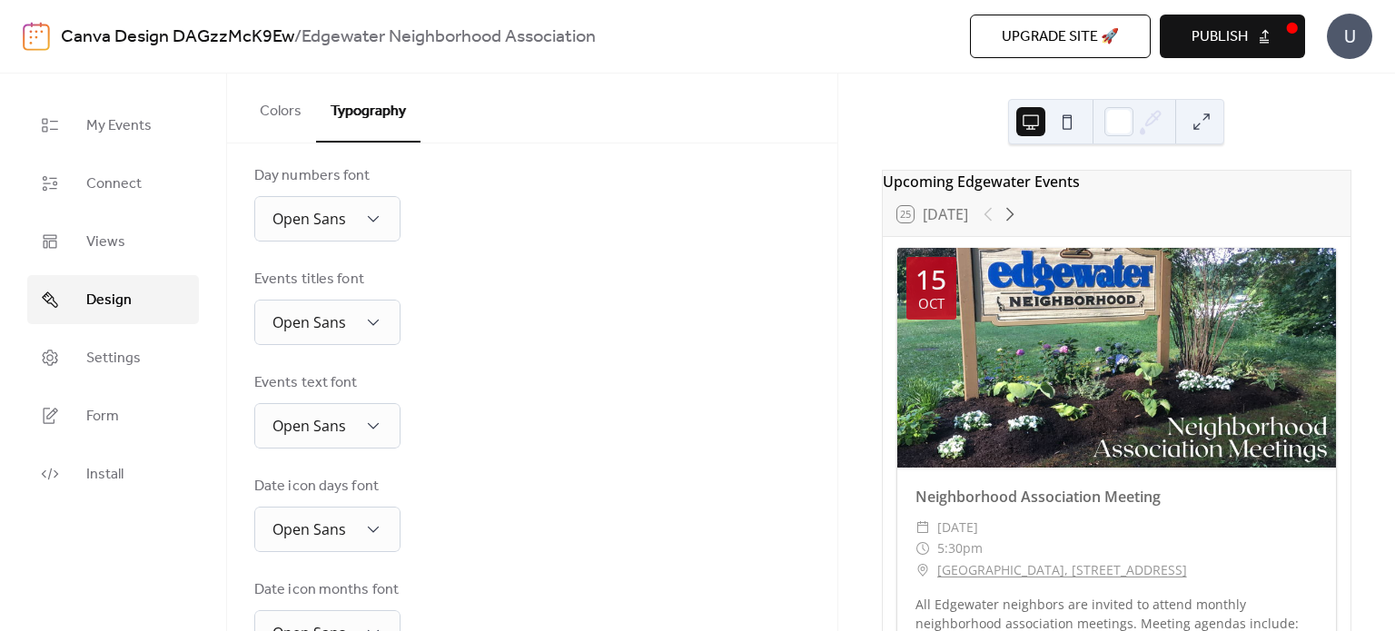
scroll to position [449, 0]
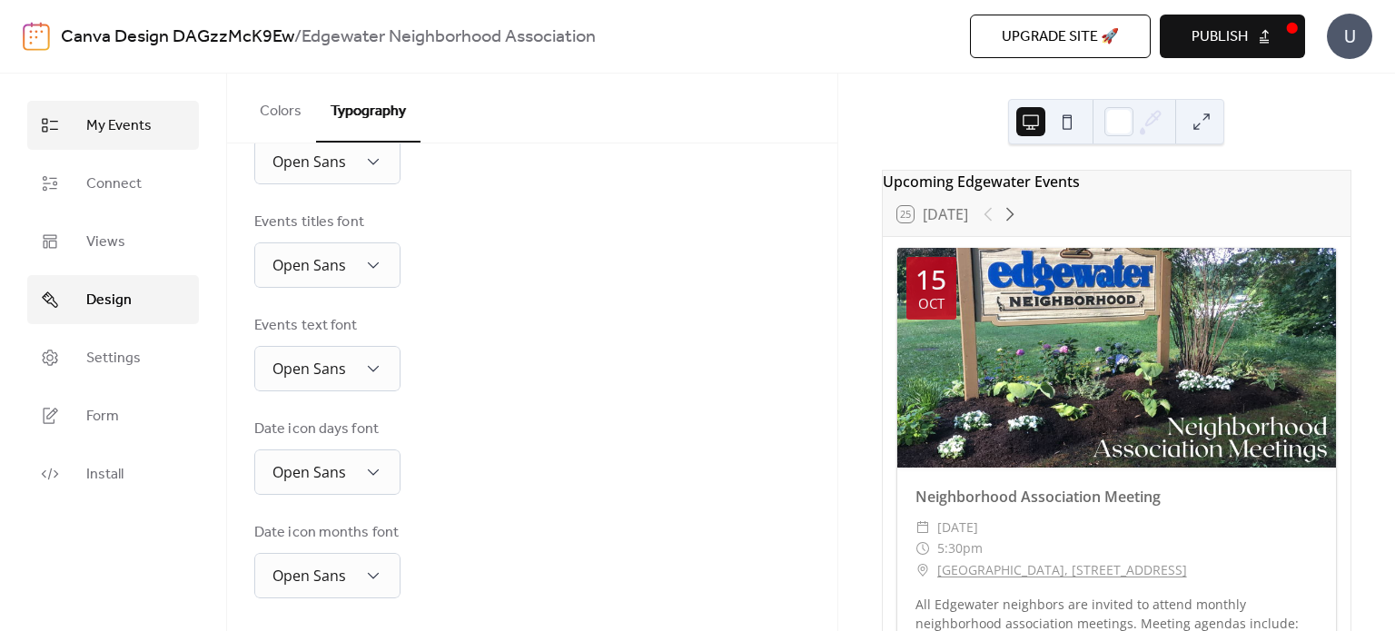
click at [119, 121] on span "My Events" at bounding box center [118, 126] width 65 height 22
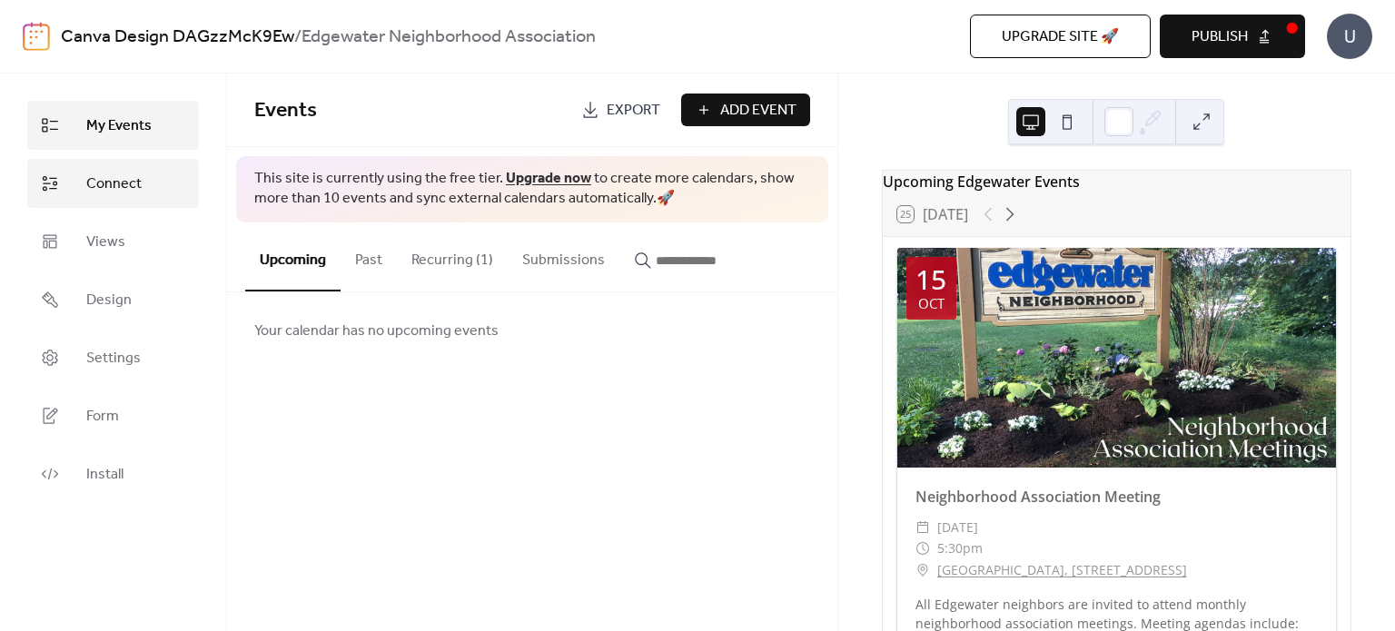
click at [111, 168] on link "Connect" at bounding box center [113, 183] width 172 height 49
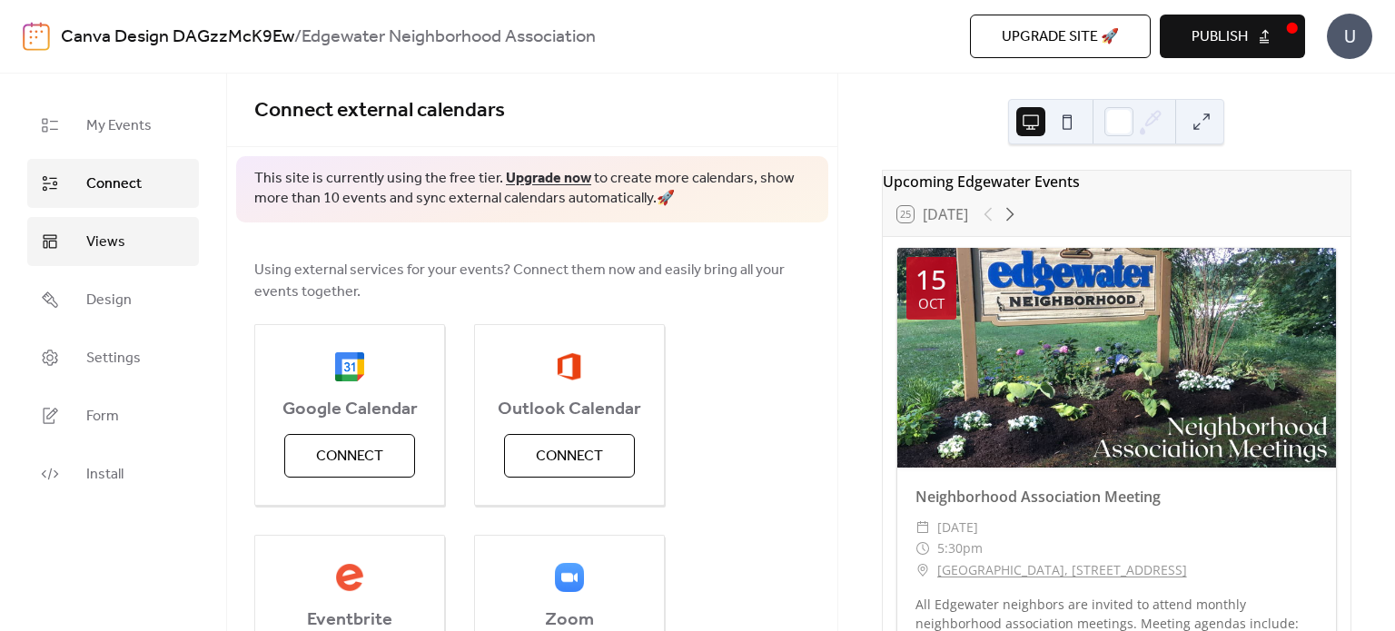
click at [113, 243] on span "Views" at bounding box center [105, 243] width 39 height 22
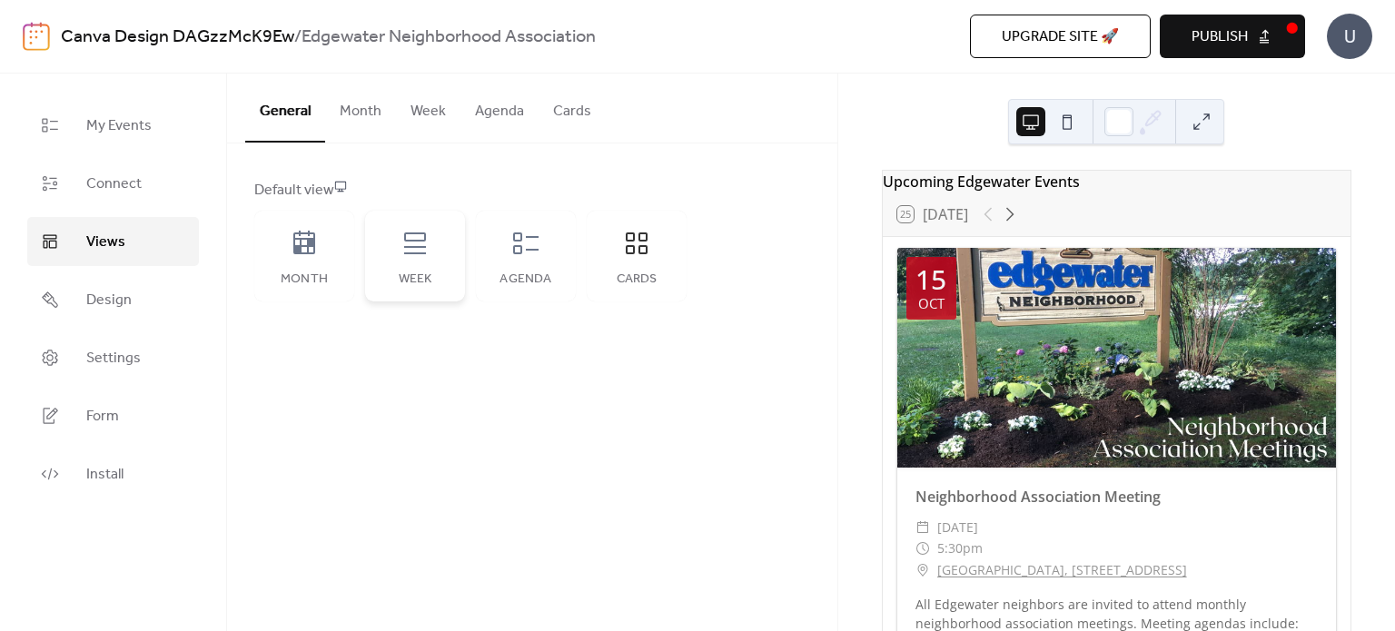
click at [429, 264] on div "Week" at bounding box center [415, 256] width 100 height 91
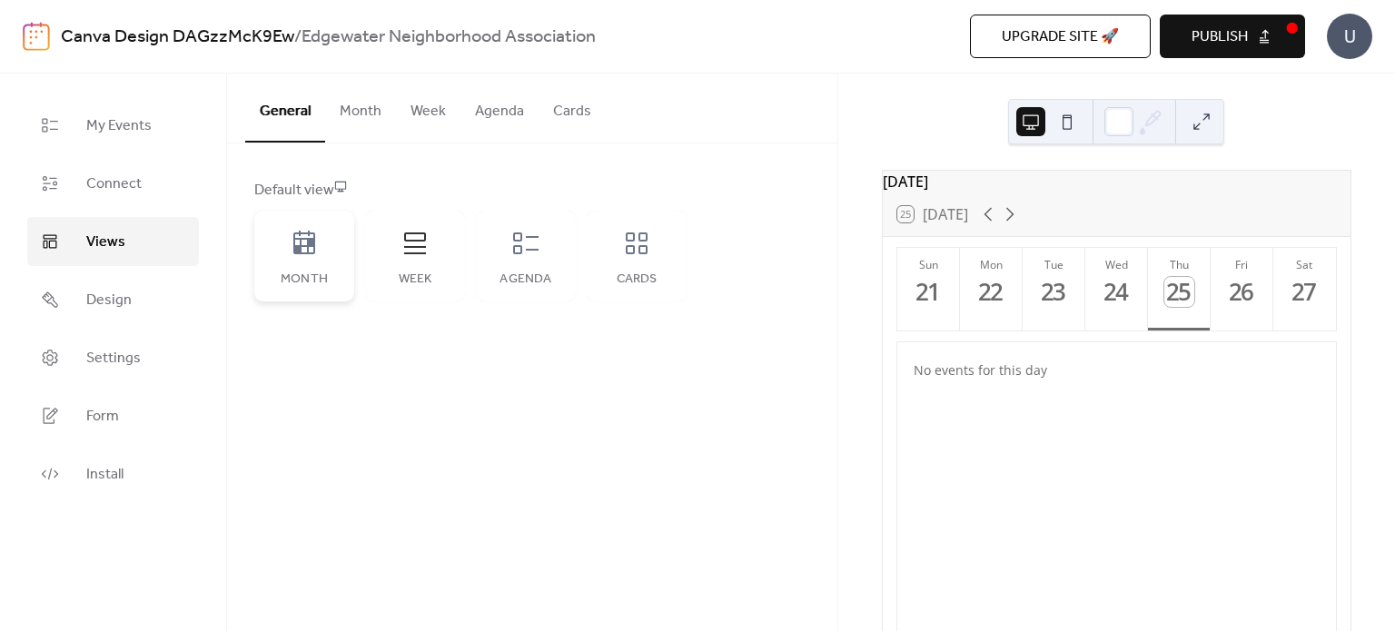
click at [330, 263] on div "Month" at bounding box center [304, 256] width 100 height 91
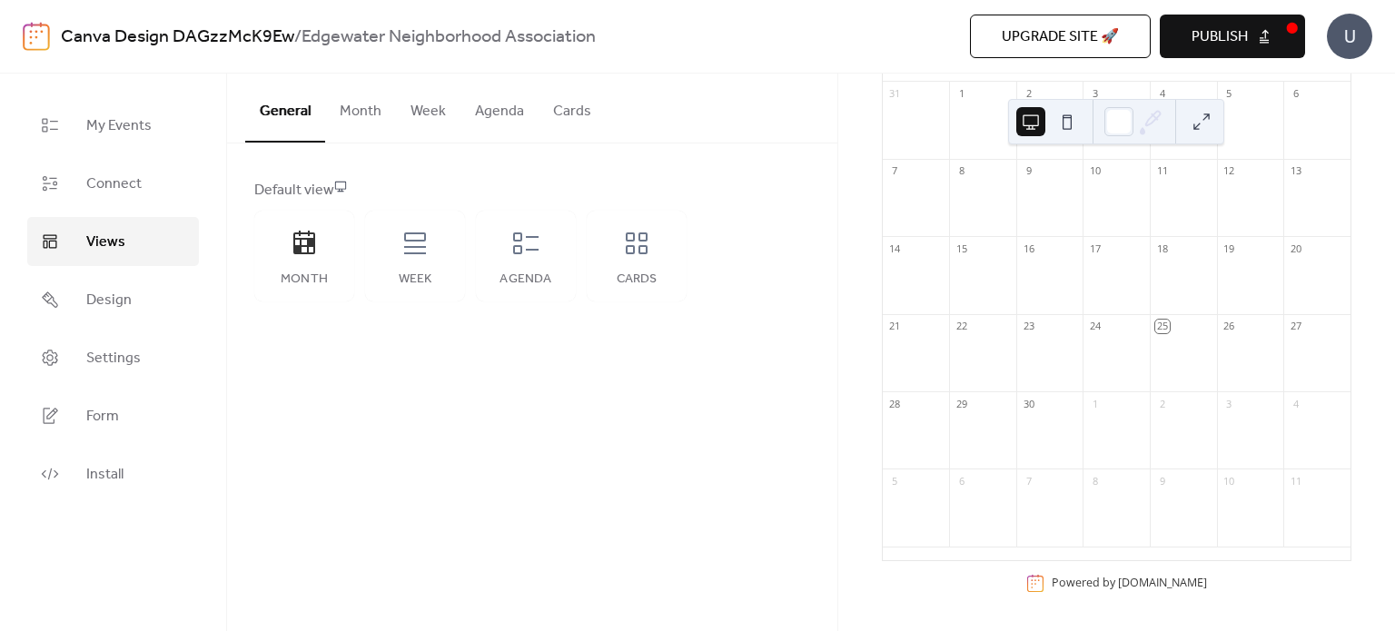
scroll to position [77, 0]
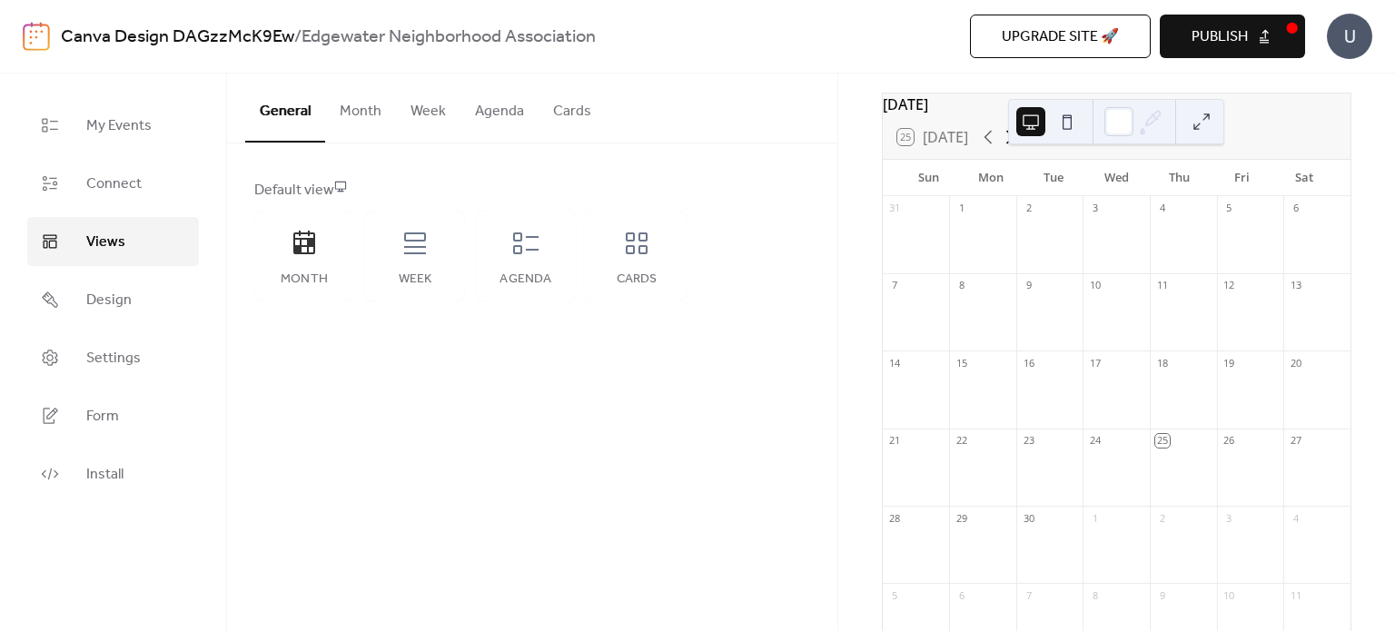
click at [1012, 148] on icon at bounding box center [1010, 137] width 22 height 22
click at [1111, 384] on div "Neighborhood Association Meeting" at bounding box center [1188, 377] width 178 height 15
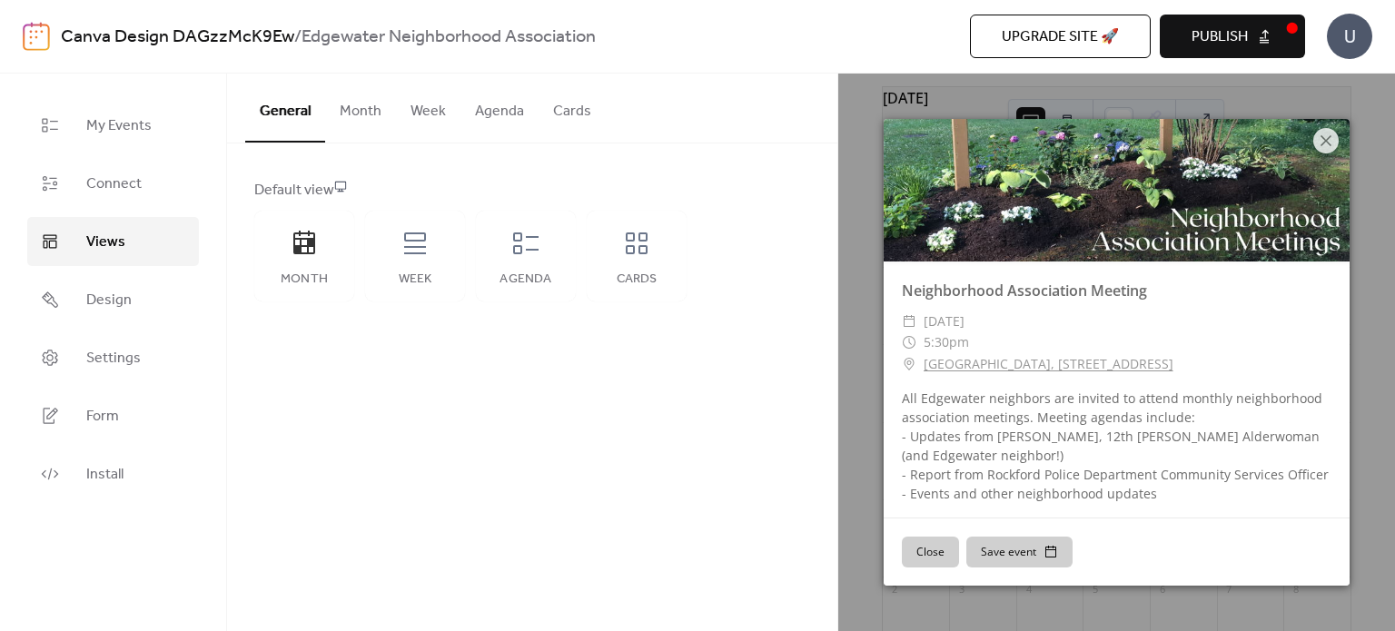
scroll to position [0, 0]
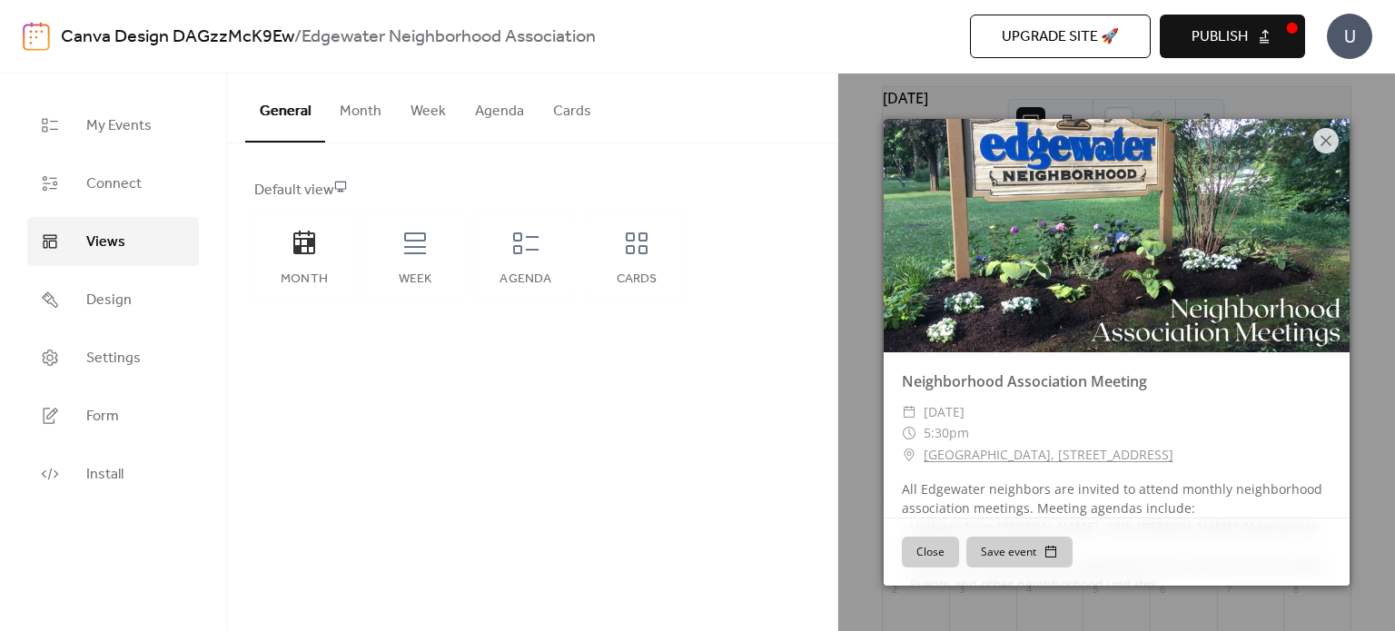
click at [936, 558] on button "Close" at bounding box center [930, 552] width 57 height 31
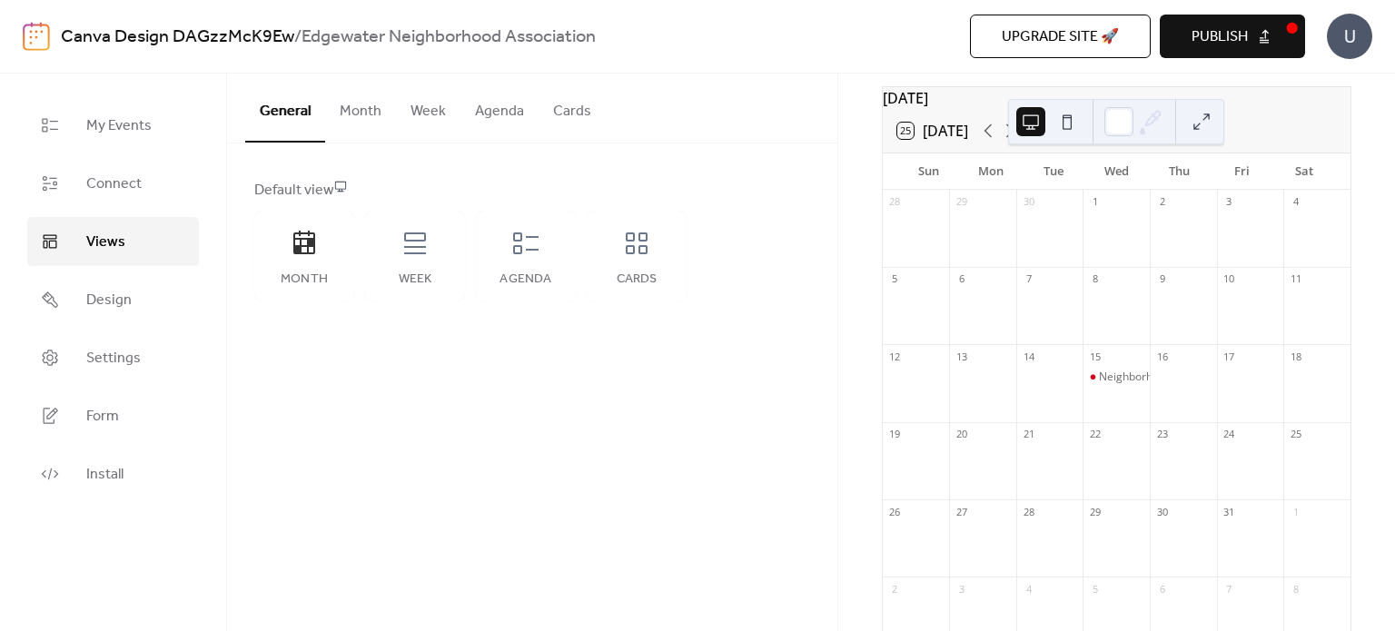
click at [1064, 119] on button at bounding box center [1066, 121] width 29 height 29
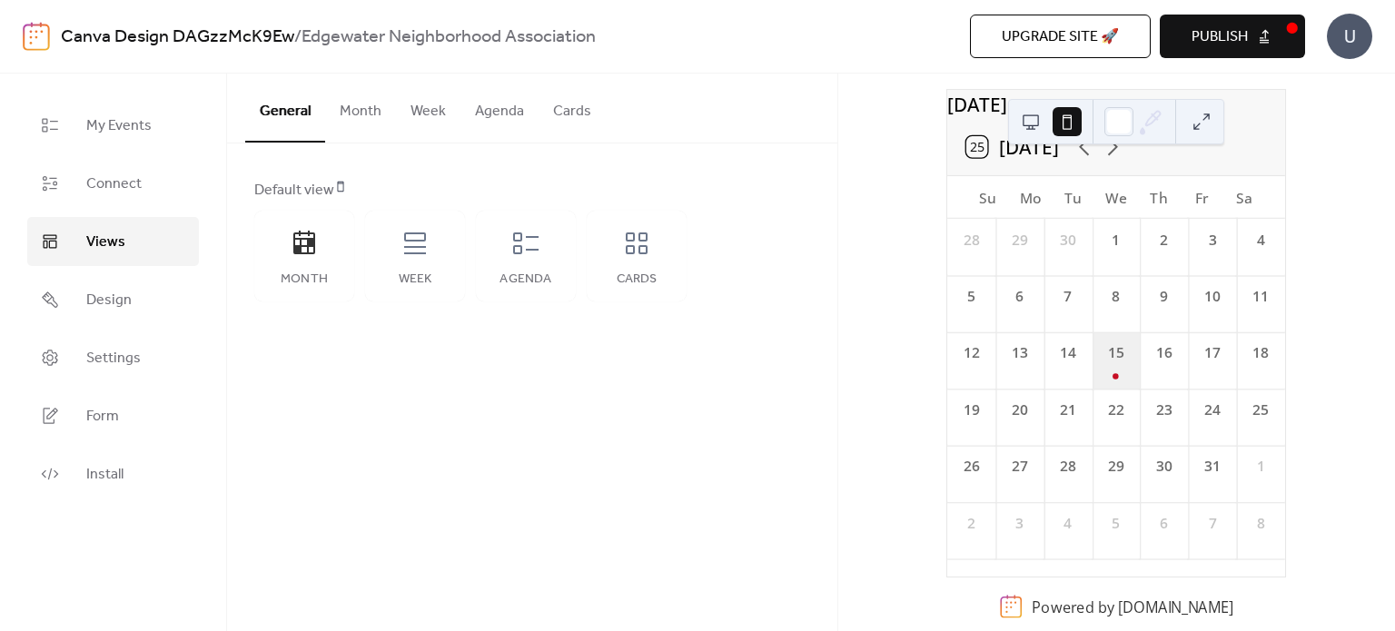
click at [1118, 380] on div "15" at bounding box center [1116, 360] width 48 height 56
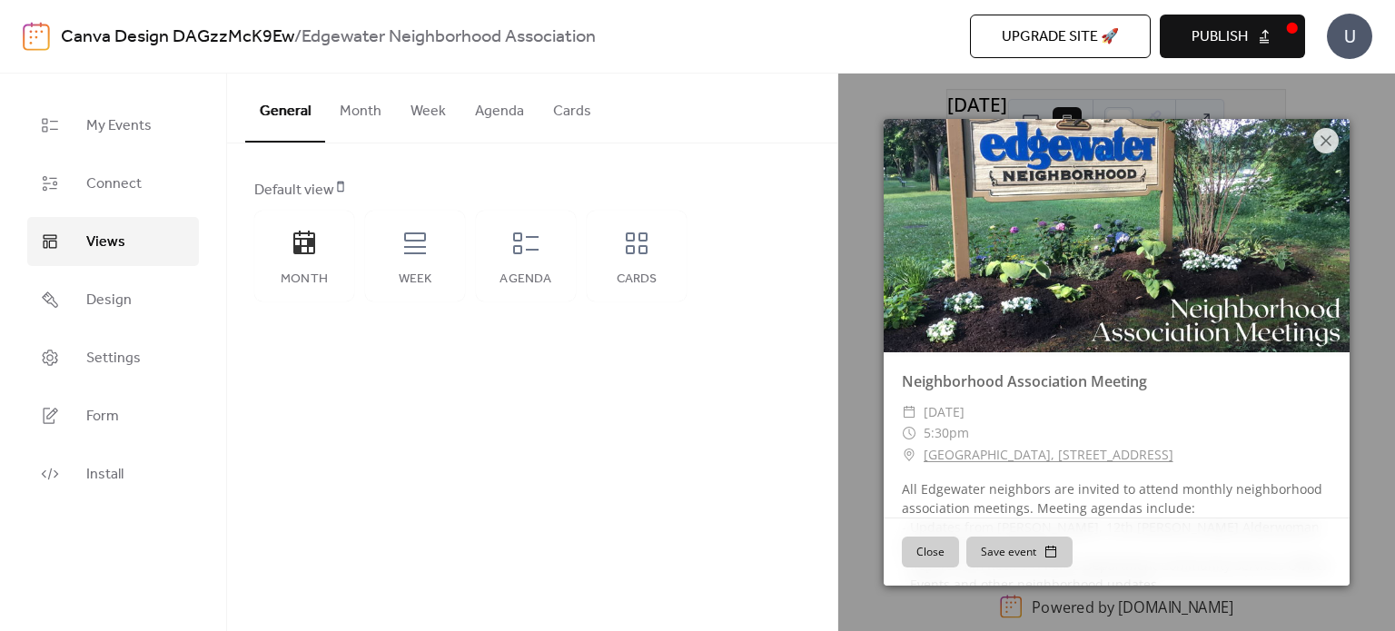
click at [933, 556] on button "Close" at bounding box center [930, 552] width 57 height 31
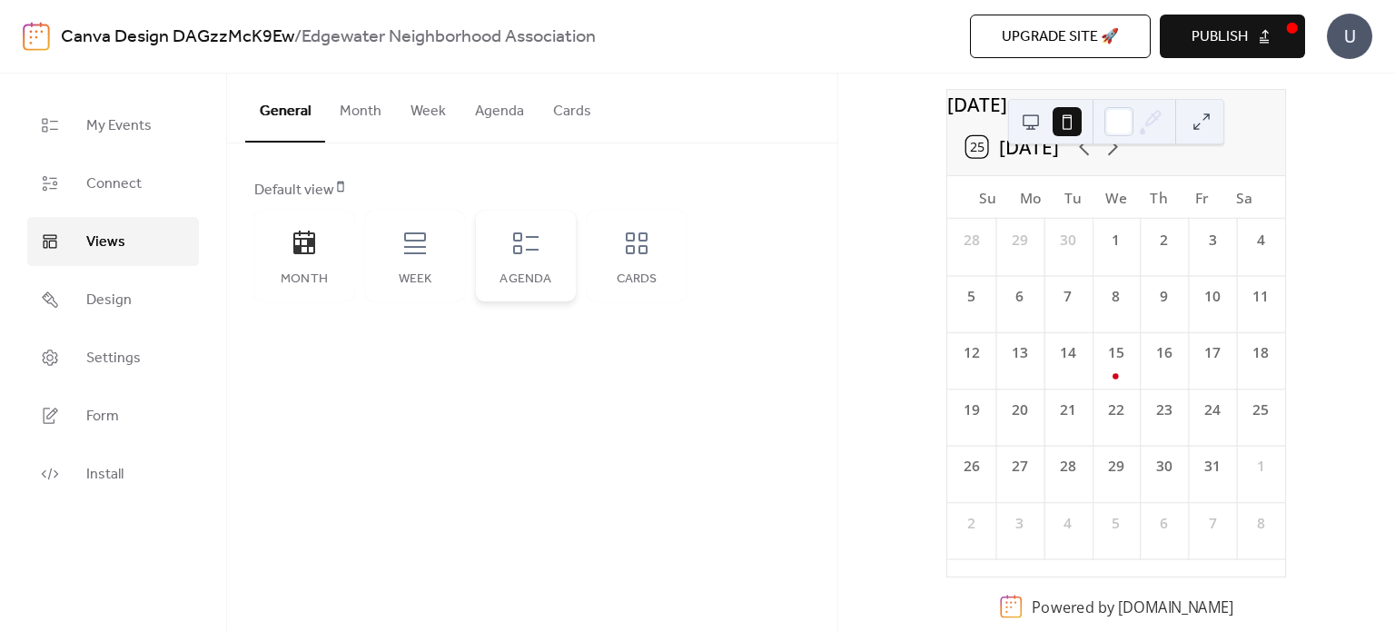
click at [502, 248] on div "Agenda" at bounding box center [526, 256] width 100 height 91
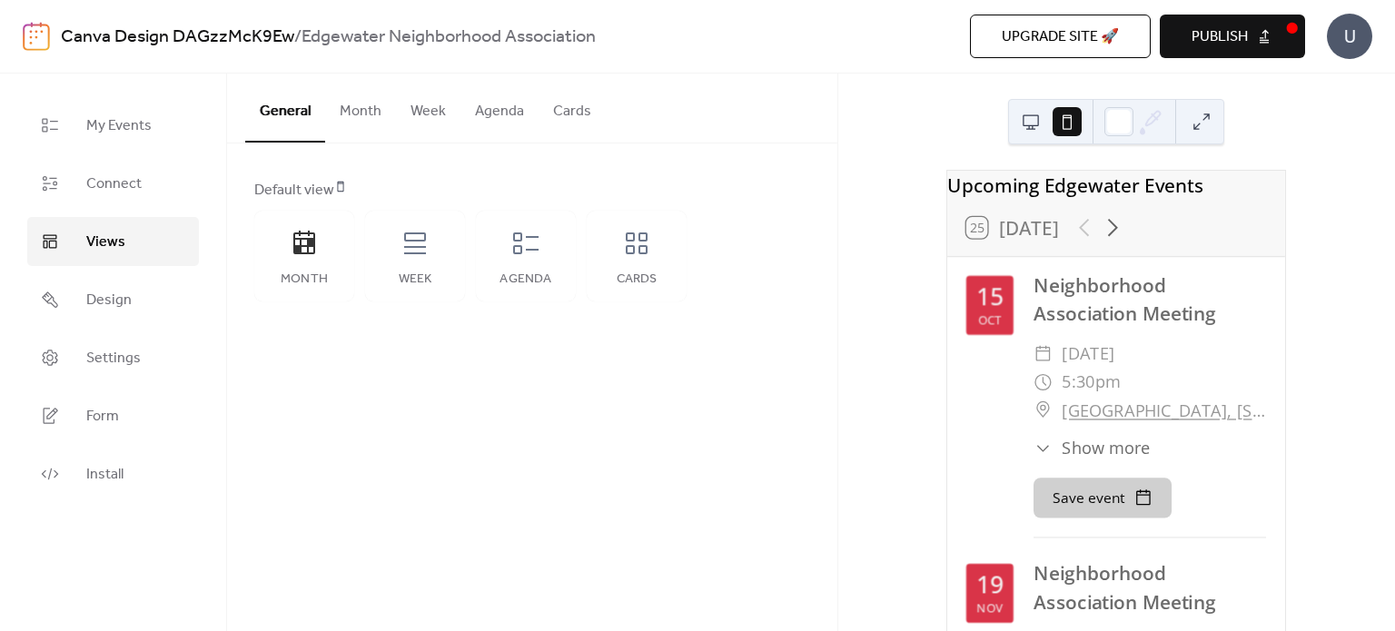
click at [1083, 460] on span "Show more" at bounding box center [1105, 448] width 89 height 25
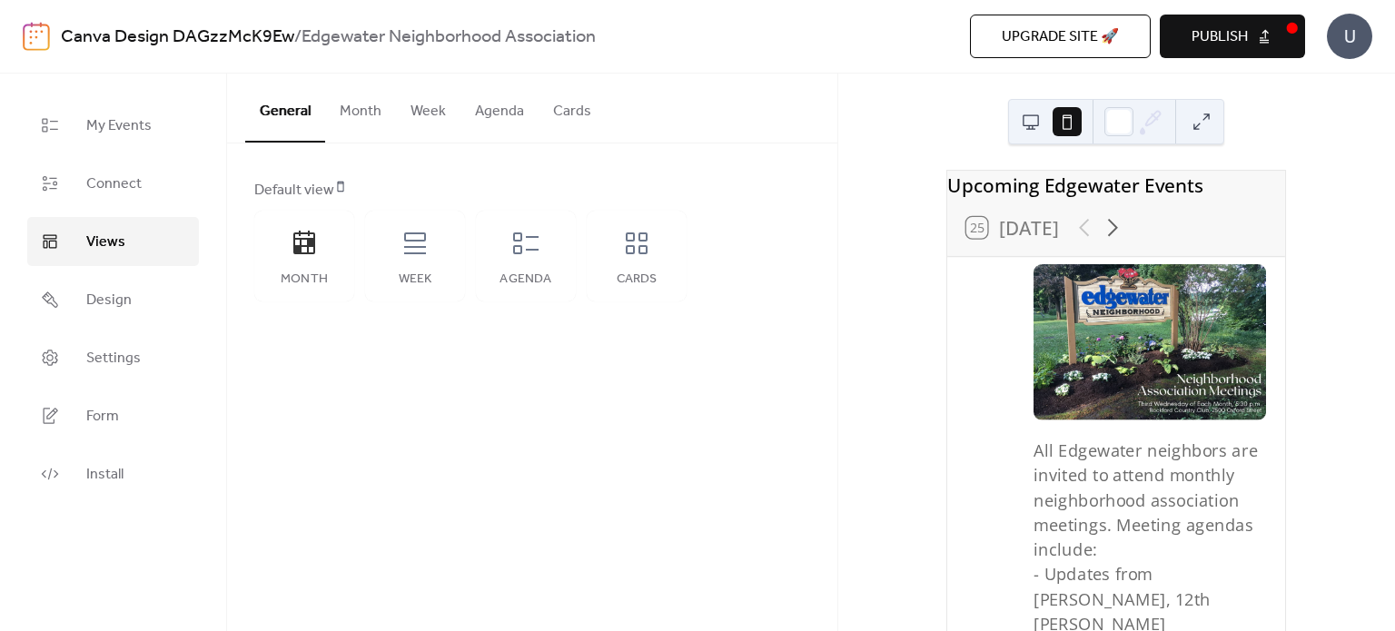
scroll to position [72, 0]
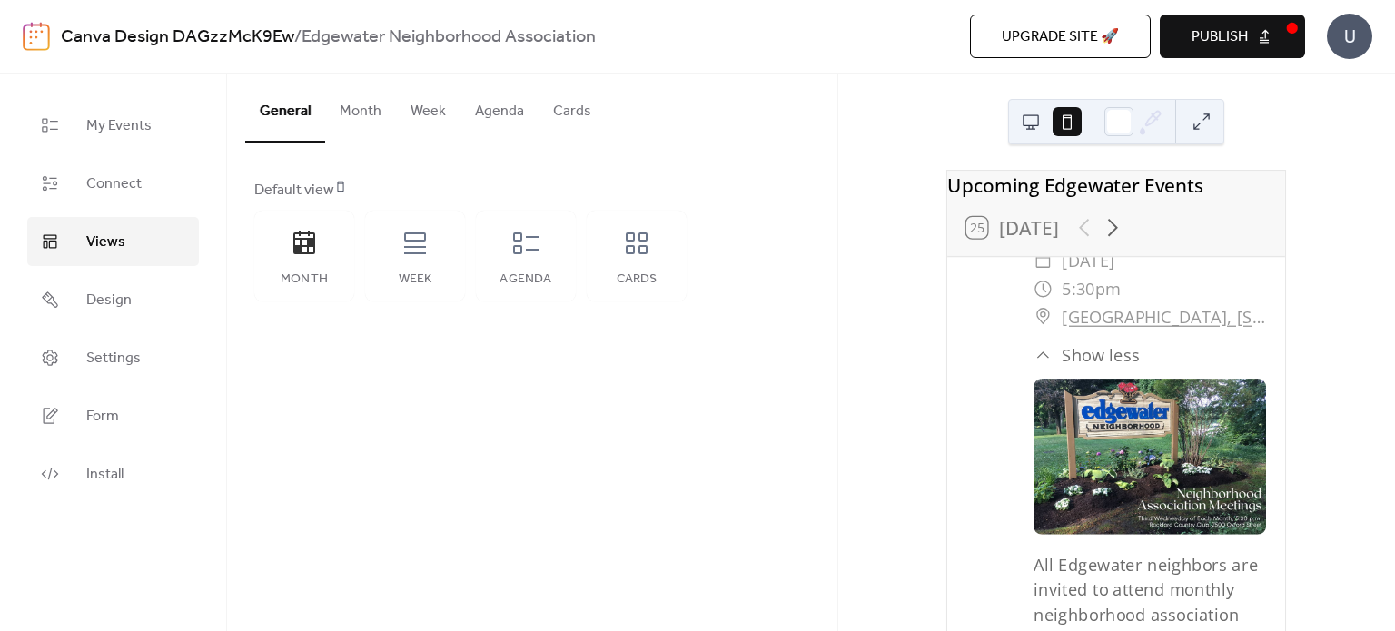
click at [1075, 367] on span "Show less" at bounding box center [1100, 354] width 78 height 25
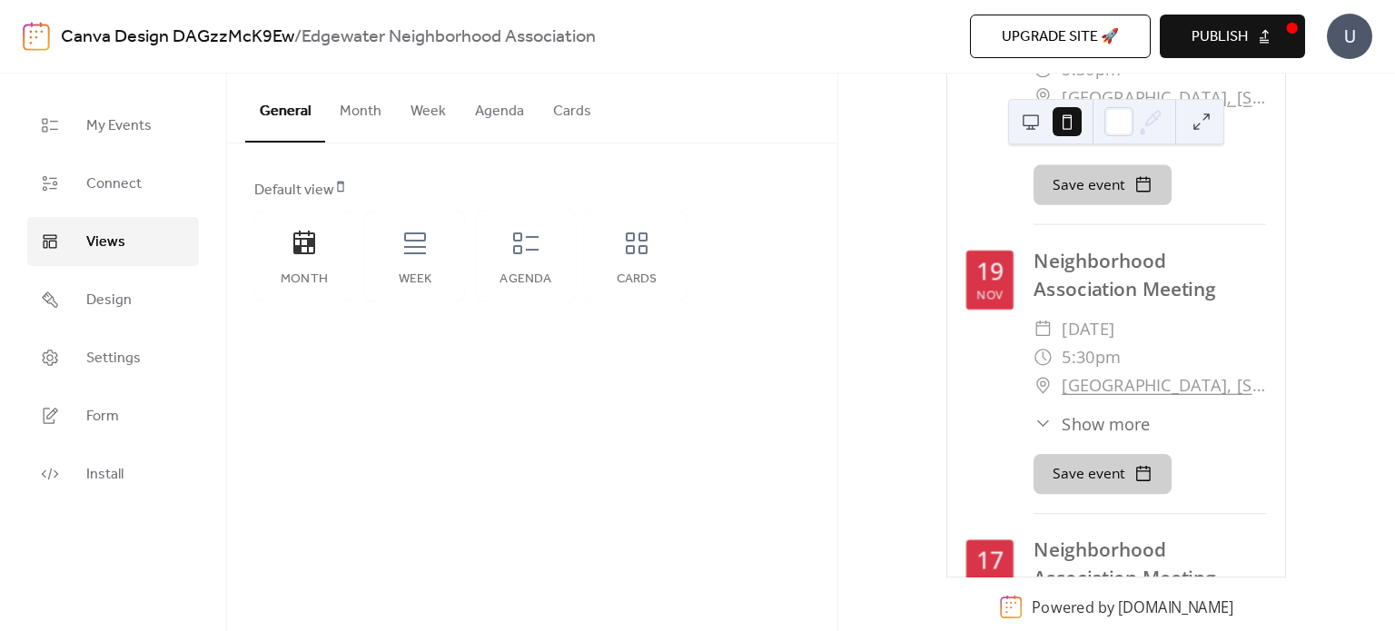
scroll to position [0, 0]
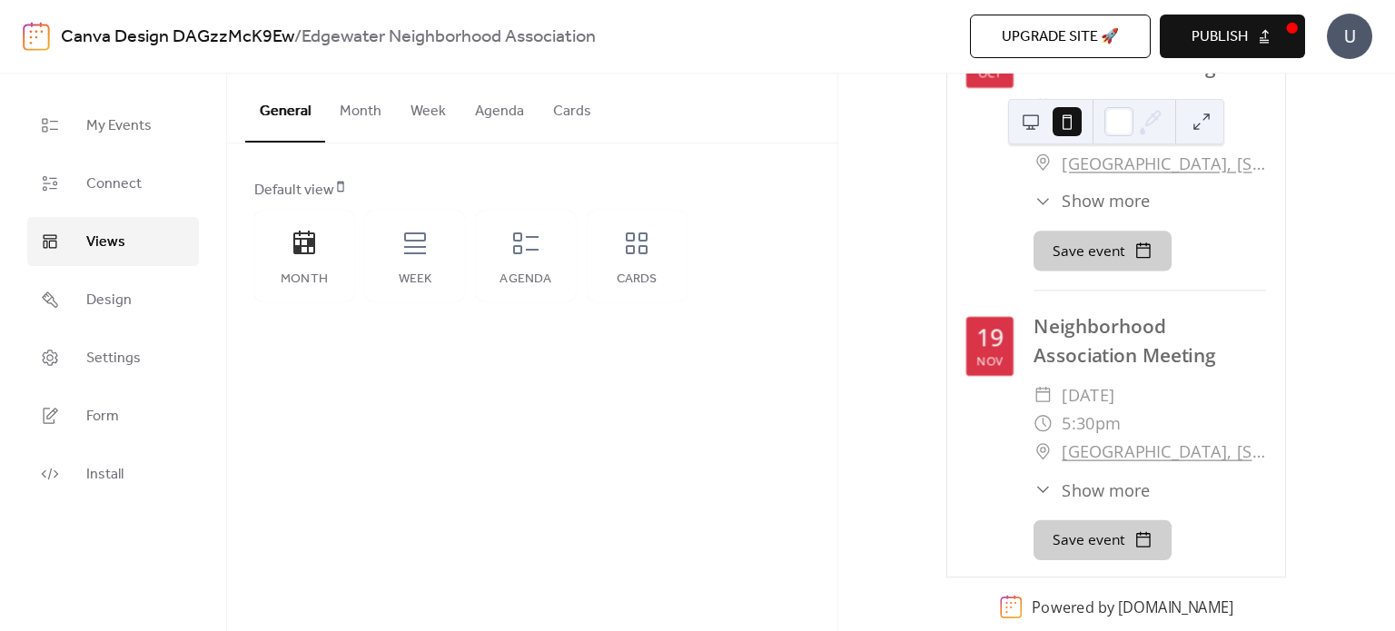
click at [501, 114] on button "Agenda" at bounding box center [499, 107] width 78 height 67
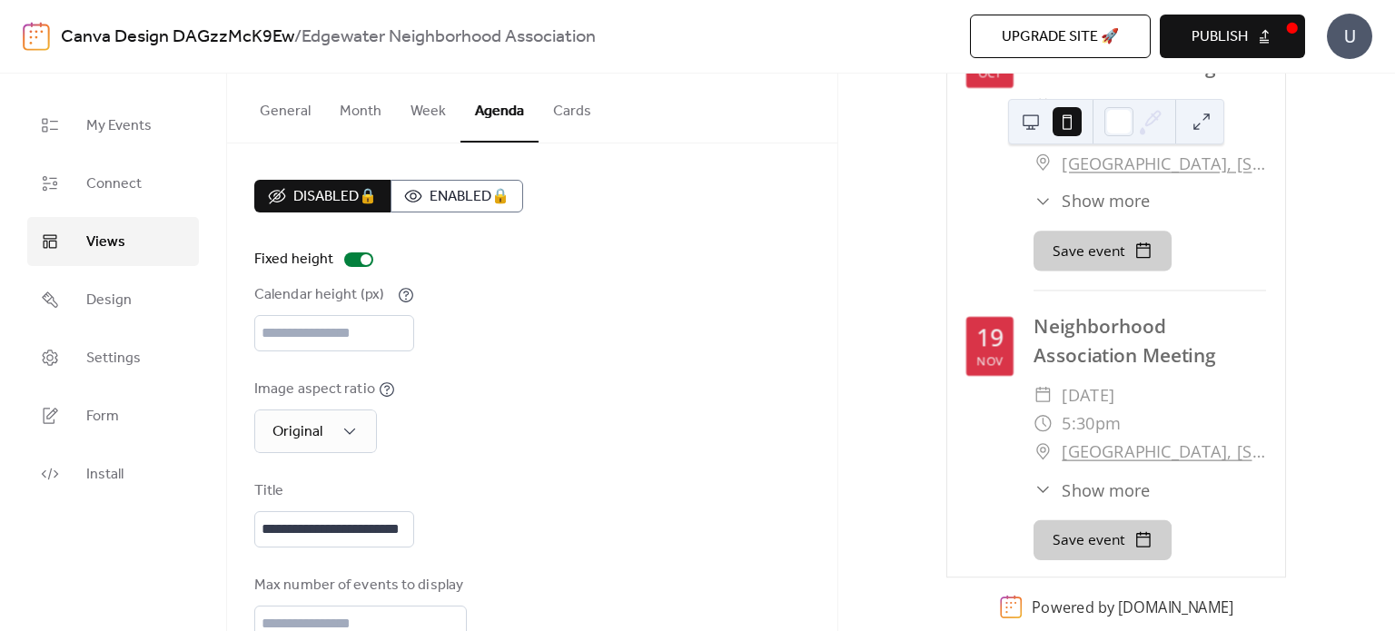
click at [301, 350] on div "**********" at bounding box center [532, 460] width 556 height 560
drag, startPoint x: 298, startPoint y: 330, endPoint x: 265, endPoint y: 329, distance: 32.7
click at [265, 329] on input "***" at bounding box center [334, 333] width 160 height 36
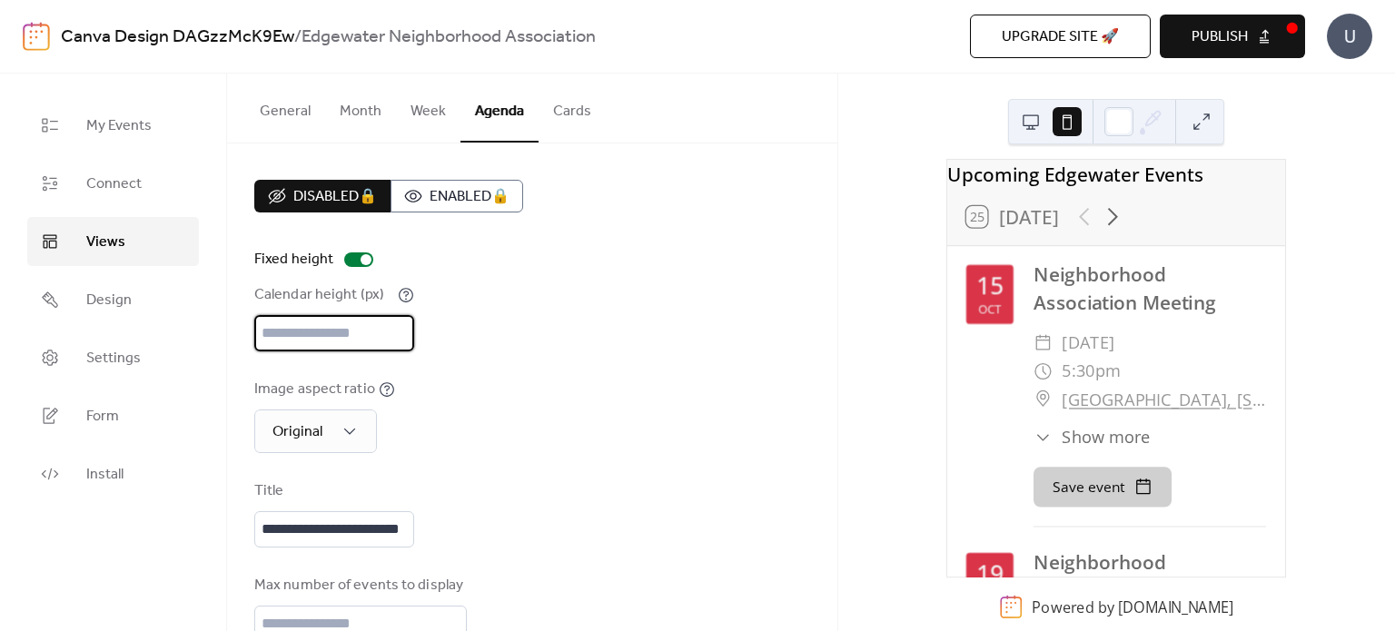
scroll to position [11, 0]
type input "***"
click at [600, 427] on div "Image aspect ratio Original" at bounding box center [532, 416] width 556 height 74
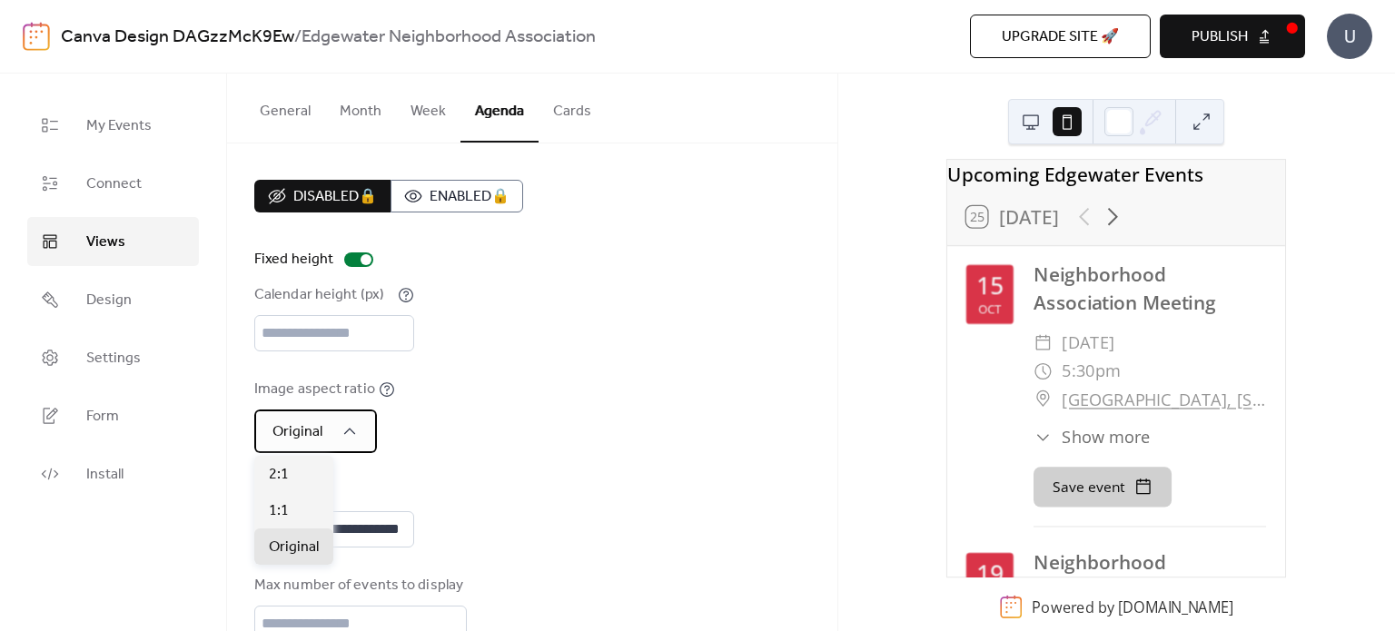
click at [336, 438] on div "Original" at bounding box center [315, 432] width 123 height 44
click at [665, 443] on div "Image aspect ratio Original" at bounding box center [532, 416] width 556 height 74
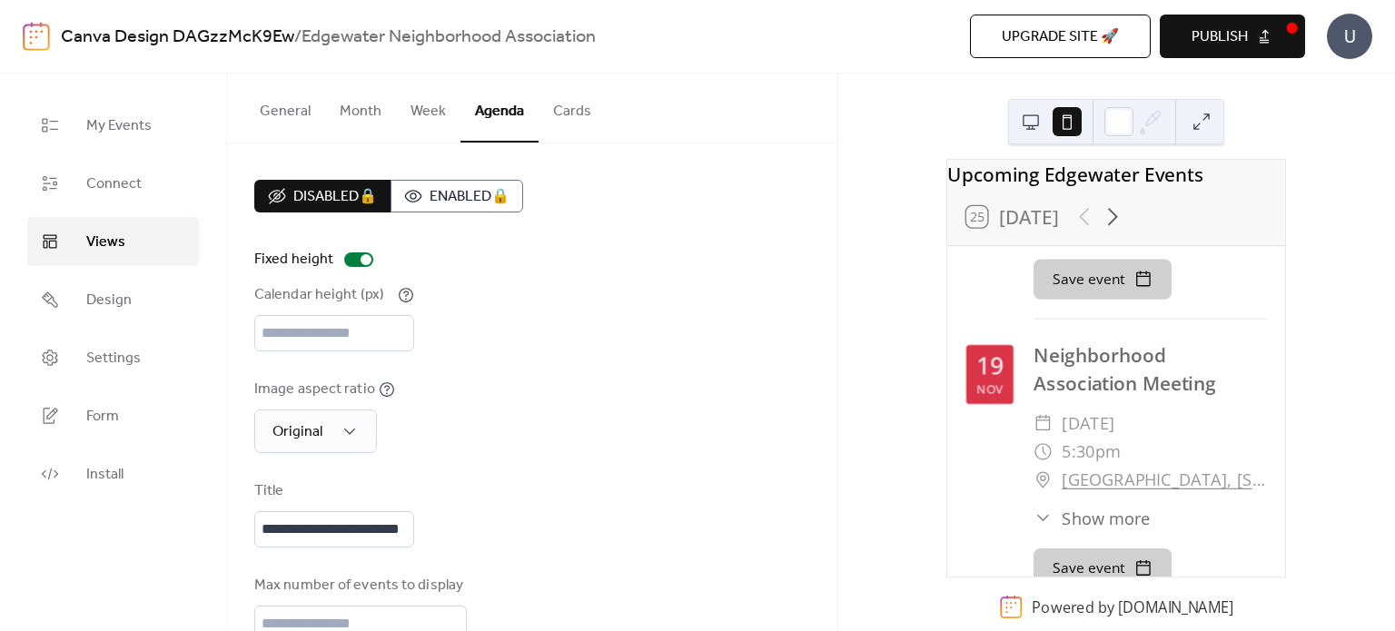
scroll to position [345, 0]
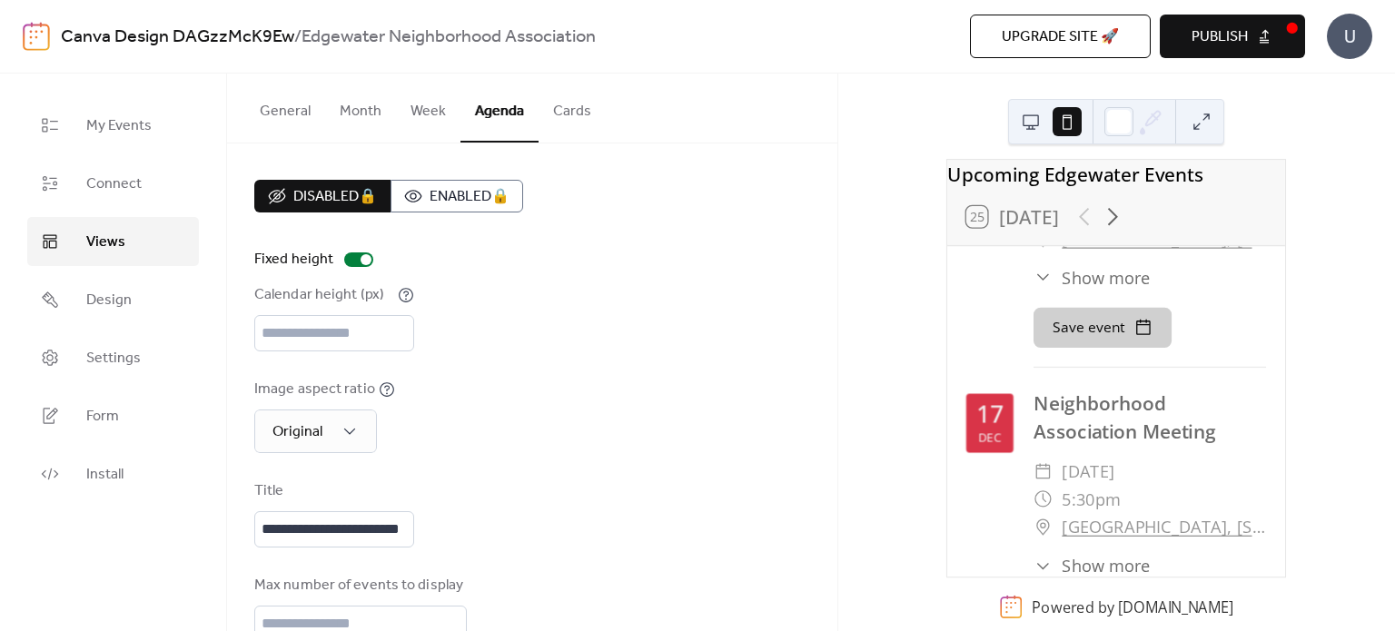
click at [1071, 290] on span "Show more" at bounding box center [1105, 277] width 89 height 25
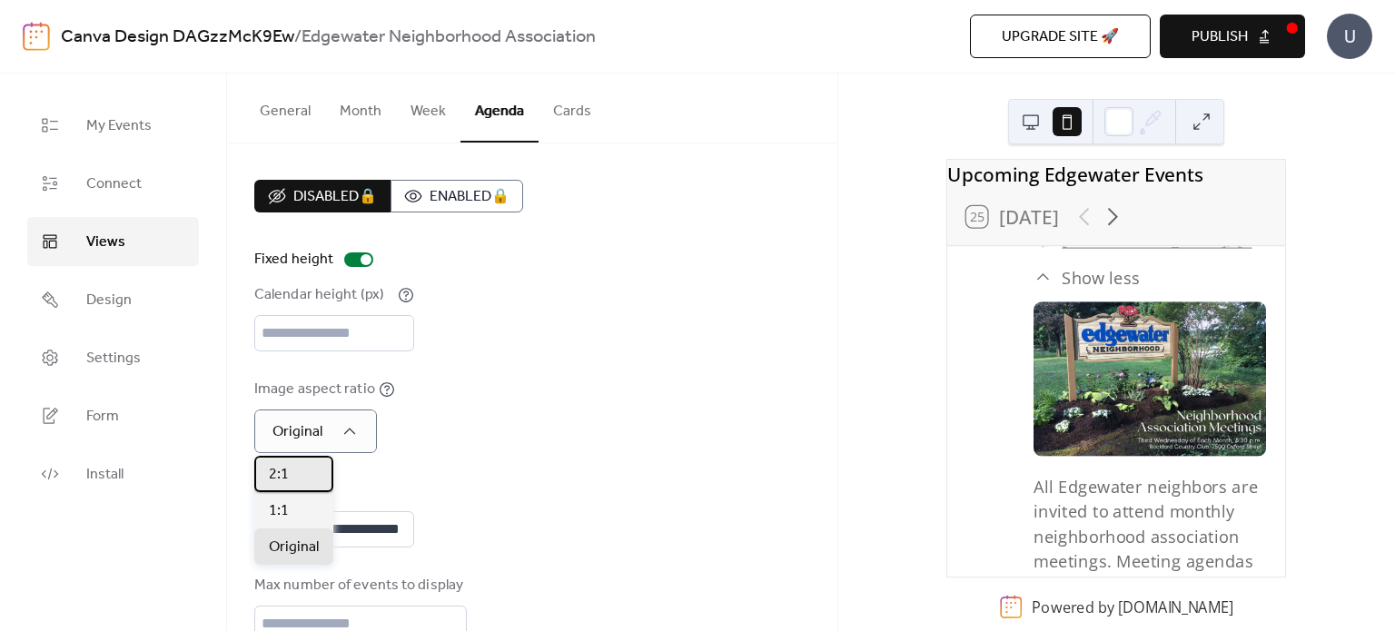
click at [304, 469] on div "2:1" at bounding box center [293, 474] width 79 height 36
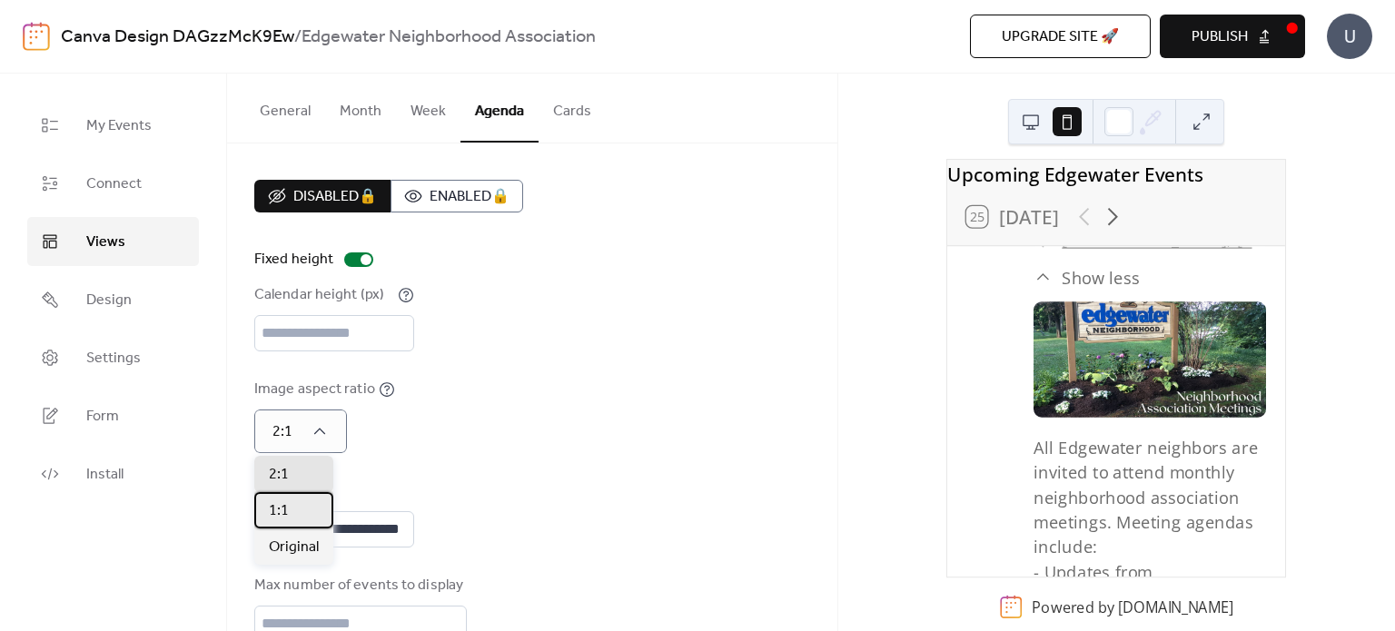
click at [298, 517] on div "1:1" at bounding box center [293, 510] width 79 height 36
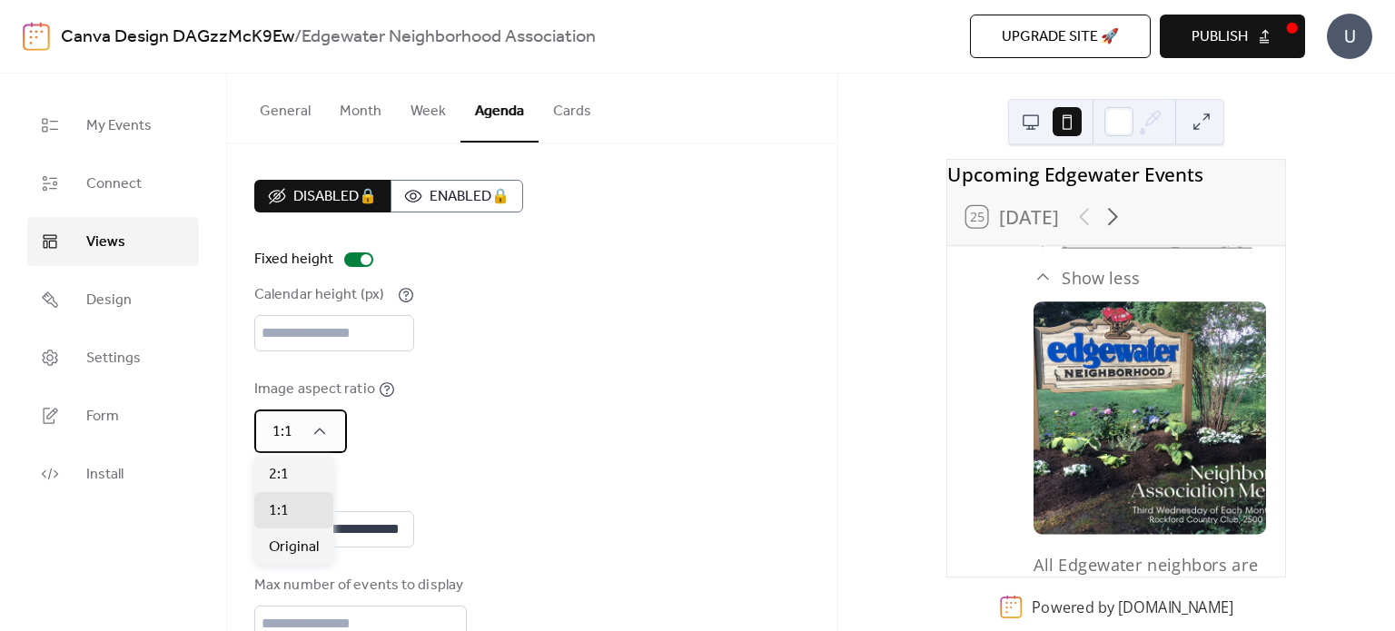
click at [312, 440] on div "1:1" at bounding box center [300, 432] width 93 height 44
click at [309, 546] on span "Original" at bounding box center [294, 548] width 50 height 22
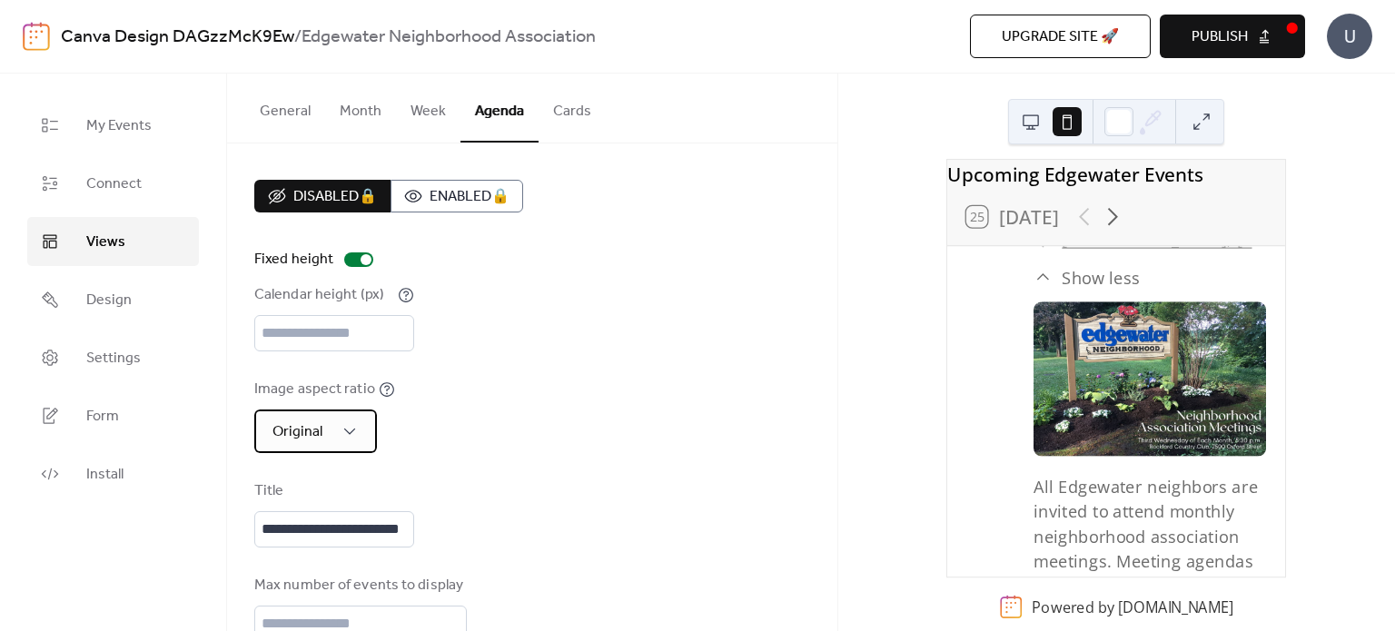
click at [327, 441] on div "Original" at bounding box center [315, 432] width 123 height 44
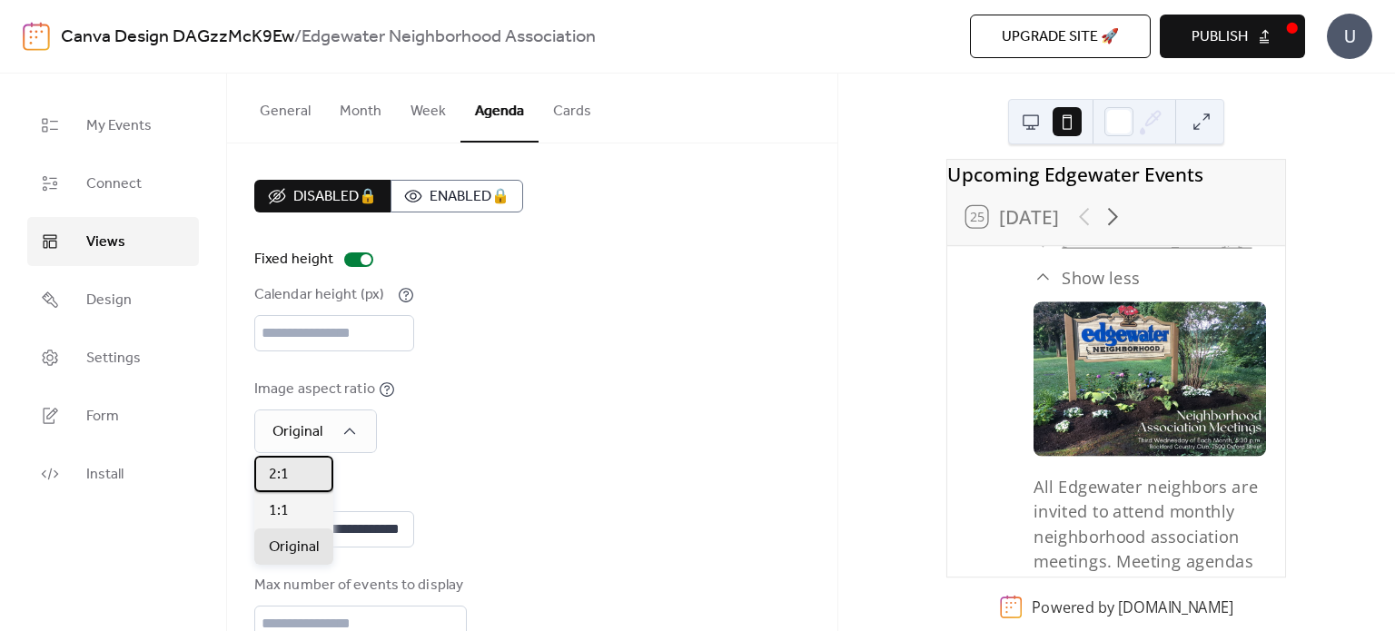
click at [305, 466] on div "2:1" at bounding box center [293, 474] width 79 height 36
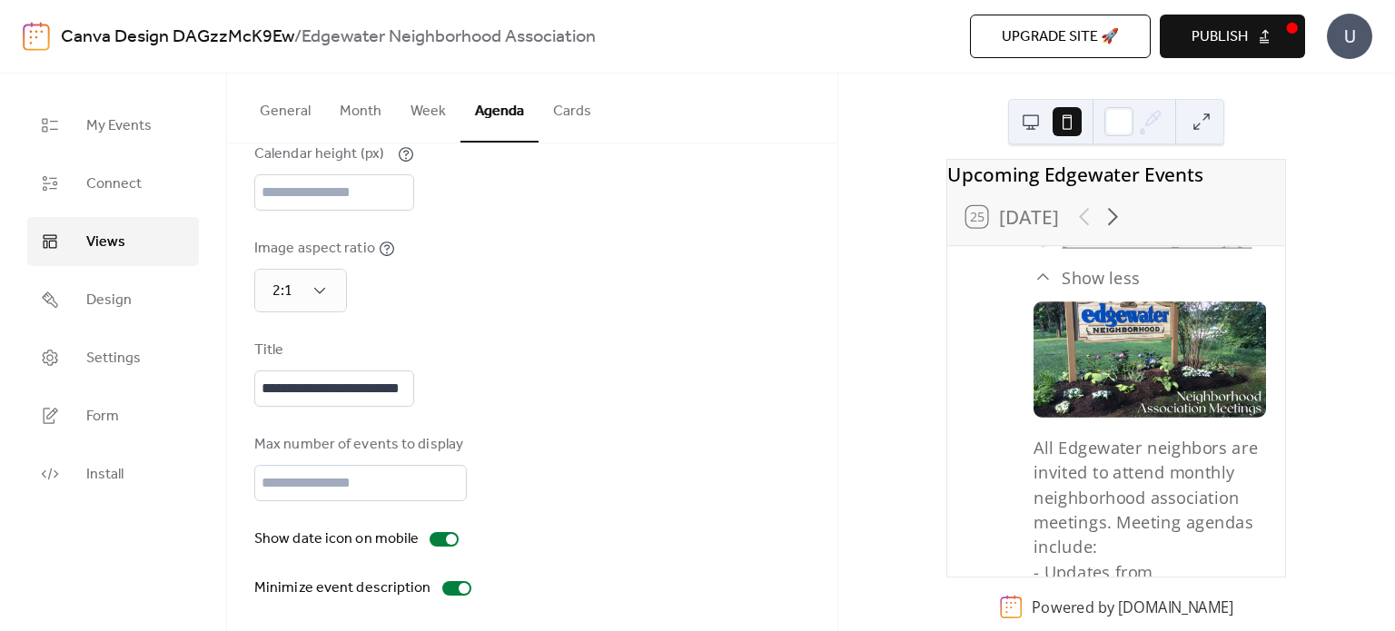
scroll to position [142, 0]
click at [442, 489] on input "*" at bounding box center [360, 482] width 212 height 36
click at [443, 489] on input "*" at bounding box center [360, 482] width 212 height 36
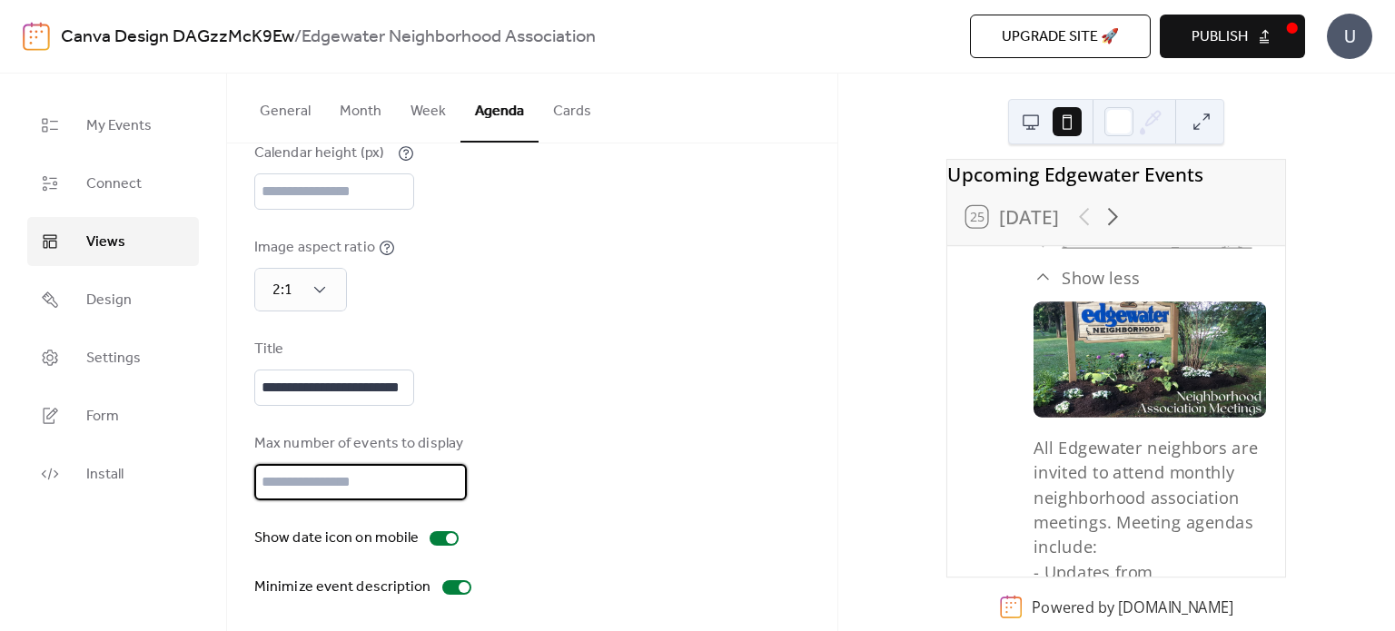
type input "*"
click at [443, 489] on input "*" at bounding box center [360, 482] width 212 height 36
click at [604, 486] on div "Max number of events to display *" at bounding box center [532, 466] width 556 height 67
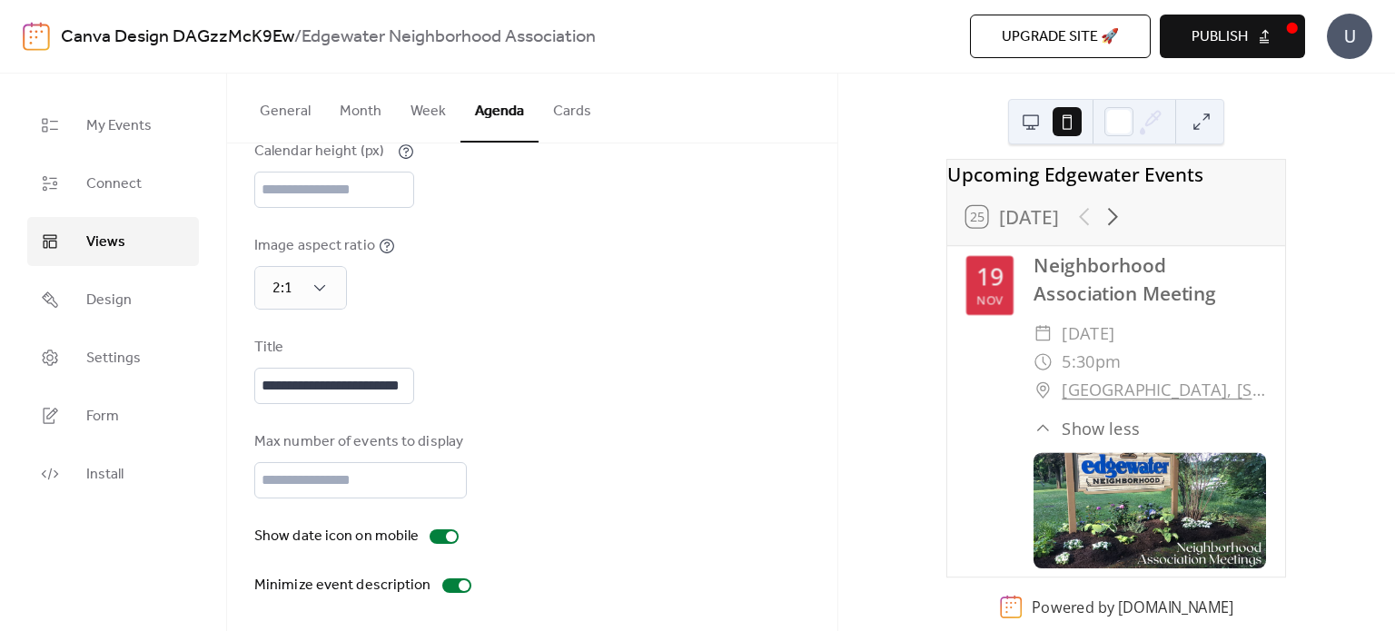
scroll to position [202, 0]
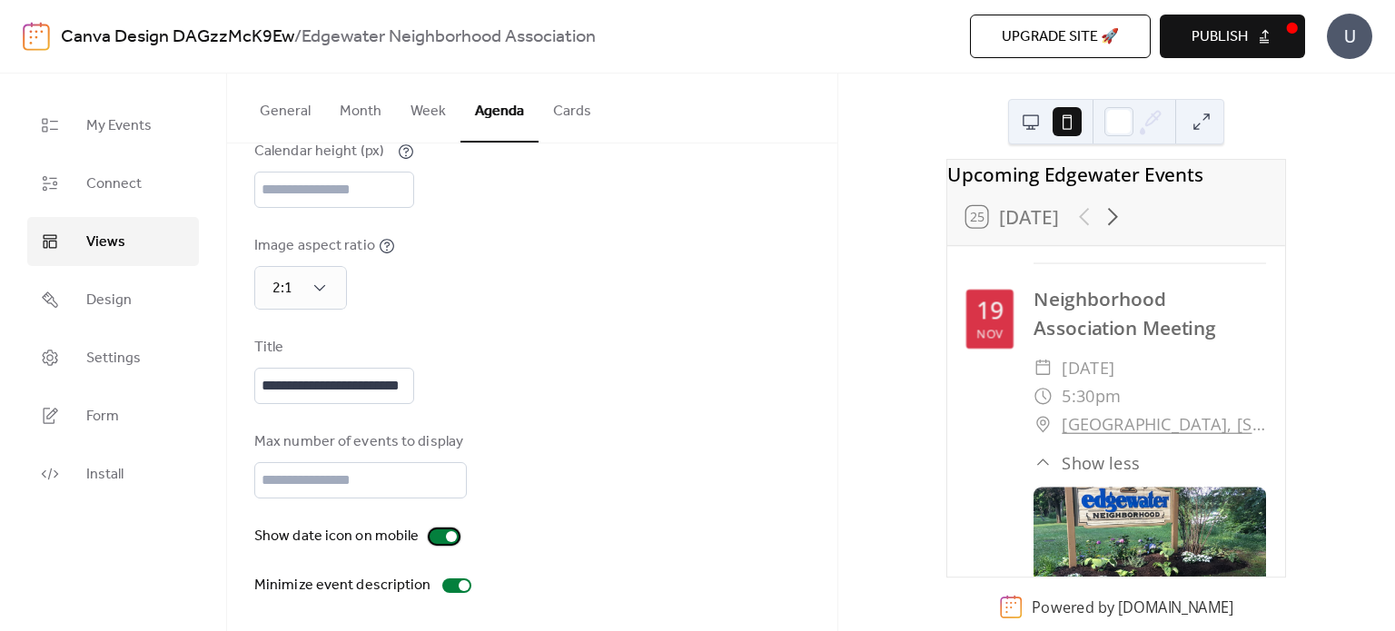
click at [446, 537] on div at bounding box center [451, 536] width 11 height 11
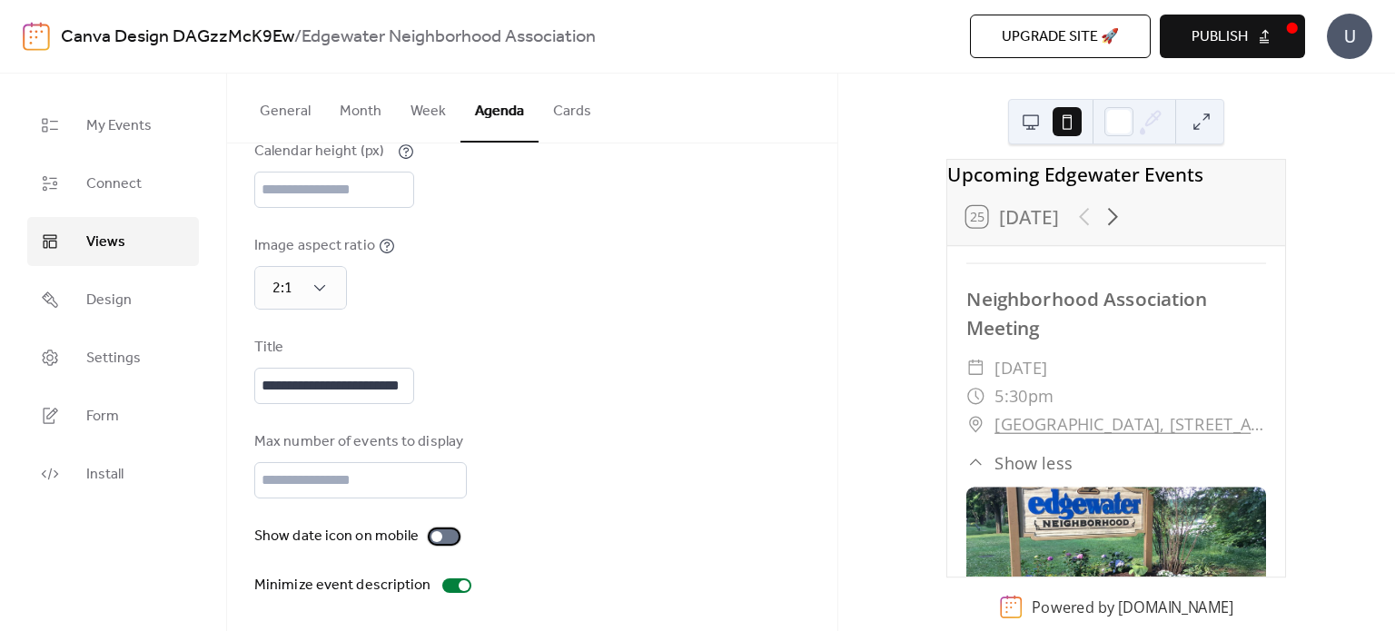
scroll to position [181, 0]
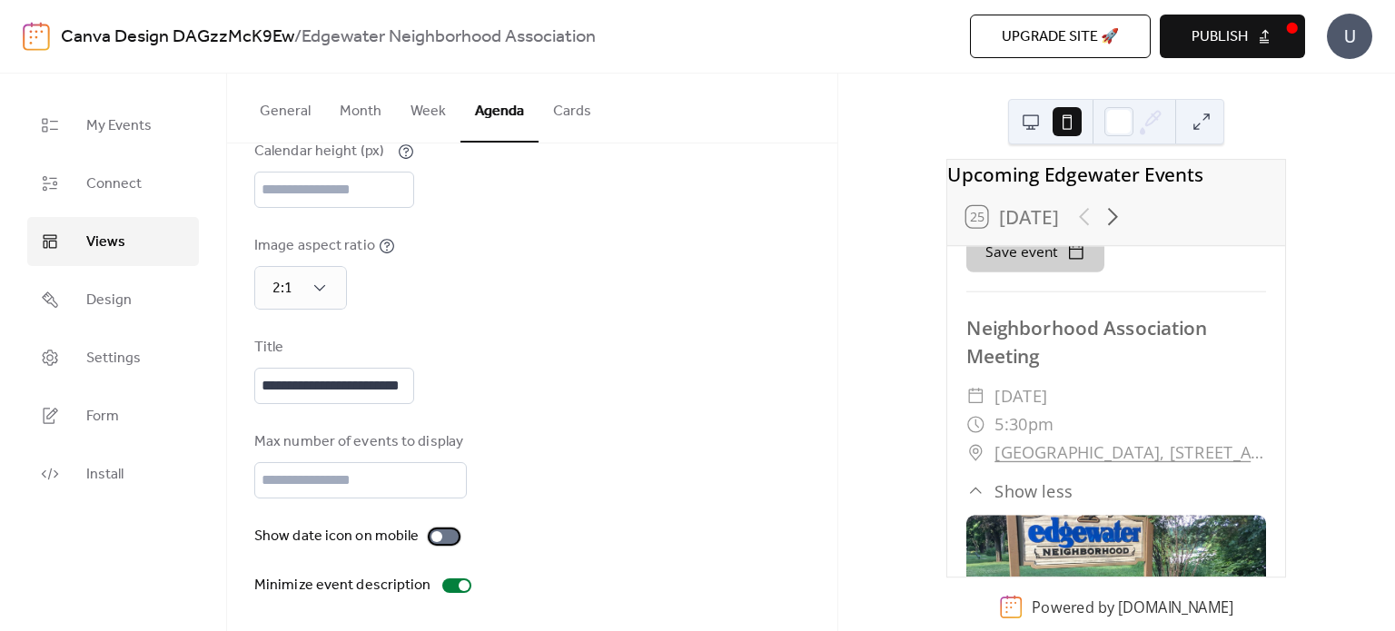
click at [443, 537] on div at bounding box center [443, 536] width 29 height 15
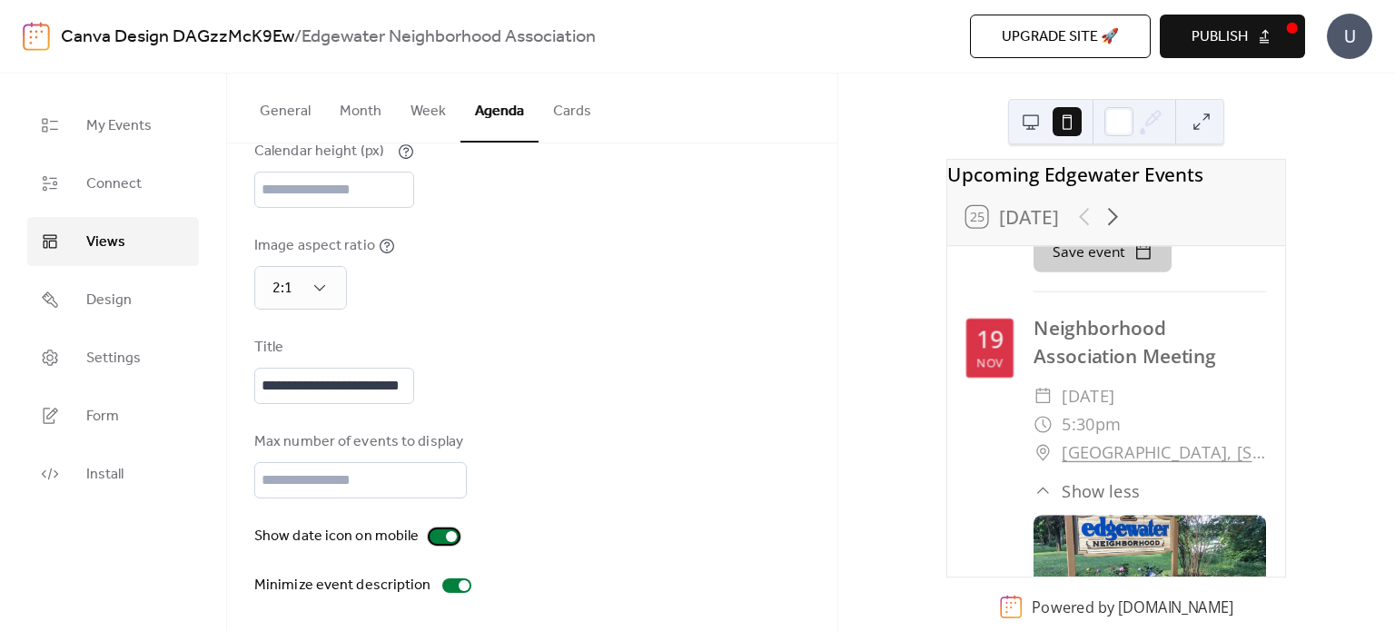
scroll to position [202, 0]
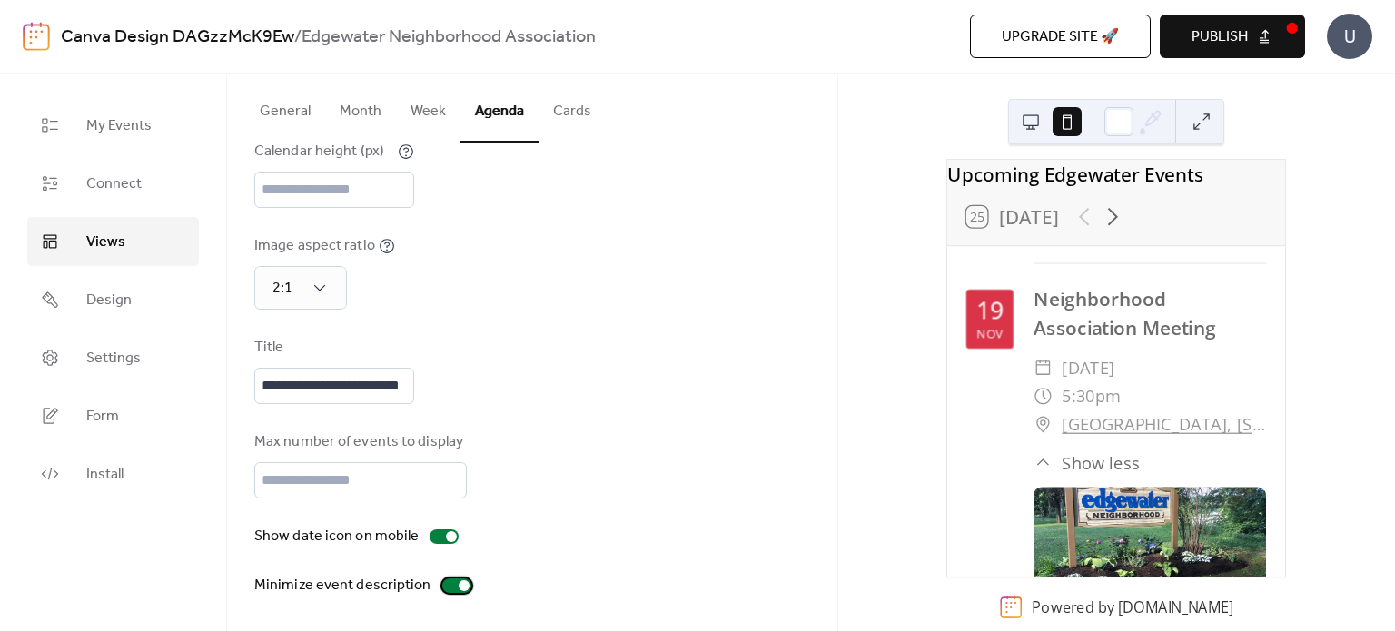
click at [446, 589] on div at bounding box center [456, 585] width 29 height 15
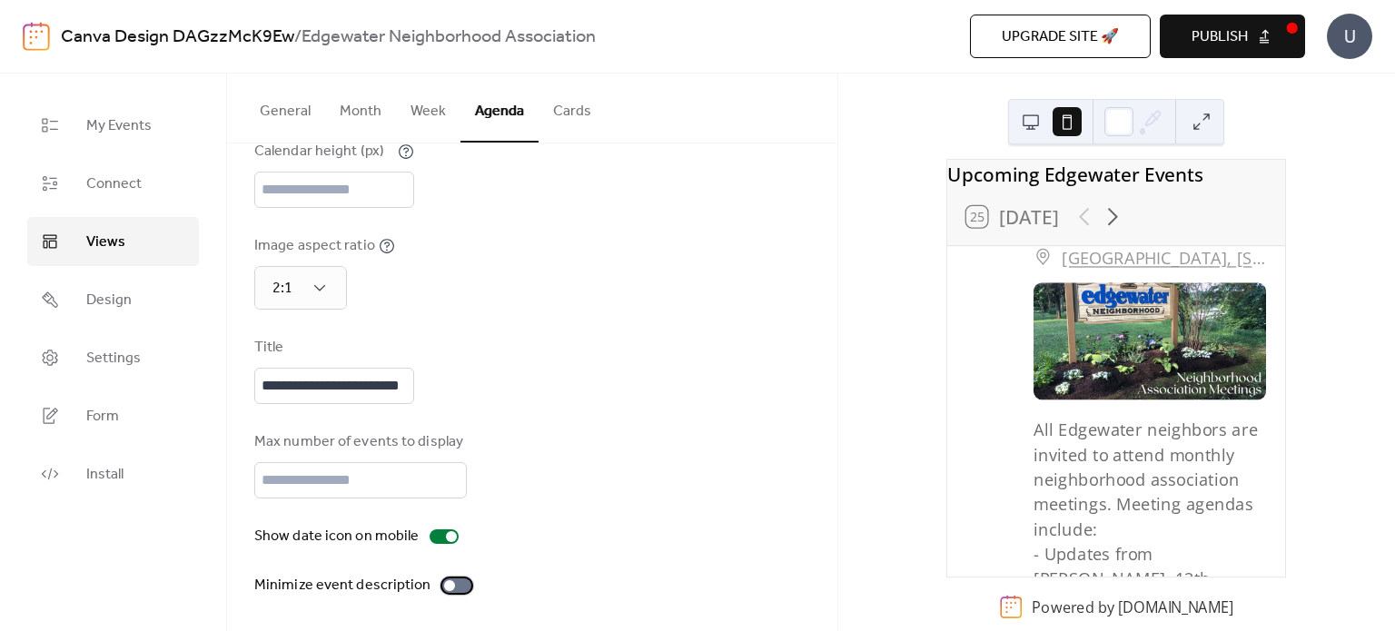
scroll to position [0, 0]
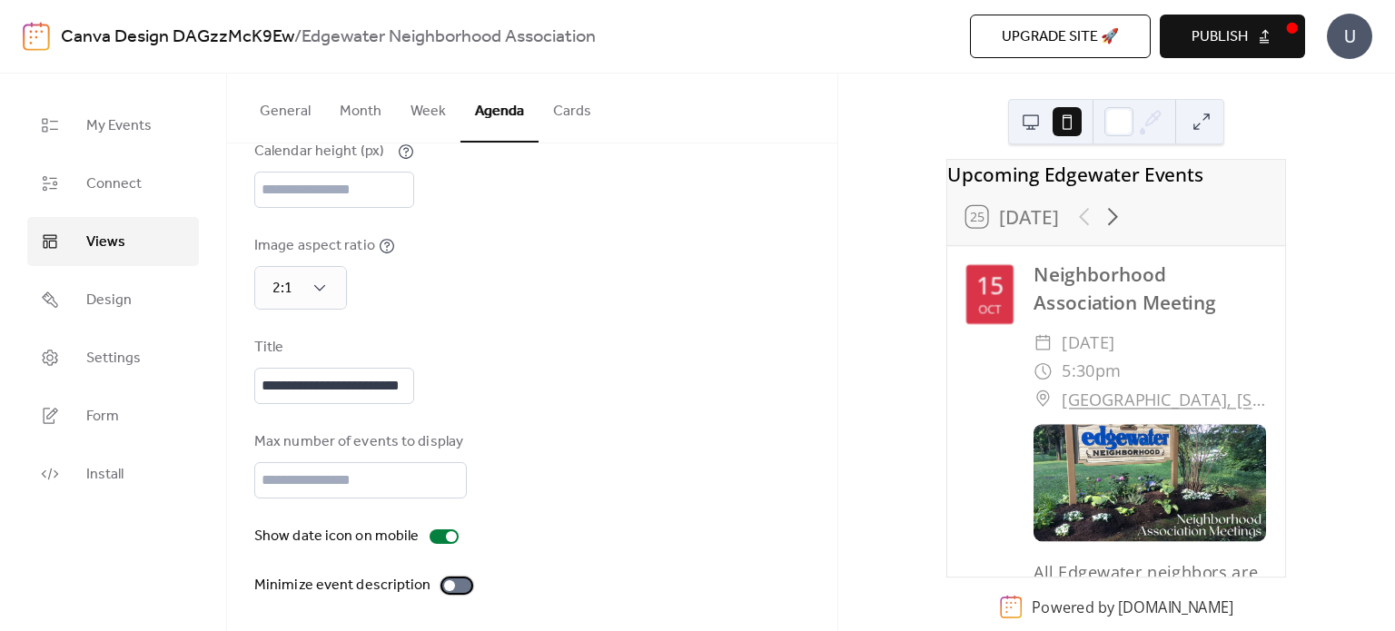
click at [449, 588] on div at bounding box center [456, 585] width 29 height 15
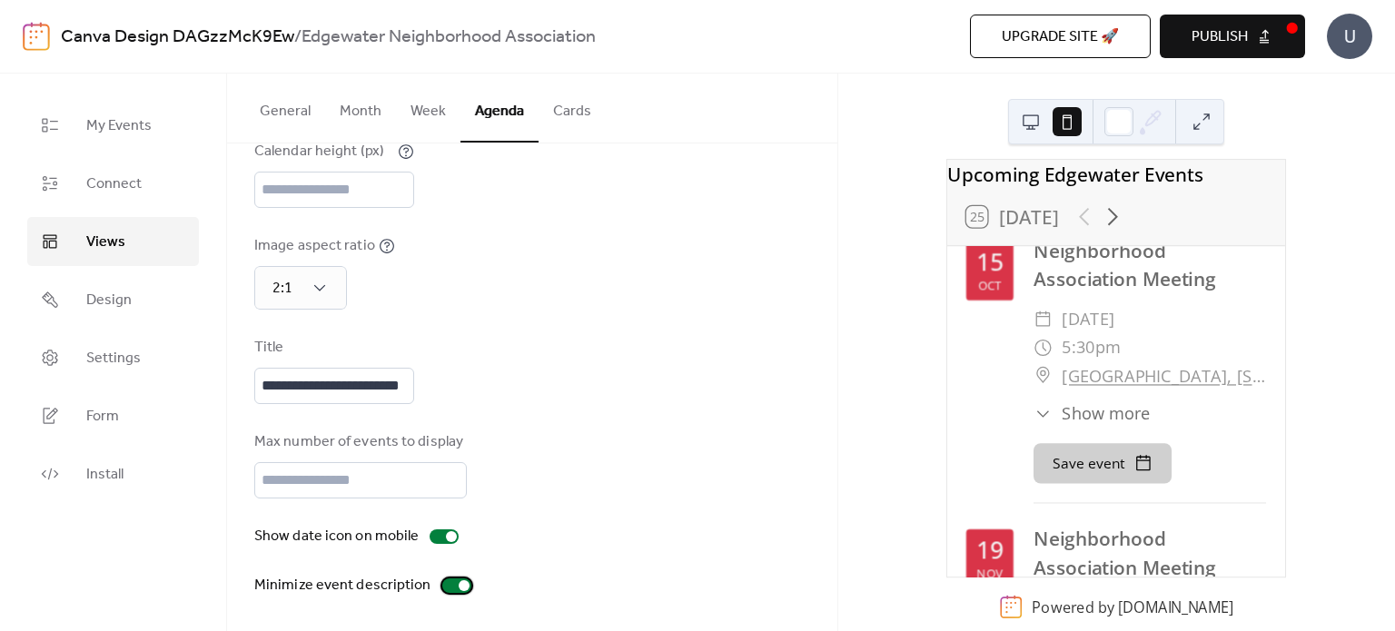
scroll to position [242, 0]
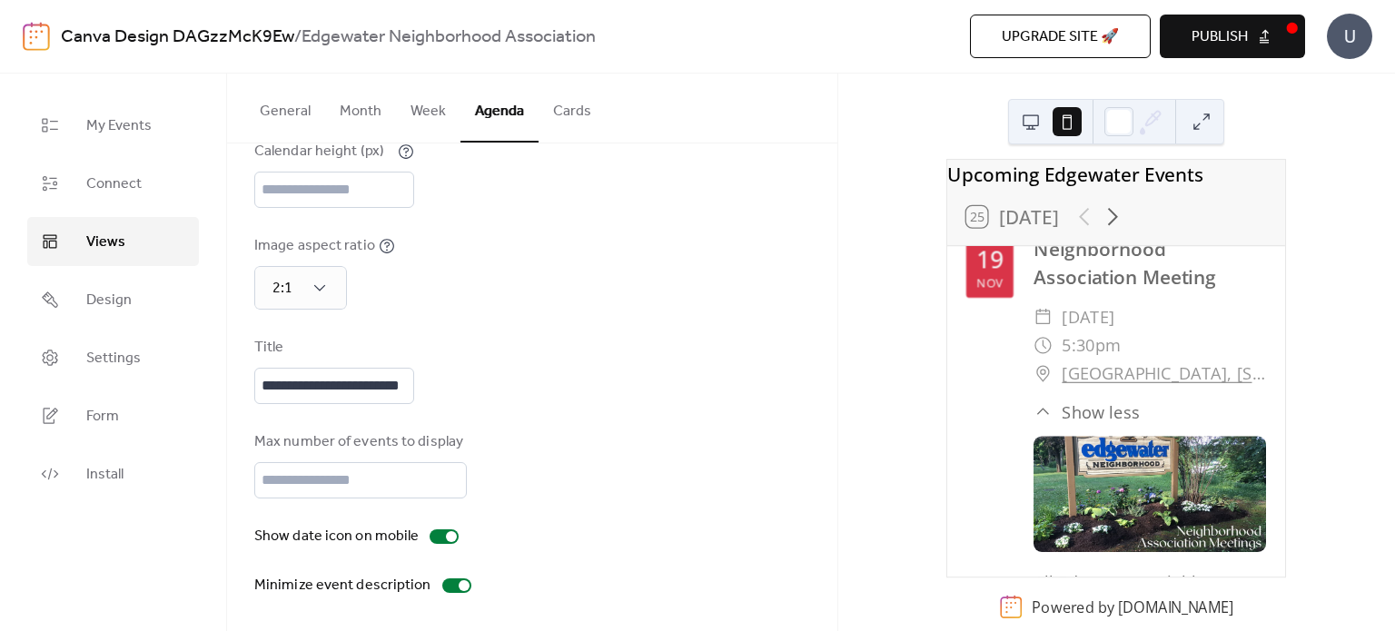
click at [1054, 424] on div "​ Show less" at bounding box center [1086, 412] width 106 height 25
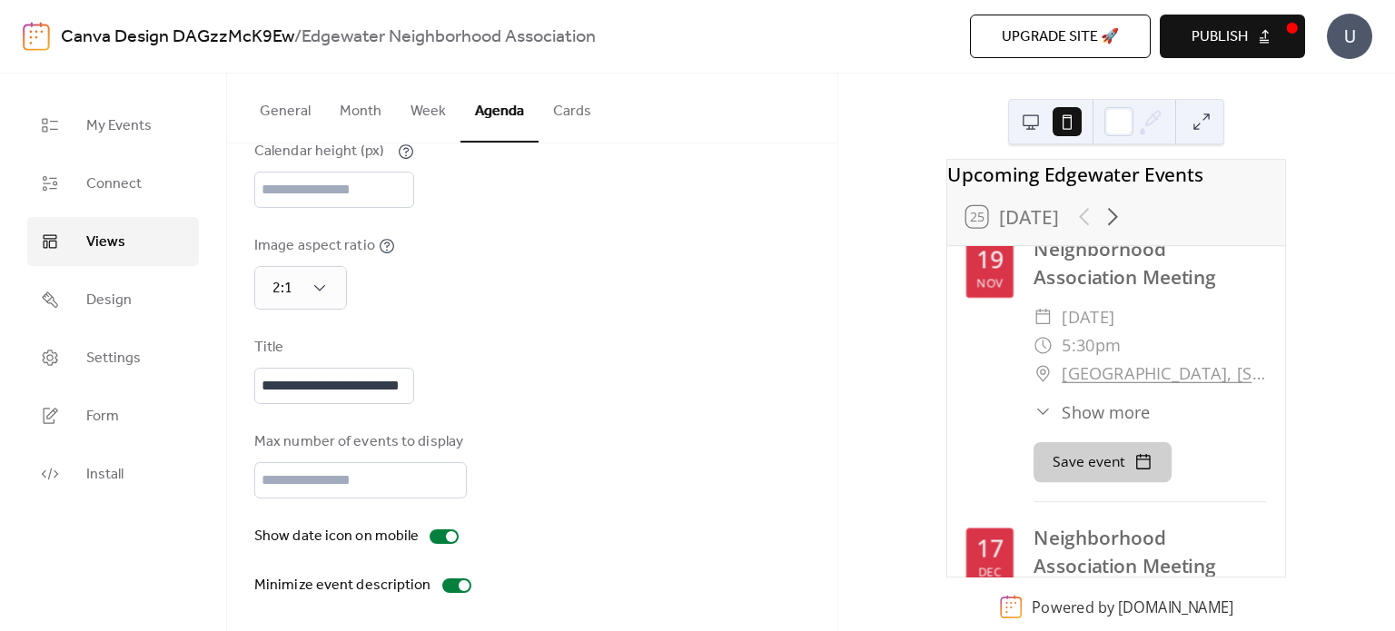
scroll to position [0, 0]
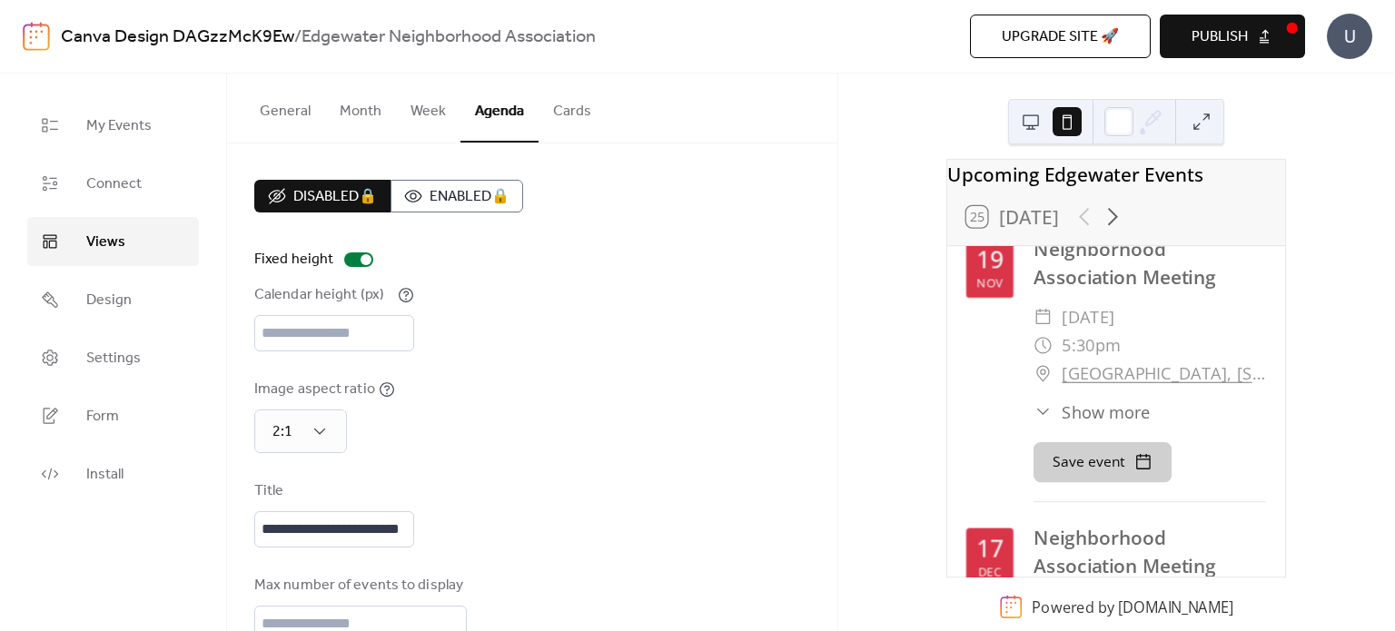
click at [1200, 48] on span "Publish" at bounding box center [1219, 37] width 56 height 22
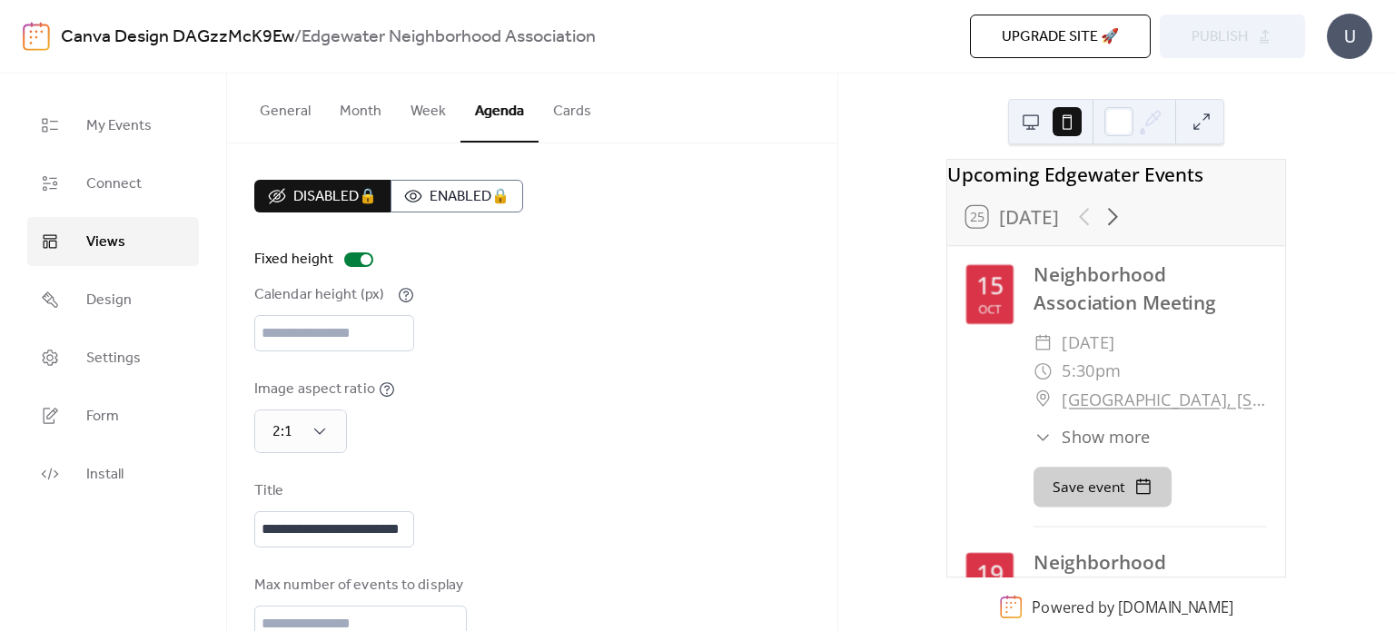
click at [1036, 118] on button at bounding box center [1030, 121] width 29 height 29
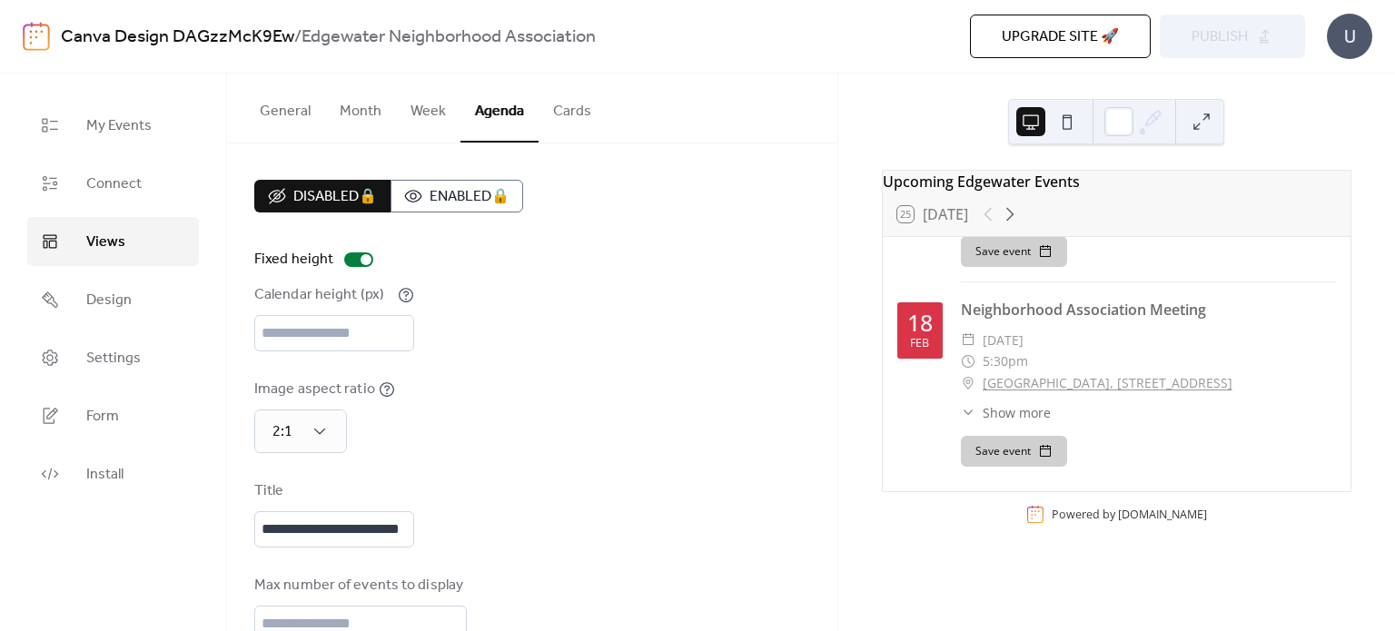
scroll to position [762, 0]
